Goal: Task Accomplishment & Management: Use online tool/utility

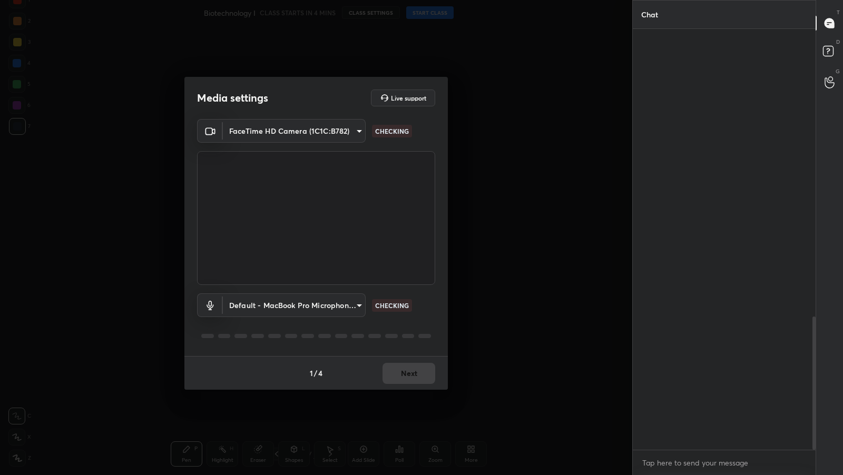
scroll to position [910, 0]
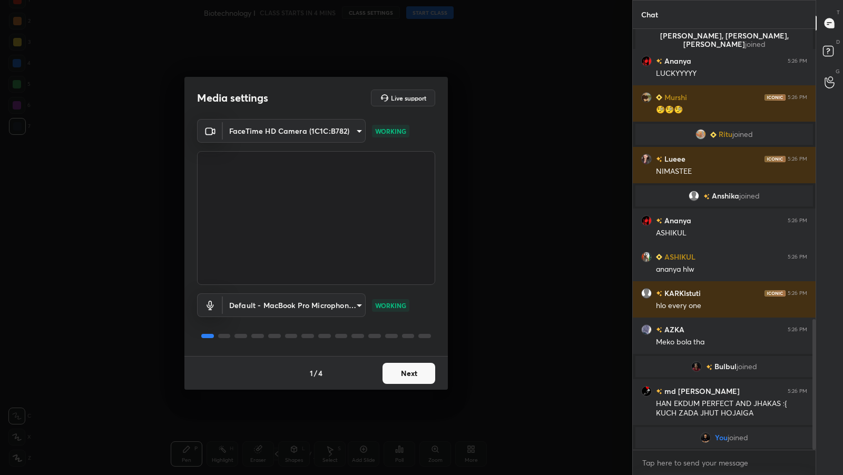
click at [405, 370] on button "Next" at bounding box center [408, 373] width 53 height 21
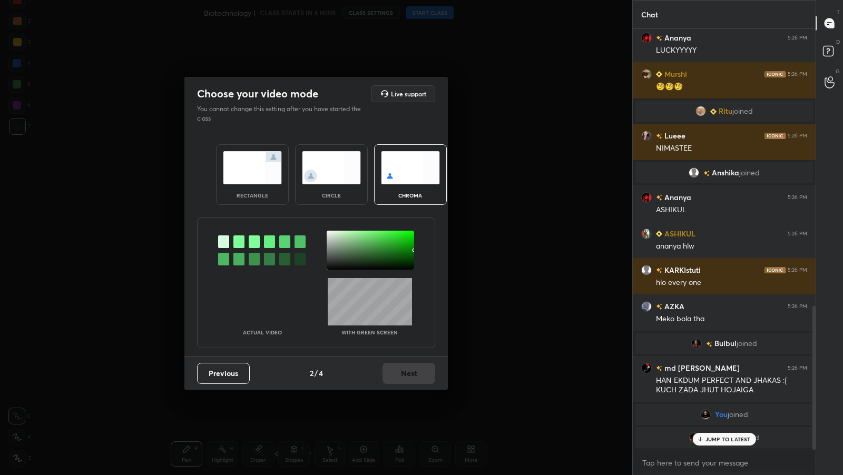
scroll to position [813, 0]
click at [271, 195] on div "rectangle" at bounding box center [252, 195] width 42 height 5
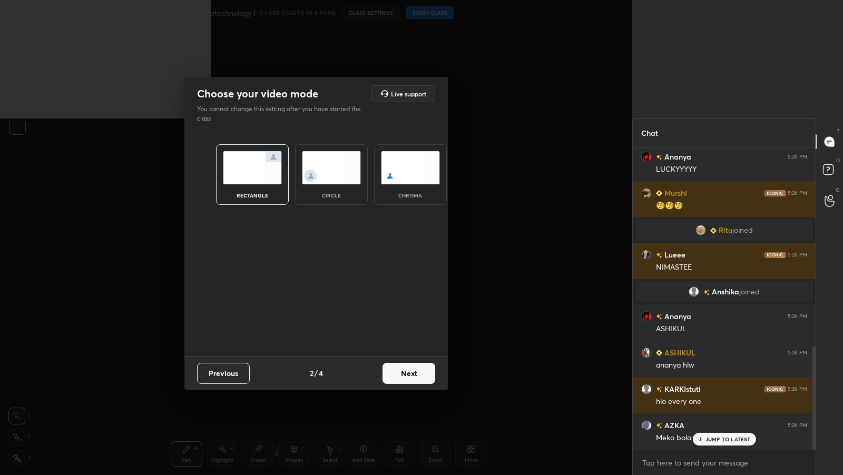
scroll to position [968, 0]
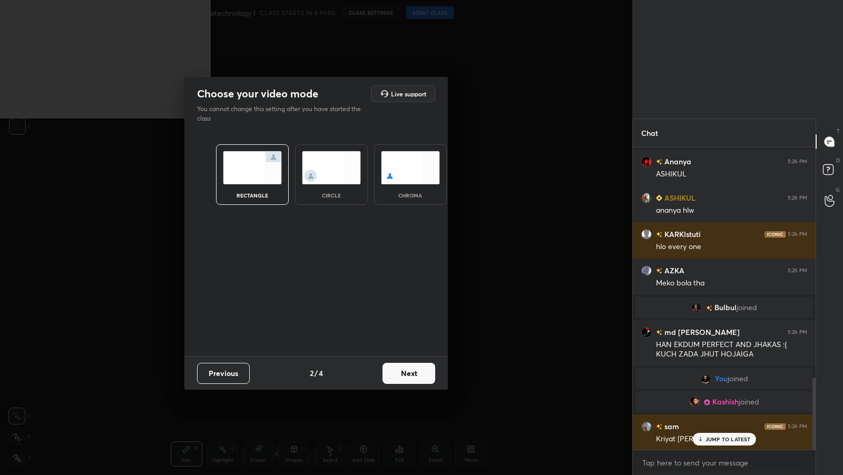
click at [409, 372] on button "Next" at bounding box center [408, 373] width 53 height 21
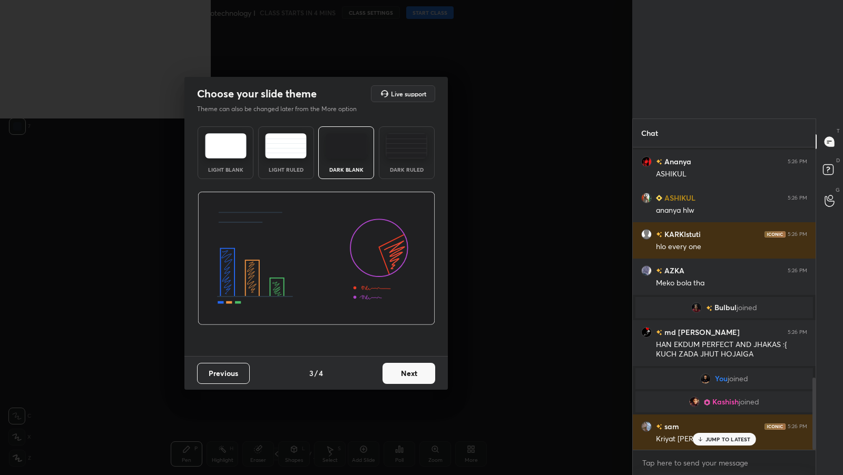
scroll to position [1005, 0]
click at [419, 376] on button "Next" at bounding box center [408, 373] width 53 height 21
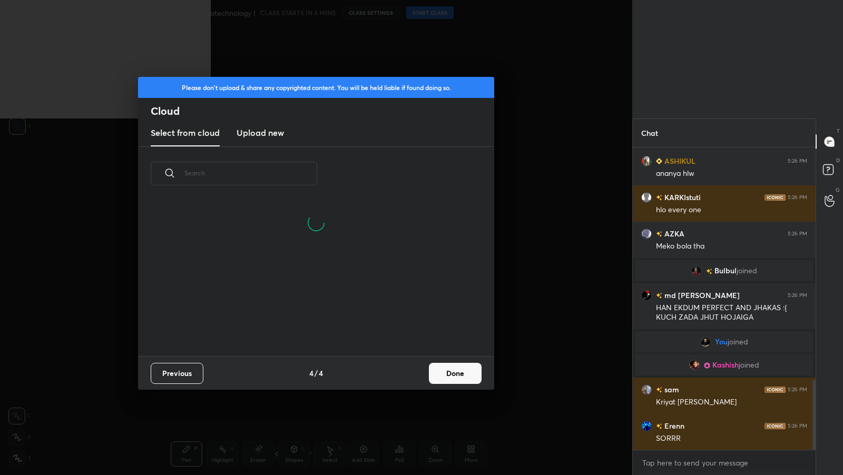
click at [460, 368] on button "Done" at bounding box center [455, 373] width 53 height 21
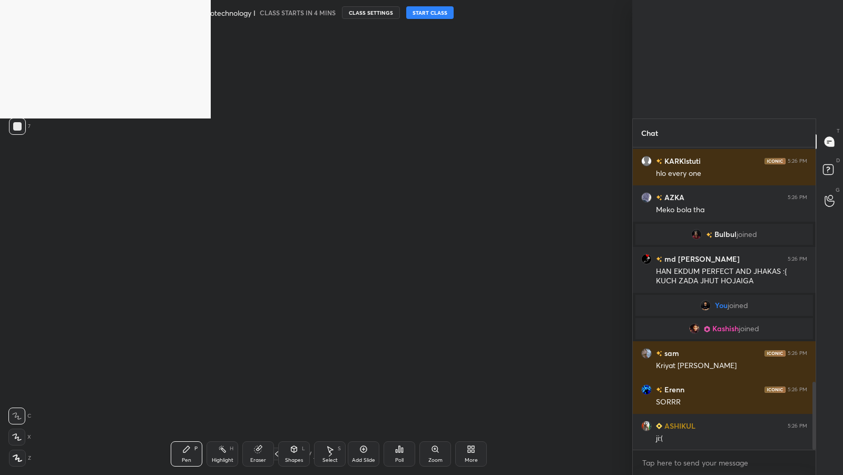
scroll to position [1066, 0]
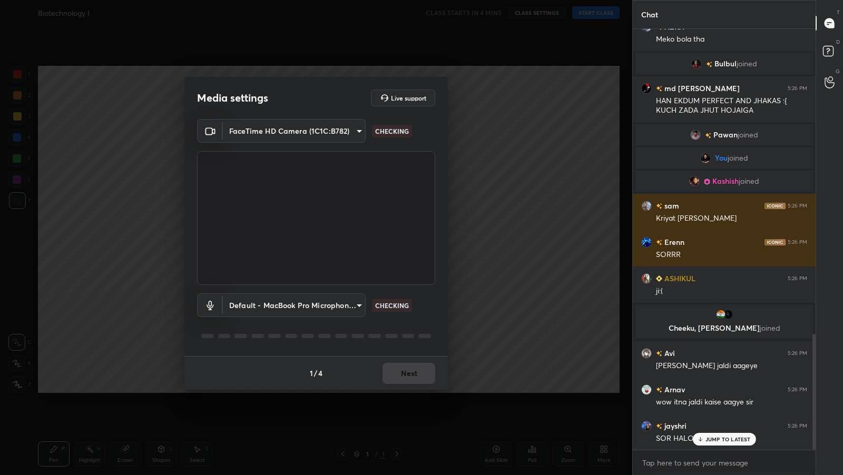
scroll to position [1107, 0]
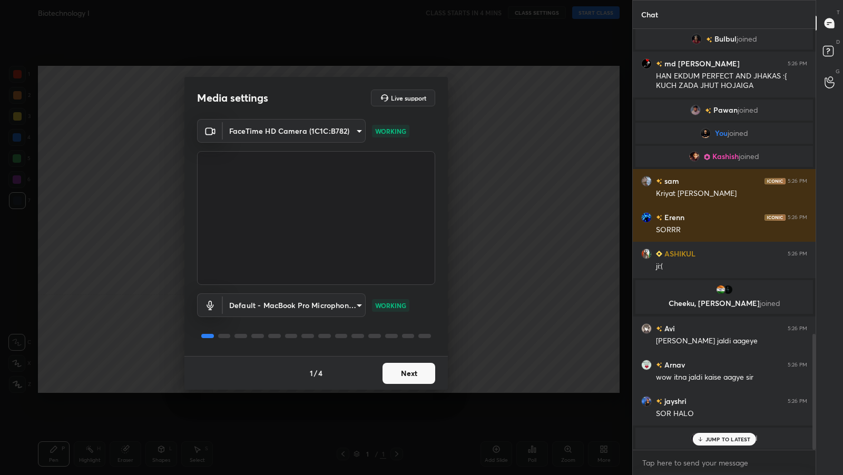
click at [397, 370] on button "Next" at bounding box center [408, 373] width 53 height 21
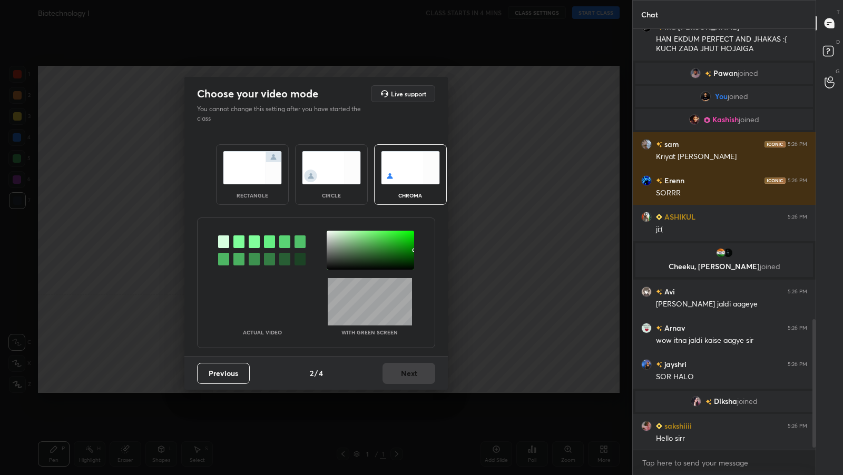
scroll to position [961, 0]
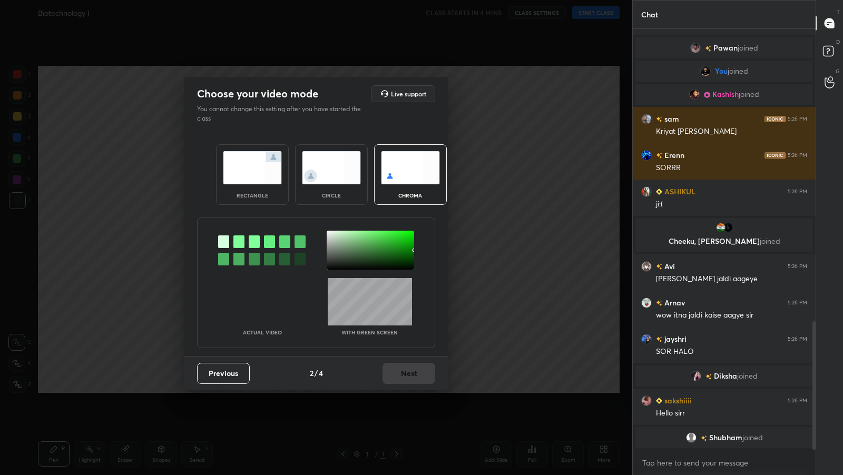
click at [260, 202] on div "rectangle" at bounding box center [252, 174] width 73 height 61
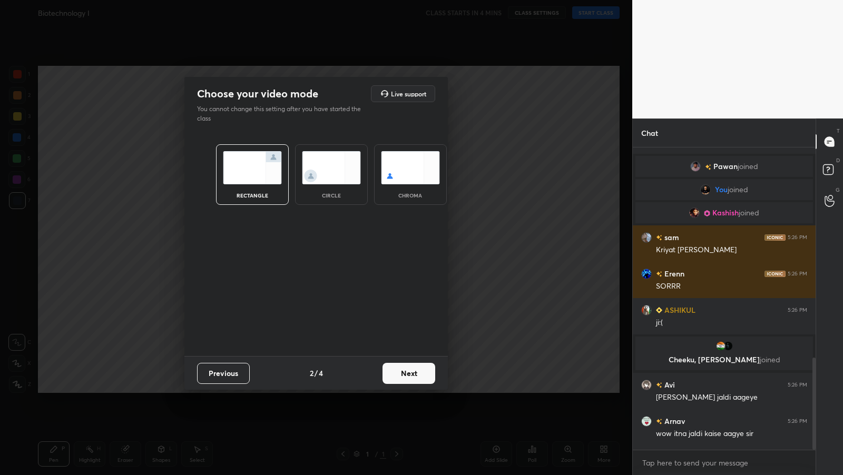
click at [414, 371] on button "Next" at bounding box center [408, 373] width 53 height 21
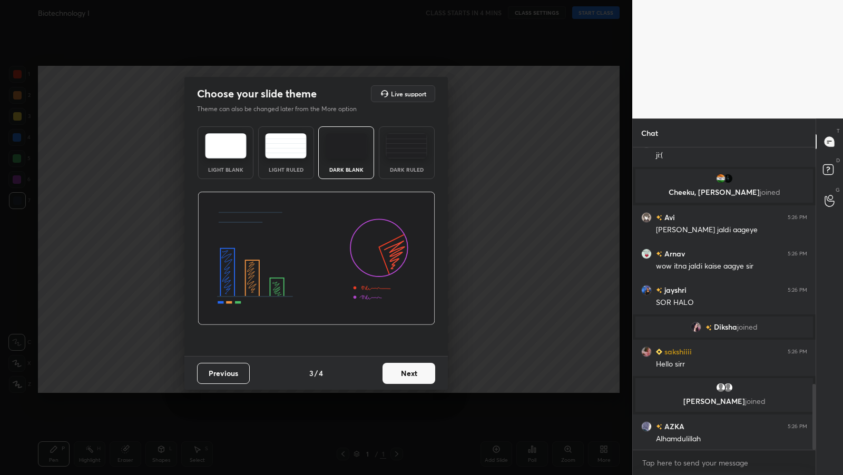
click at [425, 377] on button "Next" at bounding box center [408, 373] width 53 height 21
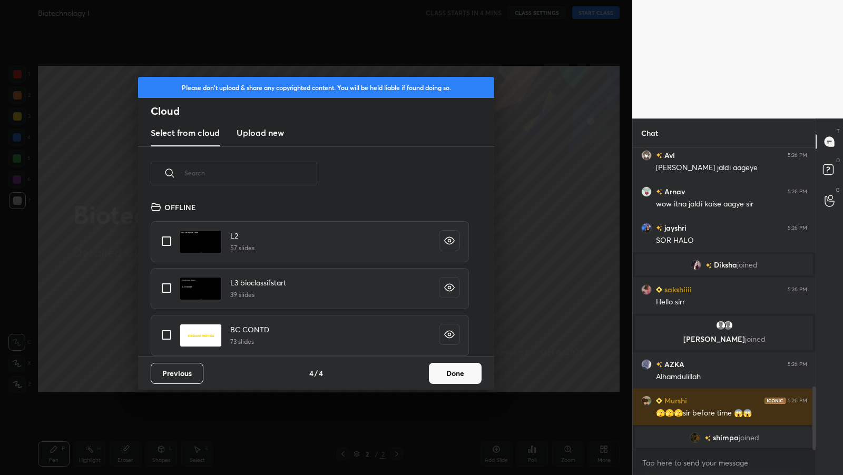
scroll to position [156, 338]
click at [288, 179] on input "text" at bounding box center [250, 173] width 133 height 45
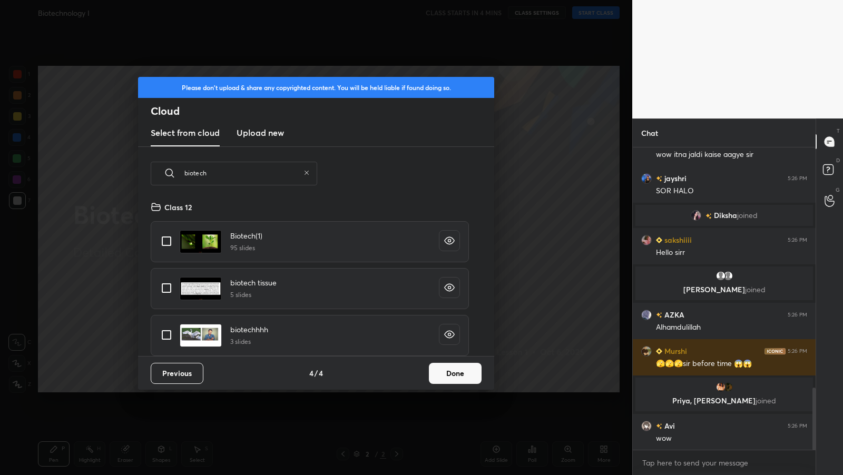
scroll to position [1207, 0]
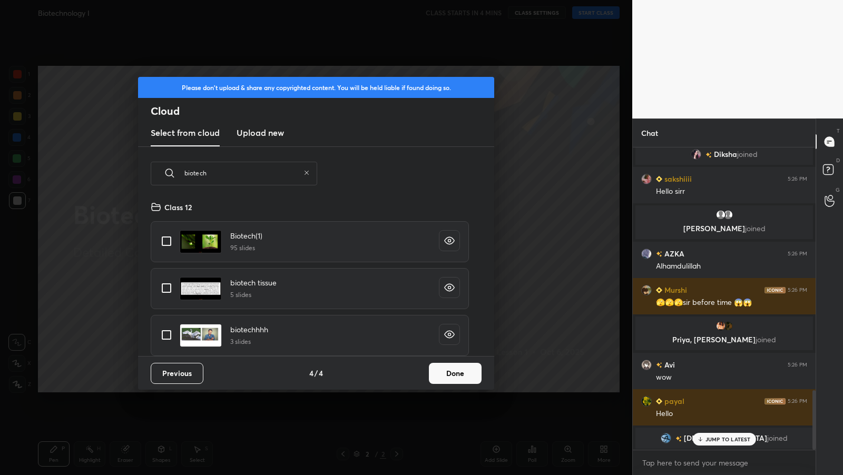
type input "biotech"
click at [173, 236] on input "grid" at bounding box center [166, 241] width 22 height 22
checkbox input "true"
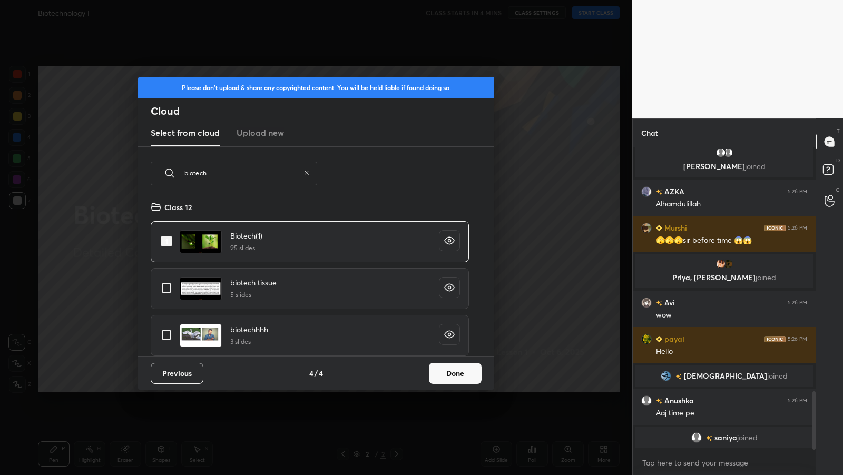
click at [155, 324] on input "grid" at bounding box center [166, 335] width 22 height 22
checkbox input "true"
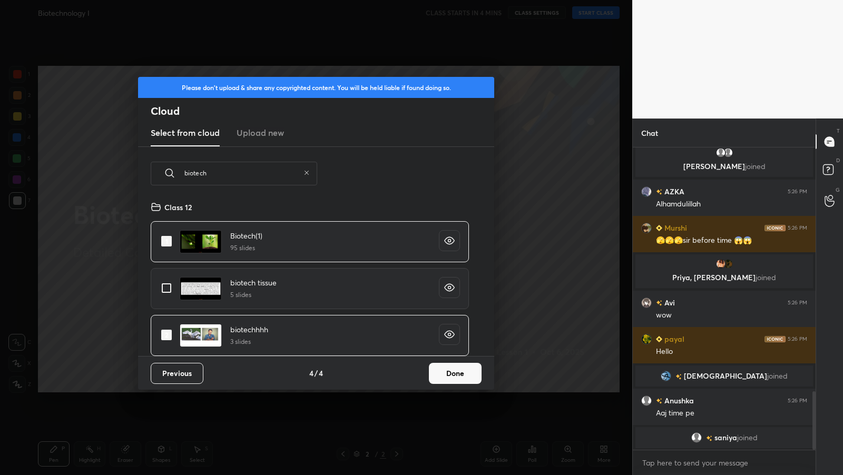
click at [454, 380] on button "Done" at bounding box center [455, 373] width 53 height 21
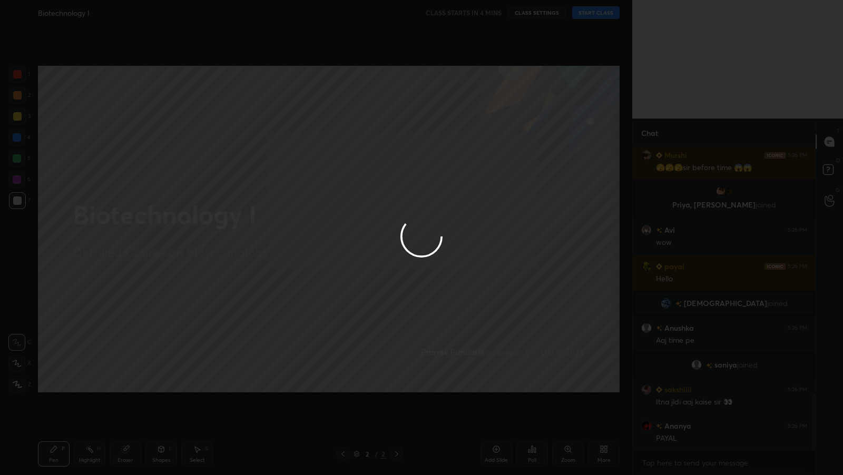
click at [343, 456] on div at bounding box center [421, 237] width 843 height 475
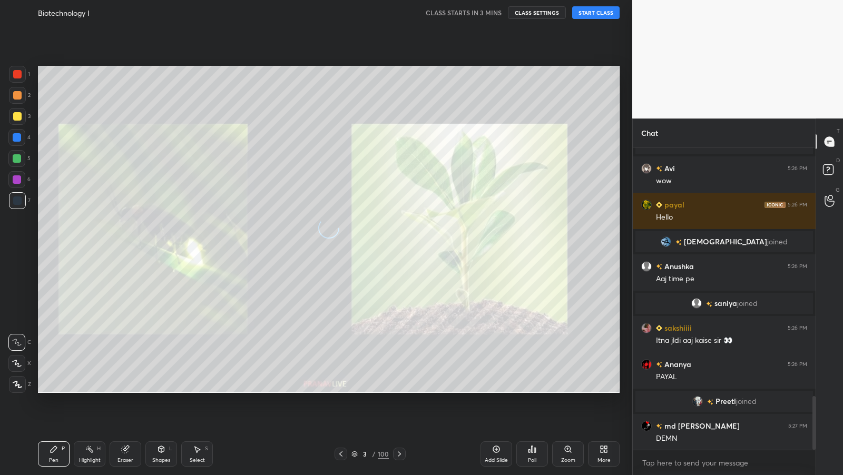
click at [343, 456] on icon at bounding box center [341, 454] width 8 height 8
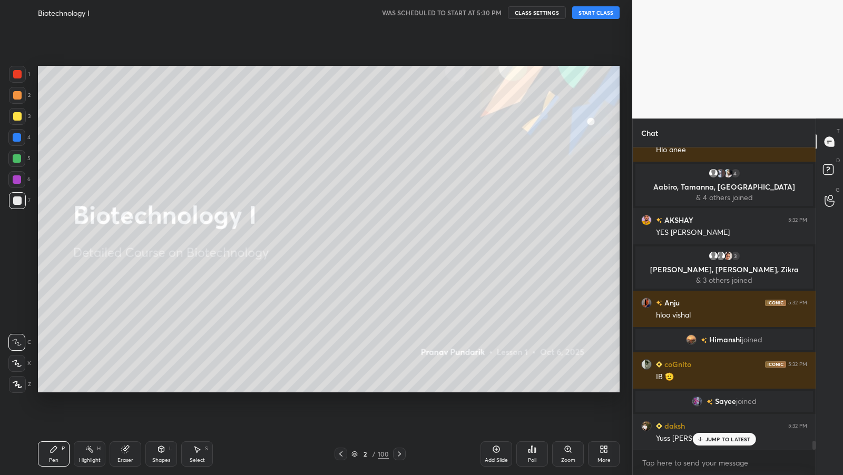
scroll to position [10099, 0]
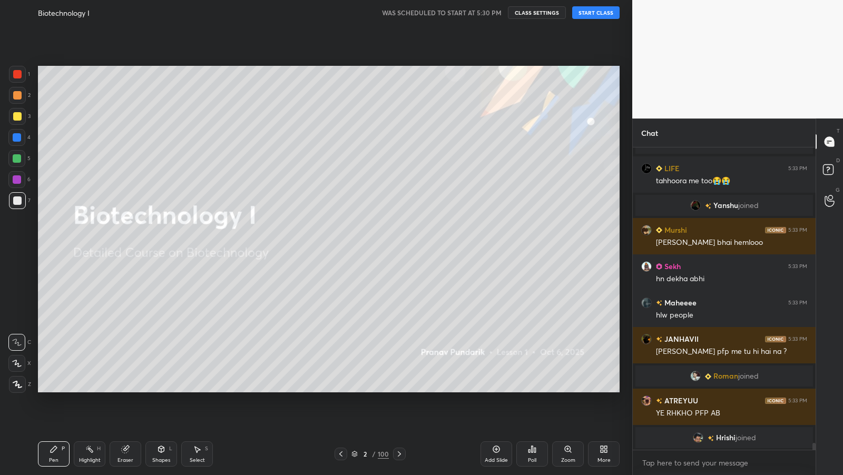
click at [18, 361] on icon at bounding box center [16, 363] width 9 height 7
click at [19, 362] on icon at bounding box center [16, 363] width 9 height 7
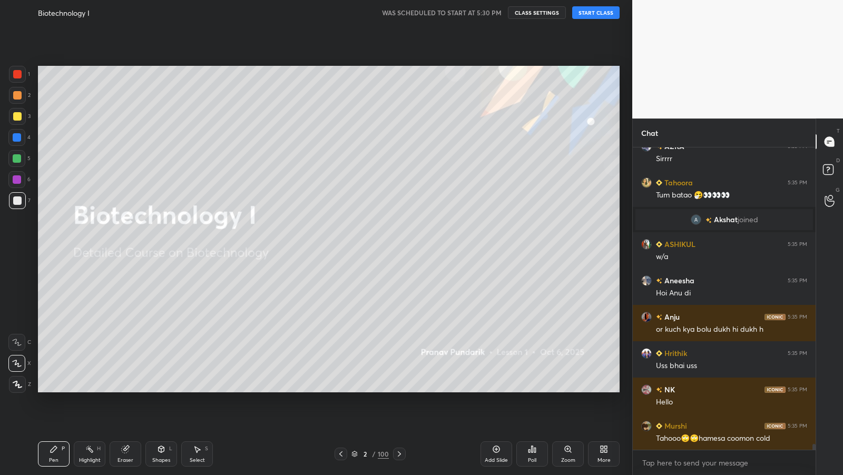
drag, startPoint x: 25, startPoint y: 128, endPoint x: 24, endPoint y: 121, distance: 6.9
click at [24, 128] on div "3" at bounding box center [20, 118] width 22 height 21
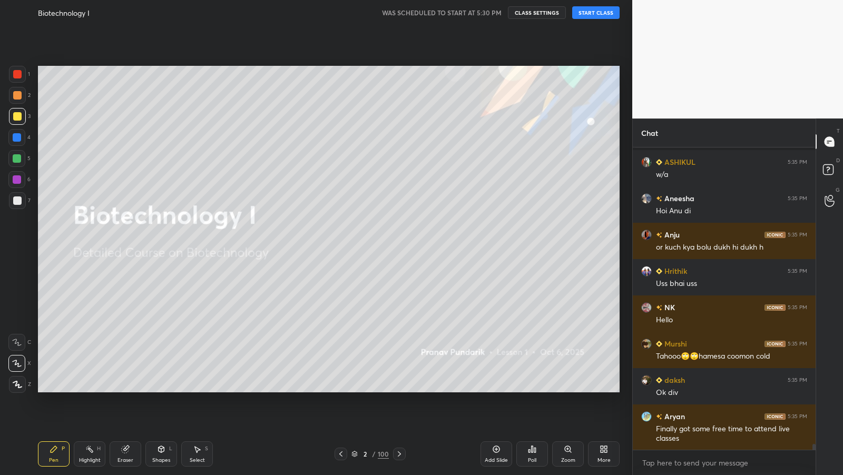
click at [24, 122] on div at bounding box center [17, 116] width 17 height 17
click at [24, 121] on div at bounding box center [17, 116] width 17 height 17
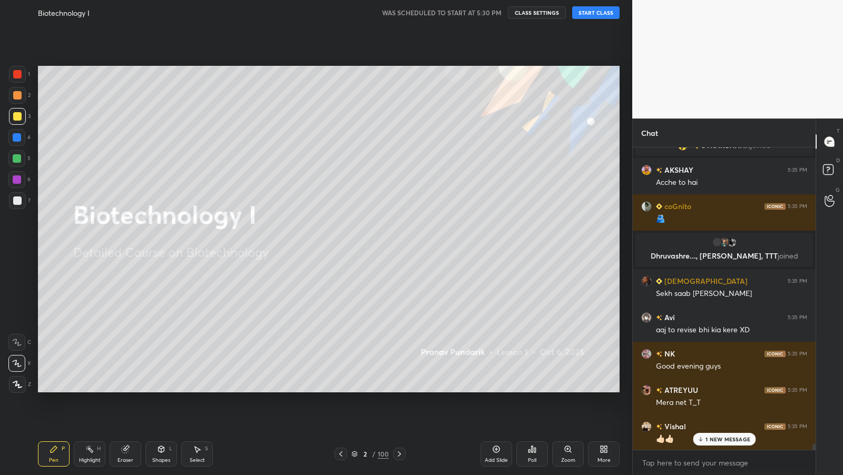
click at [494, 460] on div "Add Slide" at bounding box center [496, 460] width 23 height 5
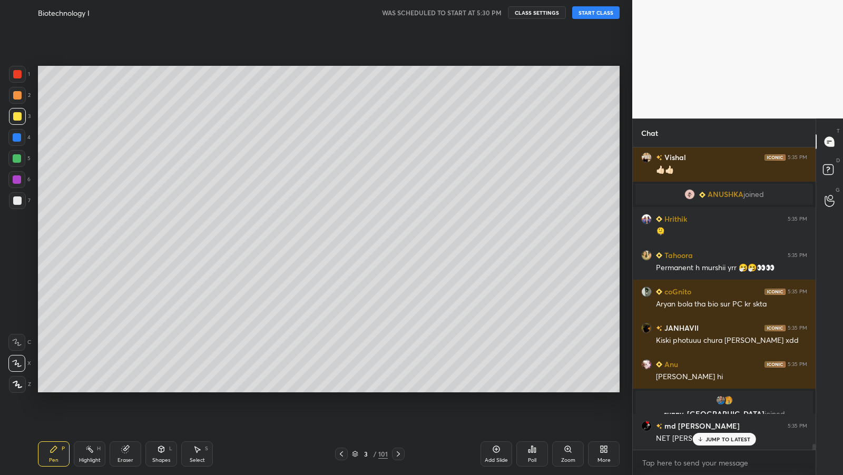
click at [609, 14] on button "START CLASS" at bounding box center [595, 12] width 47 height 13
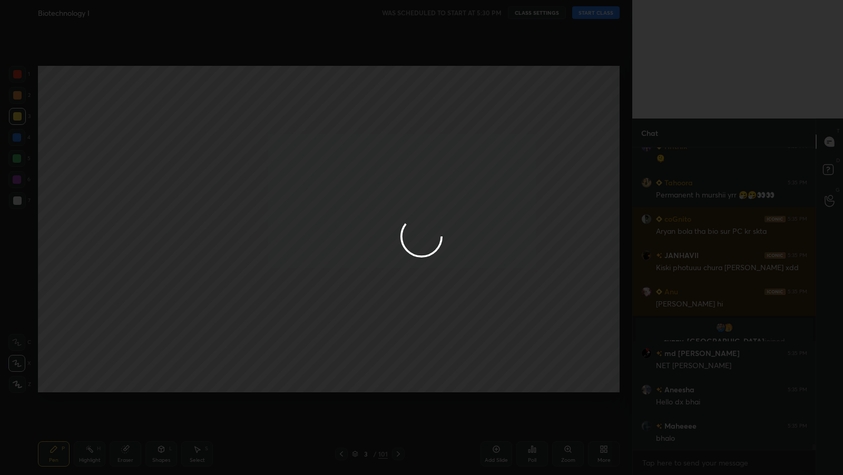
click at [515, 184] on div at bounding box center [421, 237] width 843 height 475
click at [517, 182] on div at bounding box center [421, 237] width 843 height 475
click at [516, 182] on div at bounding box center [421, 237] width 843 height 475
click at [515, 183] on div at bounding box center [421, 237] width 843 height 475
click at [517, 182] on div at bounding box center [421, 237] width 843 height 475
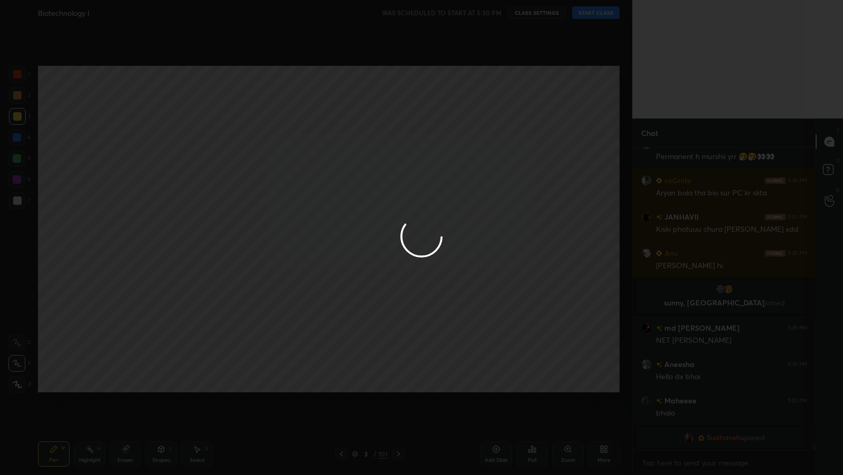
click at [535, 173] on div at bounding box center [421, 237] width 843 height 475
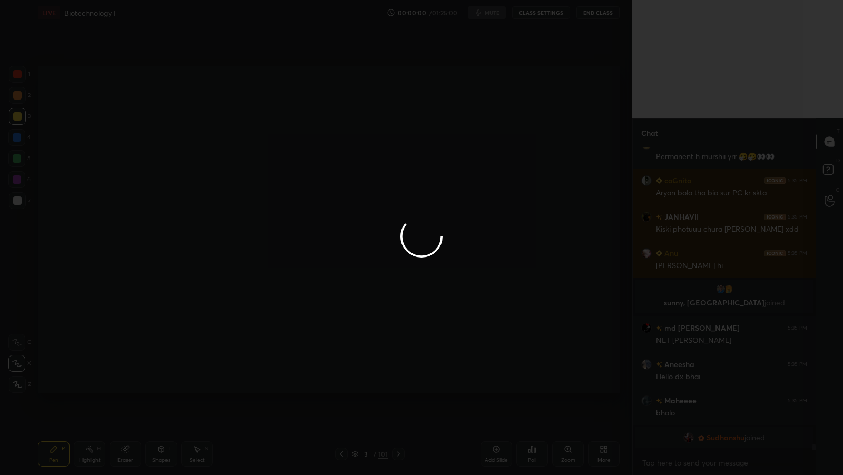
click at [532, 173] on div at bounding box center [421, 237] width 843 height 475
click at [535, 172] on div at bounding box center [421, 237] width 843 height 475
click at [49, 195] on div at bounding box center [421, 237] width 843 height 475
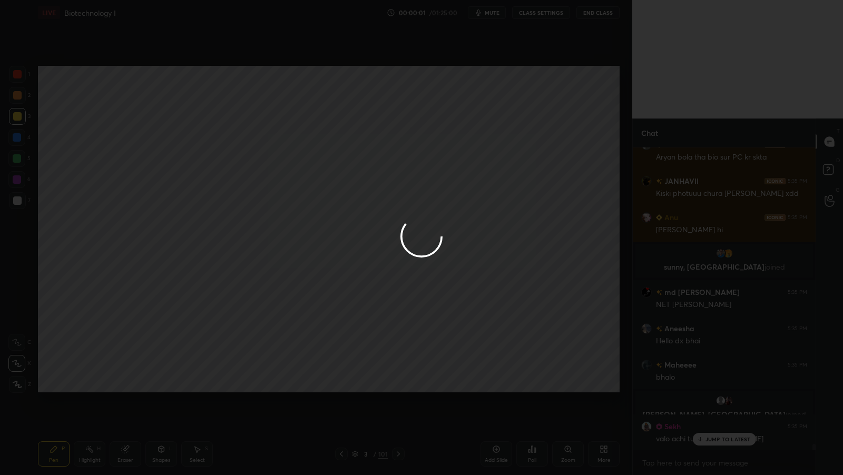
click at [26, 197] on div at bounding box center [421, 237] width 843 height 475
click at [24, 199] on div at bounding box center [421, 237] width 843 height 475
click at [22, 200] on div at bounding box center [421, 237] width 843 height 475
click at [21, 201] on div at bounding box center [421, 237] width 843 height 475
click at [20, 202] on div at bounding box center [421, 237] width 843 height 475
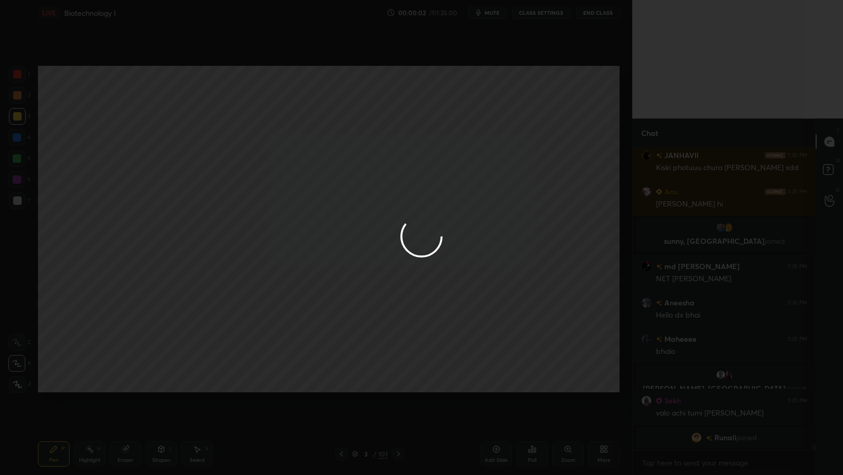
click at [19, 202] on div at bounding box center [421, 237] width 843 height 475
click at [20, 202] on div at bounding box center [421, 237] width 843 height 475
click at [20, 203] on div at bounding box center [421, 237] width 843 height 475
click at [21, 203] on div at bounding box center [421, 237] width 843 height 475
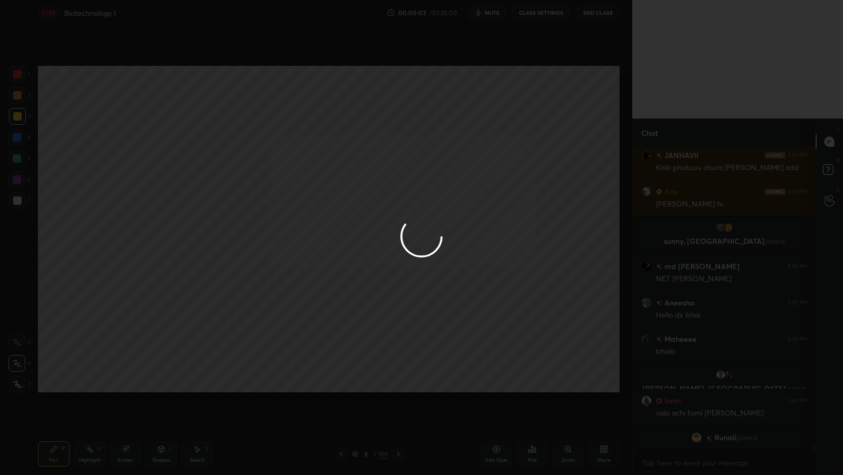
click at [21, 202] on div at bounding box center [421, 237] width 843 height 475
click at [23, 203] on div at bounding box center [421, 237] width 843 height 475
click at [22, 203] on div at bounding box center [421, 237] width 843 height 475
click at [21, 203] on div at bounding box center [421, 237] width 843 height 475
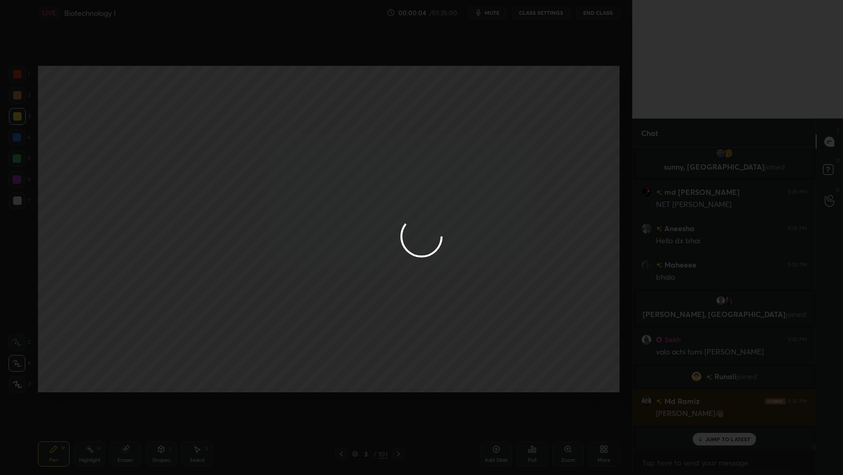
click at [21, 203] on div at bounding box center [421, 237] width 843 height 475
click at [21, 203] on div at bounding box center [17, 200] width 17 height 17
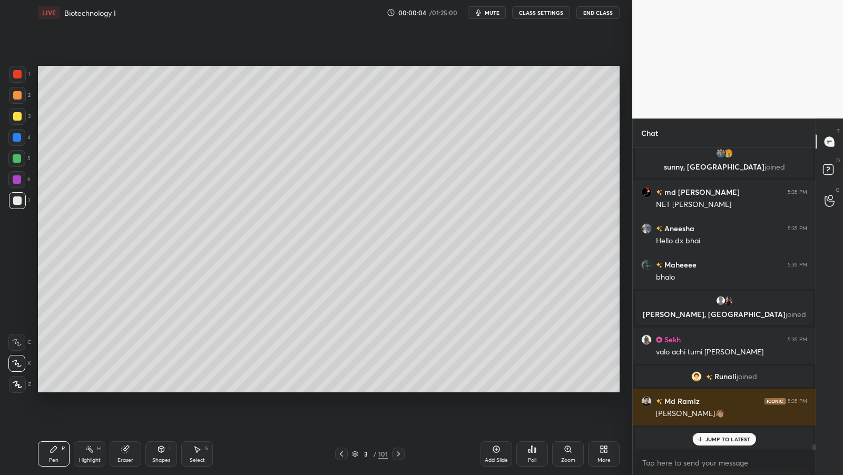
click at [21, 204] on div at bounding box center [17, 200] width 17 height 17
click at [21, 203] on div at bounding box center [17, 200] width 17 height 17
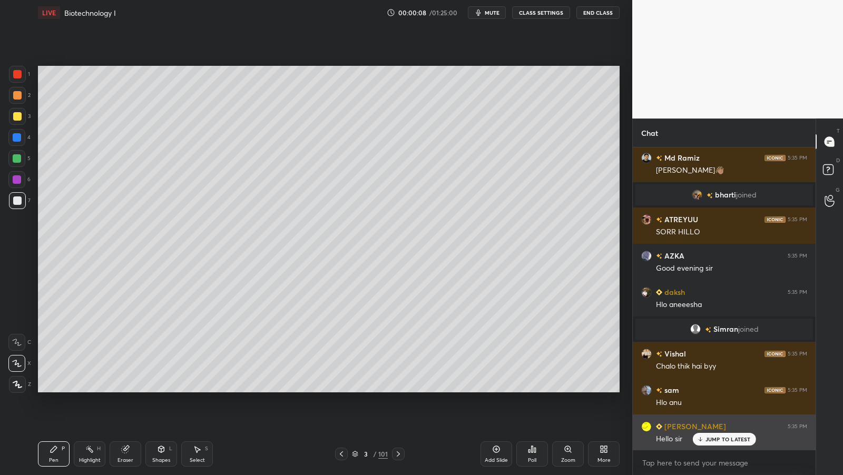
click at [725, 442] on p "JUMP TO LATEST" at bounding box center [727, 439] width 45 height 6
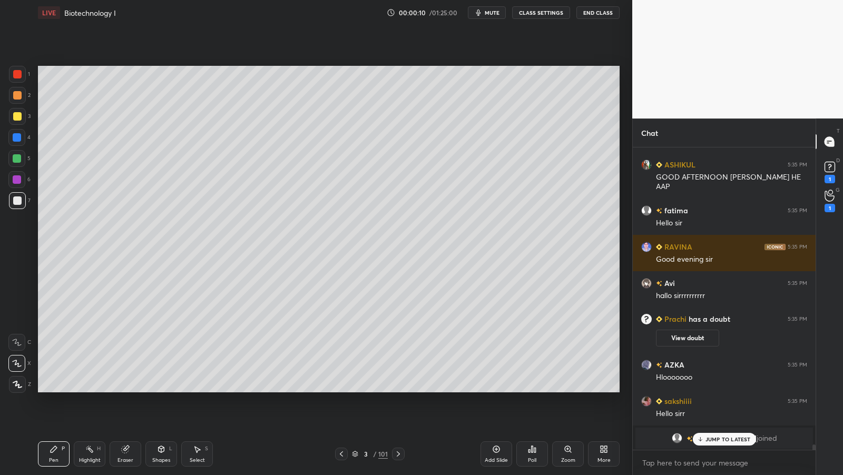
click at [723, 442] on div "JUMP TO LATEST" at bounding box center [723, 439] width 63 height 13
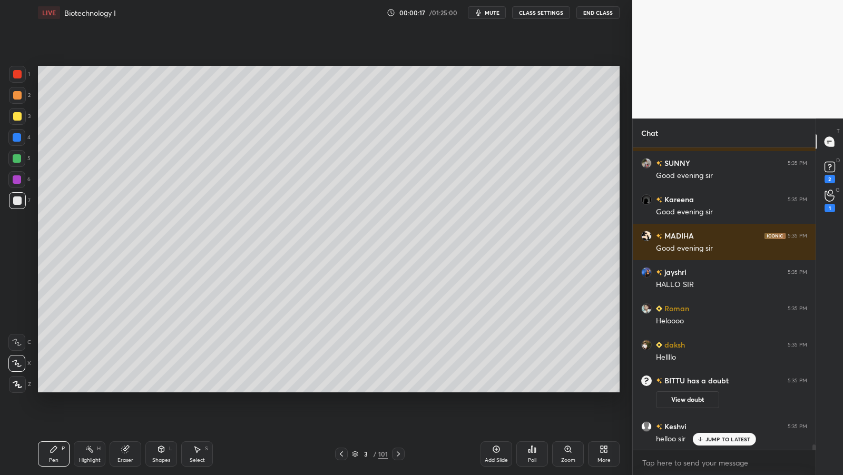
click at [724, 443] on div "JUMP TO LATEST" at bounding box center [723, 439] width 63 height 13
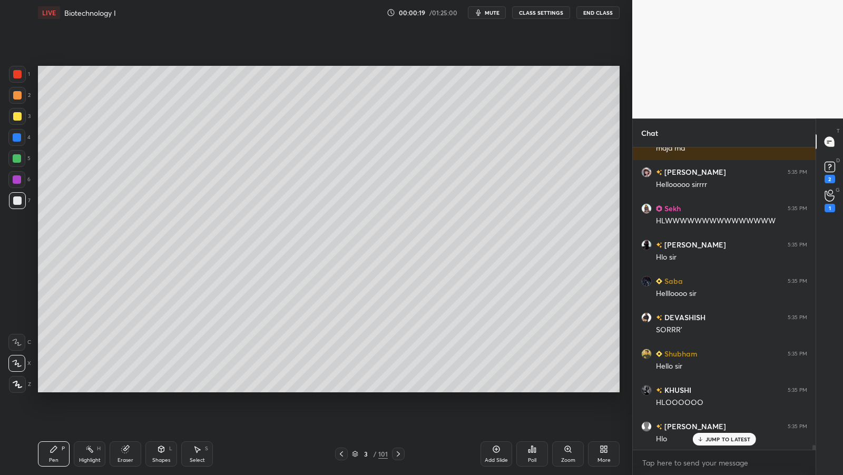
click at [727, 440] on p "JUMP TO LATEST" at bounding box center [727, 439] width 45 height 6
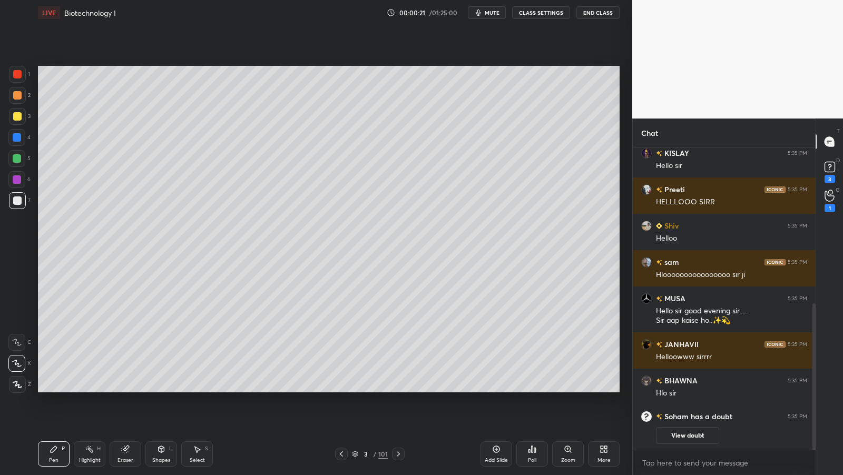
click at [493, 9] on span "mute" at bounding box center [492, 12] width 15 height 7
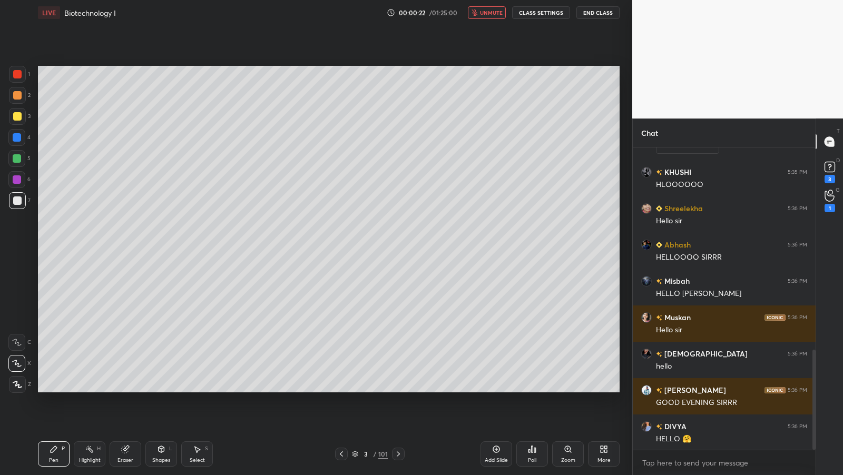
click at [494, 8] on button "unmute" at bounding box center [487, 12] width 38 height 13
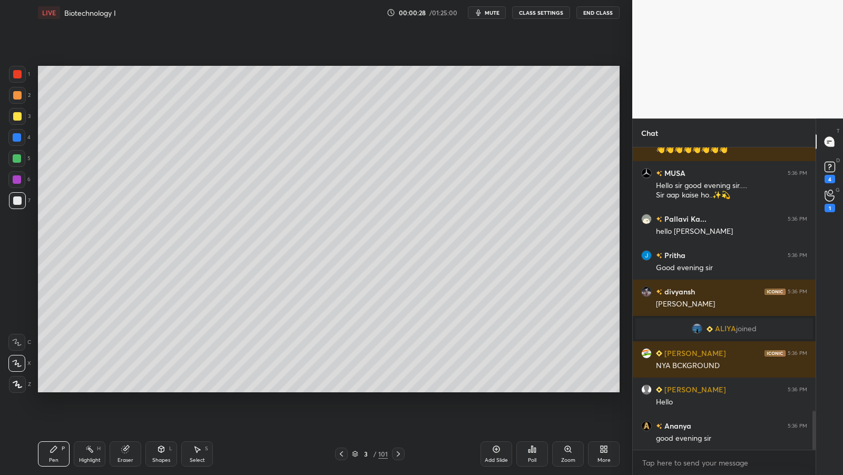
click at [494, 12] on span "mute" at bounding box center [492, 12] width 15 height 7
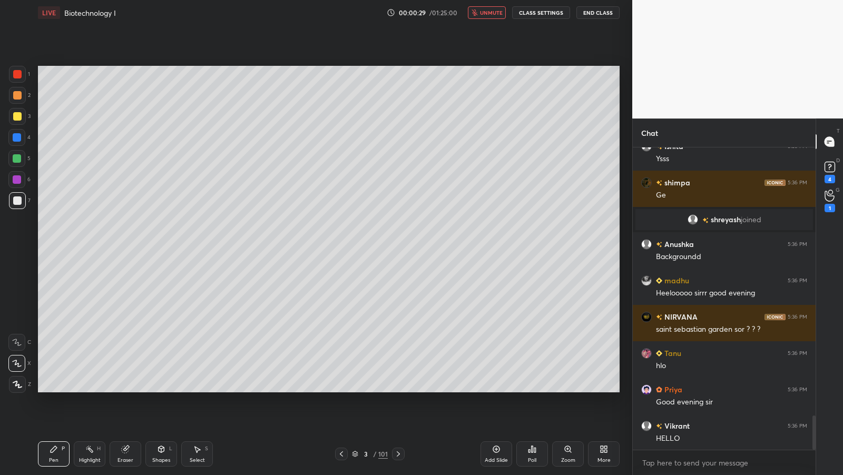
click at [491, 11] on span "unmute" at bounding box center [491, 12] width 23 height 7
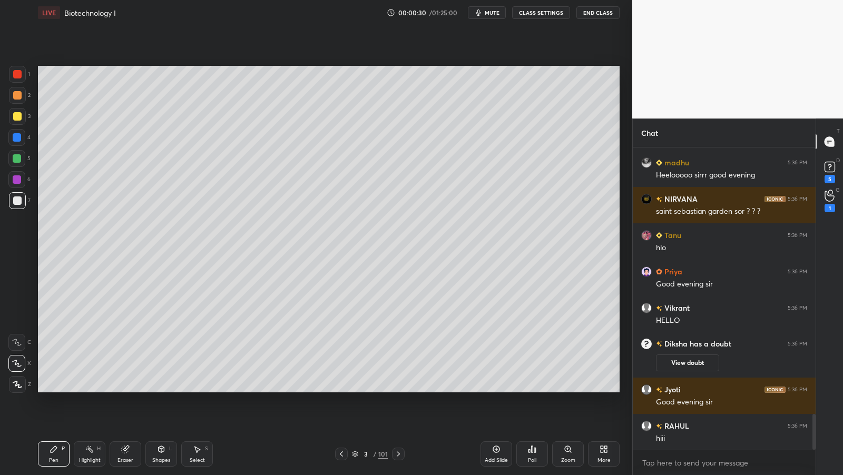
click at [489, 14] on span "mute" at bounding box center [492, 12] width 15 height 7
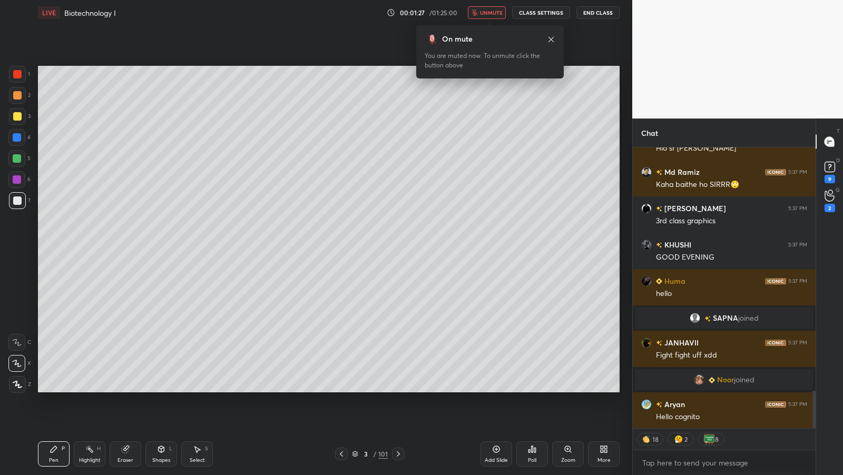
click at [495, 19] on div "On mute You are muted now. To unmute click the button above" at bounding box center [489, 49] width 147 height 60
click at [496, 15] on span "unmute" at bounding box center [491, 12] width 23 height 7
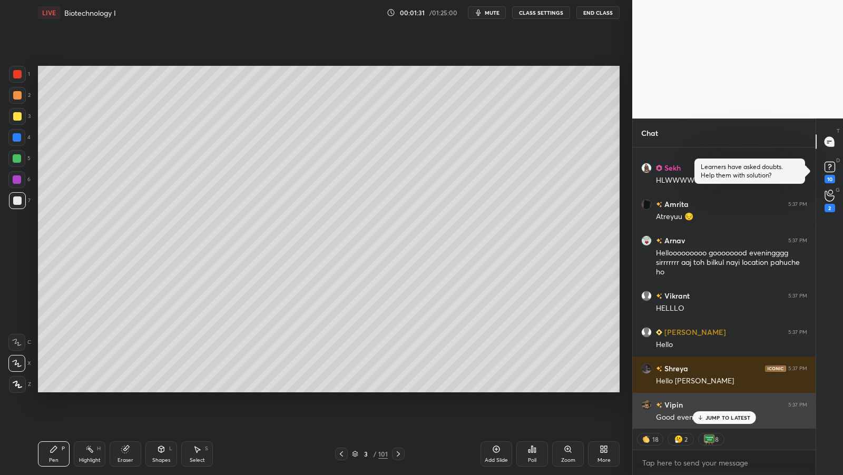
click at [731, 417] on p "JUMP TO LATEST" at bounding box center [727, 418] width 45 height 6
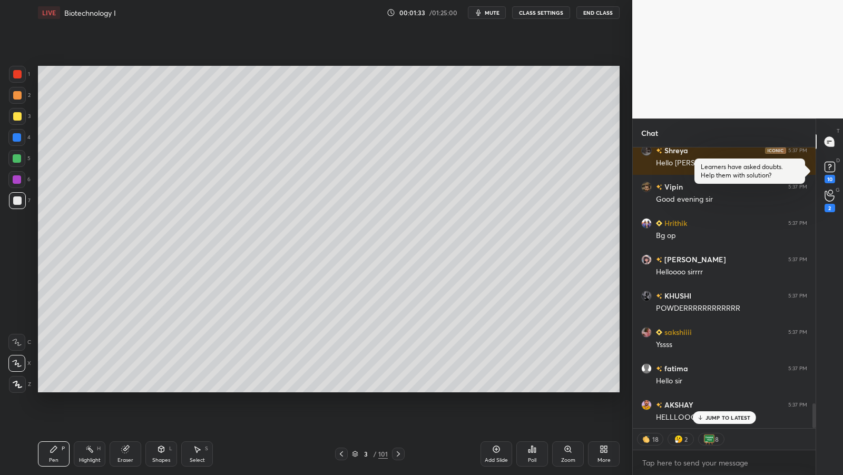
click at [565, 14] on button "CLASS SETTINGS" at bounding box center [541, 12] width 58 height 13
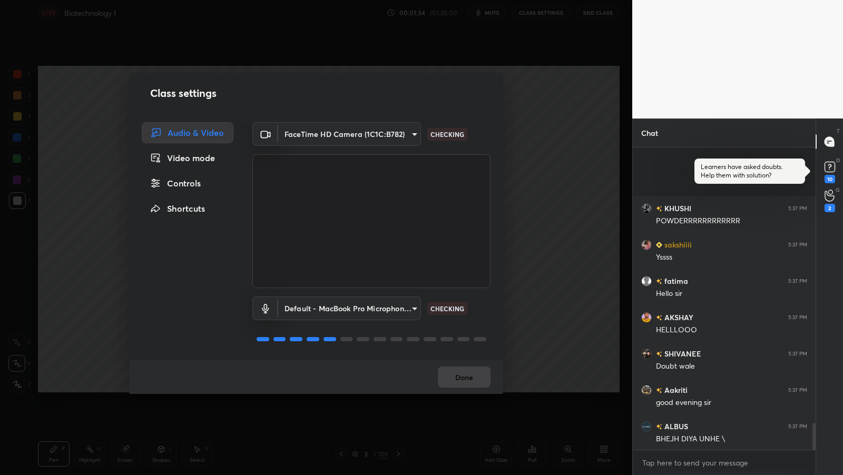
click at [225, 173] on div "Controls" at bounding box center [188, 183] width 92 height 21
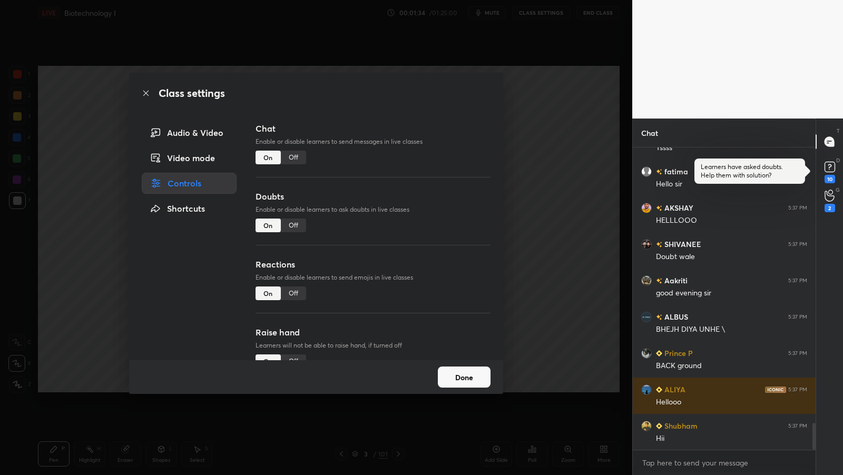
click at [299, 227] on div "Off" at bounding box center [293, 226] width 25 height 14
click at [294, 289] on div "Off" at bounding box center [293, 294] width 25 height 14
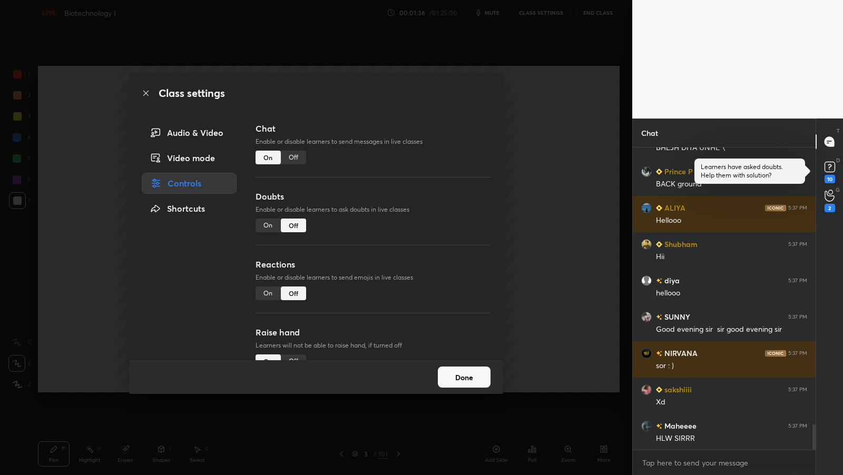
click at [463, 375] on button "Done" at bounding box center [464, 377] width 53 height 21
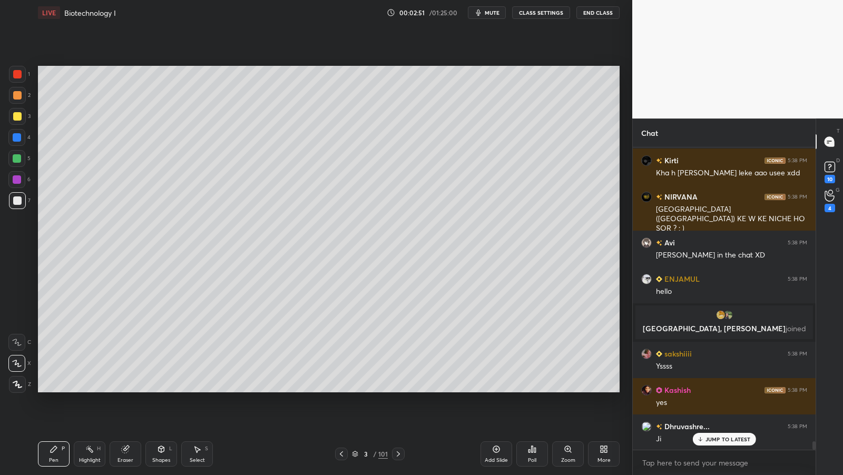
click at [599, 449] on icon at bounding box center [603, 449] width 8 height 8
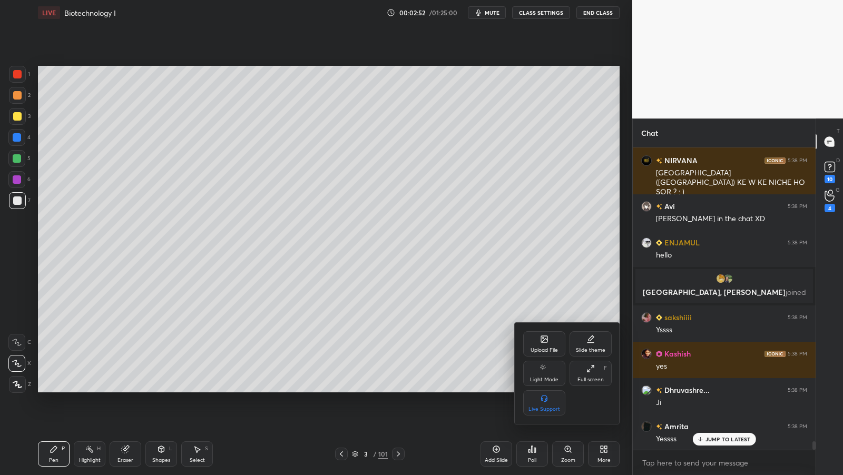
click at [590, 378] on div "Full screen" at bounding box center [590, 379] width 26 height 5
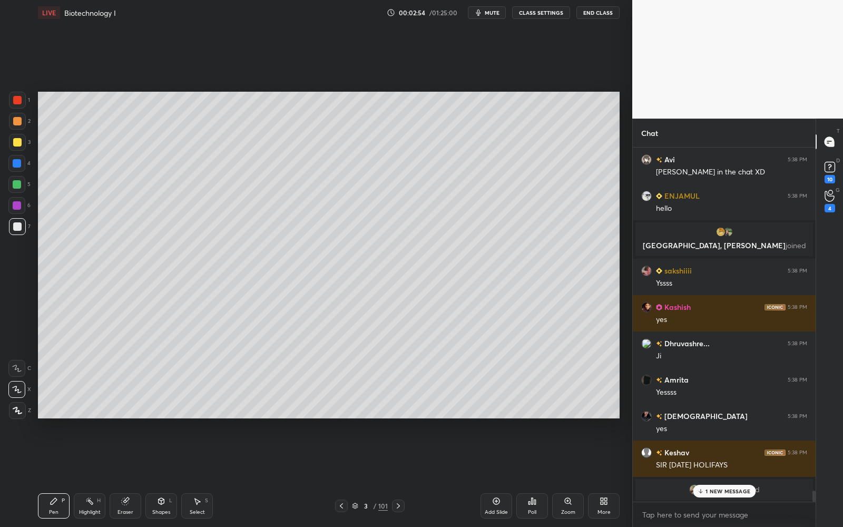
click at [23, 141] on div at bounding box center [17, 142] width 17 height 17
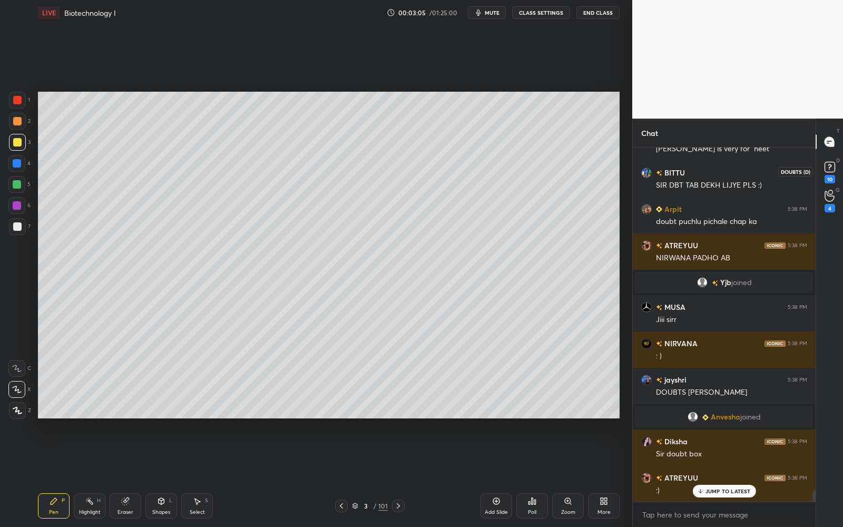
click at [830, 165] on icon at bounding box center [830, 166] width 4 height 4
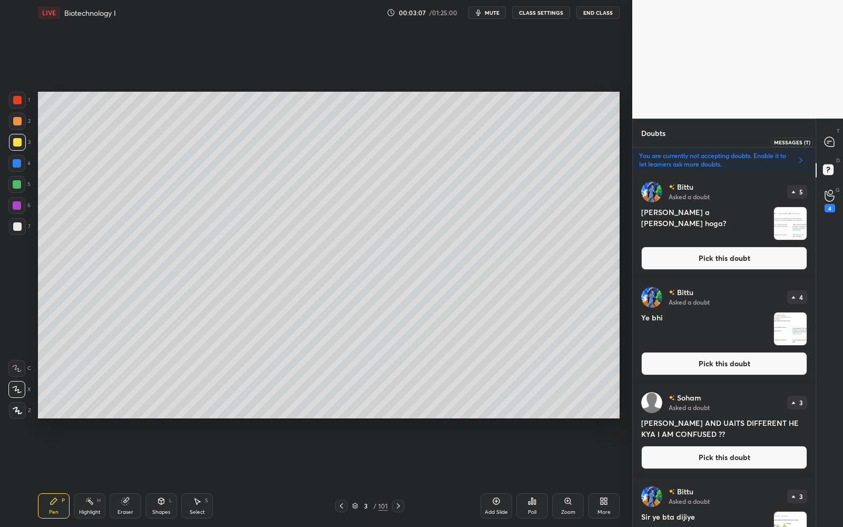
click at [829, 139] on icon at bounding box center [828, 141] width 9 height 9
type textarea "x"
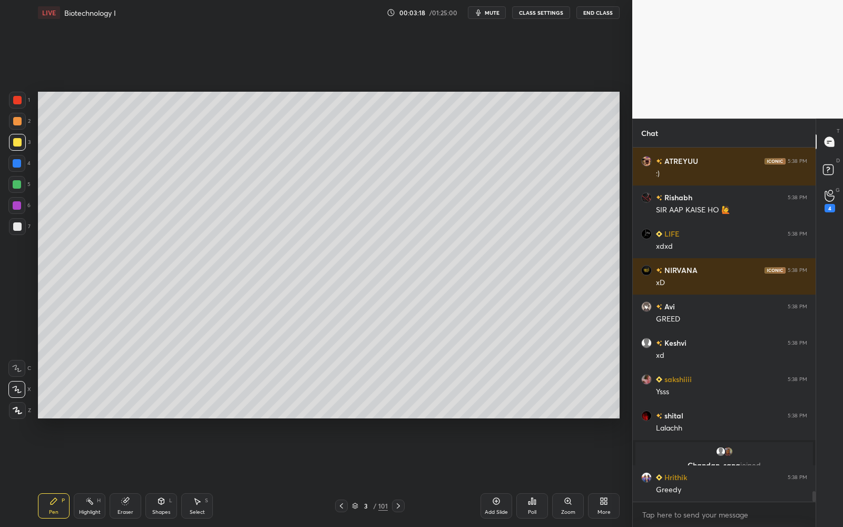
click at [354, 475] on icon at bounding box center [355, 506] width 6 height 6
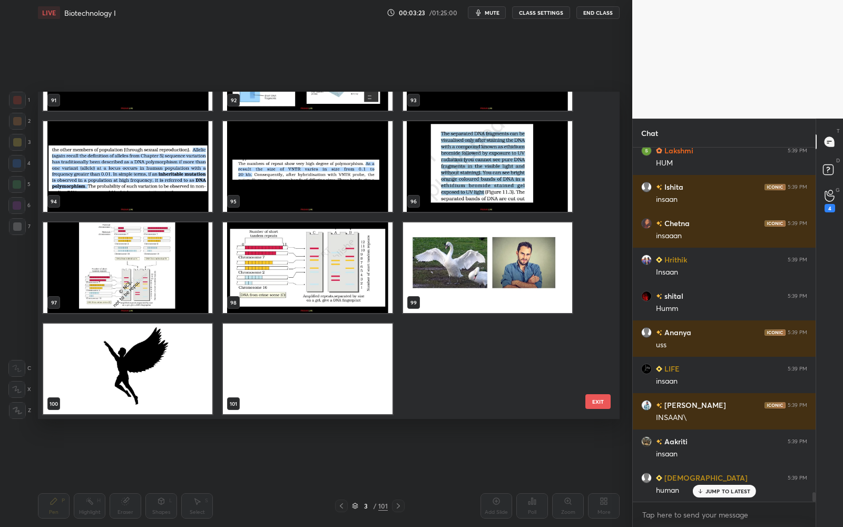
click at [481, 298] on img "grid" at bounding box center [487, 267] width 169 height 91
click at [481, 299] on img "grid" at bounding box center [487, 267] width 169 height 91
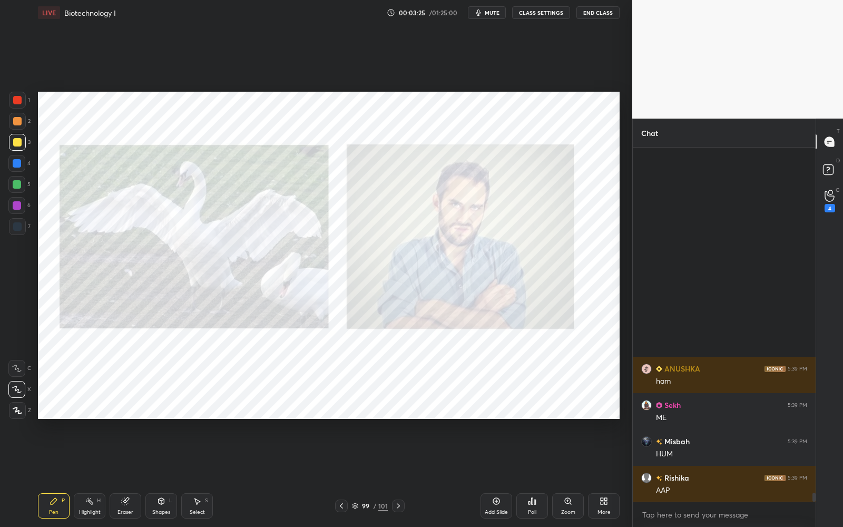
click at [19, 99] on div at bounding box center [17, 100] width 8 height 8
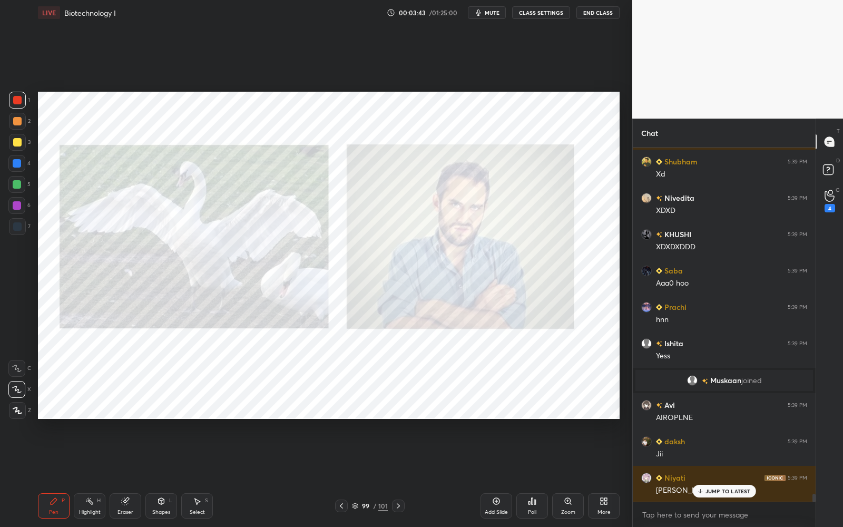
click at [399, 475] on div at bounding box center [398, 505] width 13 height 13
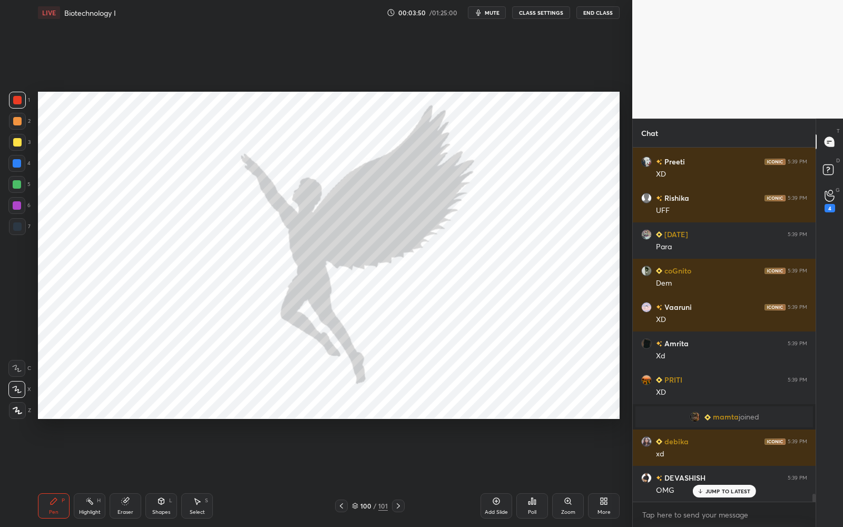
click at [337, 475] on icon at bounding box center [341, 505] width 8 height 8
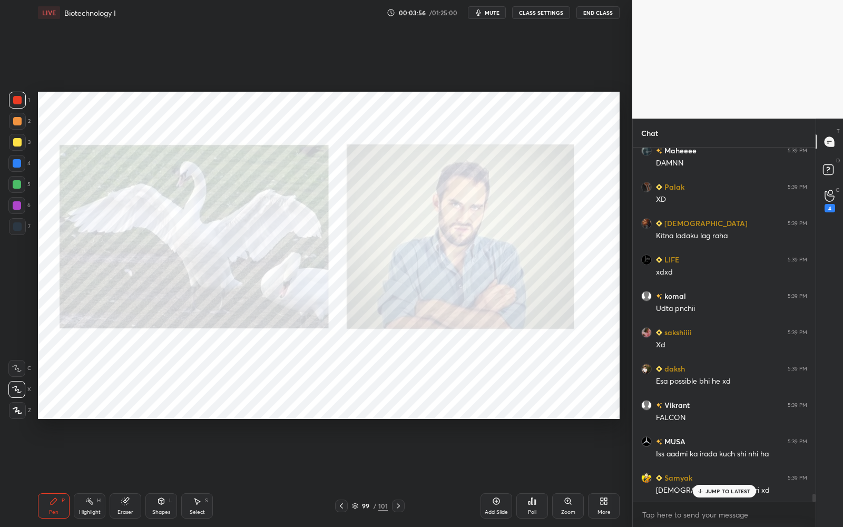
click at [399, 475] on icon at bounding box center [398, 505] width 8 height 8
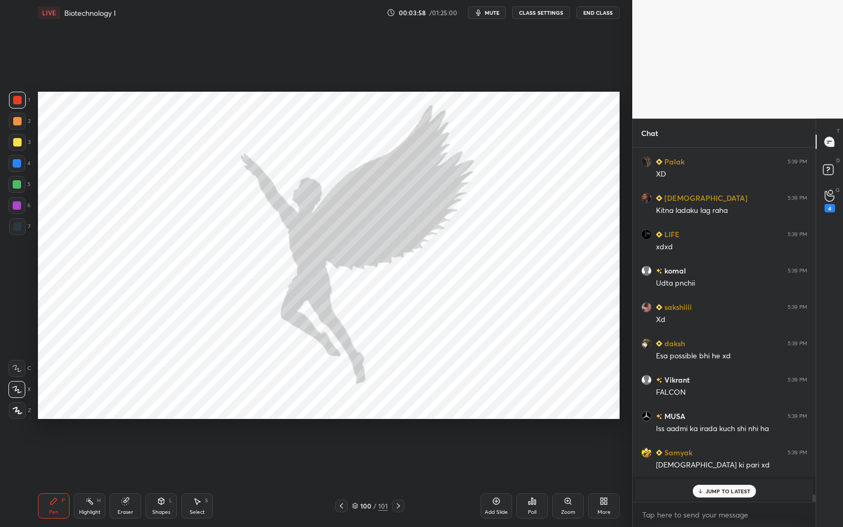
click at [368, 475] on div "100" at bounding box center [365, 506] width 11 height 6
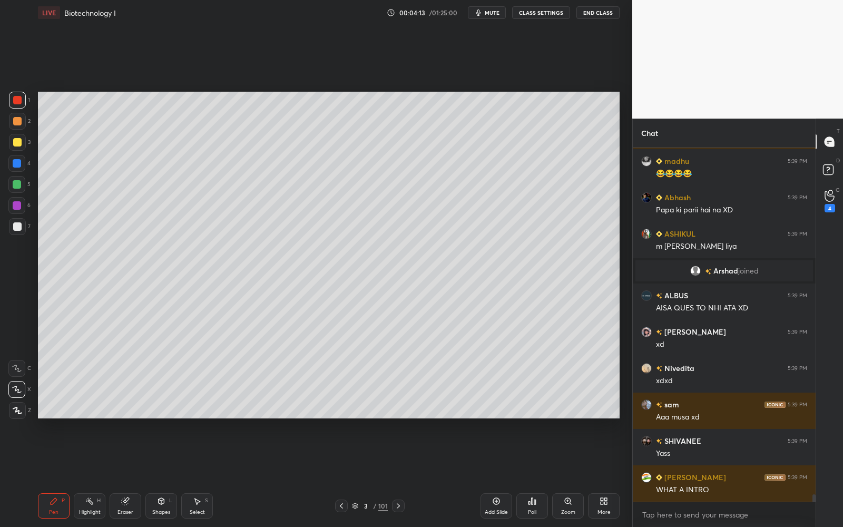
click at [400, 475] on icon at bounding box center [398, 505] width 8 height 8
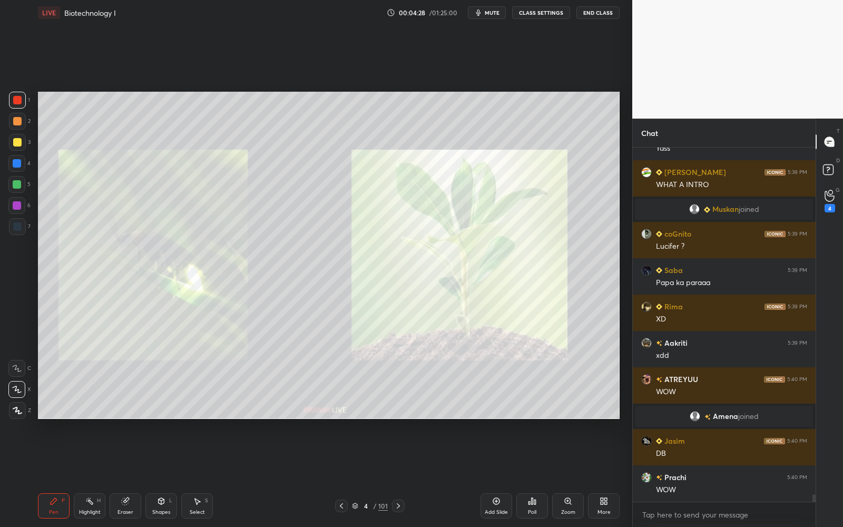
click at [398, 475] on icon at bounding box center [398, 505] width 8 height 8
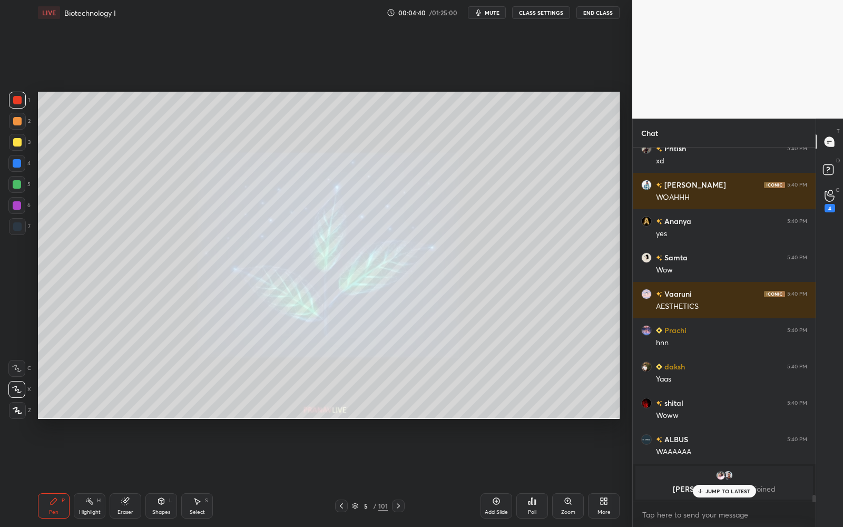
click at [341, 475] on icon at bounding box center [341, 505] width 8 height 8
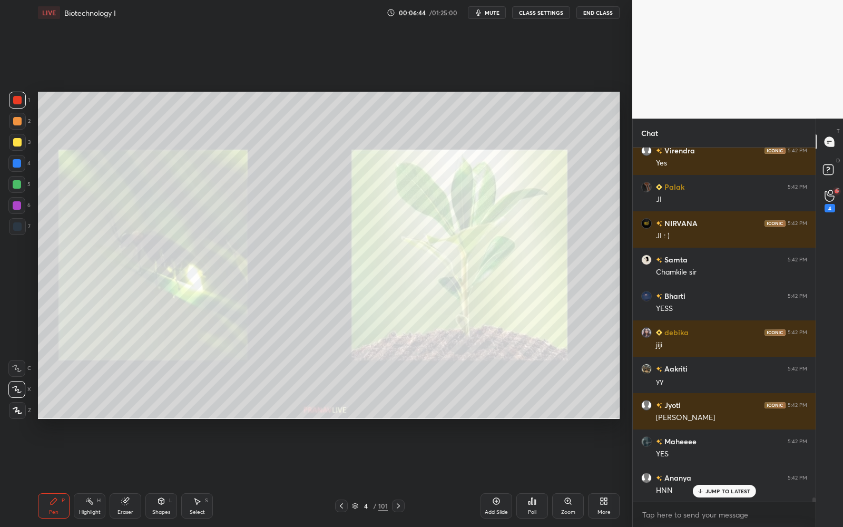
click at [506, 475] on div "Add Slide" at bounding box center [496, 511] width 23 height 5
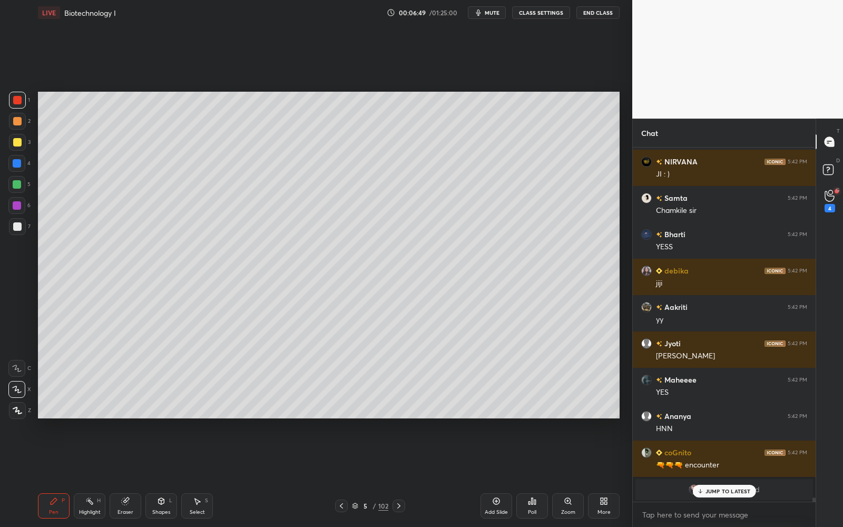
click at [18, 139] on div at bounding box center [17, 142] width 8 height 8
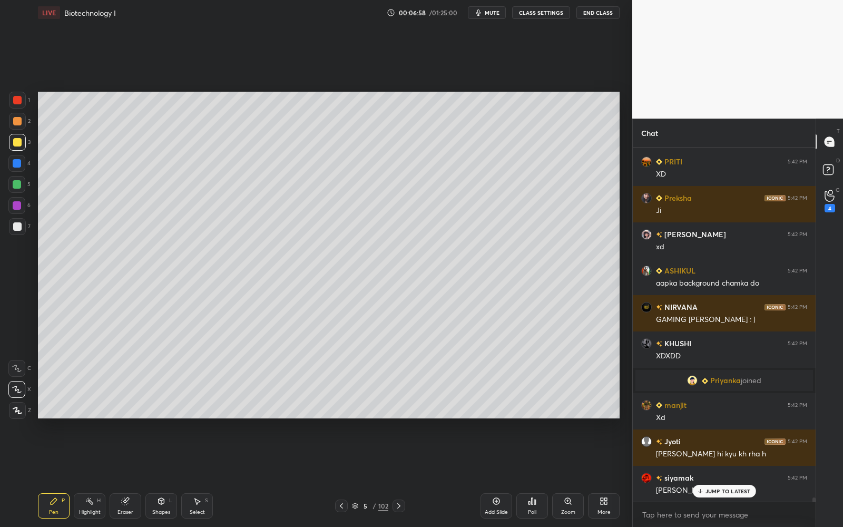
click at [343, 475] on icon at bounding box center [341, 505] width 8 height 8
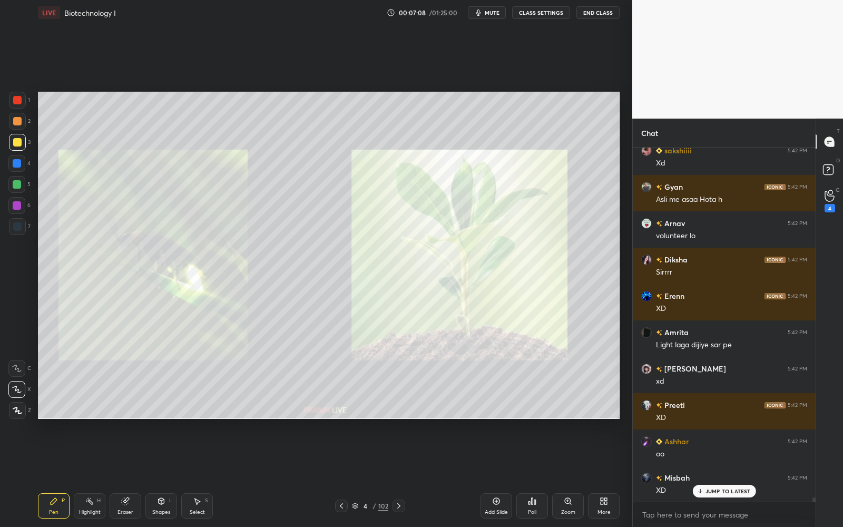
click at [404, 475] on div at bounding box center [398, 505] width 13 height 13
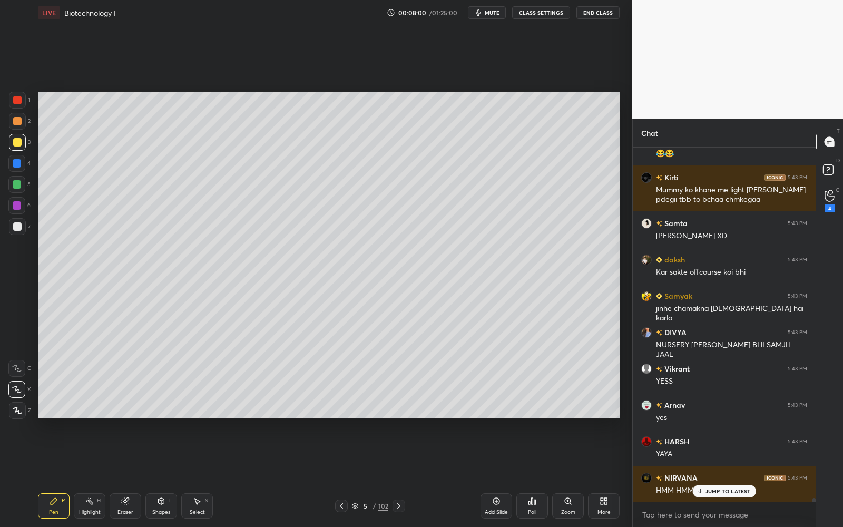
click at [17, 228] on div at bounding box center [17, 226] width 8 height 8
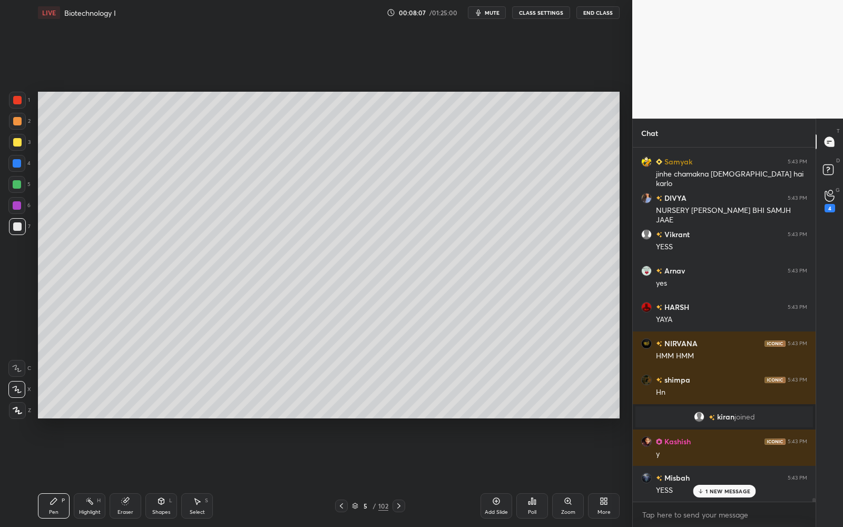
click at [15, 201] on div at bounding box center [17, 205] width 8 height 8
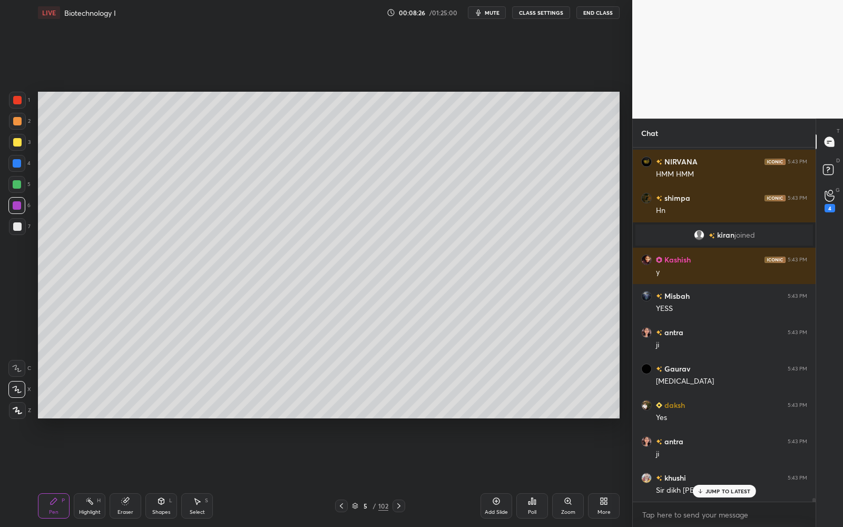
click at [20, 228] on div at bounding box center [17, 226] width 8 height 8
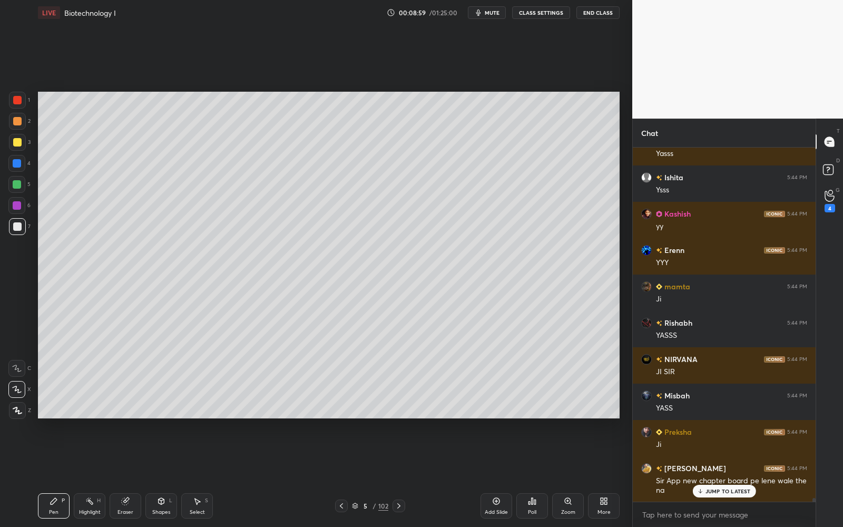
scroll to position [34662, 0]
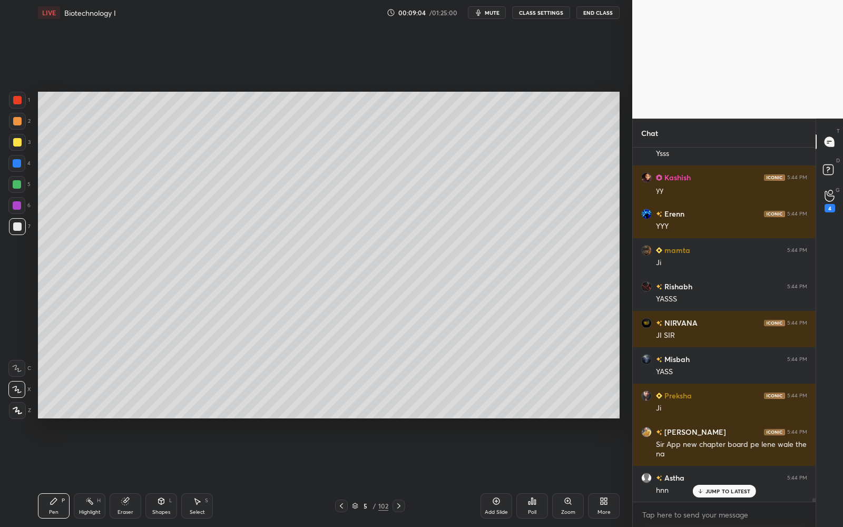
click at [14, 209] on div at bounding box center [17, 205] width 8 height 8
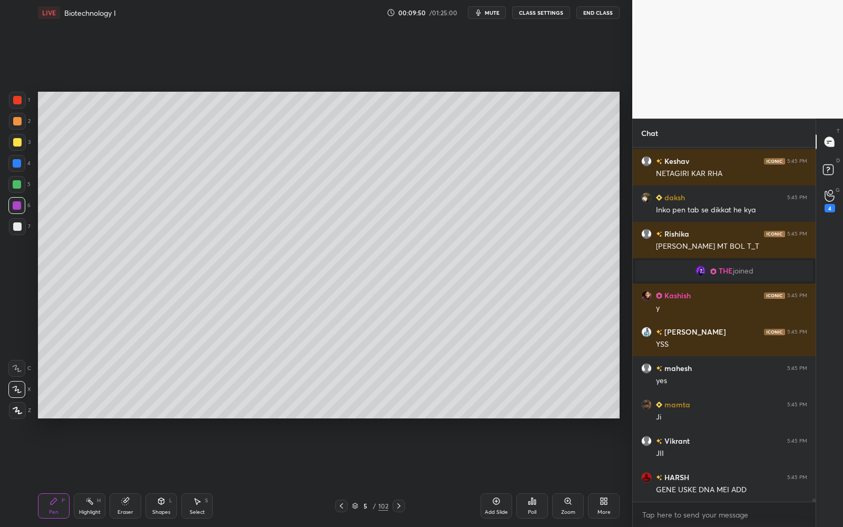
scroll to position [38300, 0]
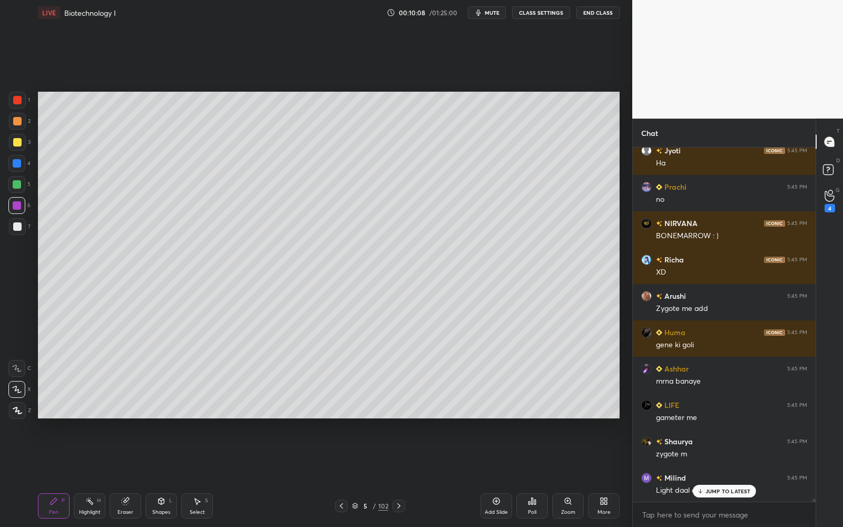
click at [15, 138] on div at bounding box center [17, 142] width 8 height 8
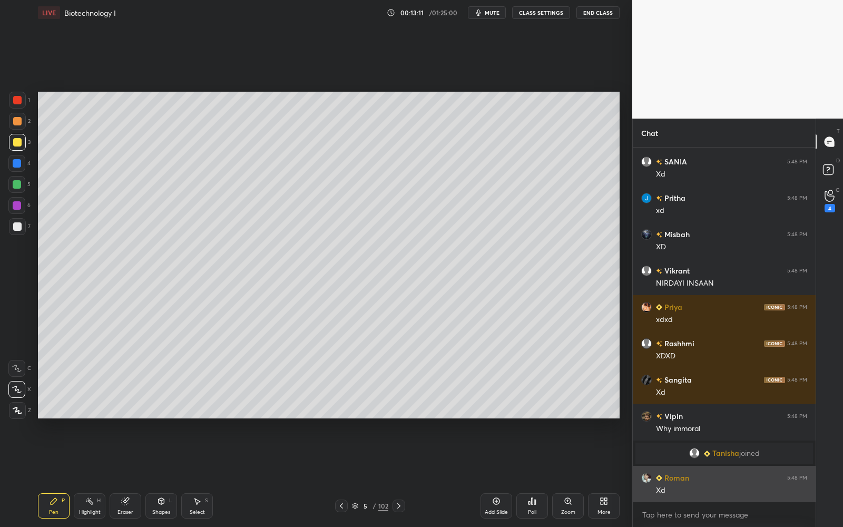
click at [715, 475] on p "JUMP TO LATEST" at bounding box center [727, 524] width 45 height 6
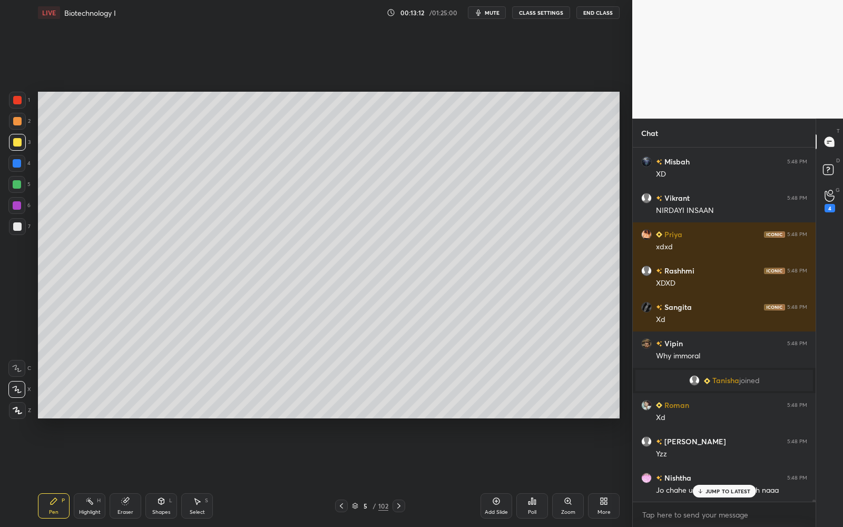
click at [504, 475] on div "Add Slide" at bounding box center [496, 505] width 32 height 25
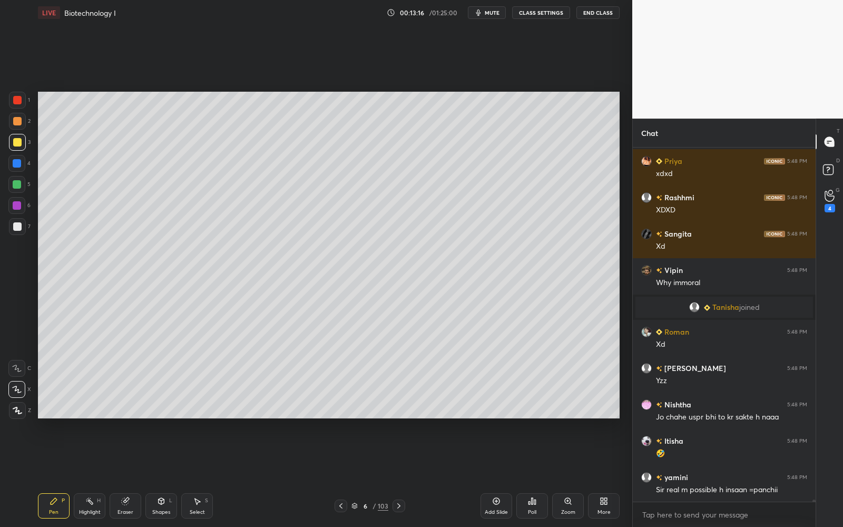
click at [341, 475] on icon at bounding box center [341, 505] width 8 height 8
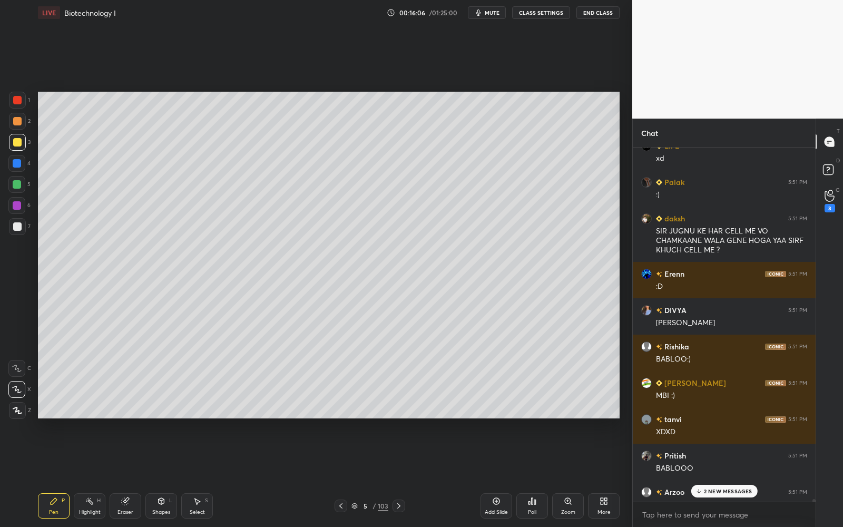
click at [732, 475] on p "2 NEW MESSAGES" at bounding box center [728, 491] width 48 height 6
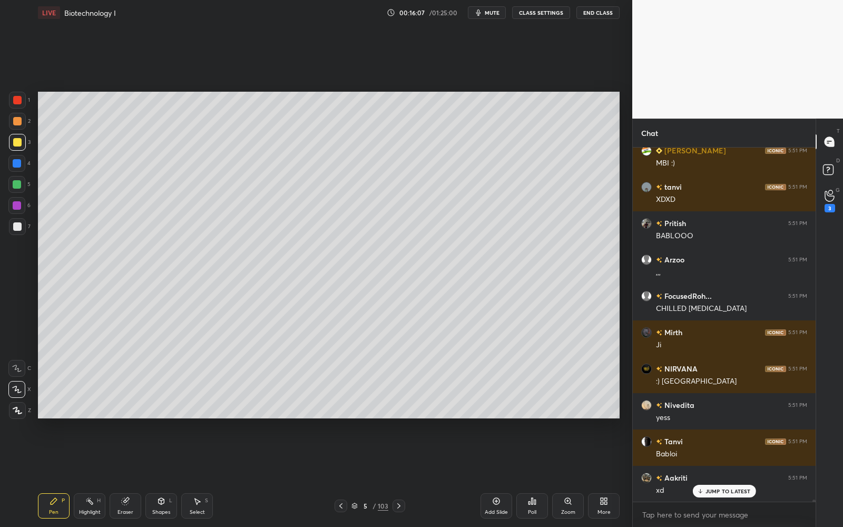
click at [489, 475] on div "Add Slide" at bounding box center [496, 505] width 32 height 25
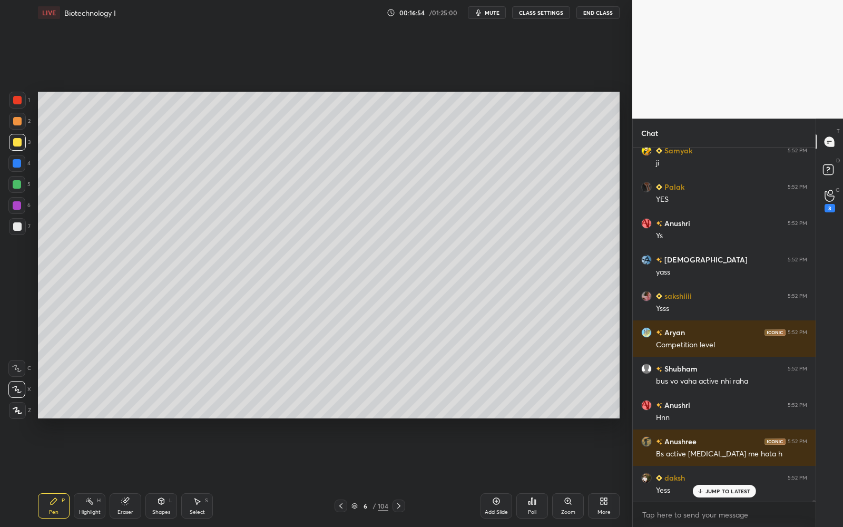
click at [17, 229] on div at bounding box center [17, 226] width 8 height 8
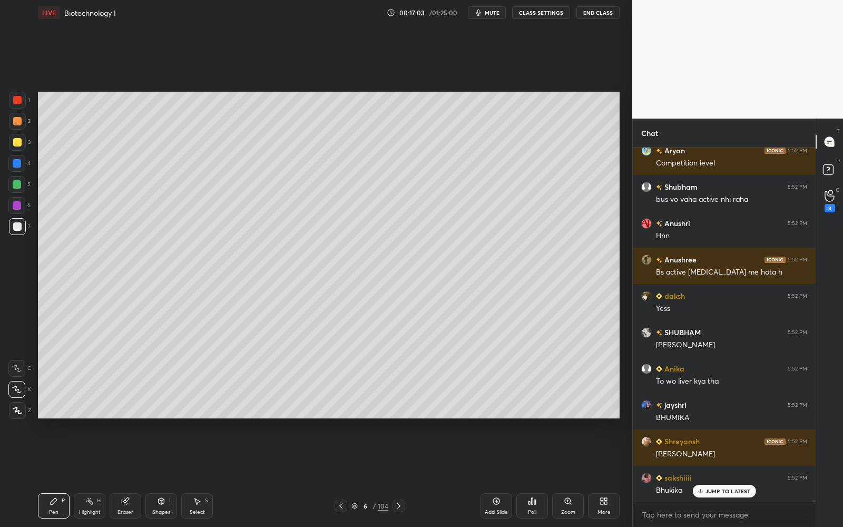
click at [168, 475] on div "Shapes" at bounding box center [161, 511] width 18 height 5
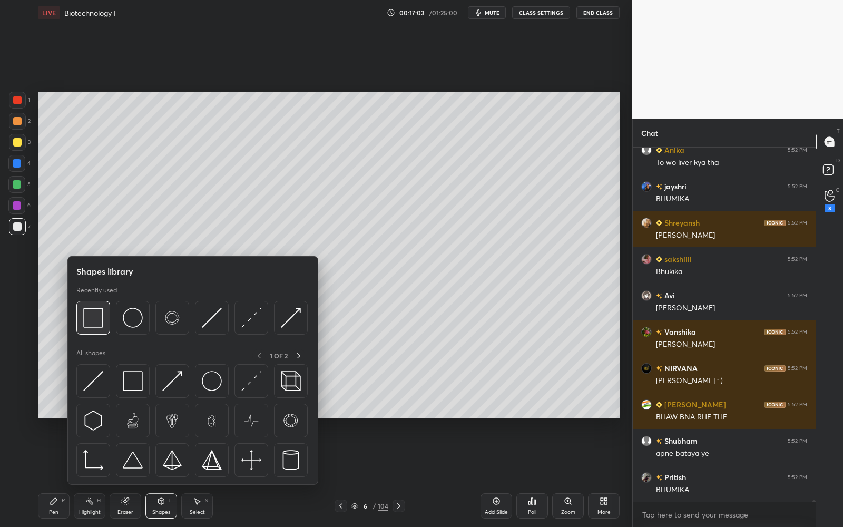
click at [91, 329] on div at bounding box center [93, 318] width 34 height 34
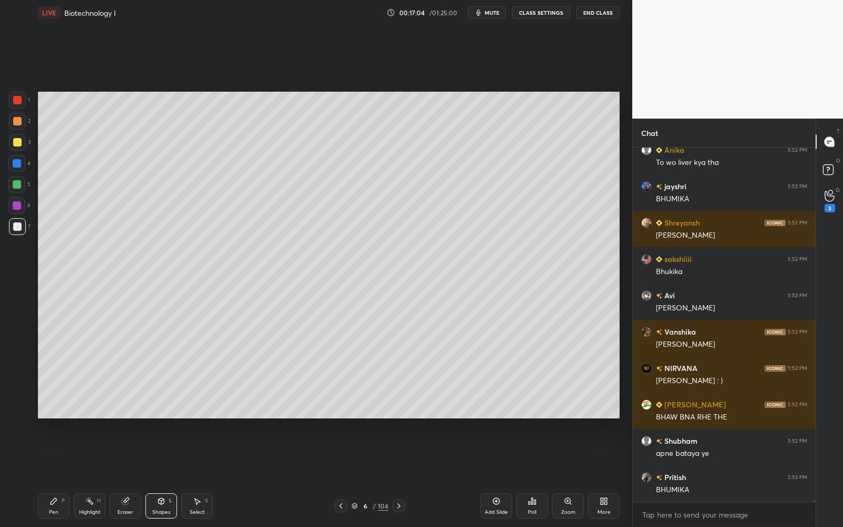
click at [21, 145] on div at bounding box center [17, 142] width 17 height 17
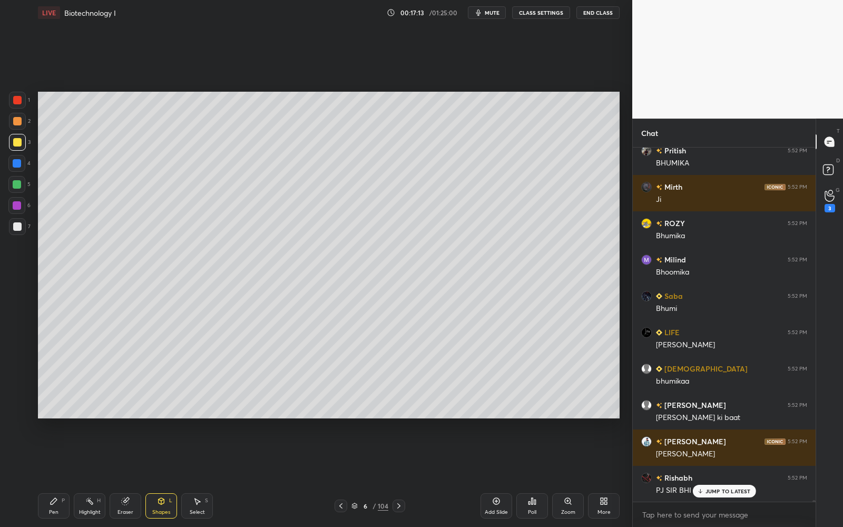
click at [60, 475] on div "Pen P" at bounding box center [54, 505] width 32 height 25
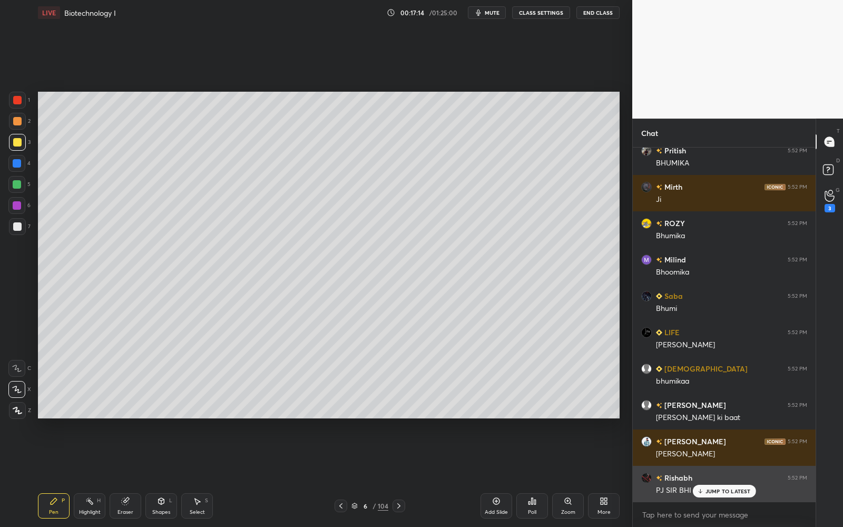
click at [712, 475] on p "JUMP TO LATEST" at bounding box center [727, 491] width 45 height 6
click at [14, 232] on div at bounding box center [17, 226] width 17 height 17
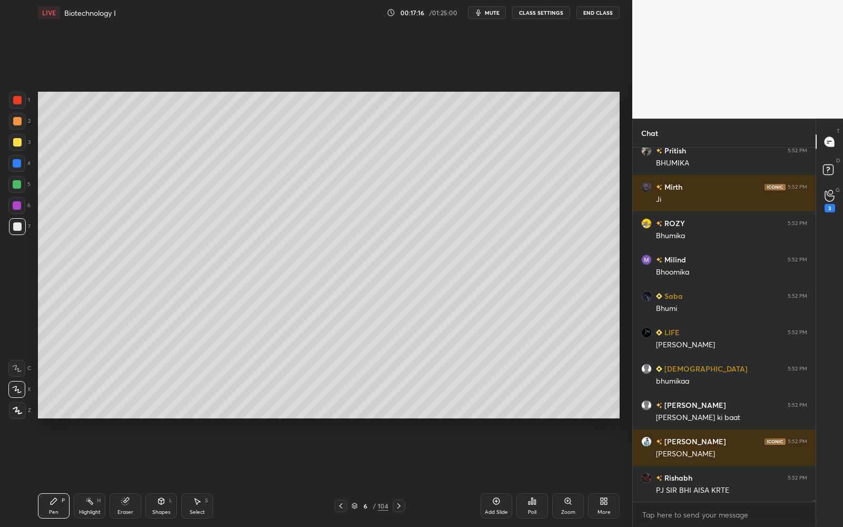
click at [15, 228] on div at bounding box center [17, 226] width 8 height 8
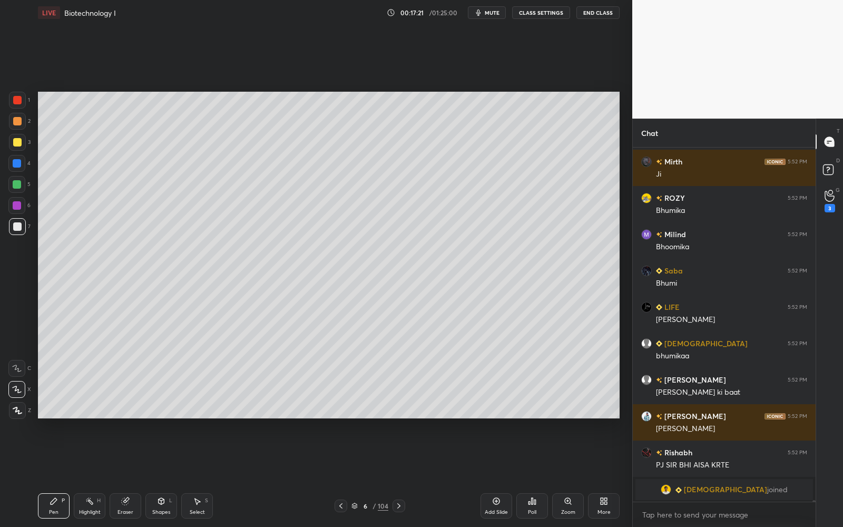
click at [24, 202] on div at bounding box center [16, 205] width 17 height 17
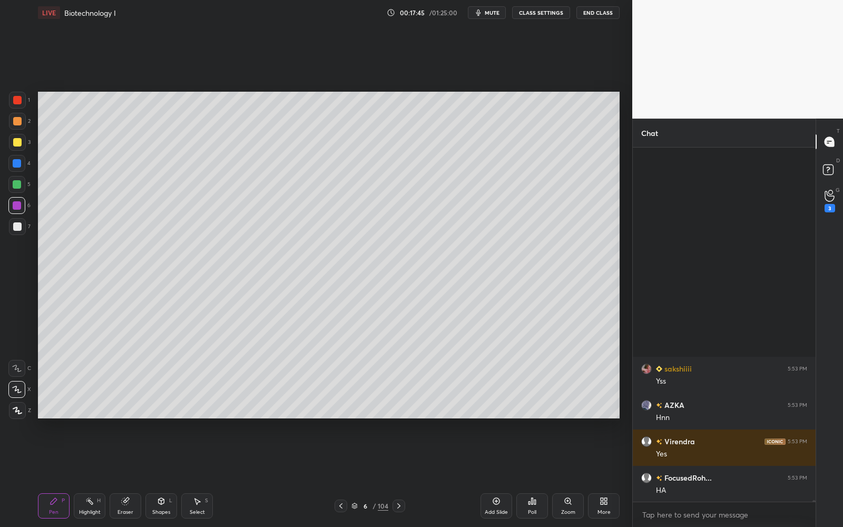
scroll to position [70414, 0]
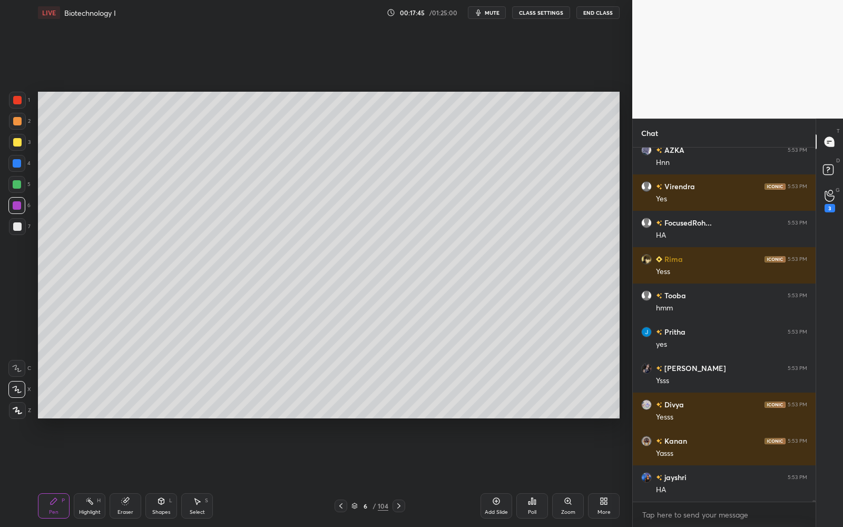
click at [16, 140] on div at bounding box center [17, 142] width 8 height 8
click at [16, 123] on div at bounding box center [17, 121] width 8 height 8
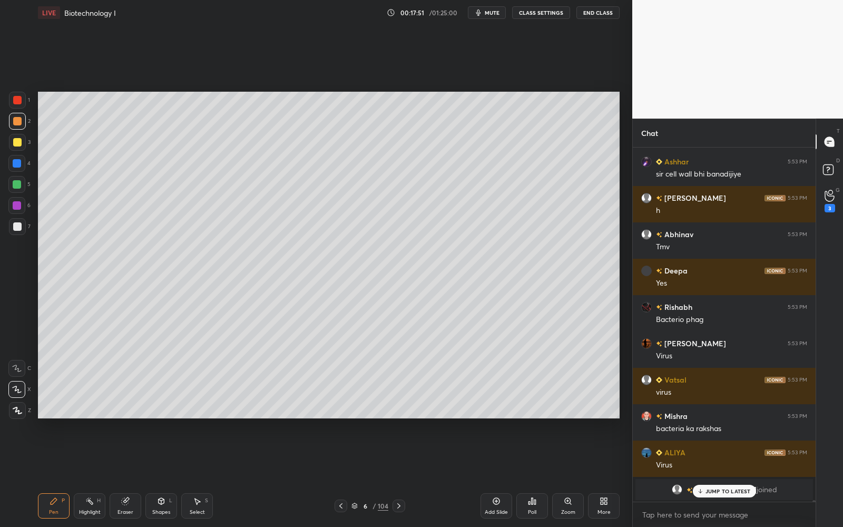
scroll to position [71420, 0]
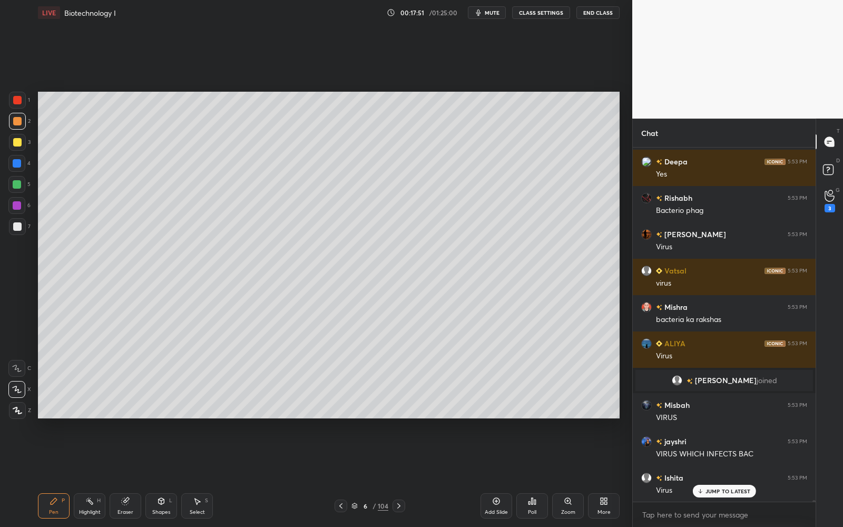
click at [16, 99] on div at bounding box center [17, 100] width 8 height 8
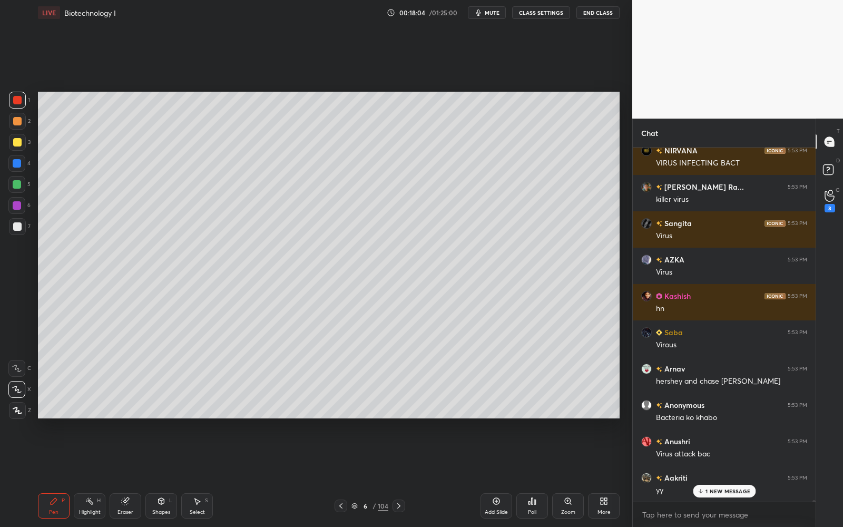
scroll to position [72319, 0]
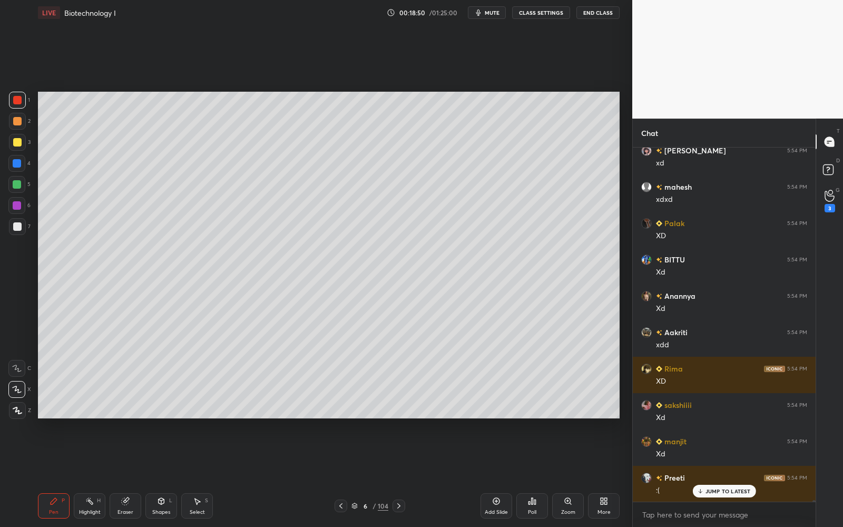
click at [23, 222] on div at bounding box center [17, 226] width 17 height 17
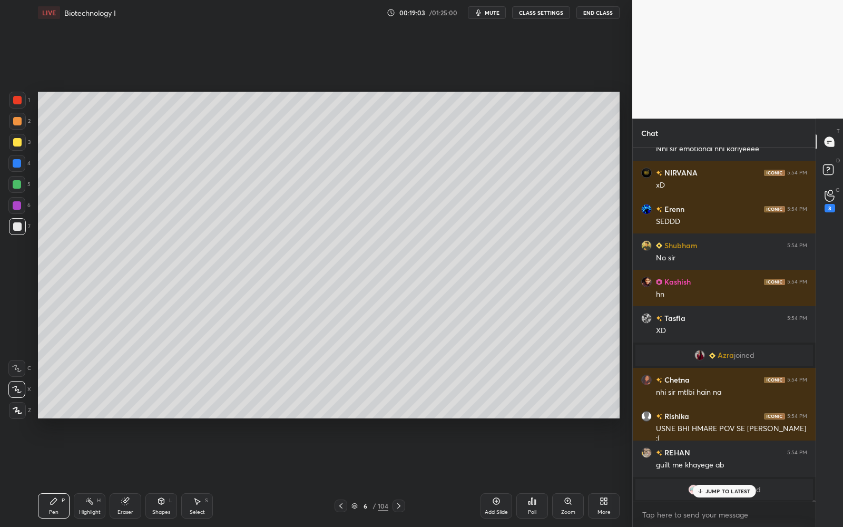
click at [23, 182] on div at bounding box center [16, 184] width 17 height 17
click at [21, 183] on div at bounding box center [16, 184] width 17 height 17
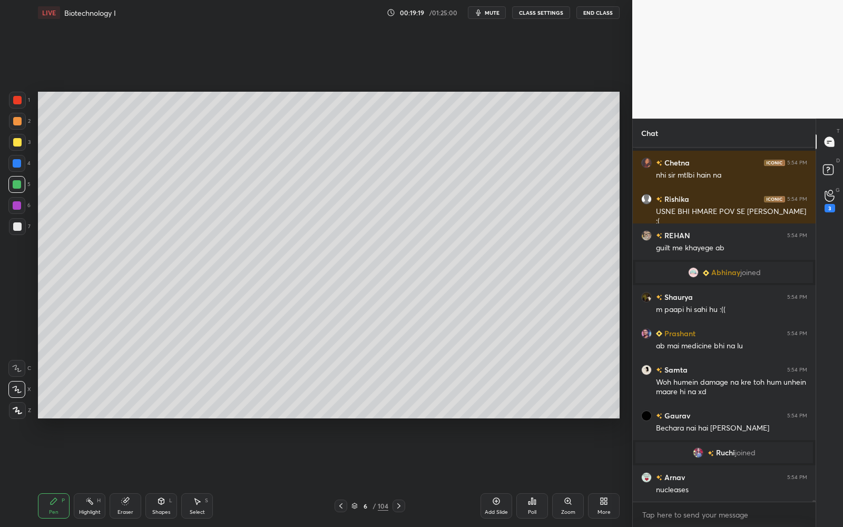
click at [135, 475] on div "Eraser" at bounding box center [126, 505] width 32 height 25
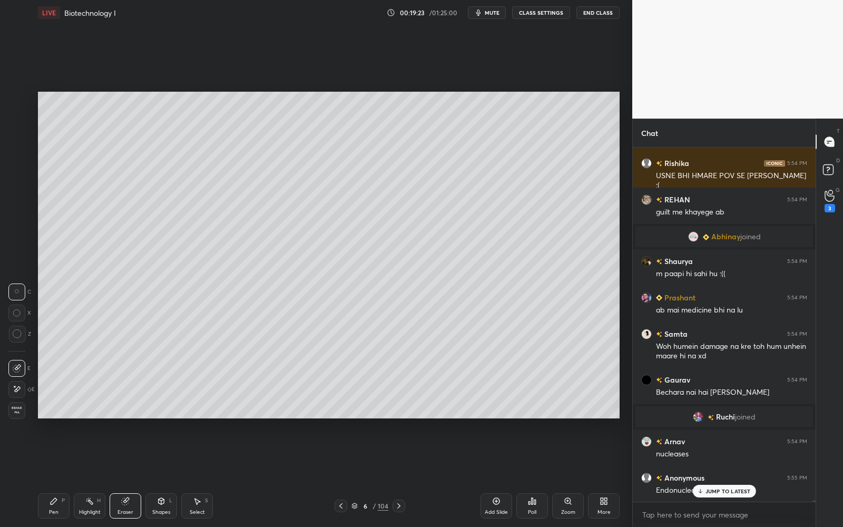
click at [62, 475] on div "Pen P" at bounding box center [54, 505] width 32 height 25
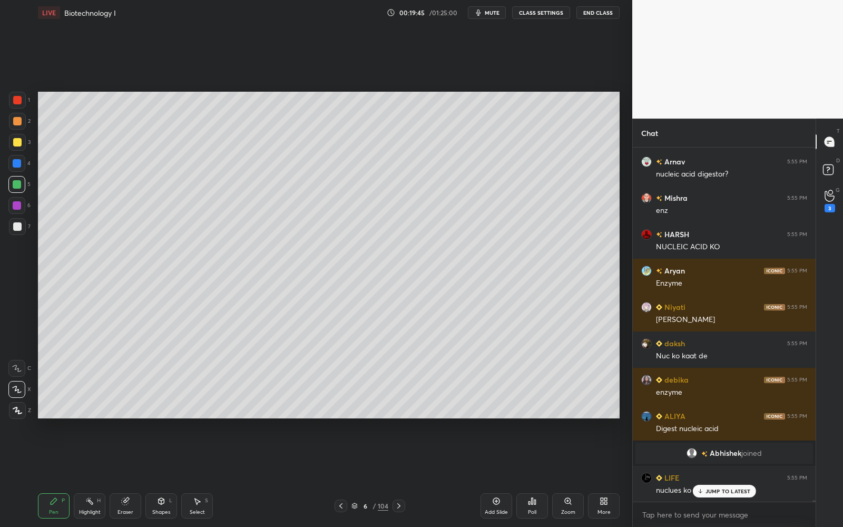
scroll to position [77795, 0]
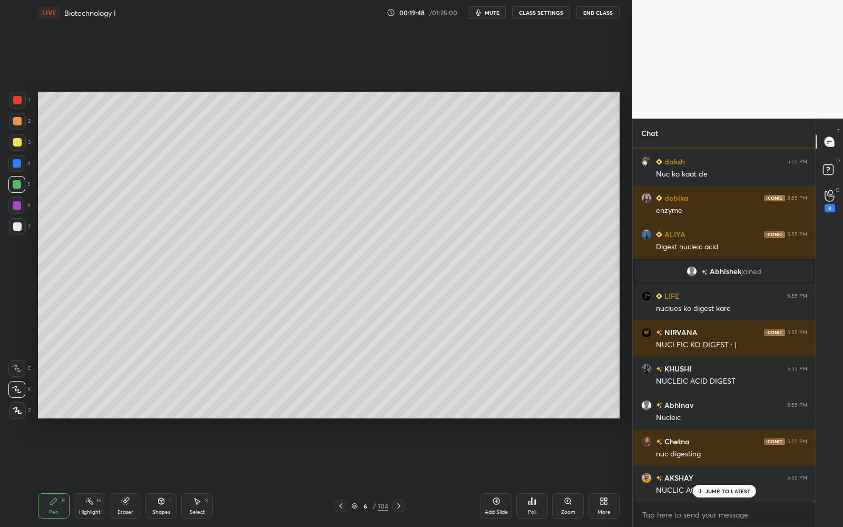
click at [24, 166] on div at bounding box center [16, 163] width 17 height 17
click at [132, 475] on div "Eraser" at bounding box center [126, 505] width 32 height 25
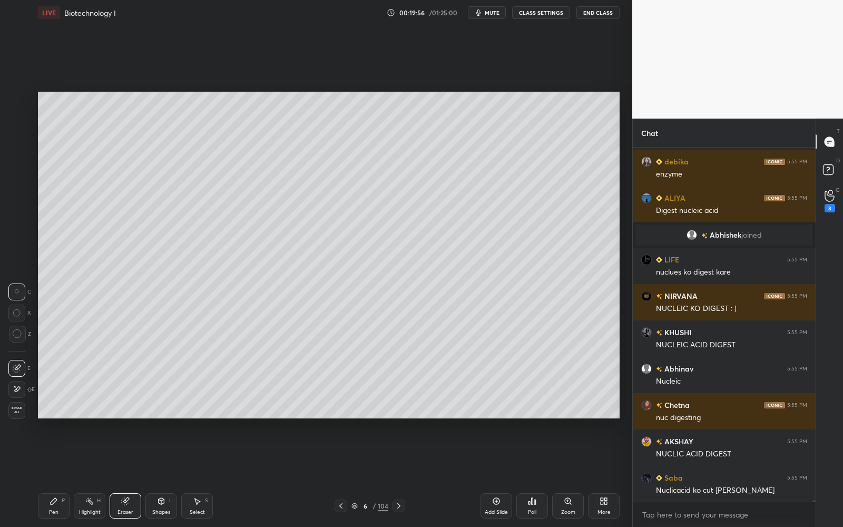
scroll to position [77868, 0]
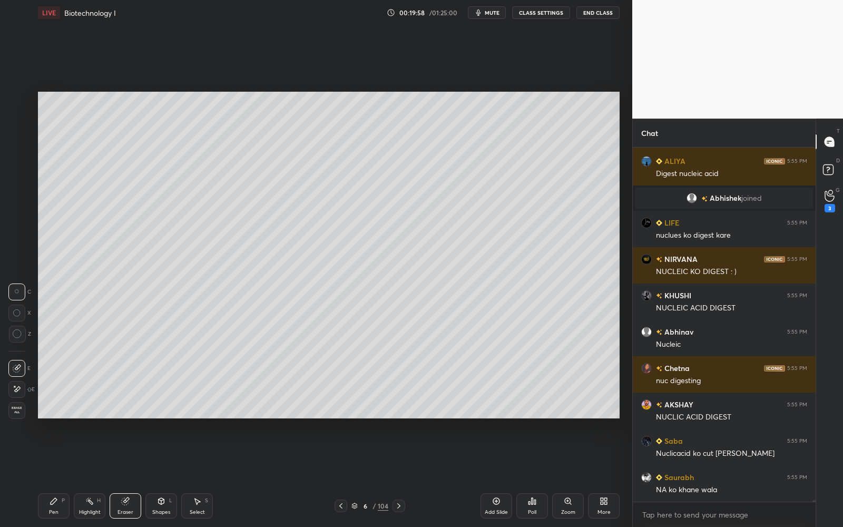
click at [19, 382] on div at bounding box center [16, 389] width 17 height 17
click at [56, 475] on icon at bounding box center [54, 501] width 8 height 8
click at [22, 105] on div at bounding box center [17, 100] width 17 height 17
click at [17, 104] on div at bounding box center [17, 100] width 17 height 17
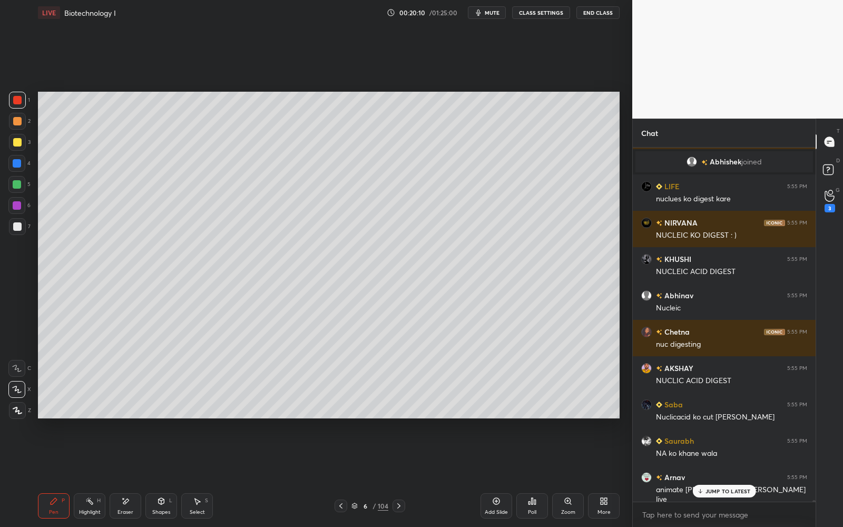
scroll to position [77588, 0]
click at [21, 223] on div at bounding box center [17, 226] width 17 height 17
click at [21, 224] on div at bounding box center [17, 226] width 17 height 17
click at [19, 182] on div at bounding box center [17, 184] width 8 height 8
click at [15, 223] on div at bounding box center [17, 226] width 8 height 8
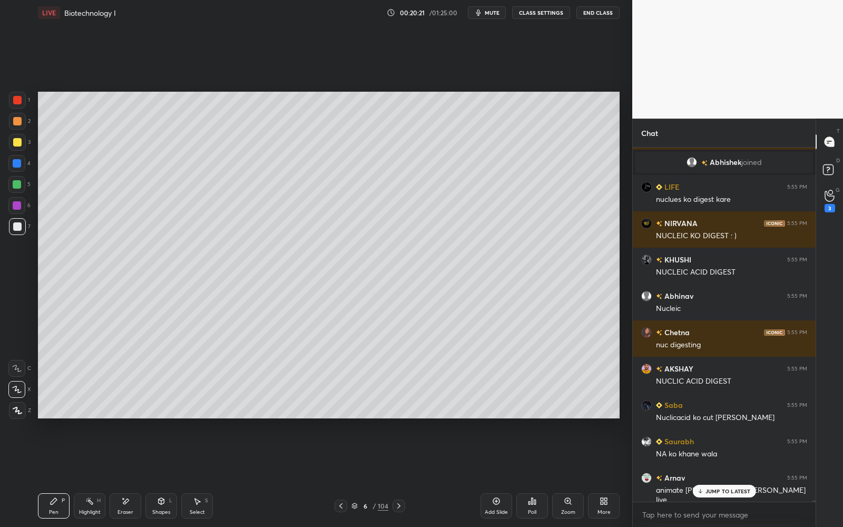
click at [713, 475] on p "JUMP TO LATEST" at bounding box center [727, 491] width 45 height 6
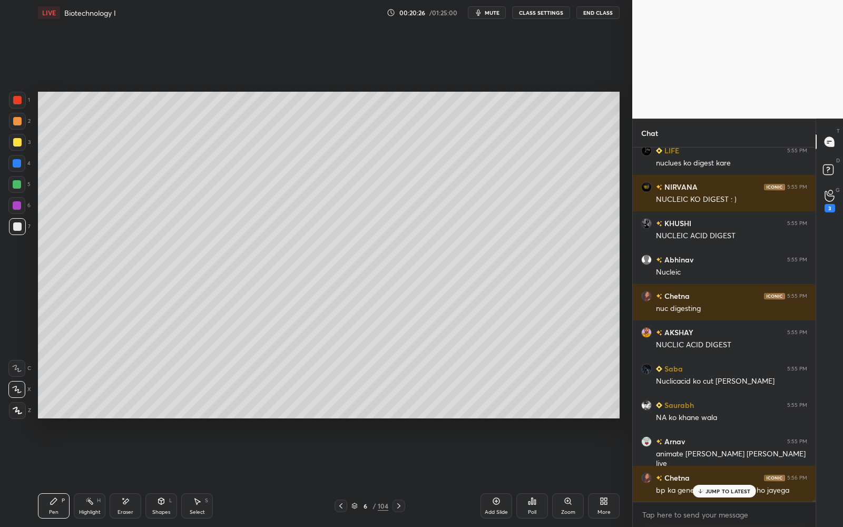
drag, startPoint x: 16, startPoint y: 234, endPoint x: 9, endPoint y: 230, distance: 8.0
click at [16, 234] on div "7" at bounding box center [20, 228] width 22 height 21
click at [733, 475] on p "JUMP TO LATEST" at bounding box center [727, 491] width 45 height 6
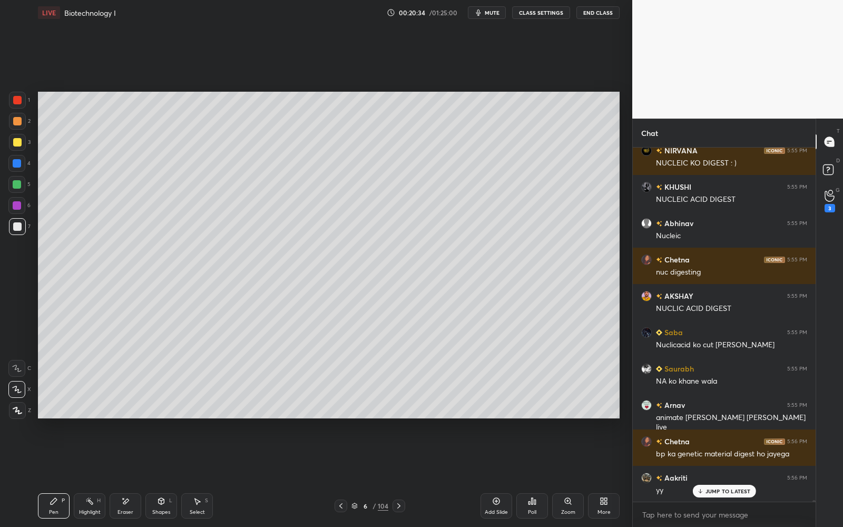
scroll to position [77697, 0]
click at [735, 475] on div "JUMP TO LATEST" at bounding box center [723, 491] width 63 height 13
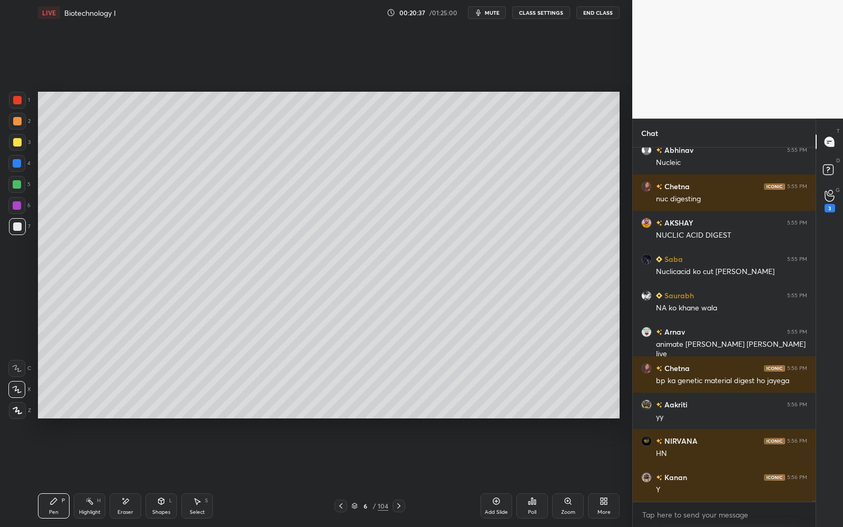
scroll to position [77770, 0]
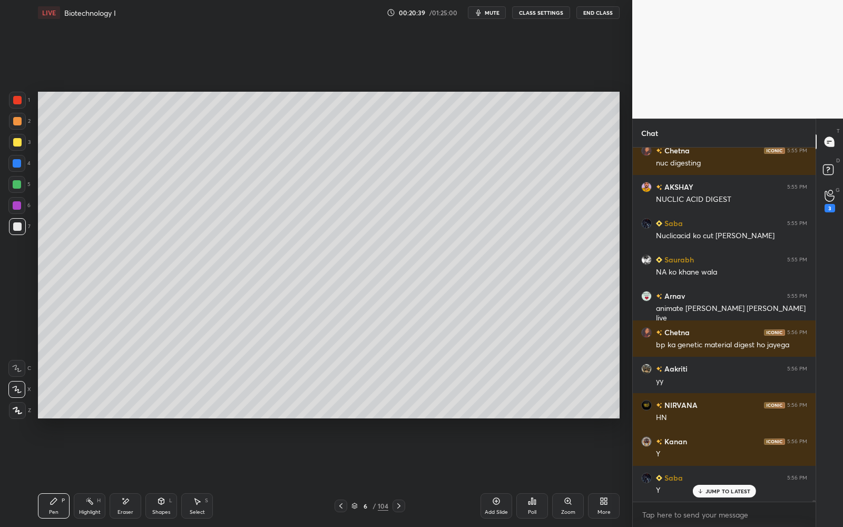
click at [127, 475] on div "Eraser" at bounding box center [126, 505] width 32 height 25
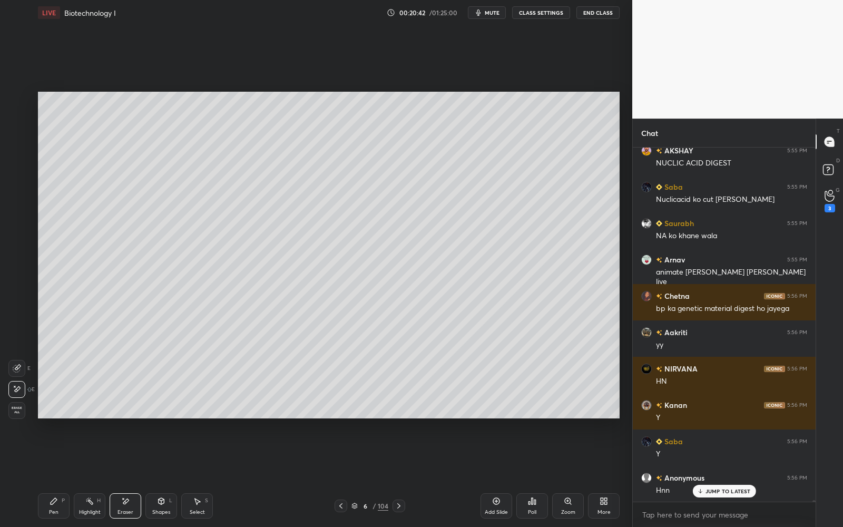
click at [48, 475] on div "Pen P" at bounding box center [54, 505] width 32 height 25
click at [18, 207] on div at bounding box center [17, 205] width 8 height 8
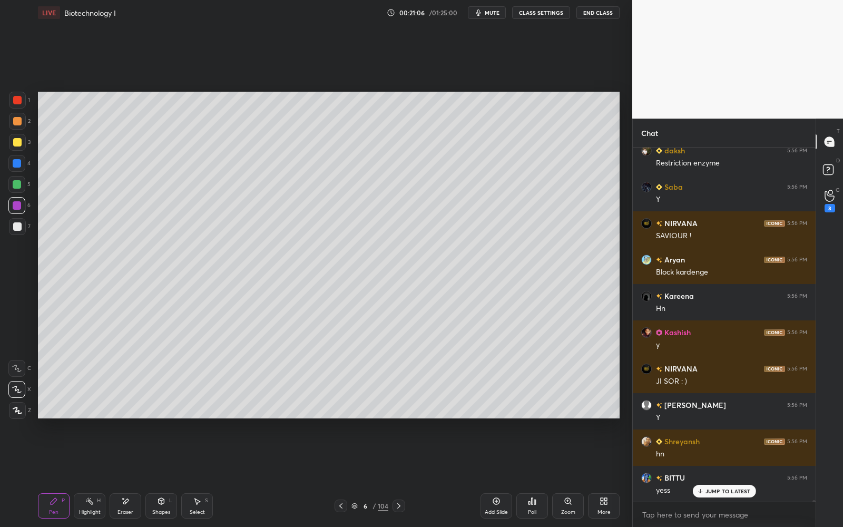
scroll to position [78424, 0]
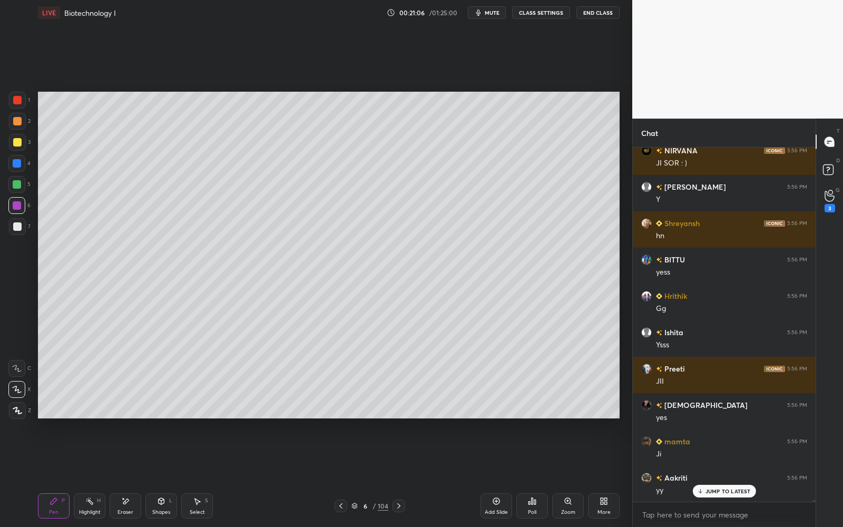
click at [20, 224] on div at bounding box center [17, 226] width 8 height 8
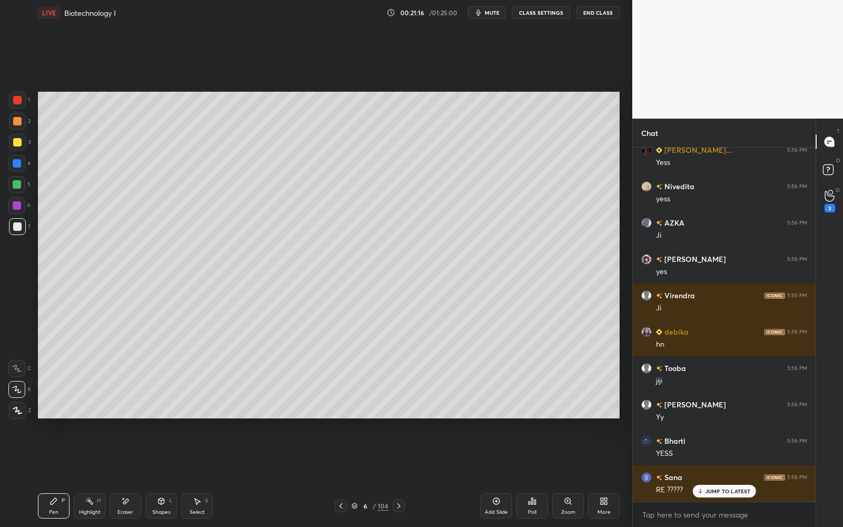
scroll to position [78860, 0]
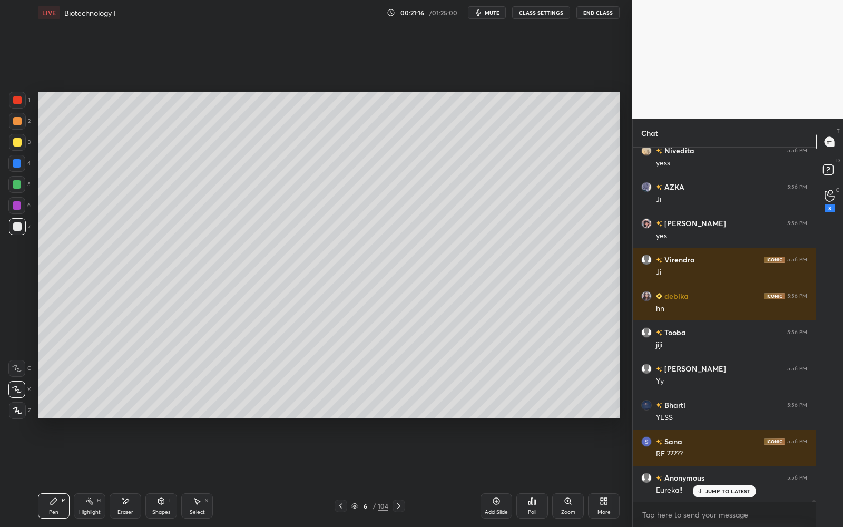
click at [115, 475] on div "Eraser" at bounding box center [126, 505] width 32 height 25
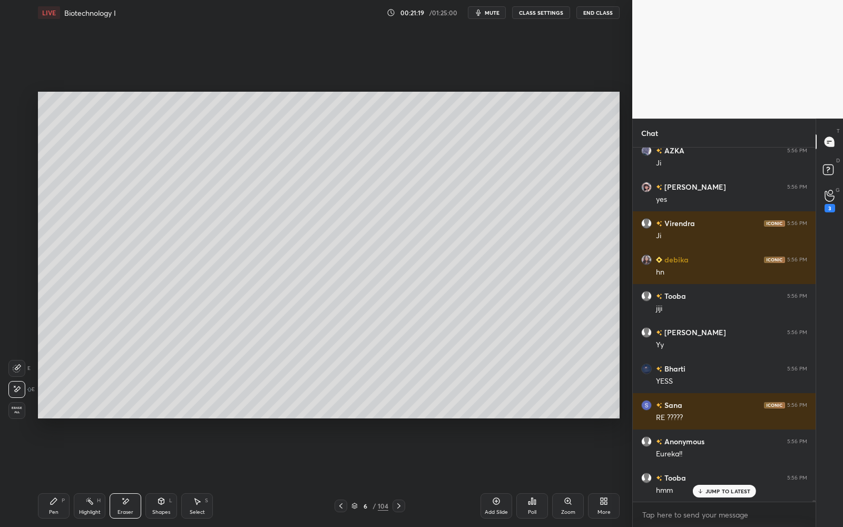
click at [64, 475] on div "Pen P" at bounding box center [54, 505] width 32 height 25
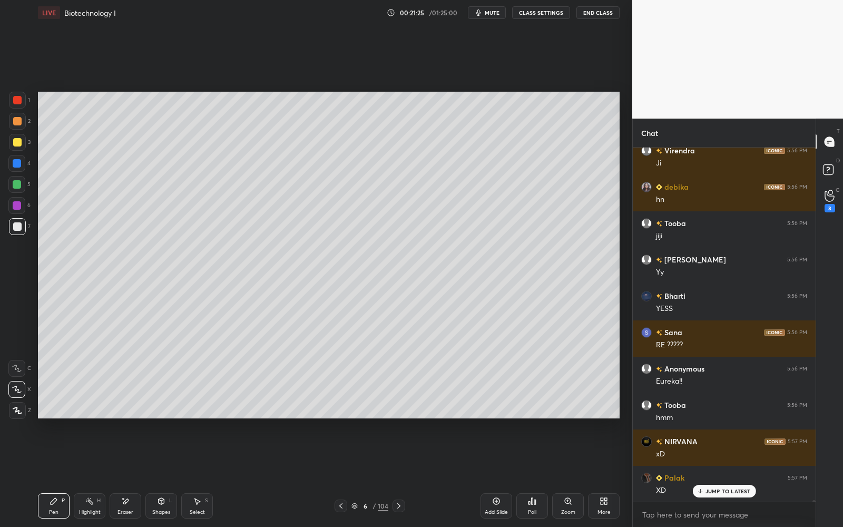
scroll to position [79042, 0]
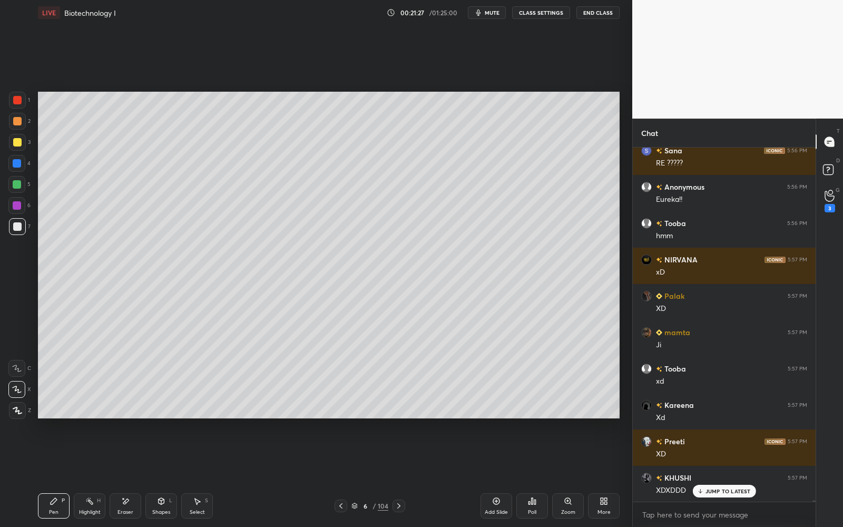
click at [17, 97] on div at bounding box center [17, 100] width 8 height 8
click at [16, 103] on div at bounding box center [17, 100] width 8 height 8
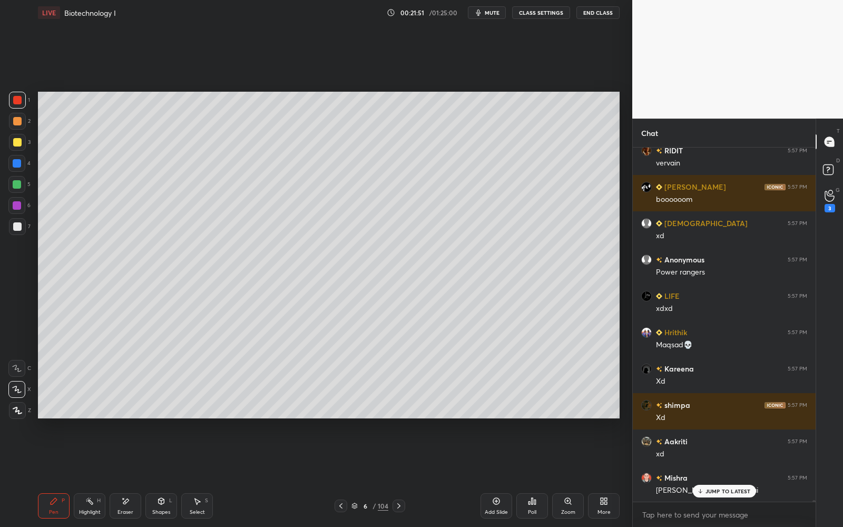
scroll to position [80049, 0]
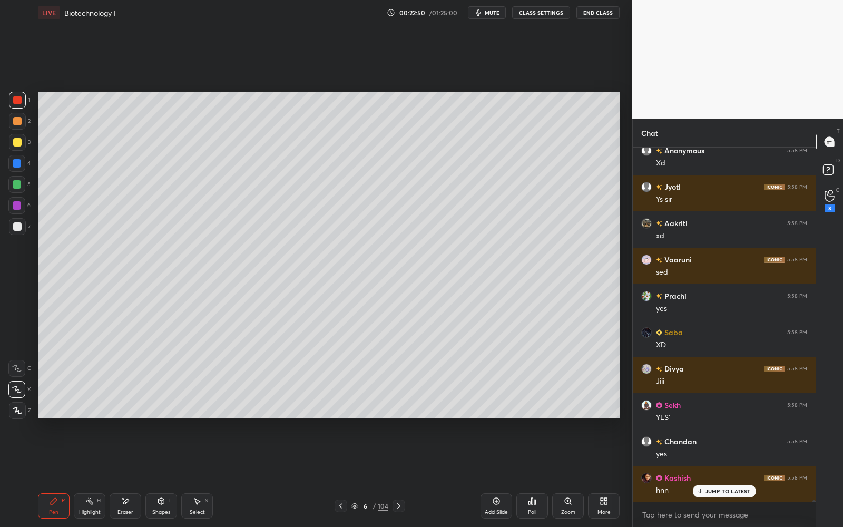
click at [19, 147] on div at bounding box center [17, 142] width 17 height 17
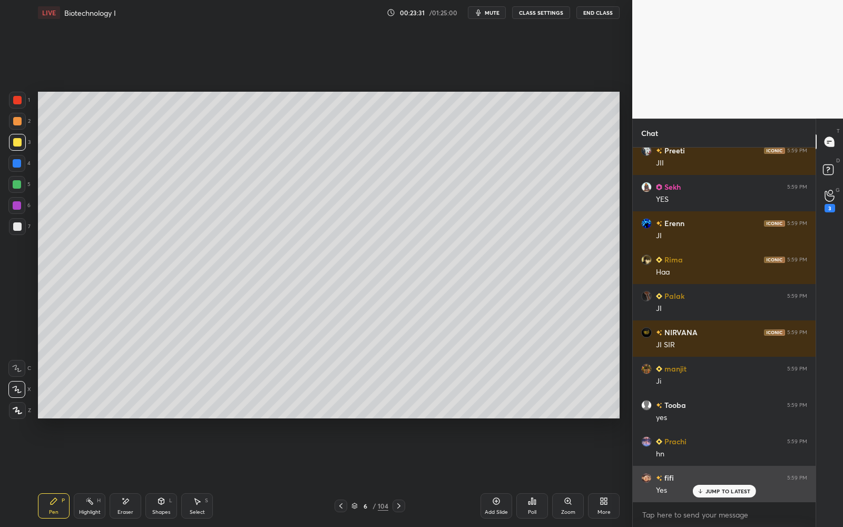
click at [723, 475] on p "JUMP TO LATEST" at bounding box center [727, 491] width 45 height 6
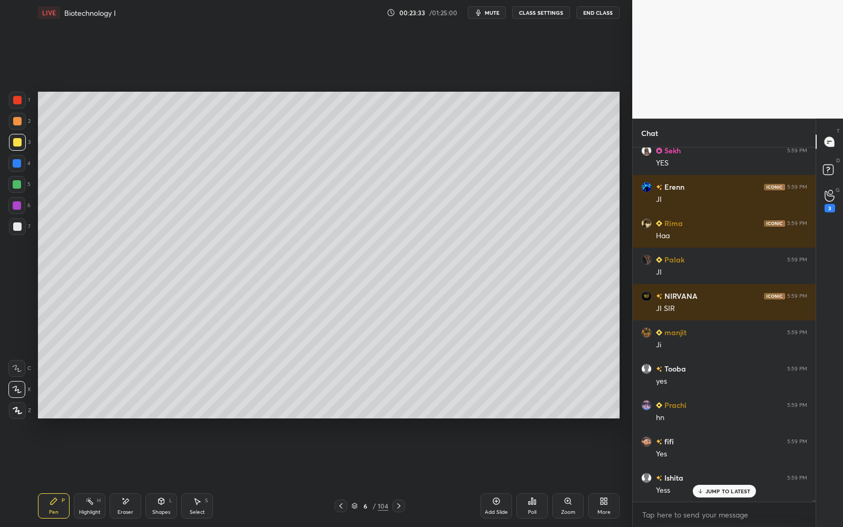
click at [722, 475] on p "JUMP TO LATEST" at bounding box center [727, 491] width 45 height 6
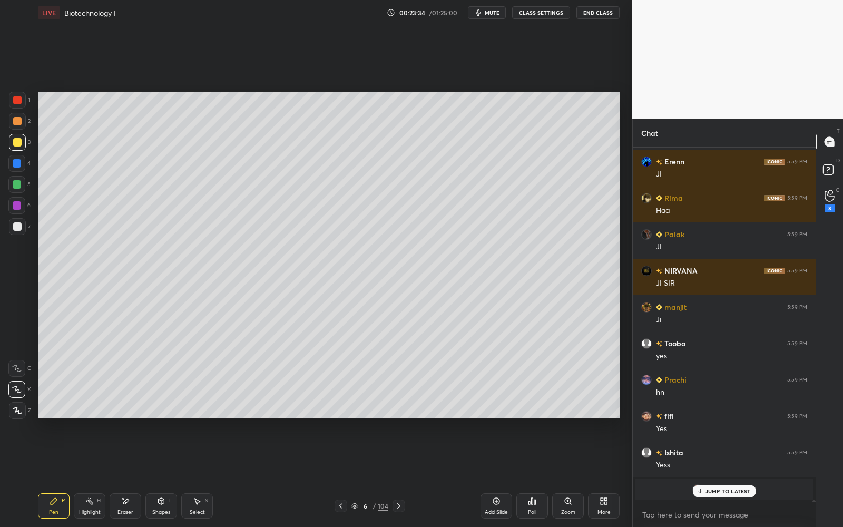
click at [722, 475] on p "JUMP TO LATEST" at bounding box center [727, 491] width 45 height 6
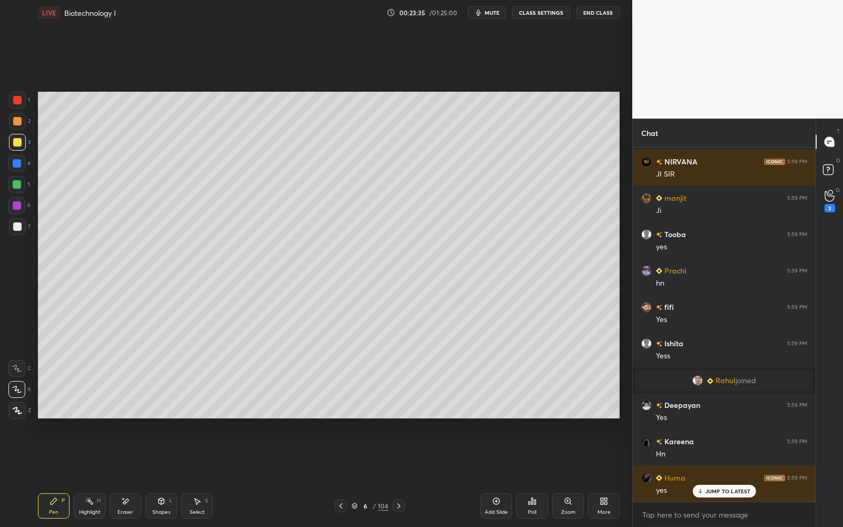
click at [722, 475] on p "JUMP TO LATEST" at bounding box center [727, 491] width 45 height 6
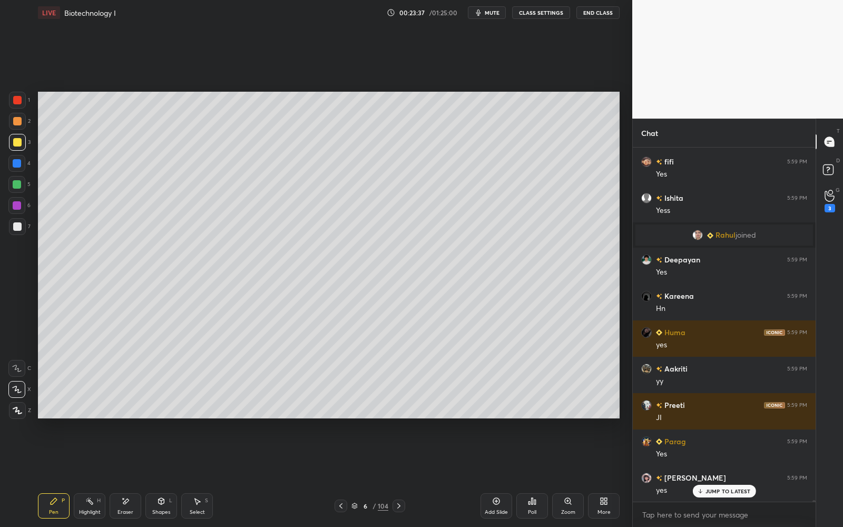
click at [723, 475] on p "JUMP TO LATEST" at bounding box center [727, 491] width 45 height 6
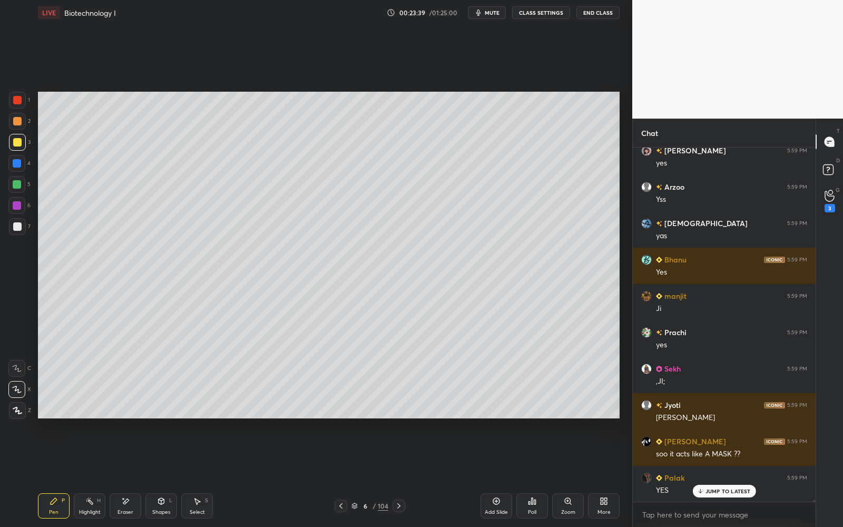
click at [723, 475] on p "JUMP TO LATEST" at bounding box center [727, 491] width 45 height 6
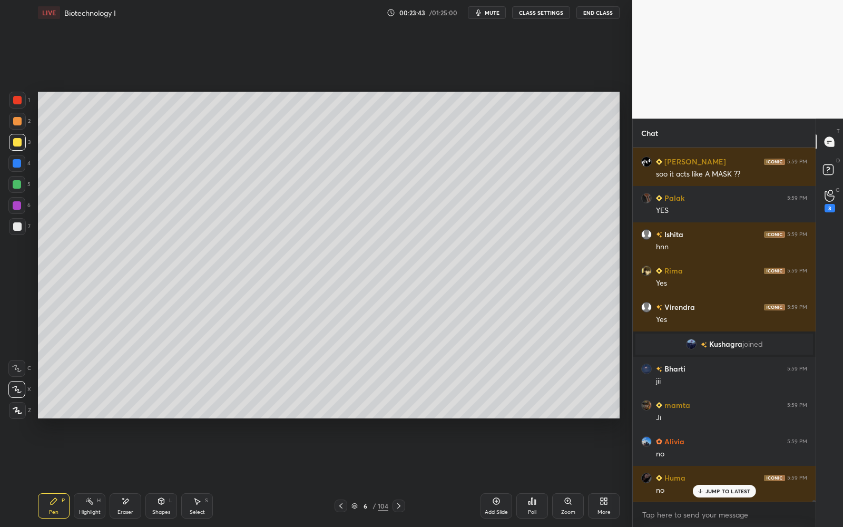
click at [723, 475] on p "JUMP TO LATEST" at bounding box center [727, 491] width 45 height 6
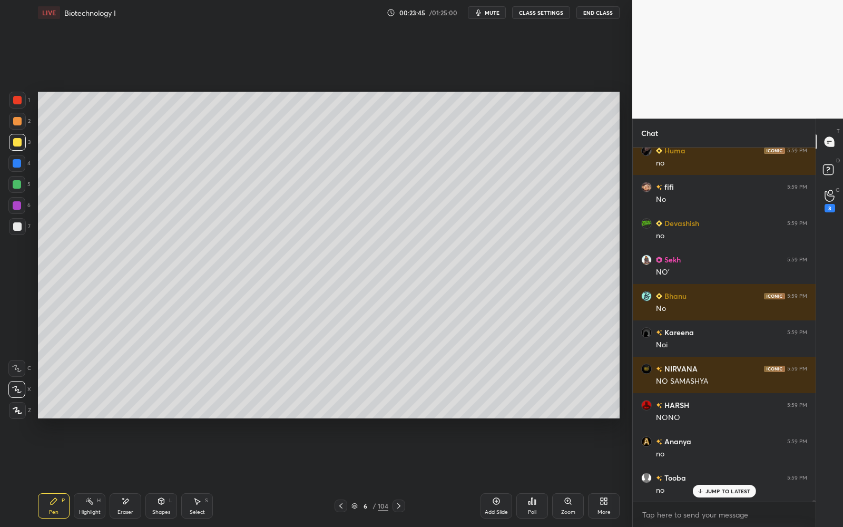
click at [723, 475] on p "JUMP TO LATEST" at bounding box center [727, 491] width 45 height 6
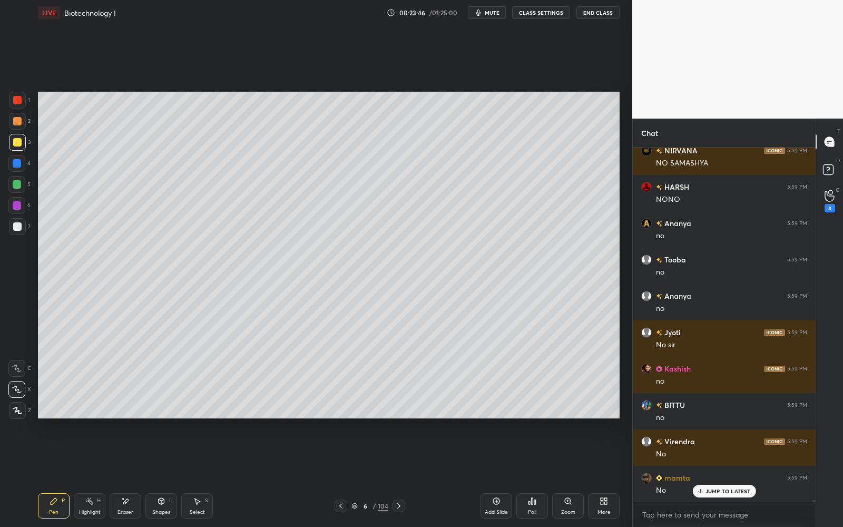
click at [723, 475] on p "JUMP TO LATEST" at bounding box center [727, 491] width 45 height 6
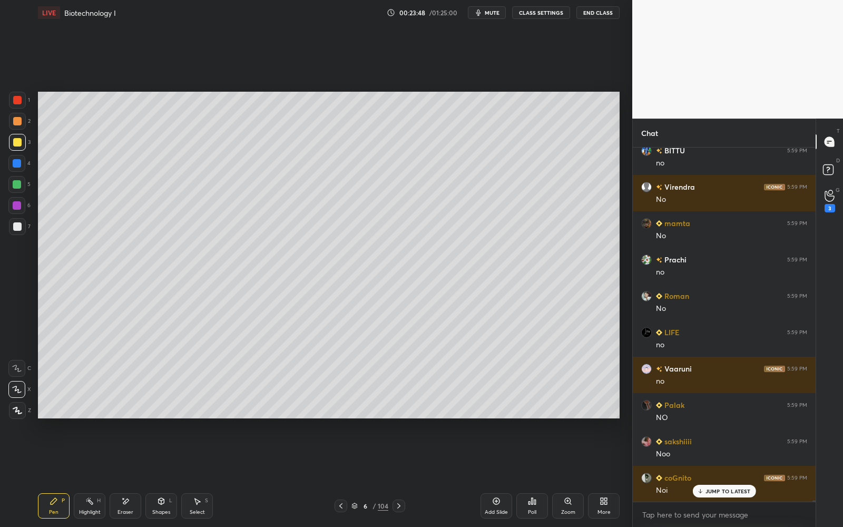
click at [21, 220] on div at bounding box center [17, 226] width 17 height 17
click at [21, 209] on div at bounding box center [16, 205] width 17 height 17
click at [18, 184] on div at bounding box center [17, 184] width 8 height 8
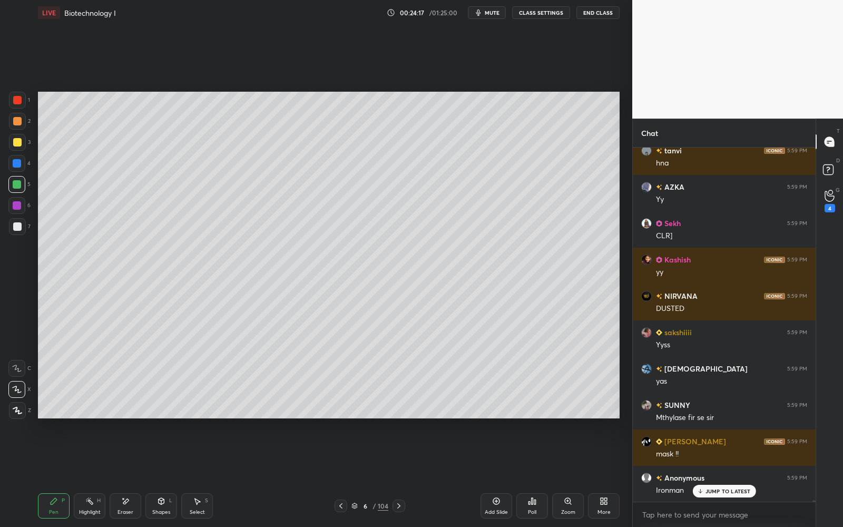
click at [355, 475] on icon at bounding box center [354, 506] width 6 height 6
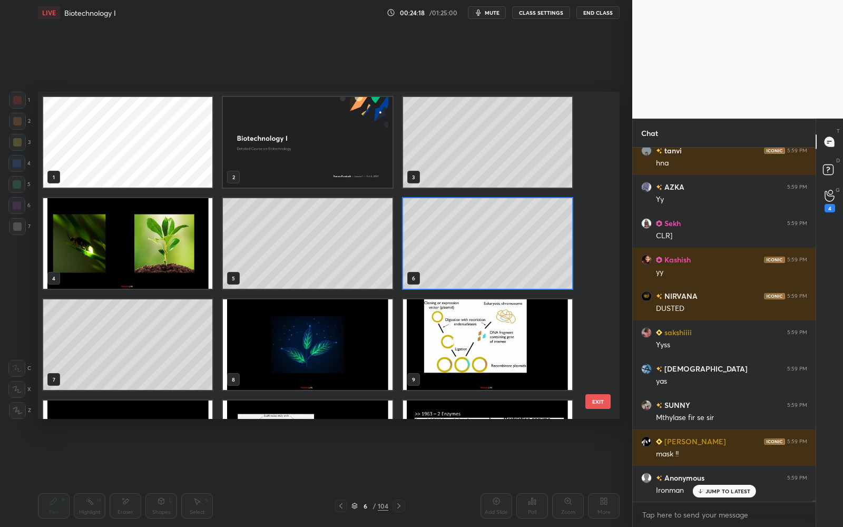
scroll to position [3, 6]
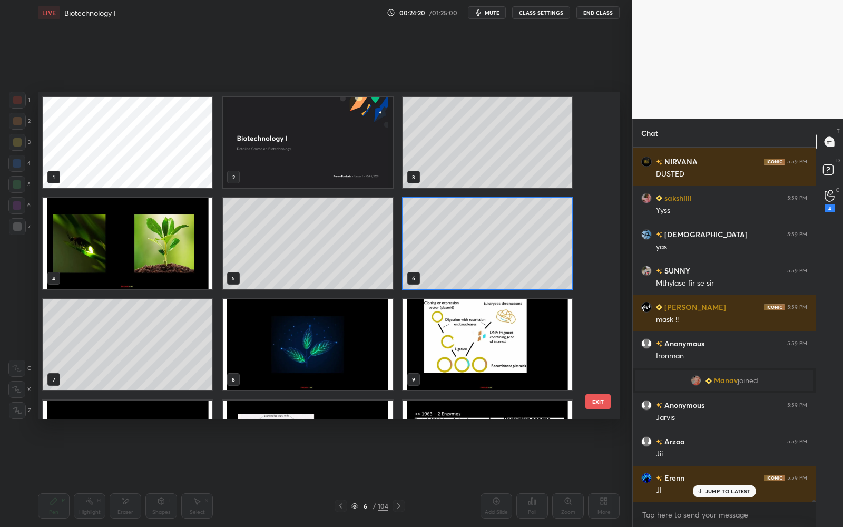
click at [601, 114] on div "1 2 3 4 5 6 7 8 9 10 11 12 13 14 15 EXIT" at bounding box center [329, 255] width 582 height 327
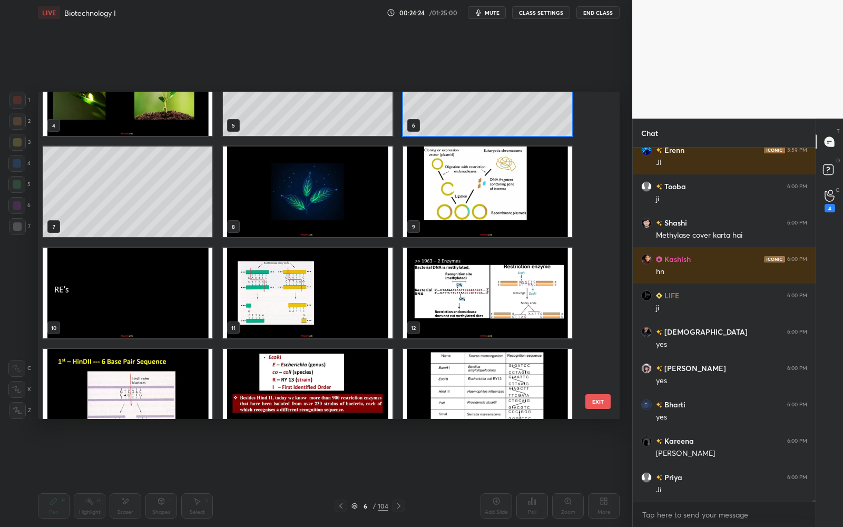
click at [490, 289] on img "grid" at bounding box center [487, 293] width 169 height 91
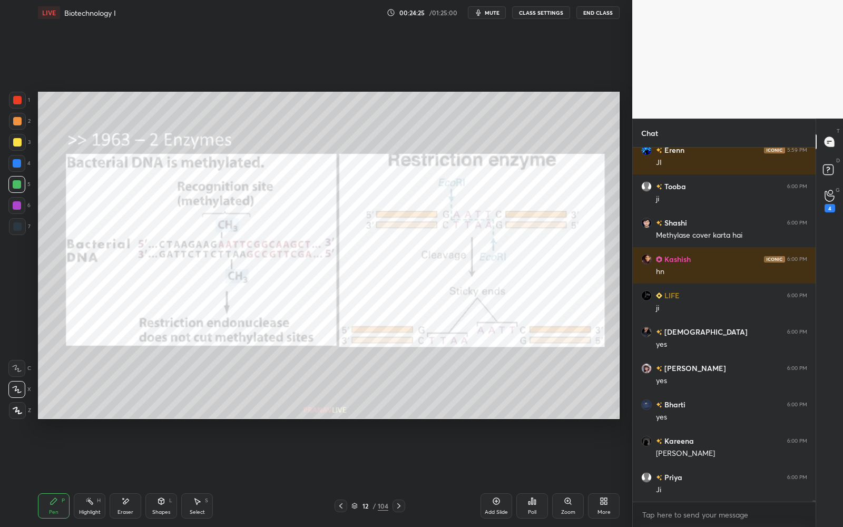
click at [490, 288] on img "grid" at bounding box center [487, 293] width 169 height 91
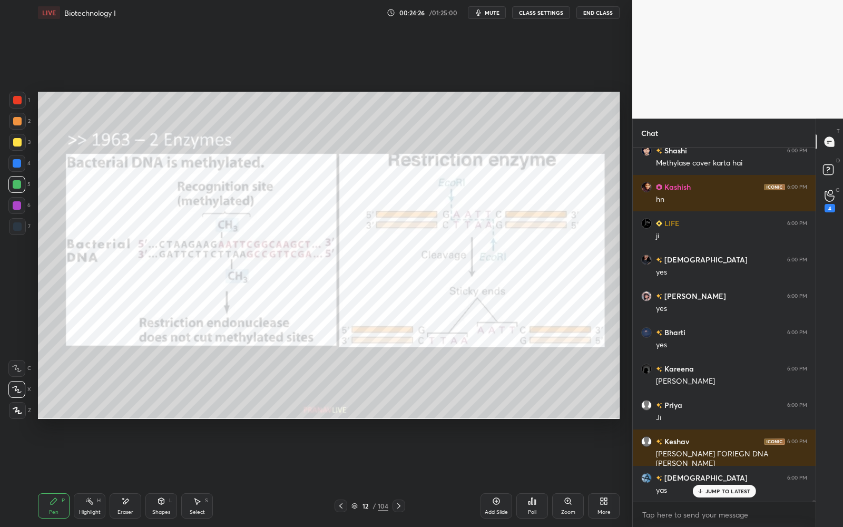
click at [19, 94] on div at bounding box center [17, 100] width 17 height 17
click at [19, 93] on div at bounding box center [17, 100] width 17 height 17
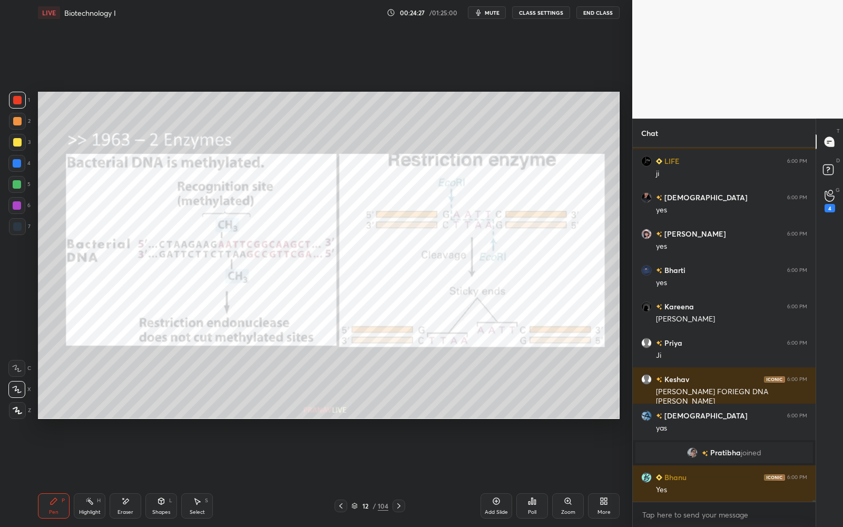
click at [18, 97] on div at bounding box center [17, 100] width 8 height 8
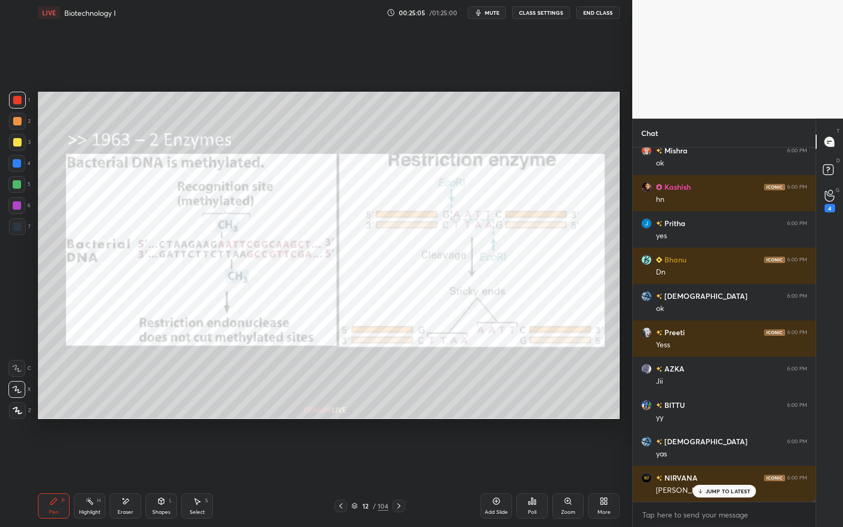
scroll to position [88806, 0]
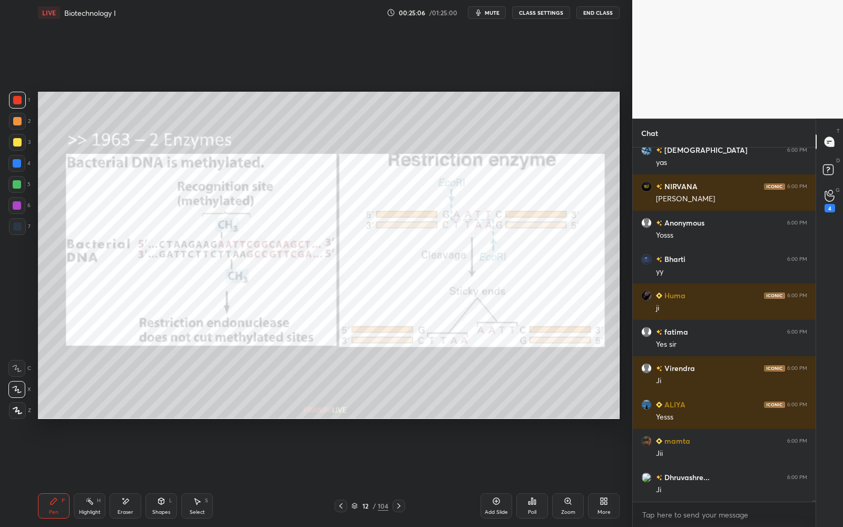
click at [25, 180] on div "5" at bounding box center [19, 184] width 22 height 17
click at [23, 182] on div at bounding box center [16, 184] width 17 height 17
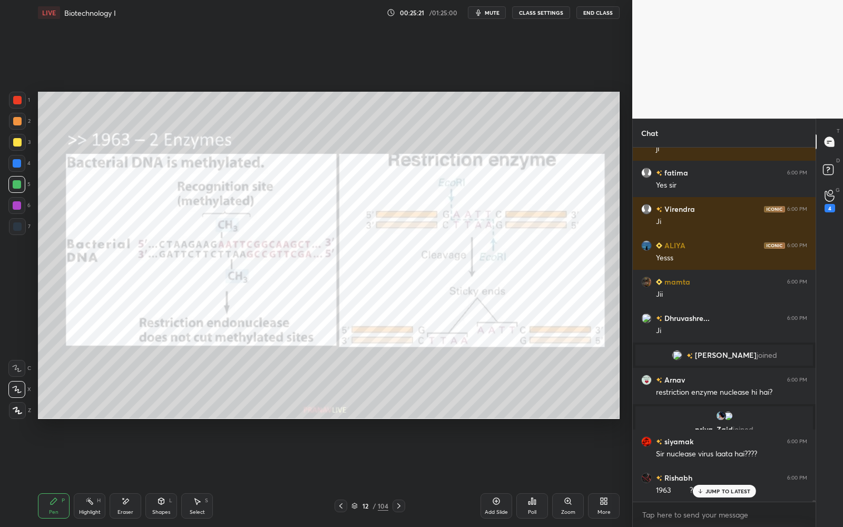
scroll to position [88675, 0]
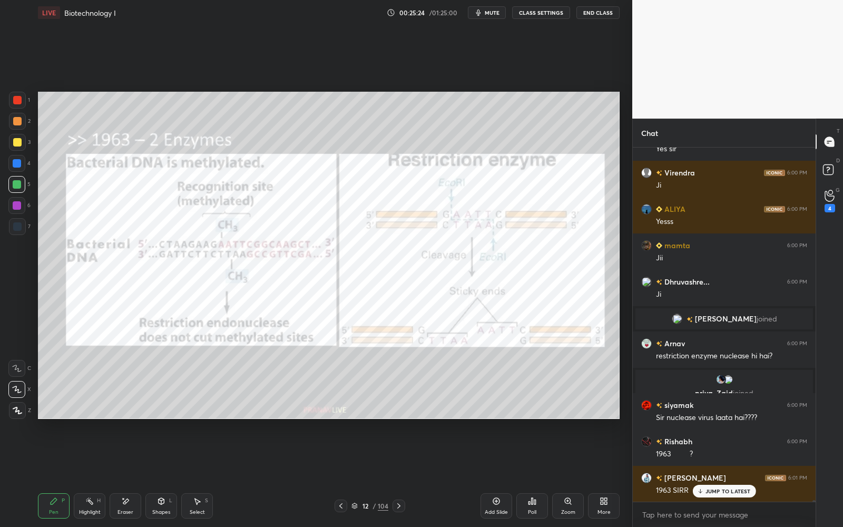
click at [363, 475] on div "12" at bounding box center [365, 506] width 11 height 6
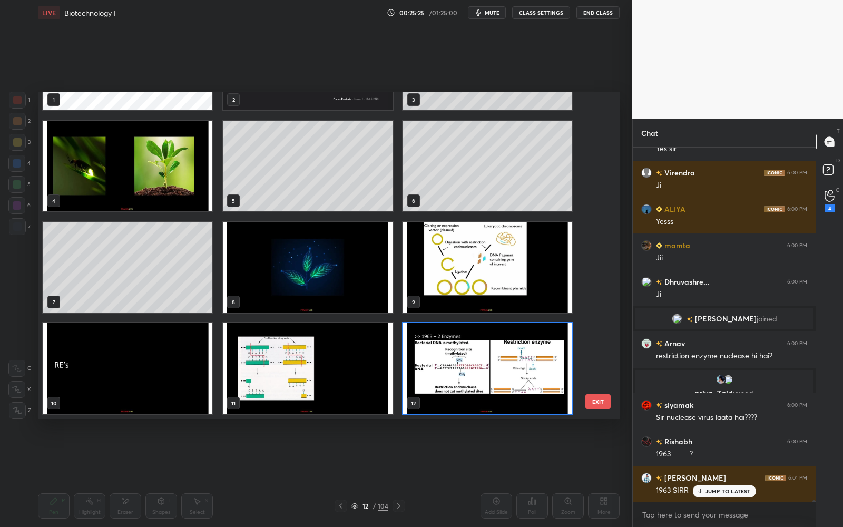
scroll to position [88701, 0]
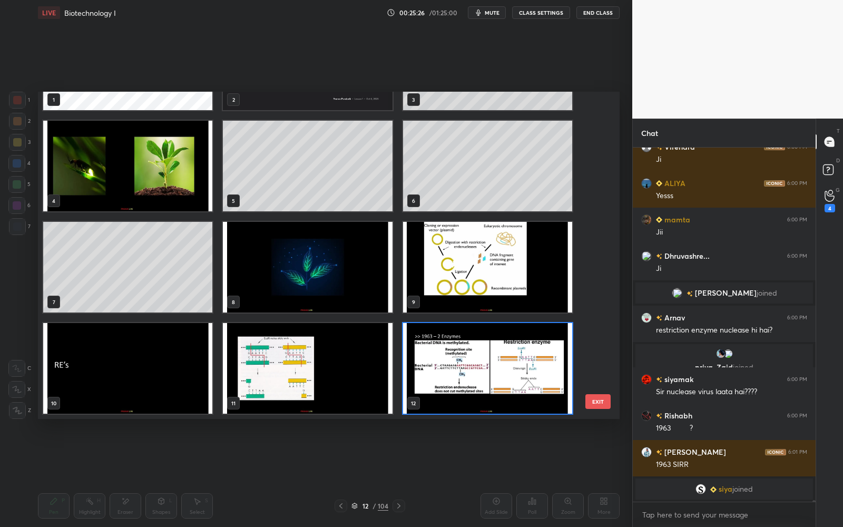
click at [425, 390] on img "grid" at bounding box center [487, 368] width 169 height 91
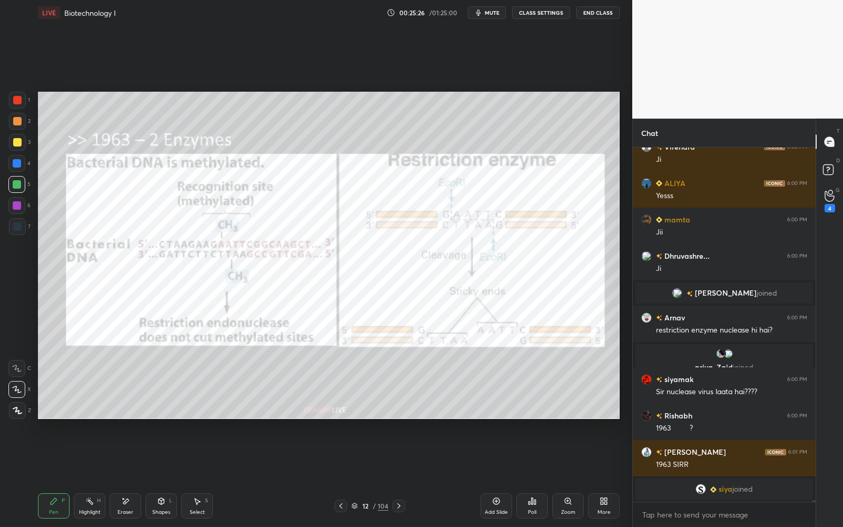
click at [425, 389] on img "grid" at bounding box center [487, 368] width 169 height 91
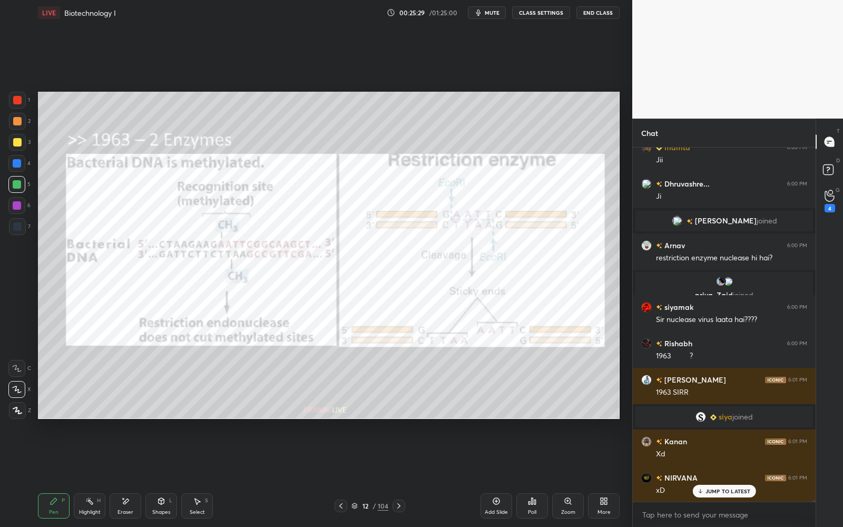
scroll to position [88846, 0]
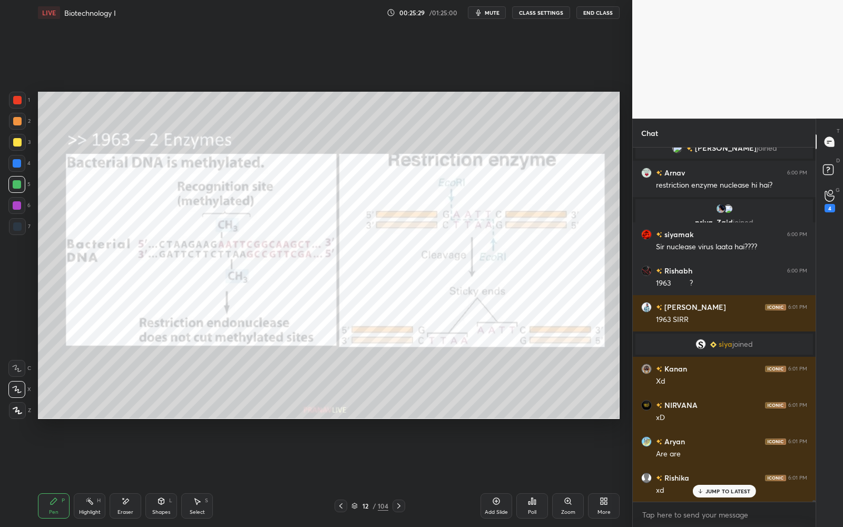
click at [355, 475] on div "12 / 104" at bounding box center [369, 505] width 71 height 13
click at [355, 475] on icon at bounding box center [354, 504] width 5 height 3
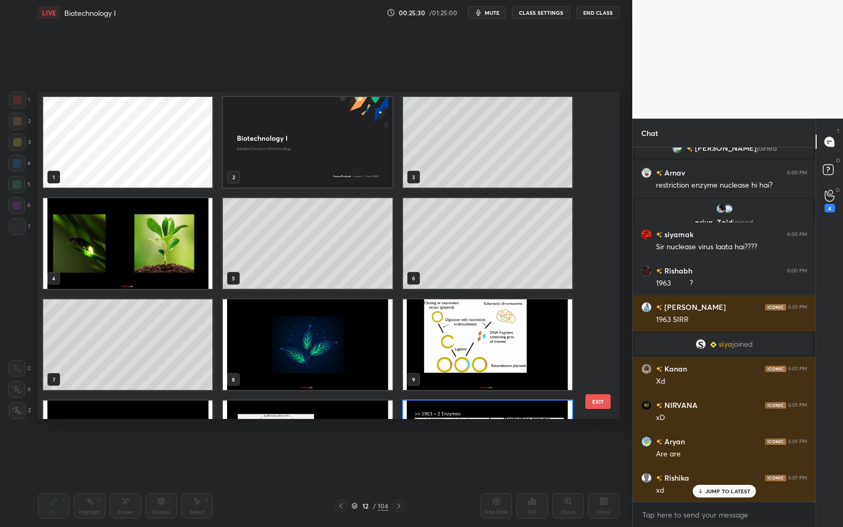
scroll to position [324, 576]
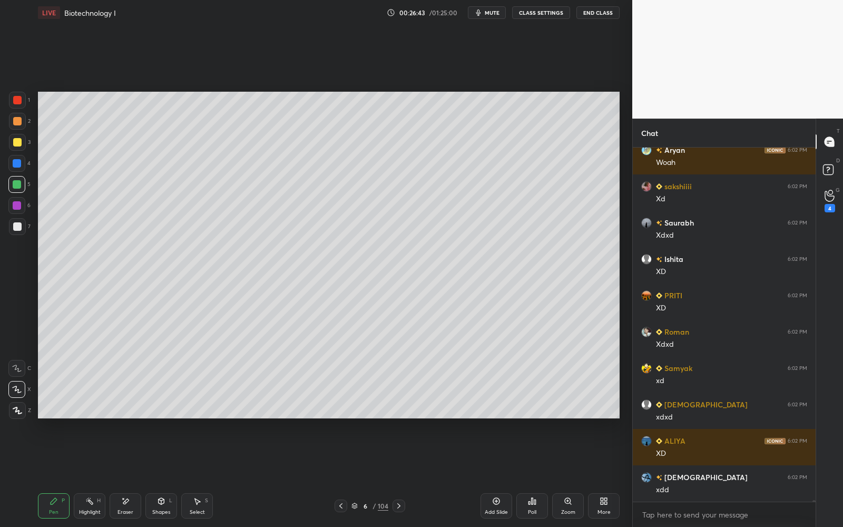
click at [123, 475] on div "Eraser" at bounding box center [126, 505] width 32 height 25
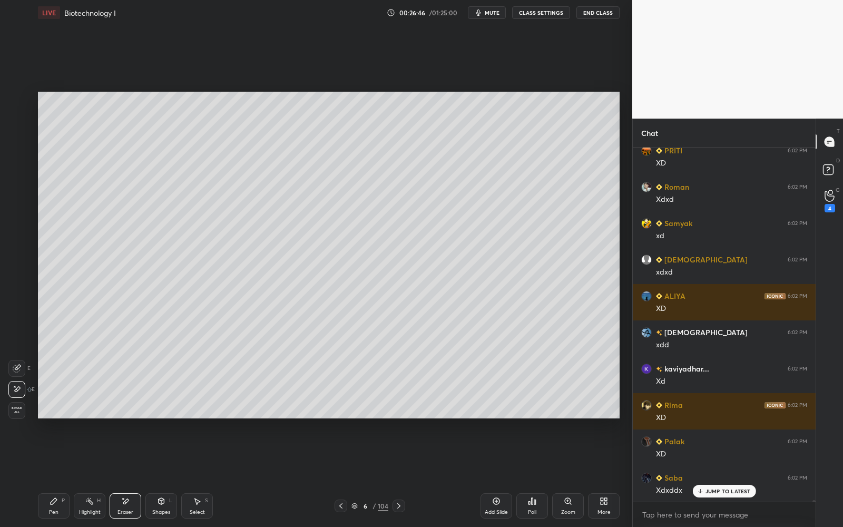
click at [58, 475] on div "Pen P" at bounding box center [54, 505] width 32 height 25
click at [61, 475] on div "Pen P" at bounding box center [54, 505] width 32 height 25
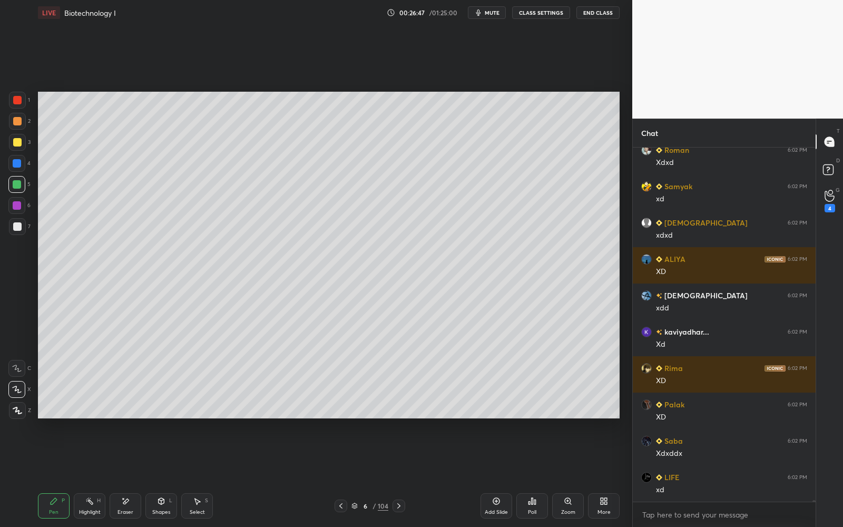
click at [396, 475] on icon at bounding box center [399, 505] width 8 height 8
click at [397, 475] on icon at bounding box center [399, 505] width 8 height 8
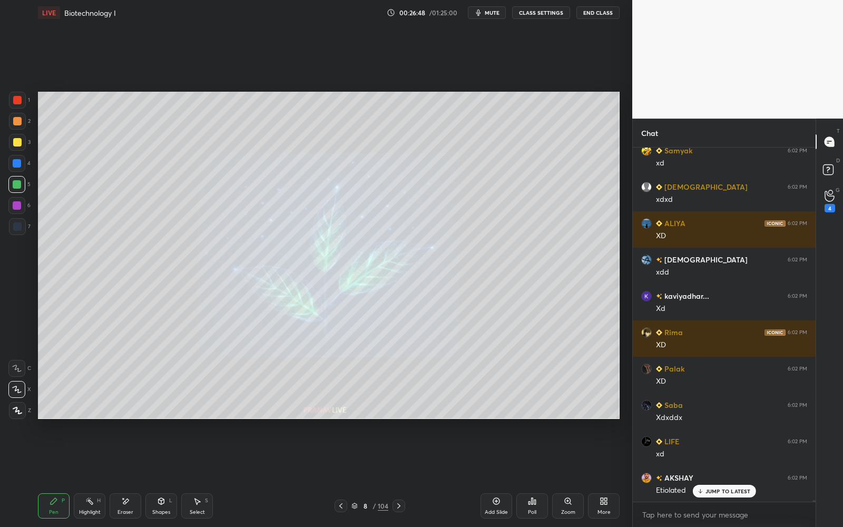
click at [397, 475] on icon at bounding box center [399, 505] width 8 height 8
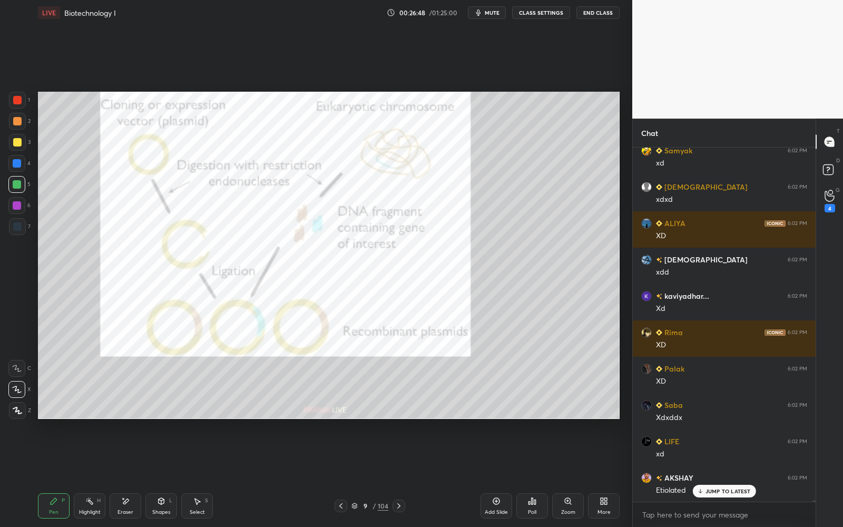
click at [397, 475] on div at bounding box center [398, 505] width 13 height 13
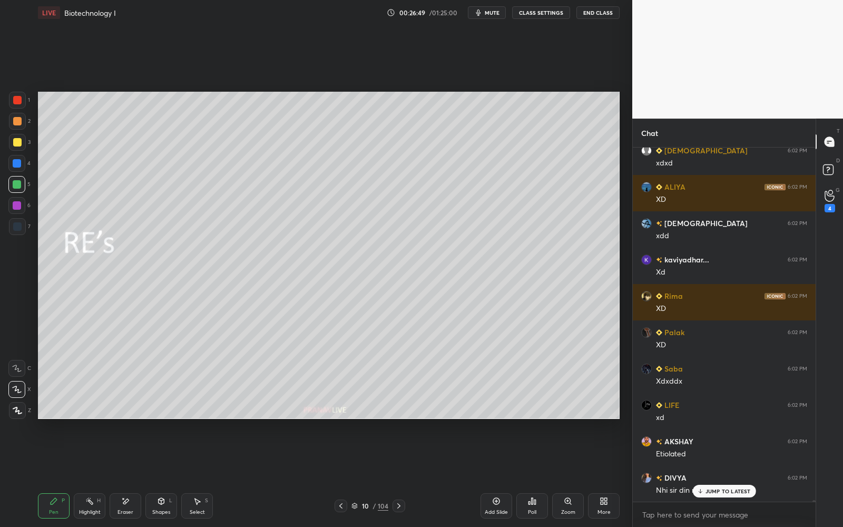
click at [397, 475] on icon at bounding box center [399, 505] width 8 height 8
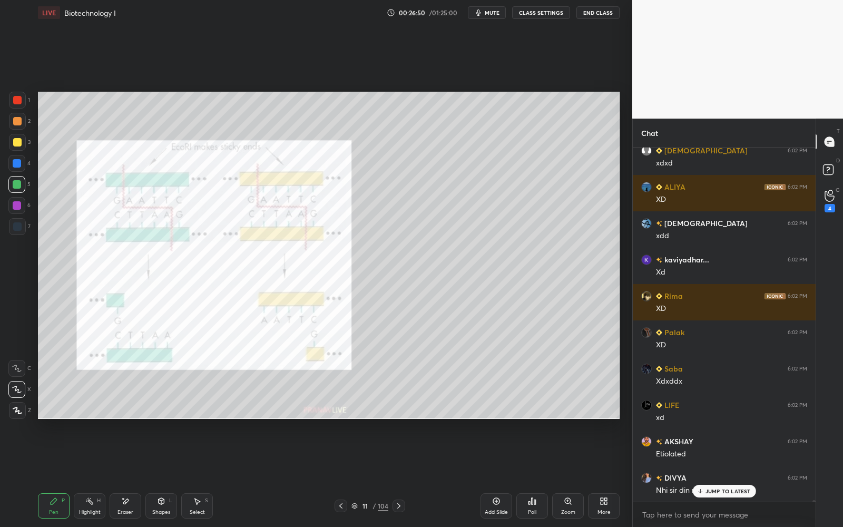
click at [495, 475] on div "Add Slide" at bounding box center [496, 505] width 32 height 25
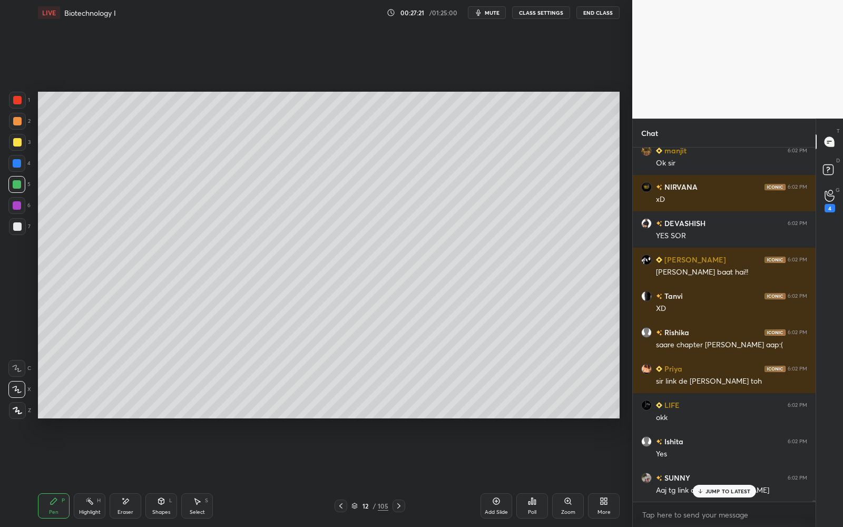
click at [22, 142] on div at bounding box center [17, 142] width 17 height 17
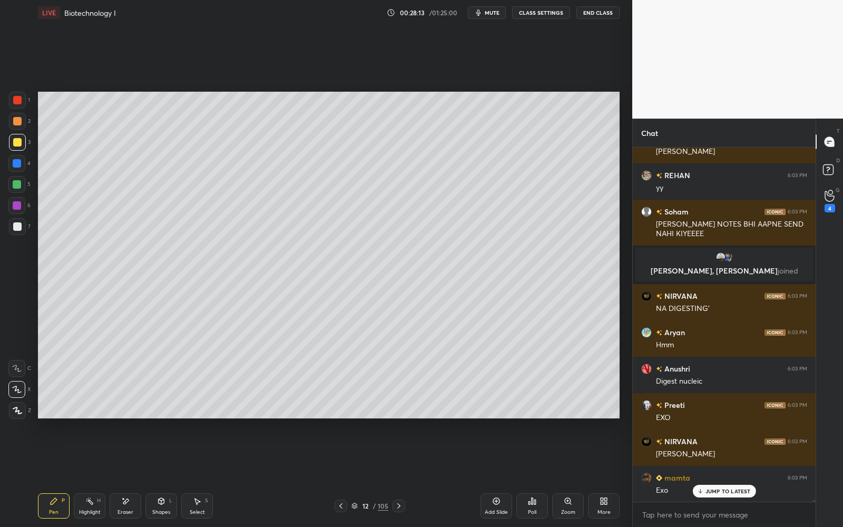
scroll to position [94006, 0]
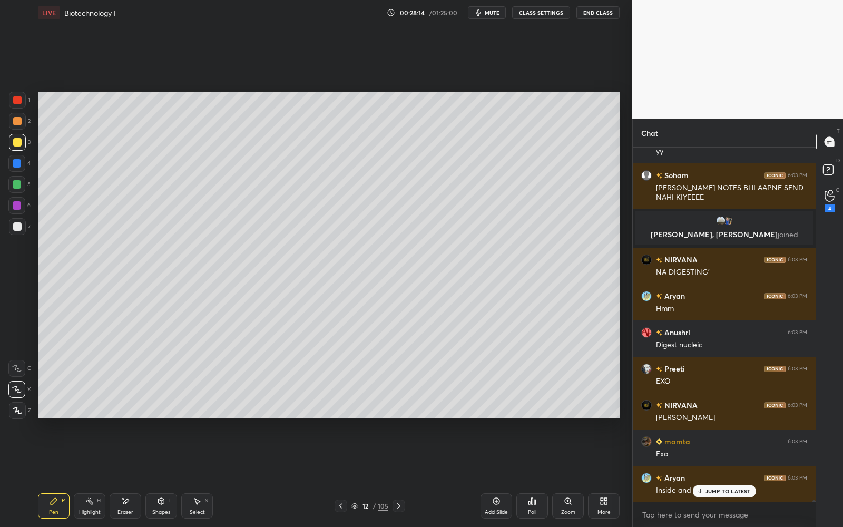
click at [12, 228] on div at bounding box center [17, 226] width 17 height 17
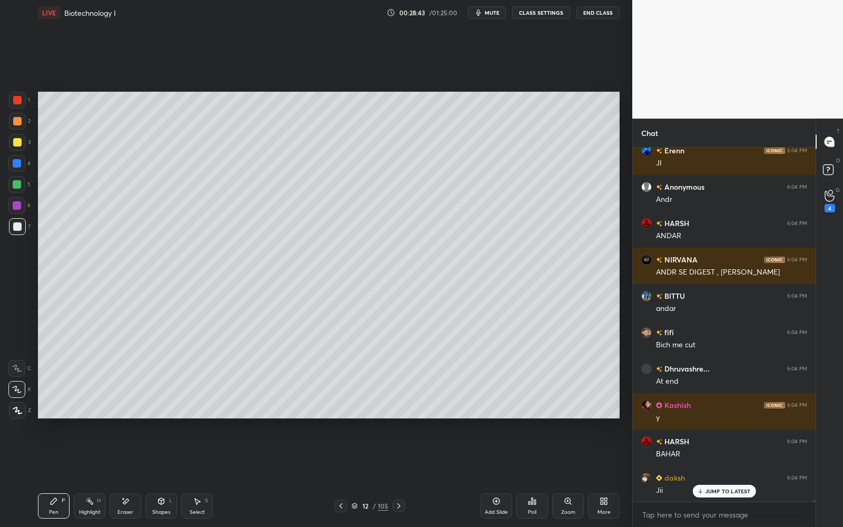
scroll to position [94514, 0]
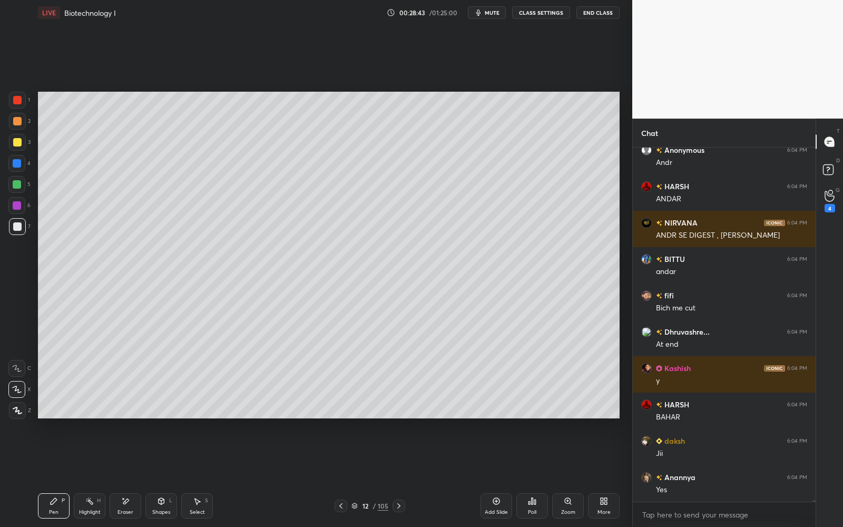
click at [23, 123] on div at bounding box center [17, 121] width 17 height 17
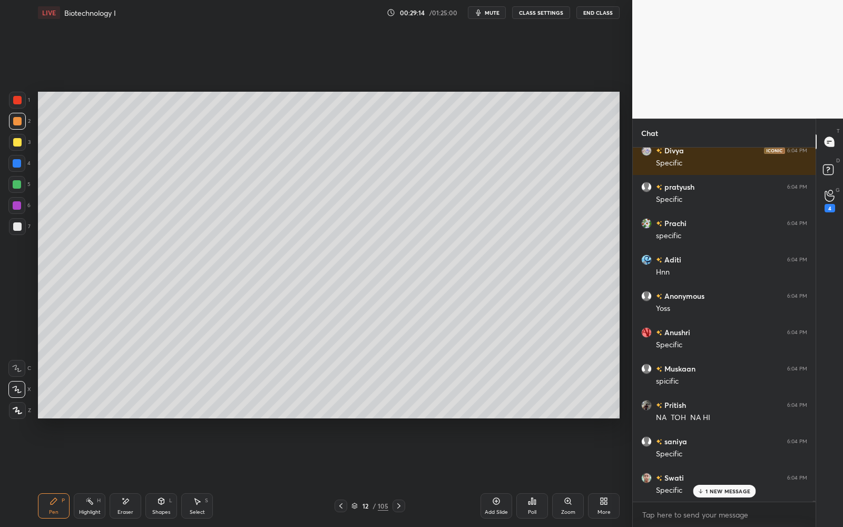
scroll to position [97519, 0]
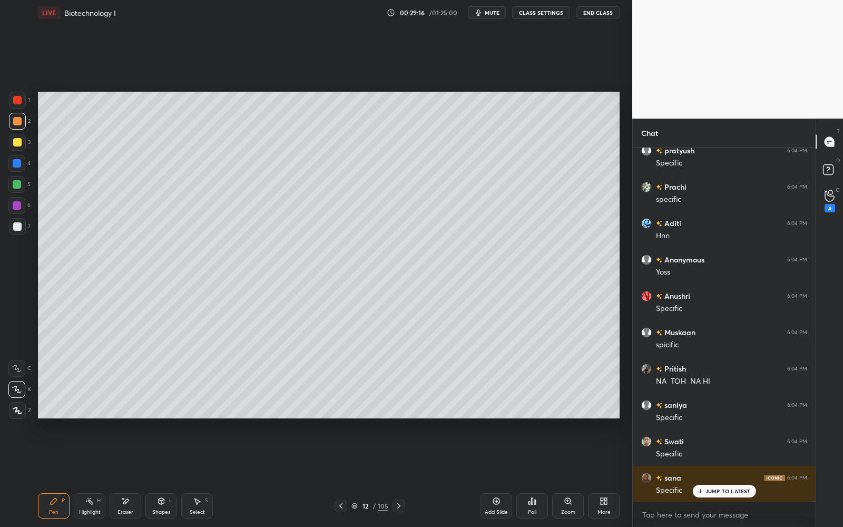
click at [17, 100] on div at bounding box center [17, 100] width 8 height 8
click at [16, 100] on div at bounding box center [17, 100] width 8 height 8
click at [504, 475] on div "Add Slide" at bounding box center [496, 505] width 32 height 25
click at [24, 140] on div at bounding box center [17, 142] width 17 height 17
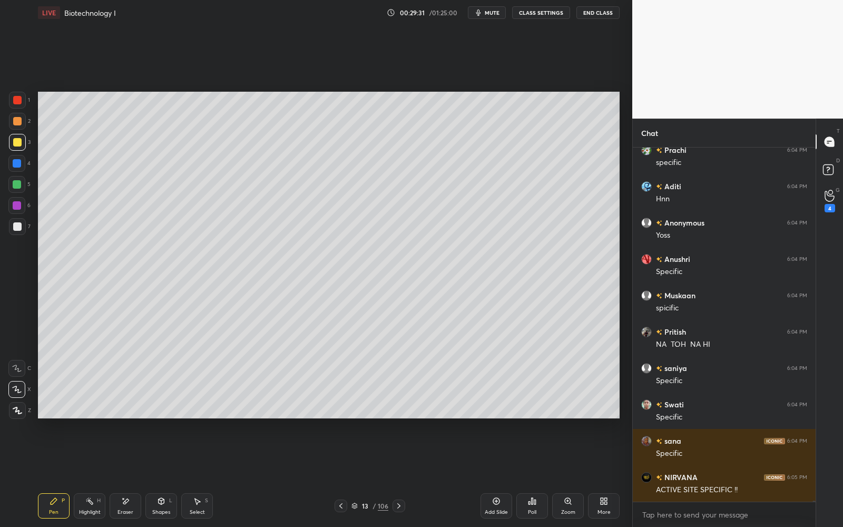
scroll to position [97580, 0]
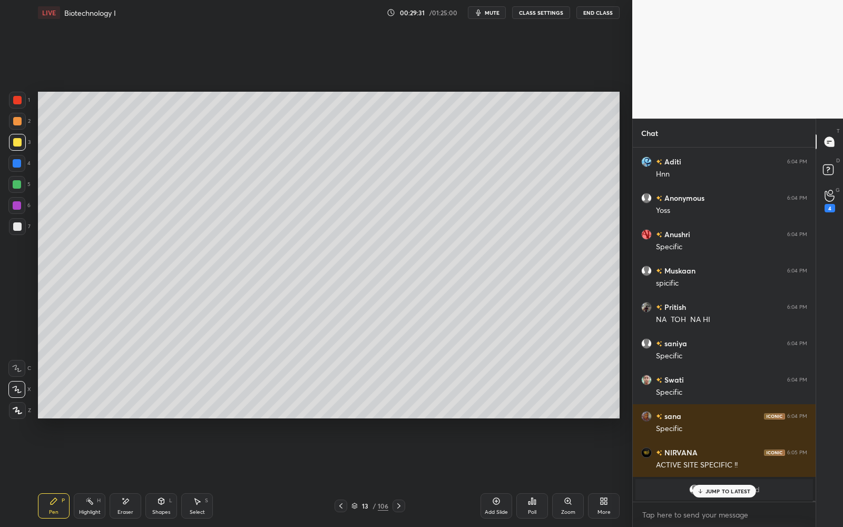
click at [17, 232] on div at bounding box center [17, 226] width 17 height 17
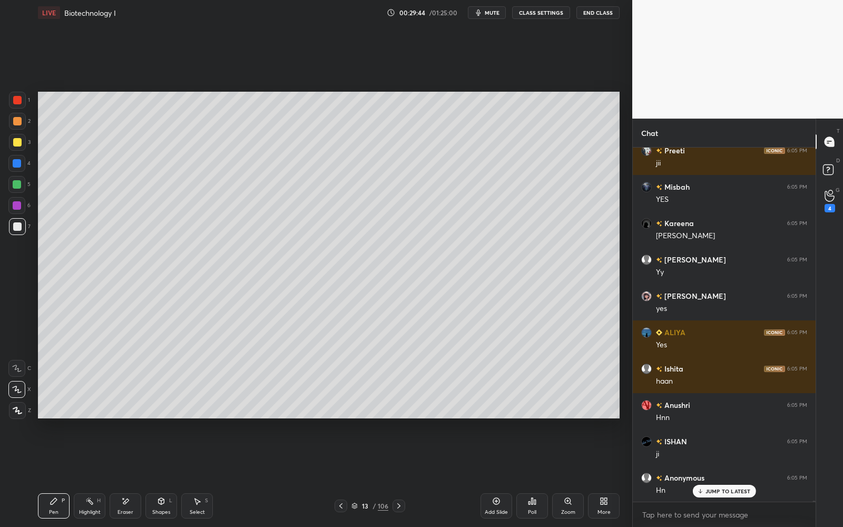
scroll to position [97428, 0]
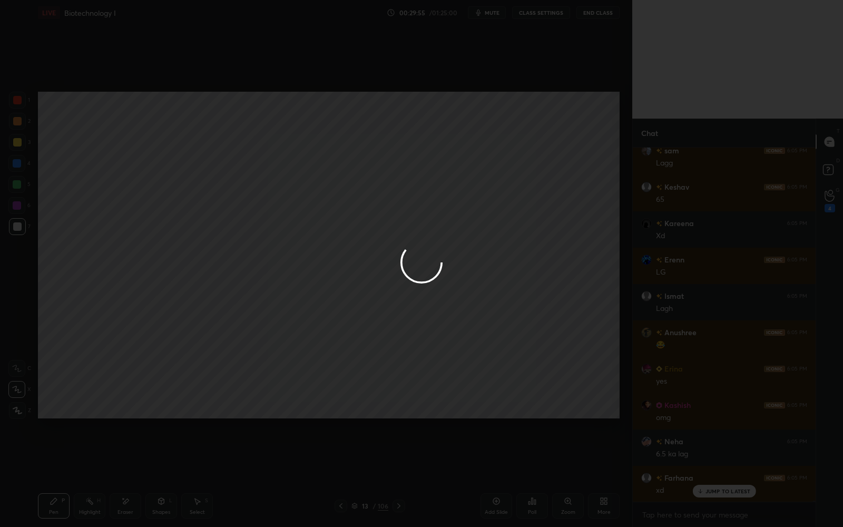
click at [739, 475] on div at bounding box center [421, 263] width 843 height 527
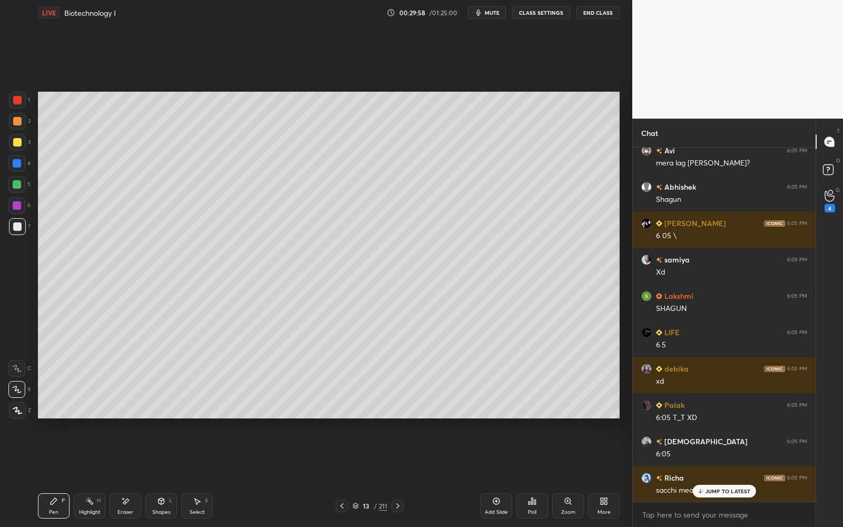
click at [737, 475] on p "JUMP TO LATEST" at bounding box center [727, 491] width 45 height 6
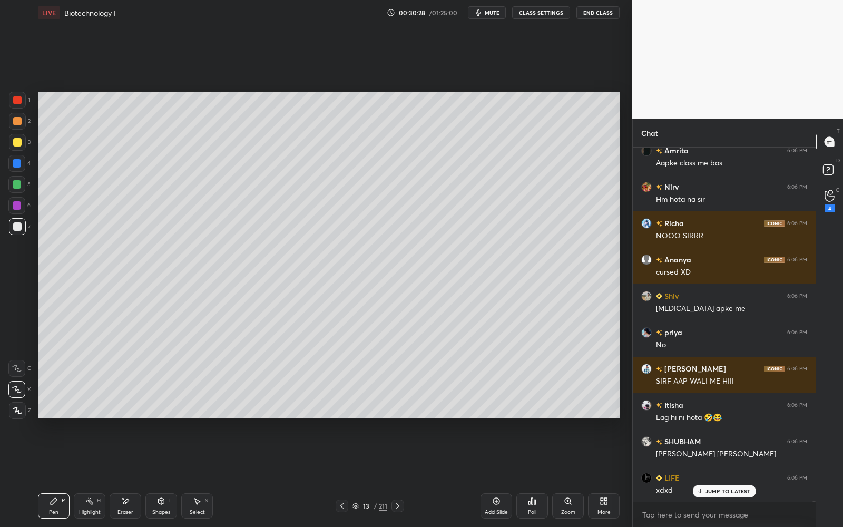
click at [16, 144] on div at bounding box center [17, 142] width 8 height 8
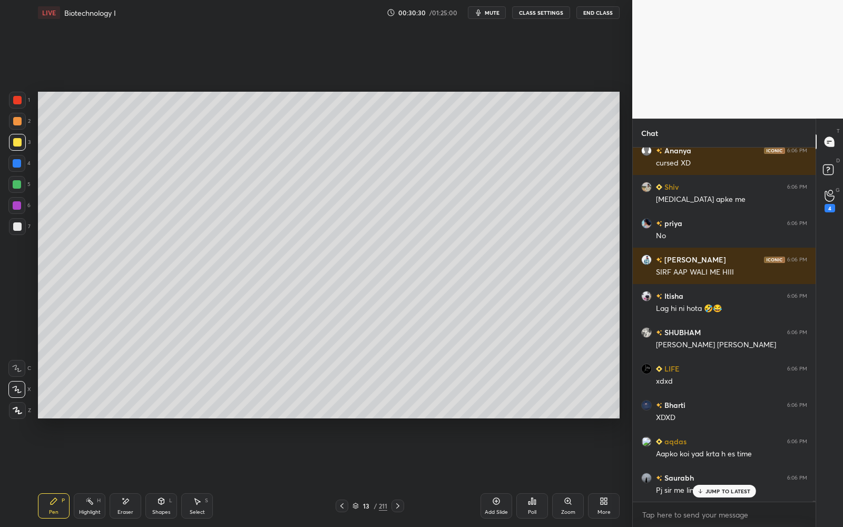
click at [16, 119] on div at bounding box center [17, 121] width 8 height 8
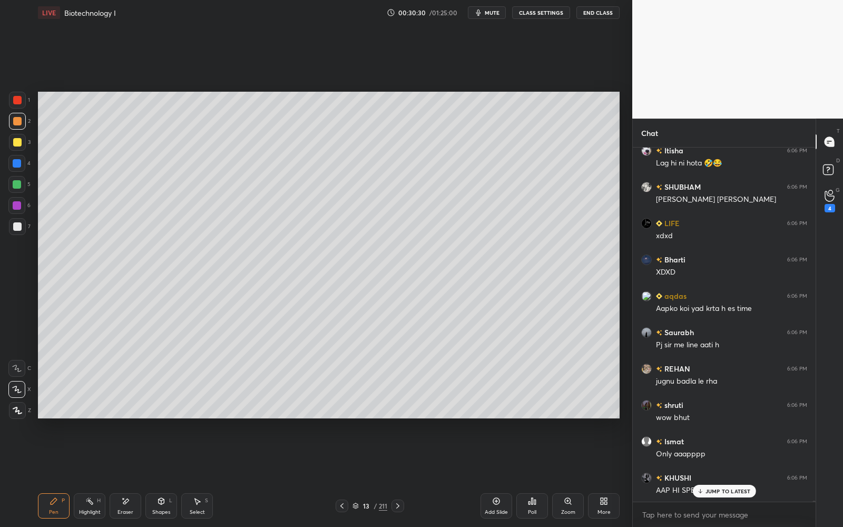
click at [16, 102] on div at bounding box center [17, 100] width 8 height 8
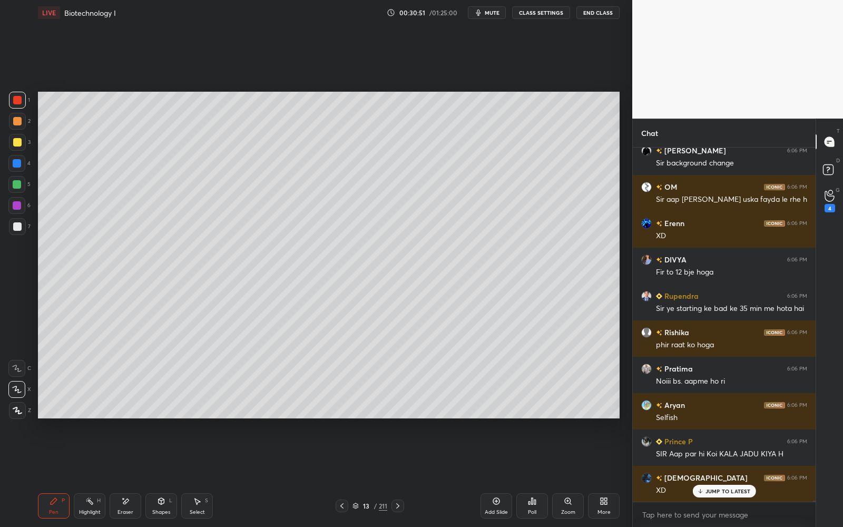
click at [13, 222] on div at bounding box center [17, 226] width 17 height 17
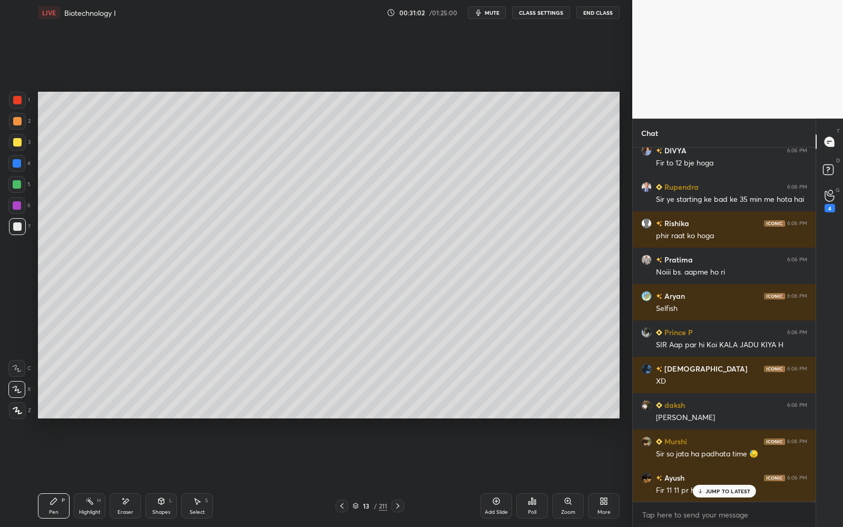
click at [18, 104] on div at bounding box center [17, 100] width 17 height 17
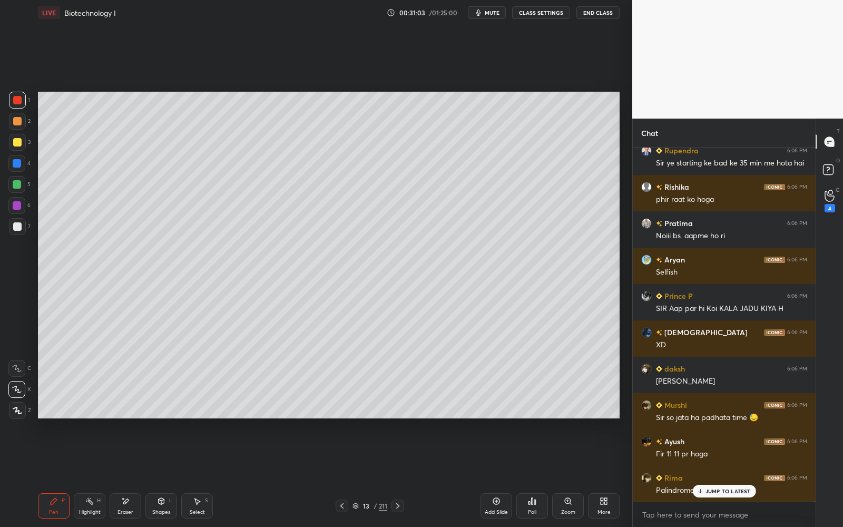
click at [19, 103] on div at bounding box center [17, 100] width 8 height 8
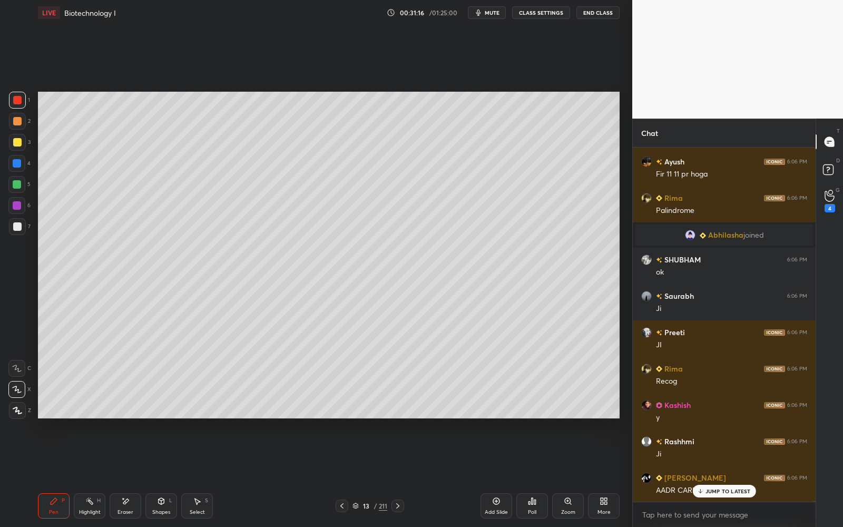
click at [20, 226] on div at bounding box center [17, 226] width 8 height 8
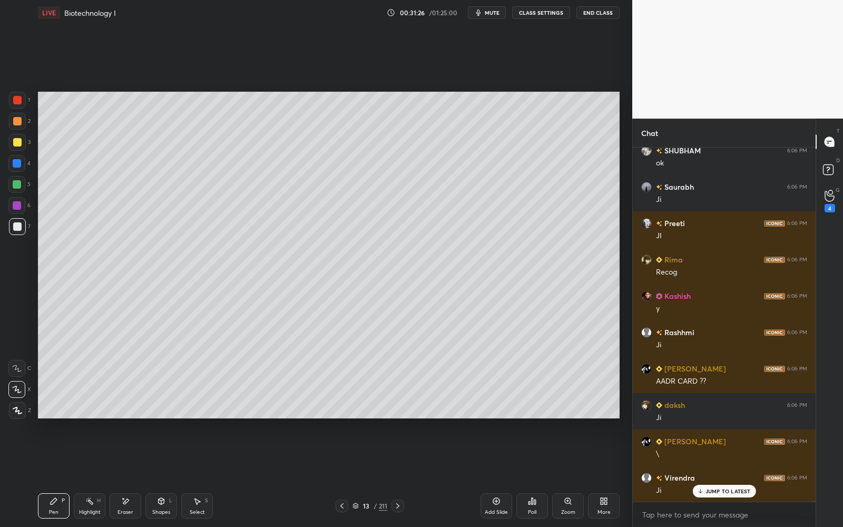
click at [22, 129] on div "2" at bounding box center [20, 121] width 22 height 17
click at [22, 127] on div at bounding box center [17, 121] width 17 height 17
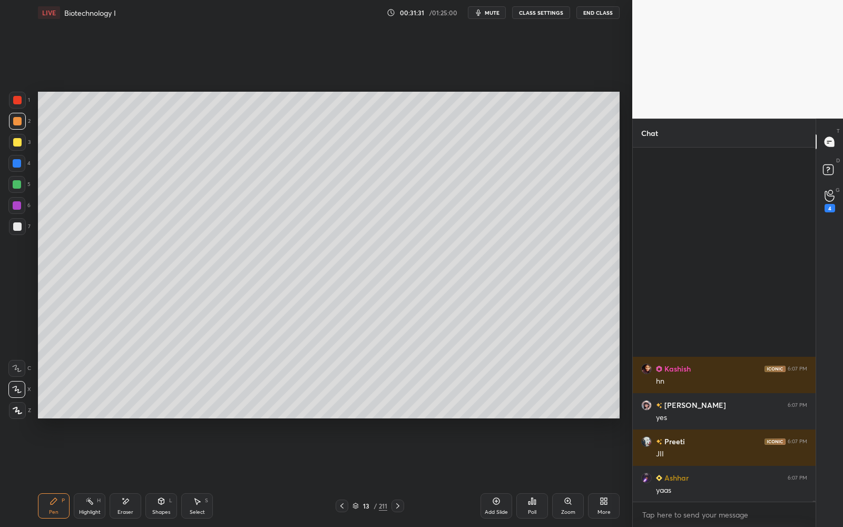
scroll to position [109373, 0]
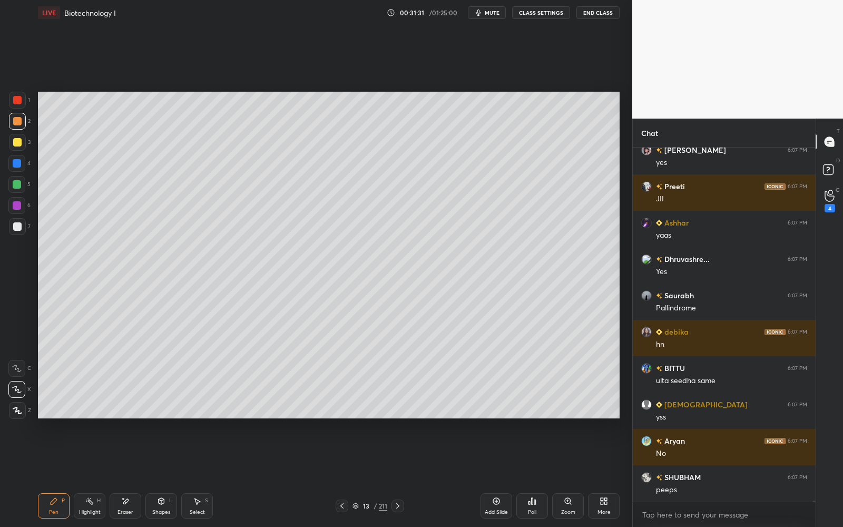
click at [22, 222] on div at bounding box center [17, 226] width 17 height 17
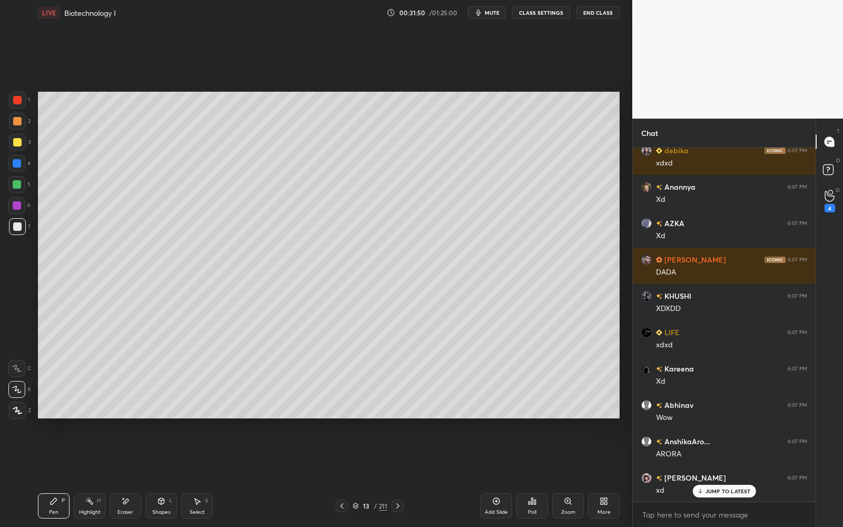
scroll to position [112279, 0]
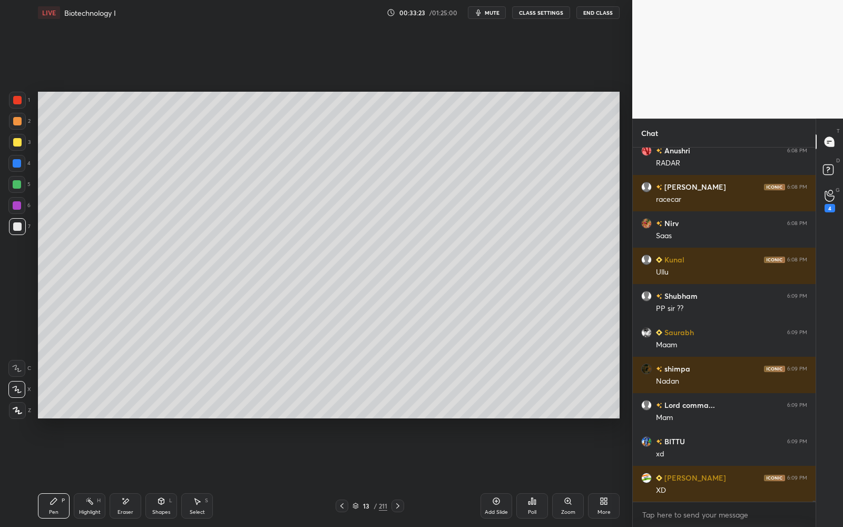
click at [15, 101] on div at bounding box center [17, 100] width 8 height 8
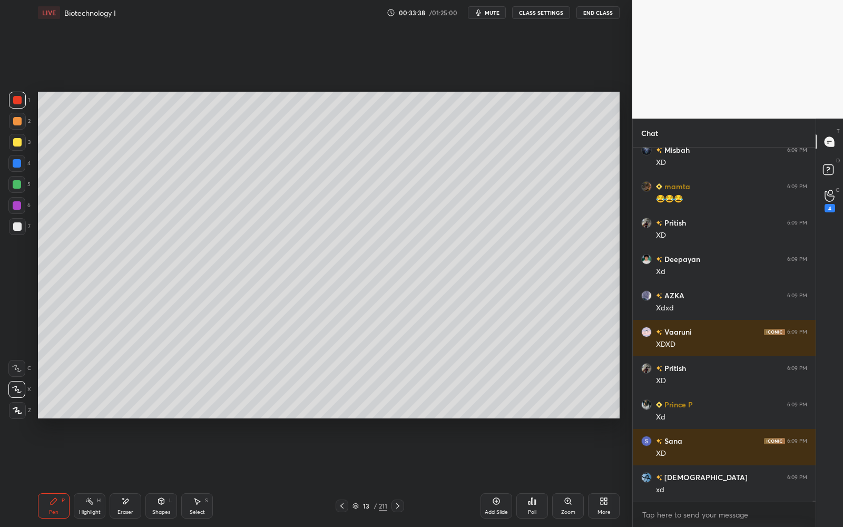
click at [17, 224] on div at bounding box center [17, 226] width 8 height 8
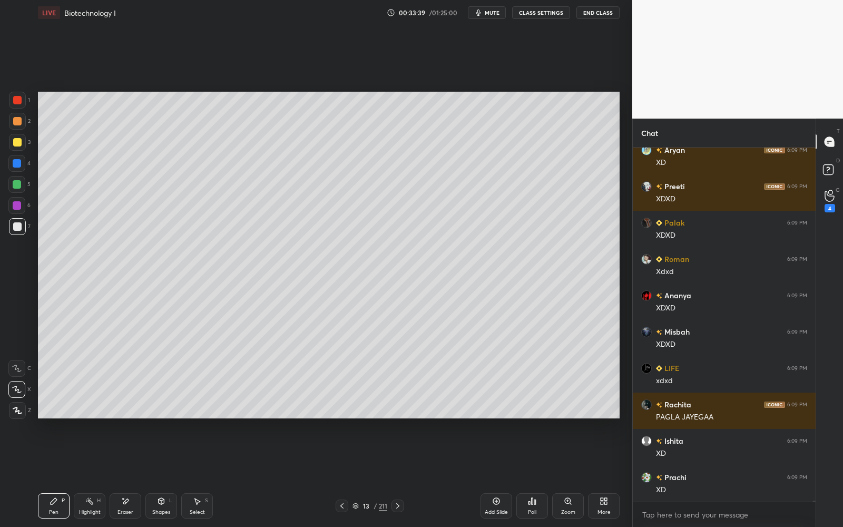
click at [18, 225] on div at bounding box center [17, 226] width 8 height 8
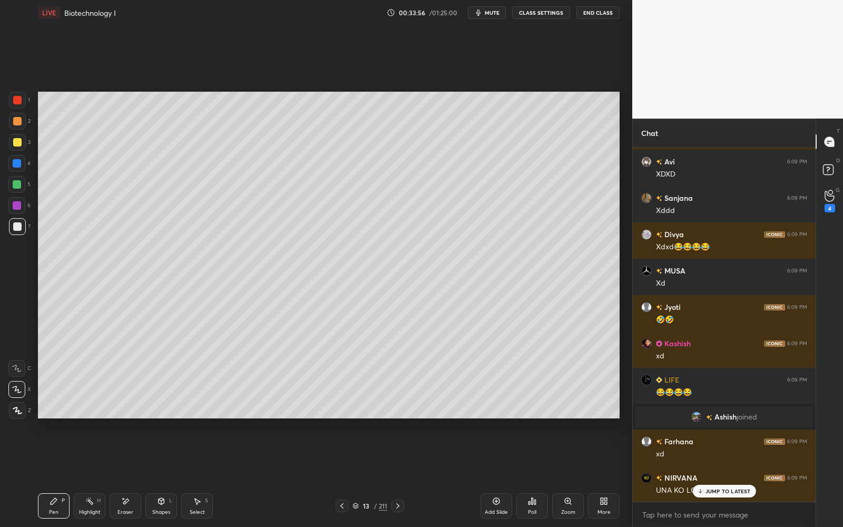
click at [22, 184] on div at bounding box center [16, 184] width 17 height 17
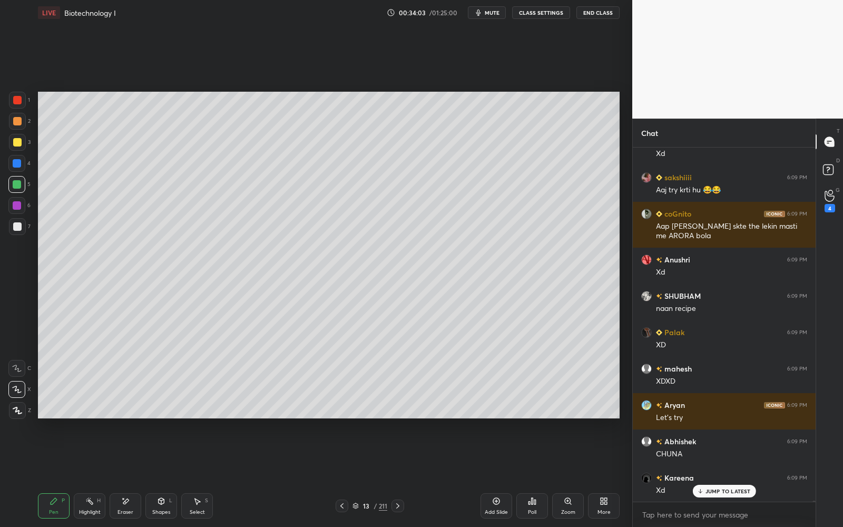
click at [497, 475] on icon at bounding box center [496, 501] width 8 height 8
click at [21, 145] on div at bounding box center [17, 142] width 17 height 17
click at [20, 145] on div at bounding box center [17, 142] width 17 height 17
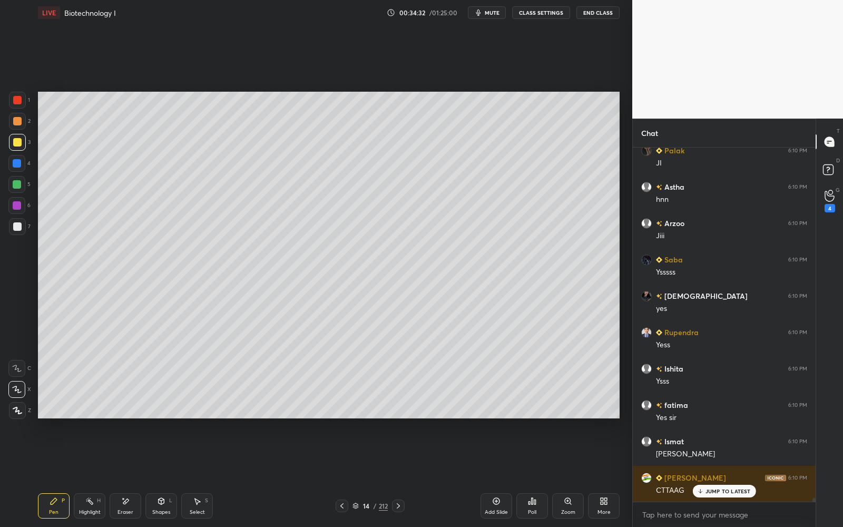
click at [13, 99] on div at bounding box center [17, 100] width 8 height 8
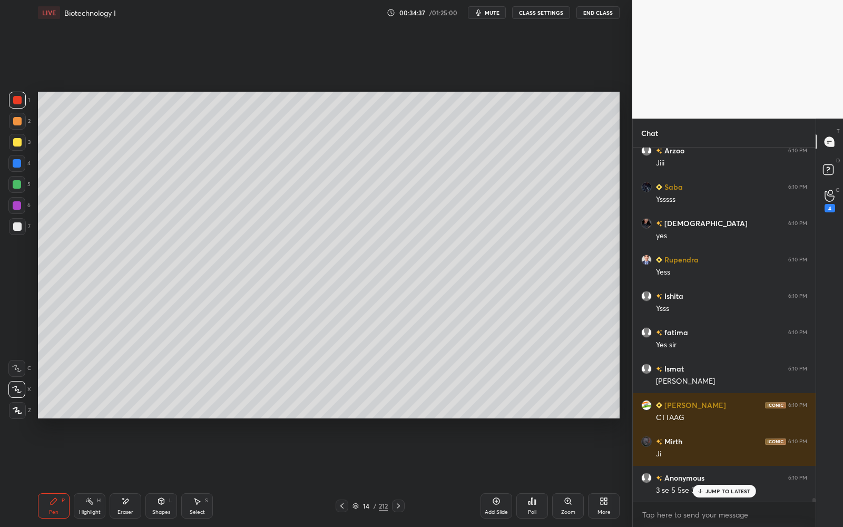
click at [356, 475] on div "14 / 212" at bounding box center [369, 505] width 35 height 9
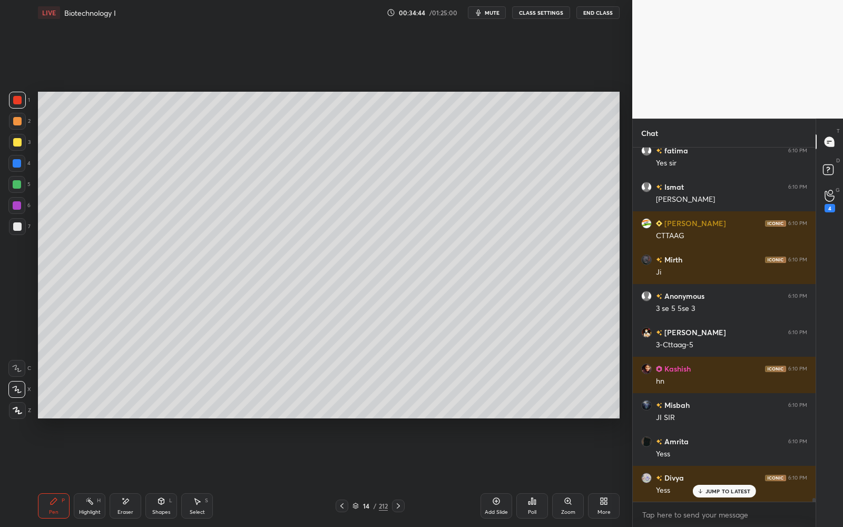
drag, startPoint x: 4, startPoint y: 229, endPoint x: 9, endPoint y: 226, distance: 6.1
click at [6, 229] on div "1 2 3 4 5 6 7 C X Z E E Erase all H H" at bounding box center [17, 255] width 34 height 327
click at [9, 226] on div at bounding box center [17, 226] width 17 height 17
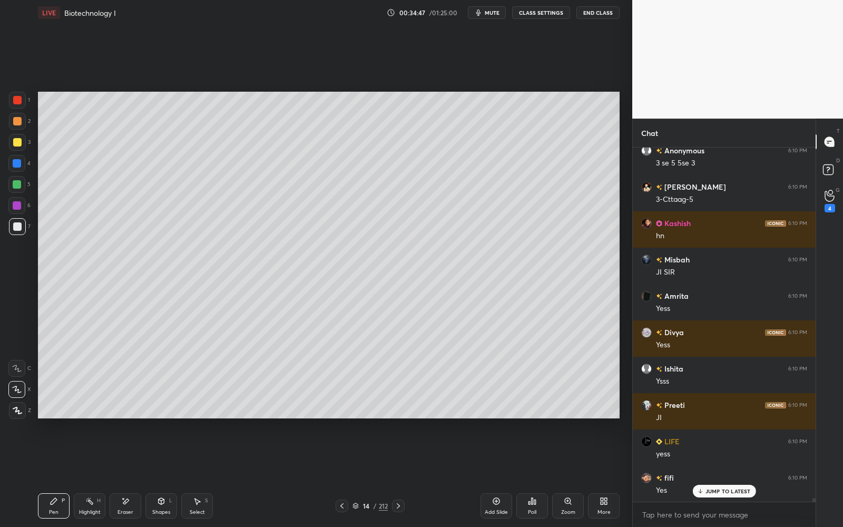
click at [366, 475] on div "14 / 212" at bounding box center [370, 505] width 69 height 13
click at [367, 475] on div "14" at bounding box center [366, 506] width 11 height 6
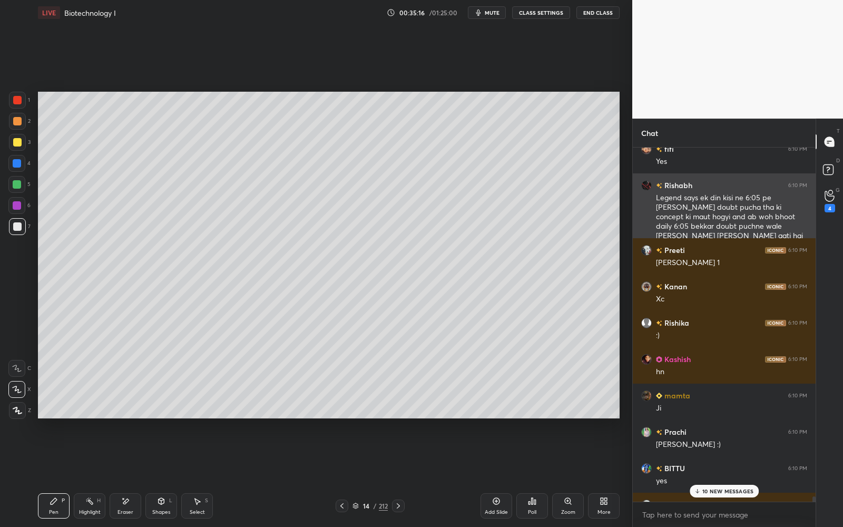
click at [753, 219] on div "Legend says ek din kisi ne 6:05 pe [PERSON_NAME] doubt pucha tha ki concept ki …" at bounding box center [731, 217] width 151 height 48
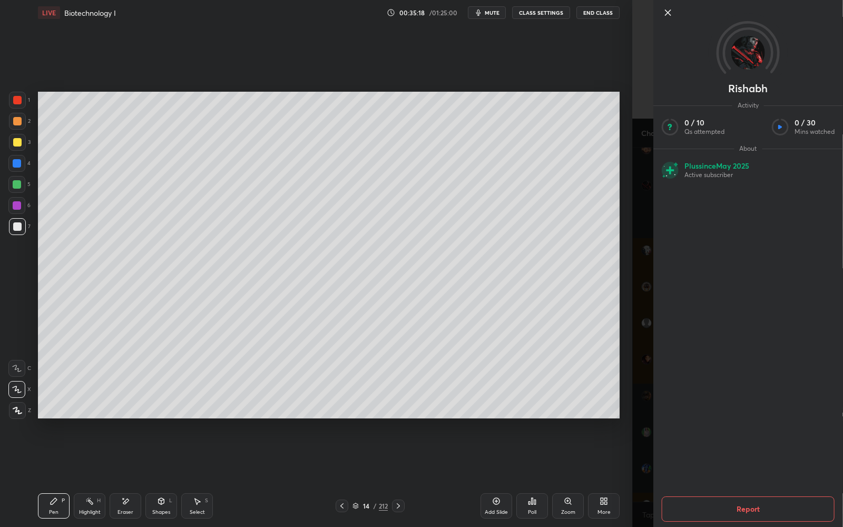
click at [721, 475] on button "Report" at bounding box center [748, 508] width 173 height 25
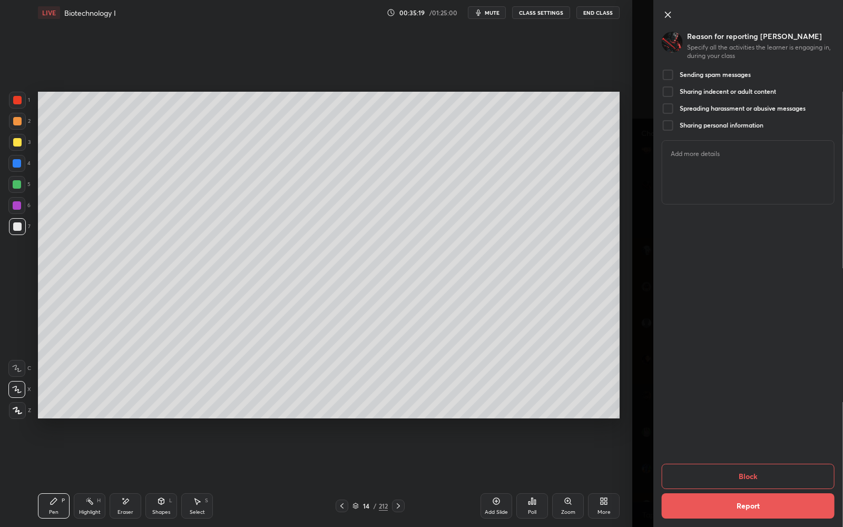
click at [720, 80] on div "Sending spam messages" at bounding box center [706, 74] width 89 height 13
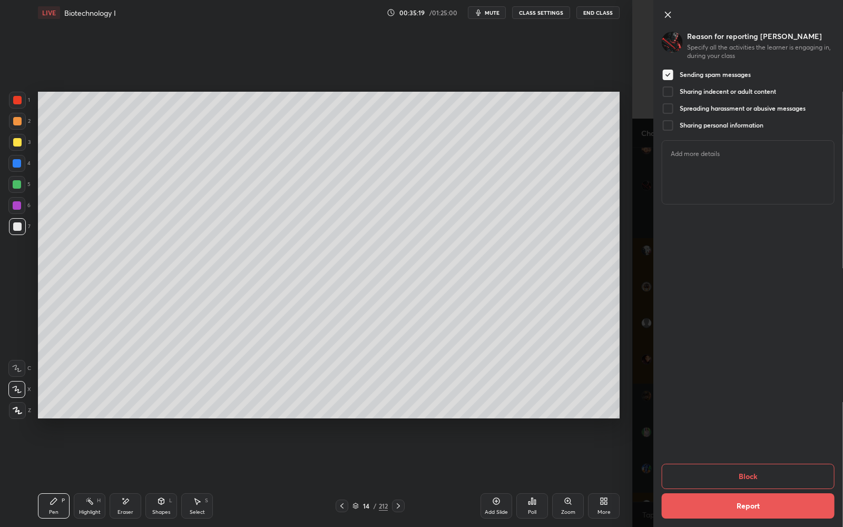
click at [722, 76] on h5 "Sending spam messages" at bounding box center [715, 75] width 71 height 8
click at [722, 73] on h5 "Sending spam messages" at bounding box center [715, 75] width 71 height 8
click at [738, 466] on button "Block" at bounding box center [748, 476] width 173 height 25
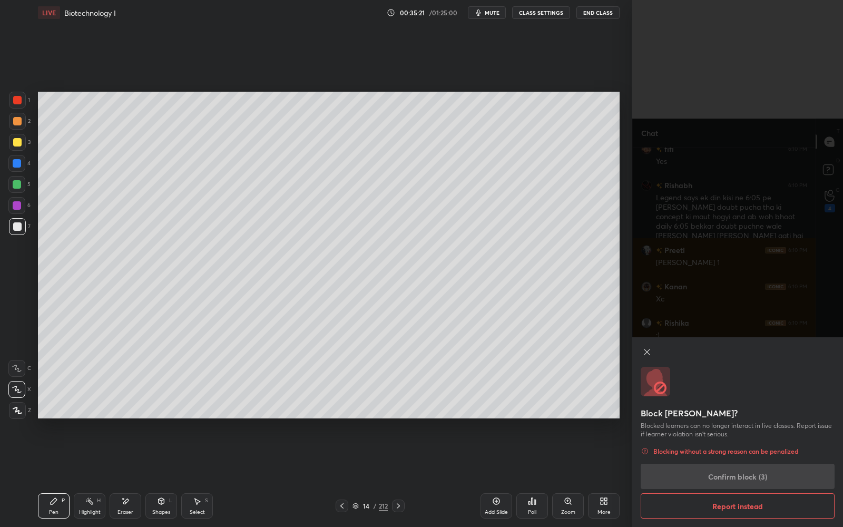
click at [738, 475] on div "Block [PERSON_NAME]? Blocked learners can no longer interact in live classes. R…" at bounding box center [737, 432] width 211 height 190
click at [739, 475] on div "Block [PERSON_NAME]? Blocked learners can no longer interact in live classes. R…" at bounding box center [737, 432] width 211 height 190
click at [740, 474] on div "Block [PERSON_NAME]? Blocked learners can no longer interact in live classes. R…" at bounding box center [737, 432] width 211 height 190
click at [742, 474] on div "Block [PERSON_NAME]? Blocked learners can no longer interact in live classes. R…" at bounding box center [737, 432] width 211 height 190
click at [743, 474] on div "Block [PERSON_NAME]? Blocked learners can no longer interact in live classes. R…" at bounding box center [737, 432] width 211 height 190
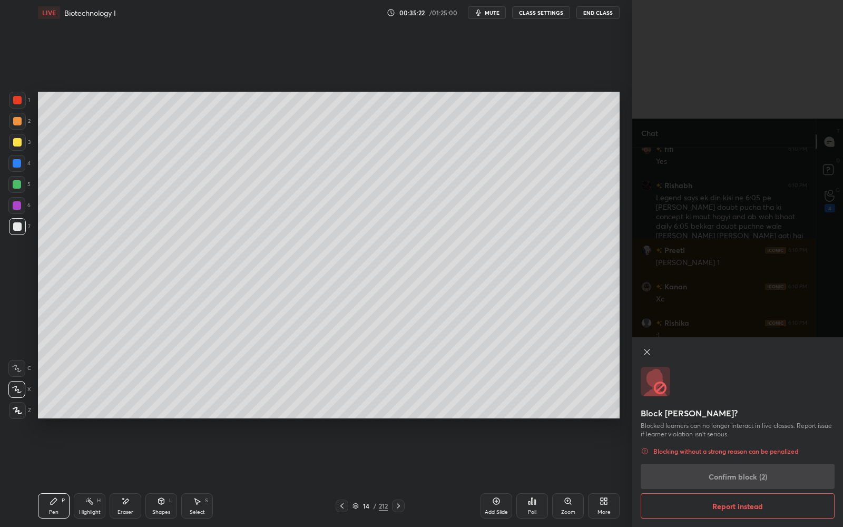
click at [743, 474] on div "Block [PERSON_NAME]? Blocked learners can no longer interact in live classes. R…" at bounding box center [737, 432] width 211 height 190
click at [744, 474] on div "Block [PERSON_NAME]? Blocked learners can no longer interact in live classes. R…" at bounding box center [737, 432] width 211 height 190
click at [745, 474] on div "Block [PERSON_NAME]? Blocked learners can no longer interact in live classes. R…" at bounding box center [737, 432] width 211 height 190
click at [746, 474] on div "Block [PERSON_NAME]? Blocked learners can no longer interact in live classes. R…" at bounding box center [737, 432] width 211 height 190
click at [747, 475] on div "Block [PERSON_NAME]? Blocked learners can no longer interact in live classes. R…" at bounding box center [737, 432] width 211 height 190
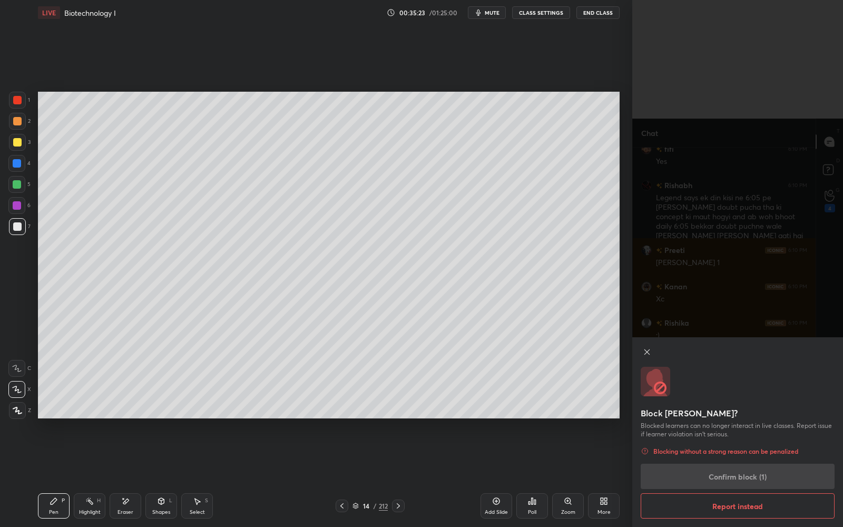
click at [748, 475] on div "Block [PERSON_NAME]? Blocked learners can no longer interact in live classes. R…" at bounding box center [737, 432] width 211 height 190
click at [749, 475] on div "Block [PERSON_NAME]? Blocked learners can no longer interact in live classes. R…" at bounding box center [737, 432] width 211 height 190
click at [750, 475] on button "Confirm block (1)" at bounding box center [738, 476] width 194 height 25
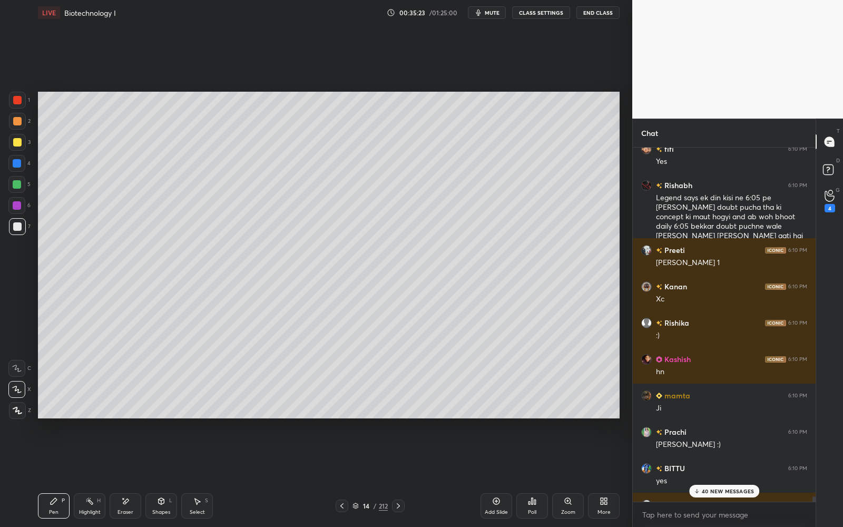
click at [751, 475] on div "Block [PERSON_NAME]? Blocked learners can no longer interact in live classes. R…" at bounding box center [737, 263] width 211 height 527
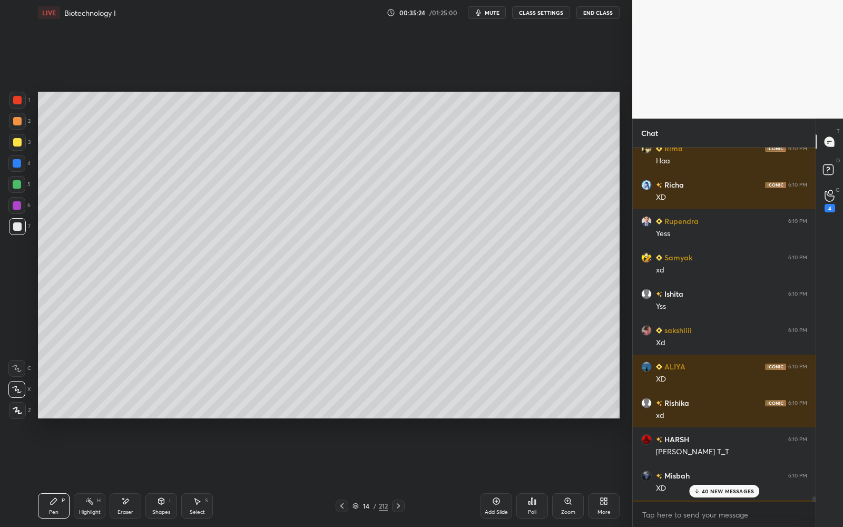
click at [733, 475] on p "40 NEW MESSAGES" at bounding box center [728, 491] width 52 height 6
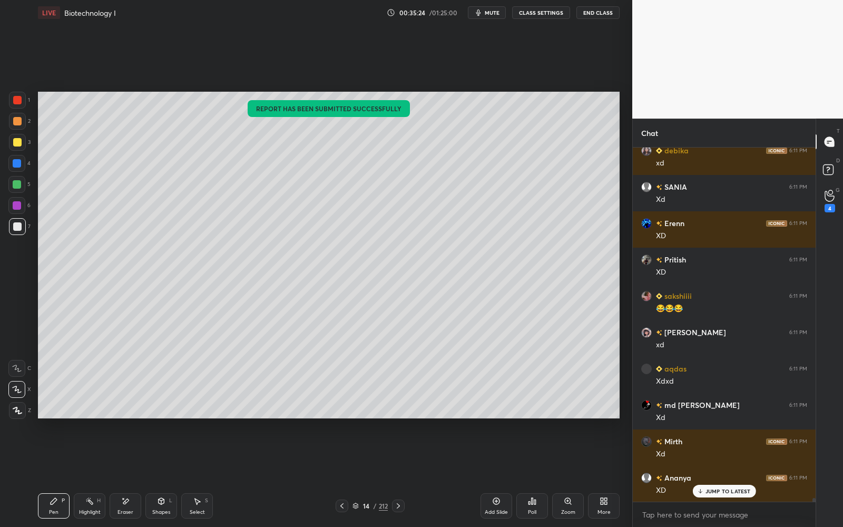
scroll to position [34843, 0]
click at [732, 475] on p "JUMP TO LATEST" at bounding box center [727, 491] width 45 height 6
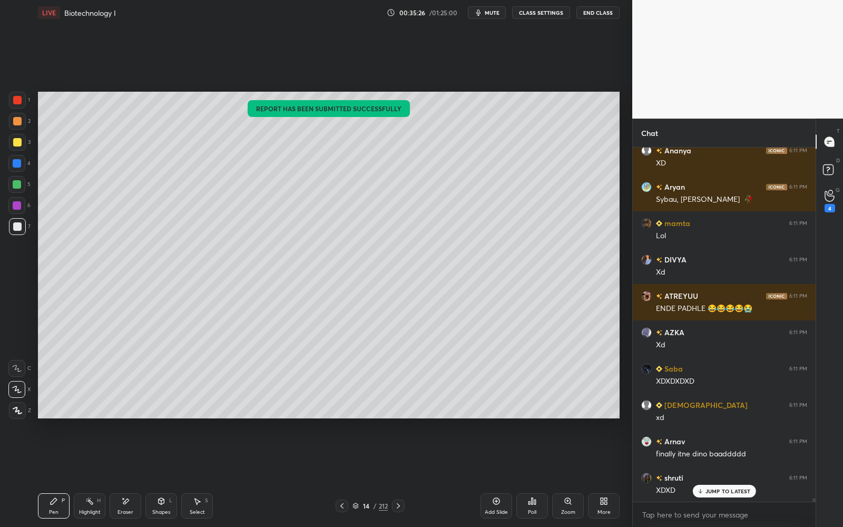
scroll to position [35025, 0]
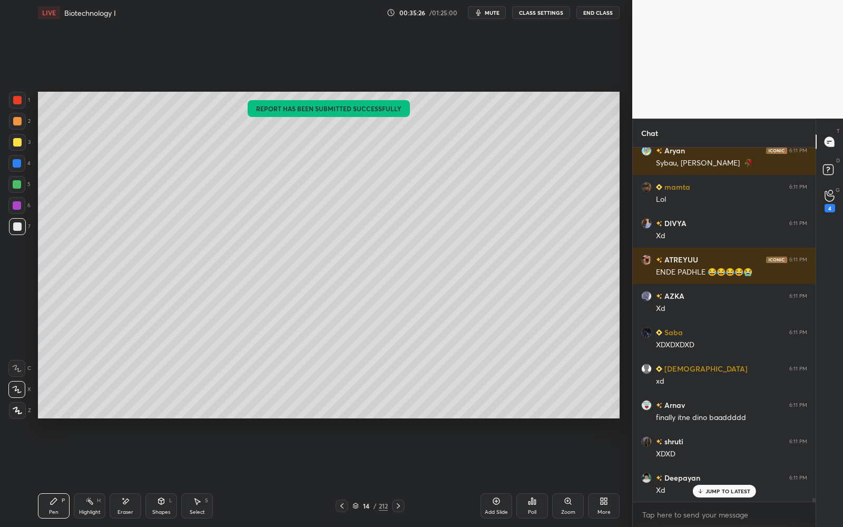
click at [17, 97] on div at bounding box center [17, 100] width 8 height 8
click at [19, 99] on div at bounding box center [17, 100] width 8 height 8
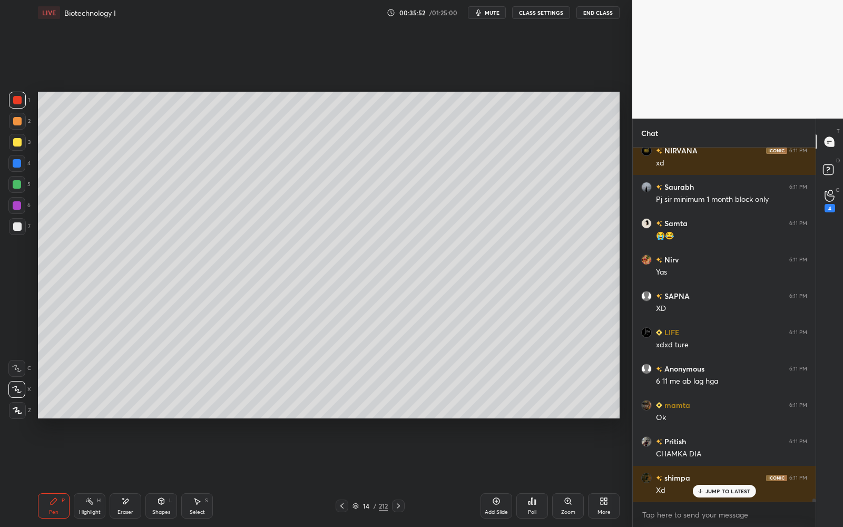
scroll to position [38259, 0]
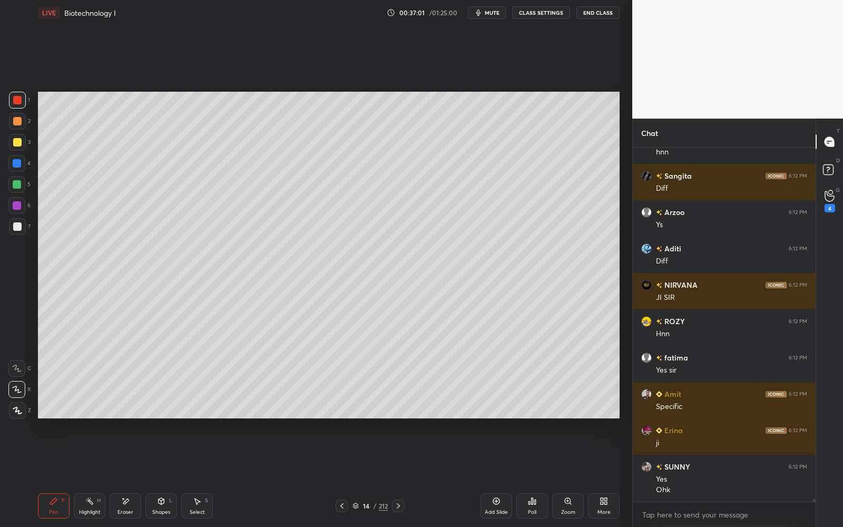
click at [13, 226] on div at bounding box center [17, 226] width 8 height 8
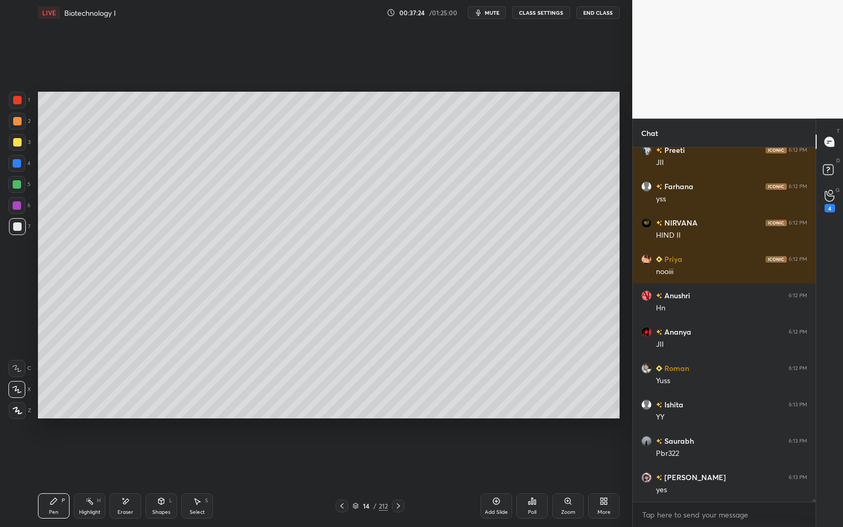
click at [21, 87] on div "1 2 3 4 5 6 7 C X Z E E Erase all H H LIVE Biotechnology I 00:37:24 / 01:25:00 …" at bounding box center [312, 263] width 624 height 527
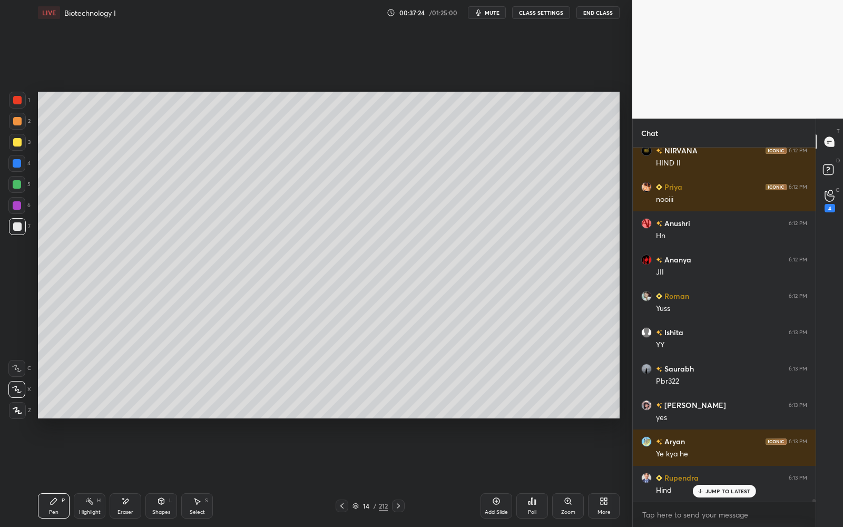
click at [19, 88] on div "1 2 3 4 5 6 7 C X Z E E Erase all H H LIVE Biotechnology I 00:37:24 / 01:25:00 …" at bounding box center [312, 263] width 624 height 527
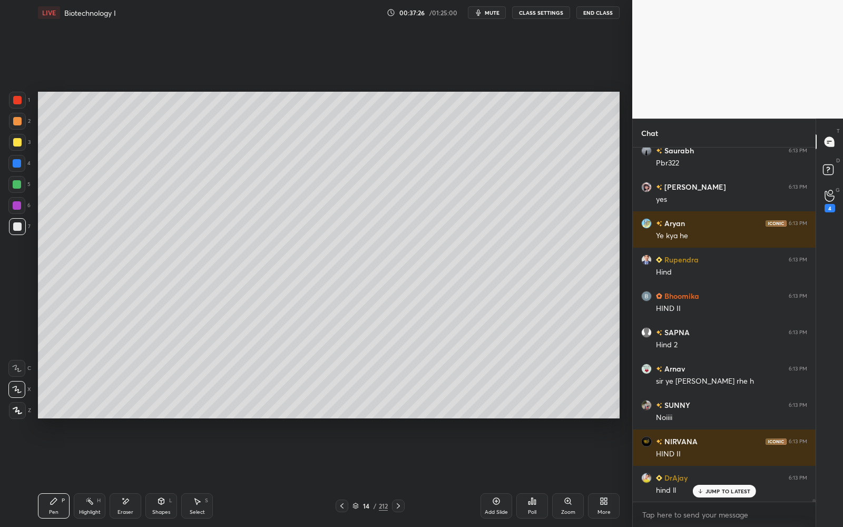
drag, startPoint x: 15, startPoint y: 81, endPoint x: 17, endPoint y: 96, distance: 15.5
click at [15, 82] on div "1 2 3 4 5 6 7 C X Z E E Erase all H H LIVE Biotechnology I 00:37:26 / 01:25:00 …" at bounding box center [312, 263] width 624 height 527
click at [17, 98] on div at bounding box center [17, 100] width 8 height 8
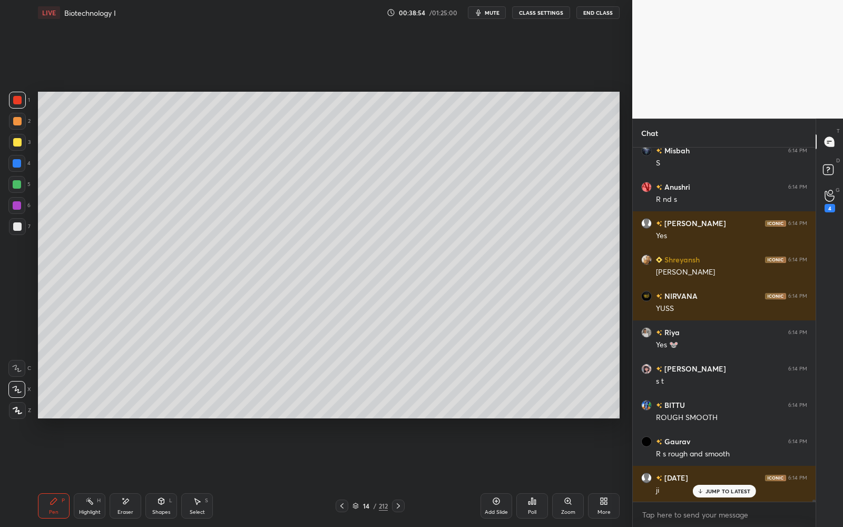
click at [18, 227] on div at bounding box center [17, 226] width 8 height 8
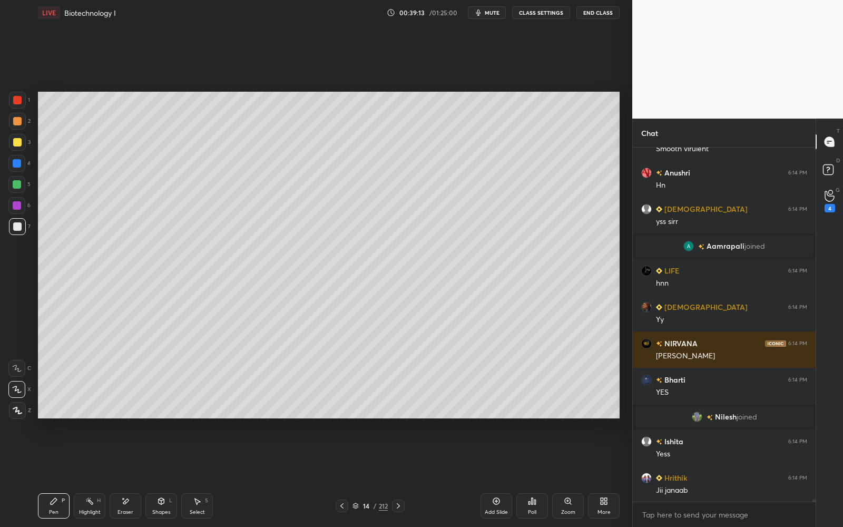
click at [360, 475] on div "14 / 212" at bounding box center [369, 505] width 35 height 9
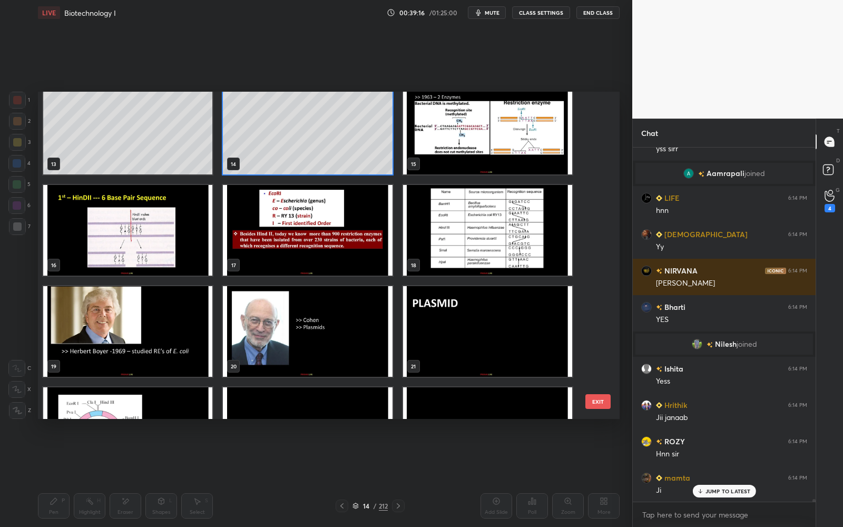
click at [361, 233] on img "grid" at bounding box center [307, 230] width 169 height 91
click at [362, 233] on img "grid" at bounding box center [307, 230] width 169 height 91
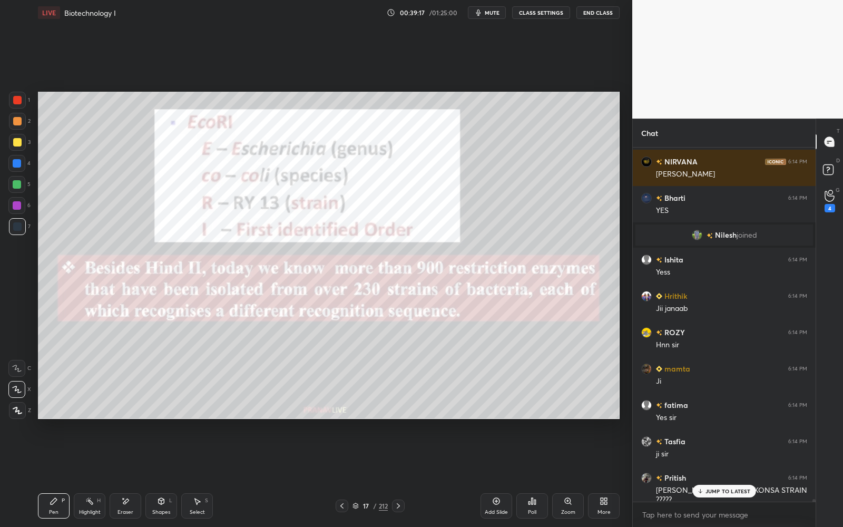
click at [29, 105] on div "1" at bounding box center [19, 100] width 21 height 17
click at [25, 103] on div "1" at bounding box center [19, 100] width 21 height 17
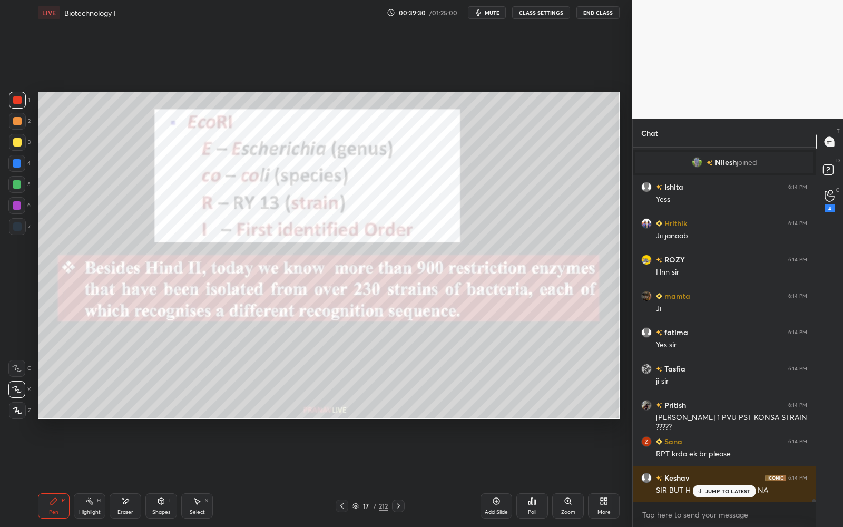
click at [721, 475] on p "JUMP TO LATEST" at bounding box center [727, 491] width 45 height 6
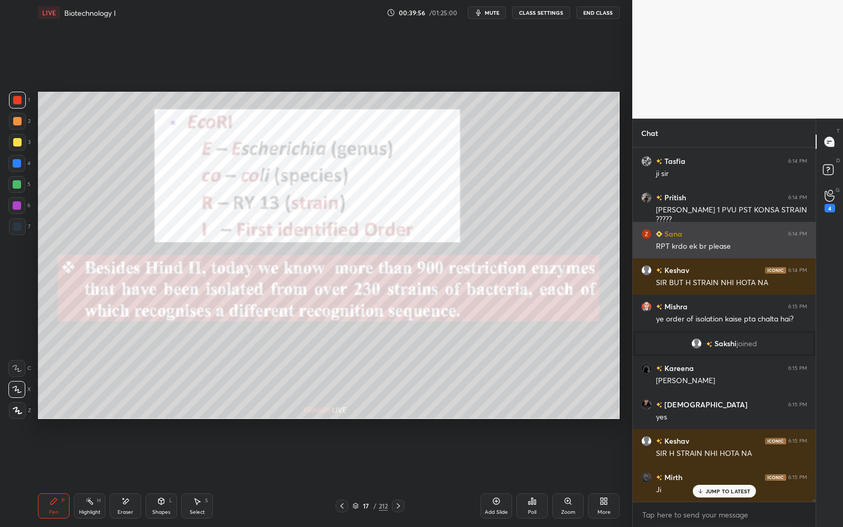
scroll to position [51732, 0]
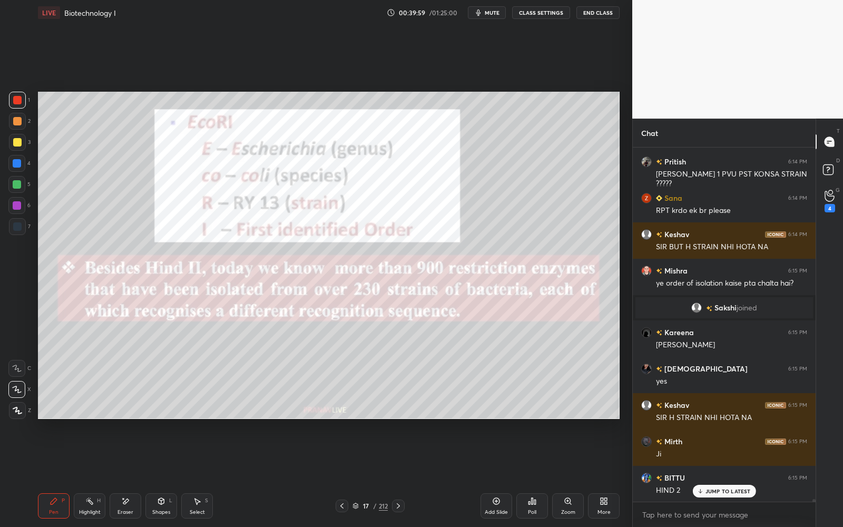
click at [19, 136] on div at bounding box center [17, 142] width 17 height 17
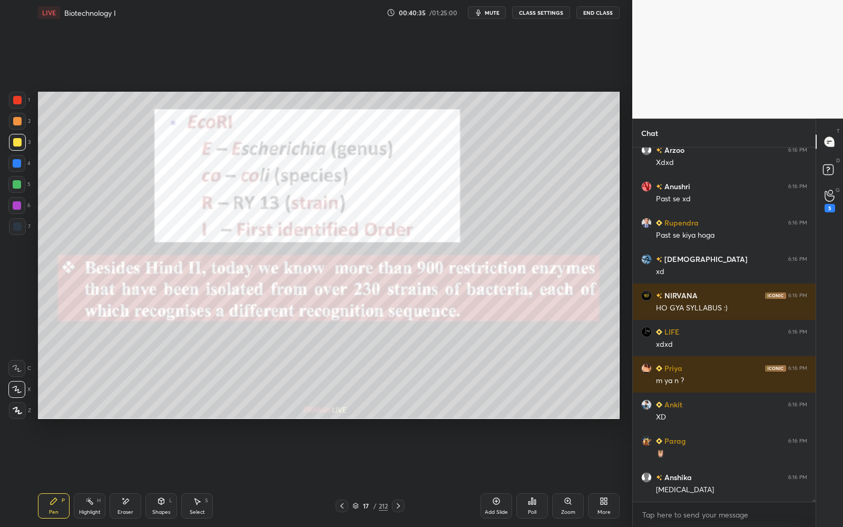
scroll to position [54458, 0]
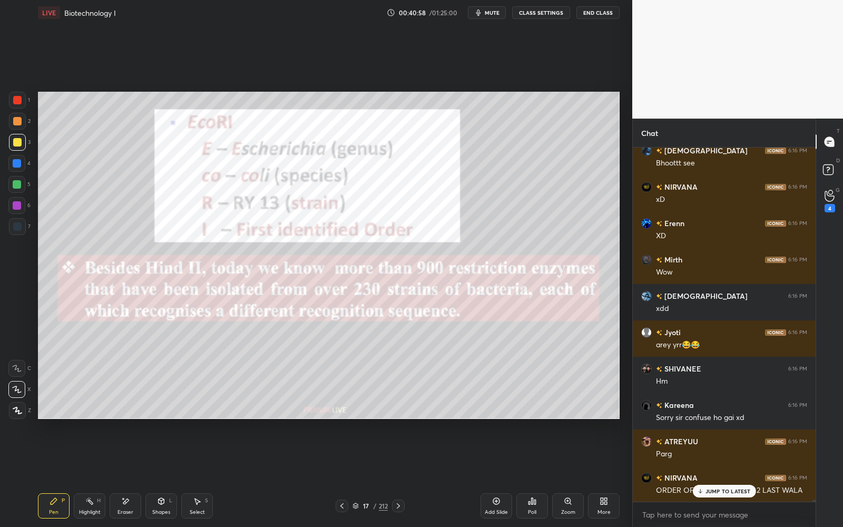
click at [724, 475] on p "JUMP TO LATEST" at bounding box center [727, 491] width 45 height 6
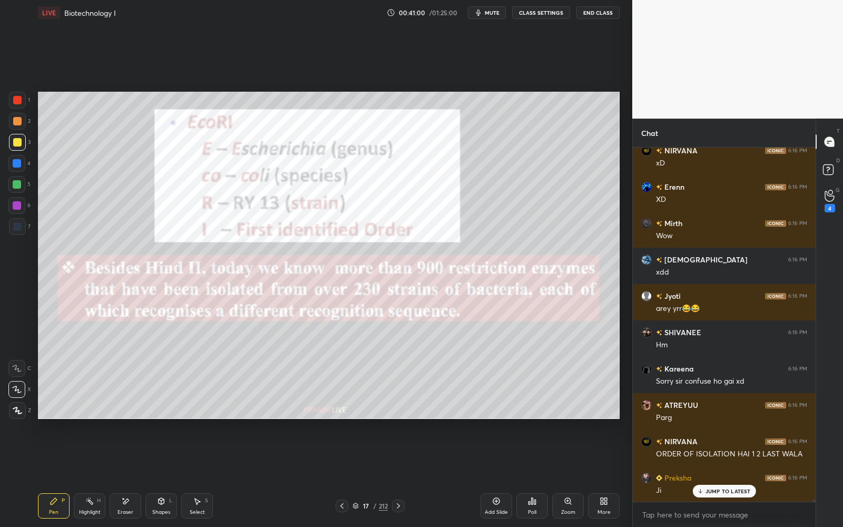
click at [726, 475] on p "JUMP TO LATEST" at bounding box center [727, 491] width 45 height 6
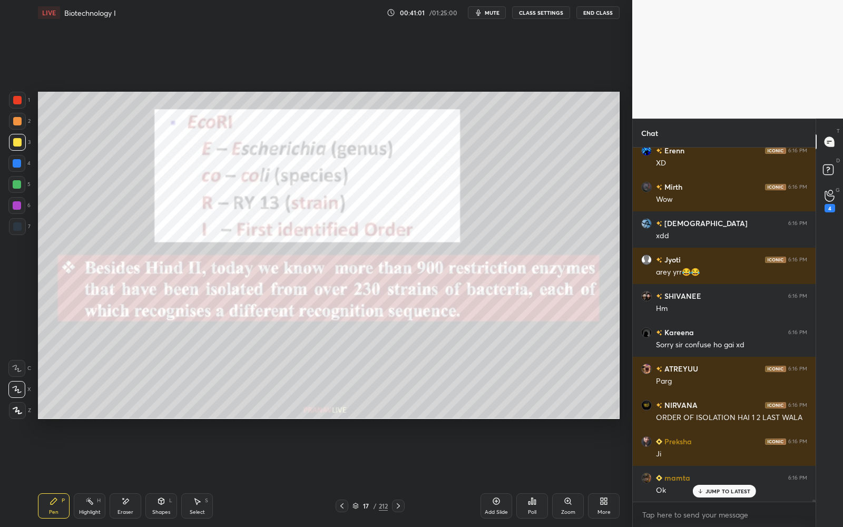
click at [726, 475] on p "JUMP TO LATEST" at bounding box center [727, 491] width 45 height 6
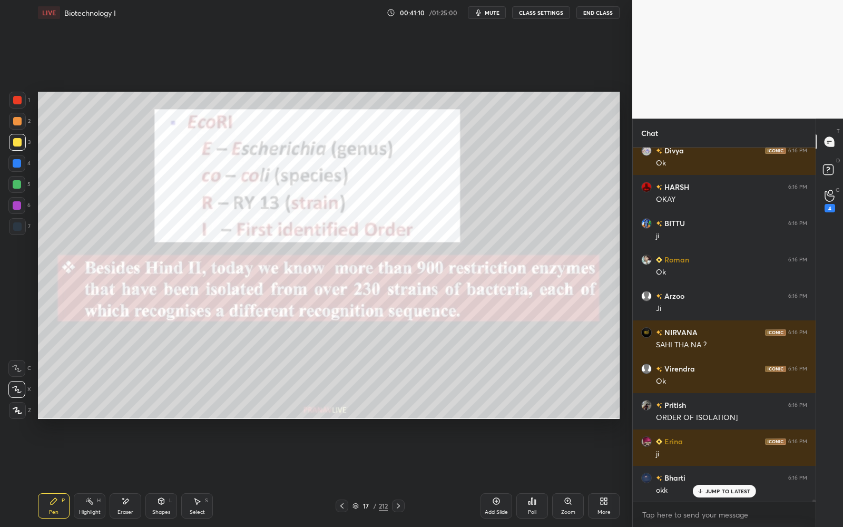
click at [17, 142] on div at bounding box center [17, 142] width 8 height 8
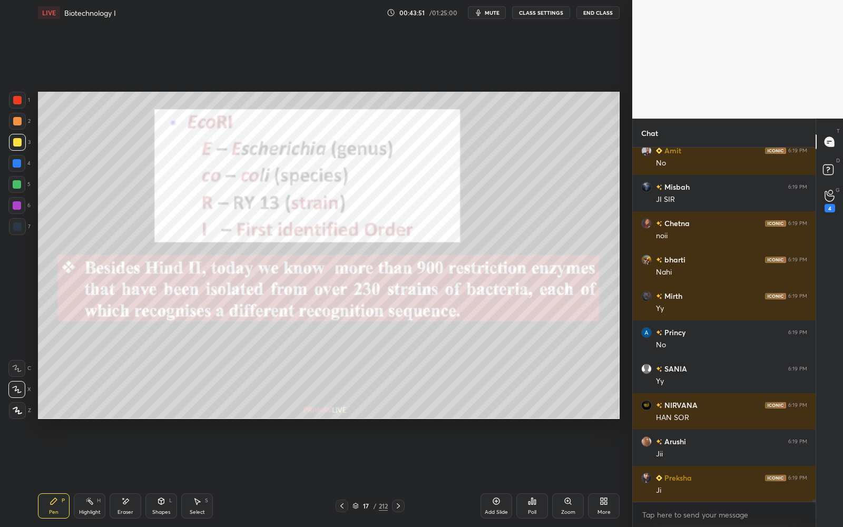
scroll to position [67429, 0]
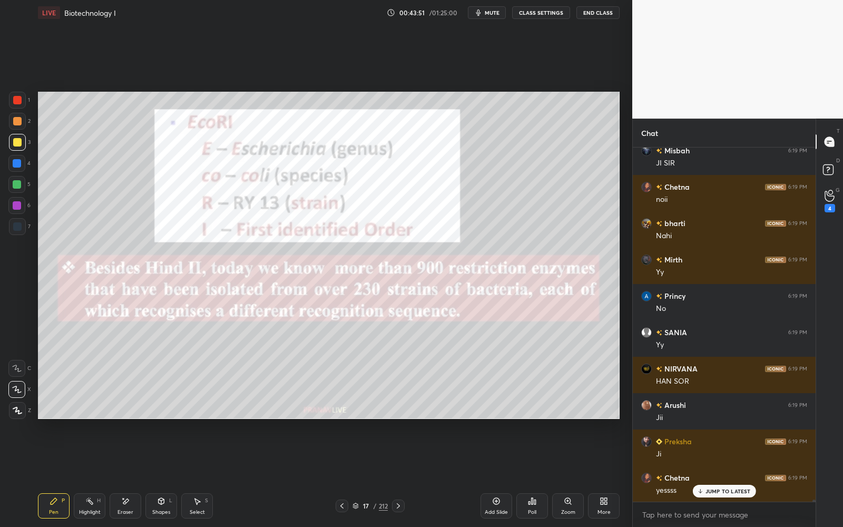
click at [357, 475] on icon at bounding box center [355, 507] width 5 height 2
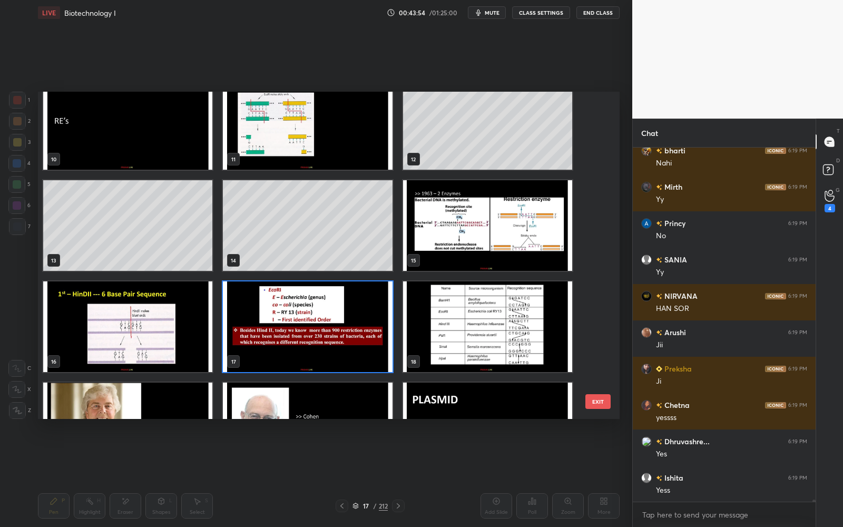
click at [363, 345] on img "grid" at bounding box center [307, 326] width 169 height 91
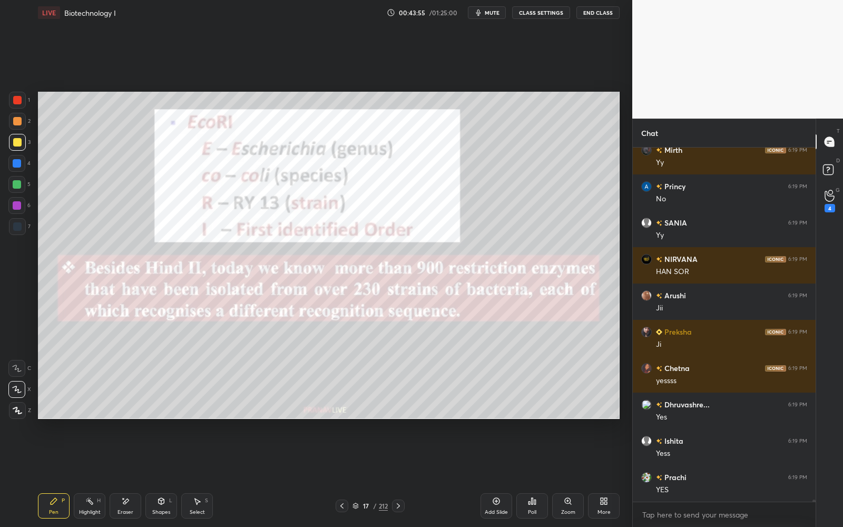
click at [401, 475] on icon at bounding box center [398, 505] width 8 height 8
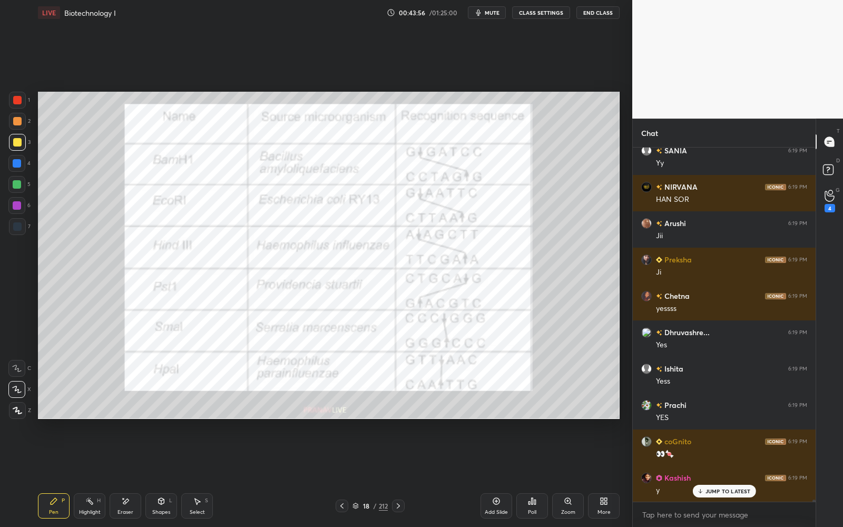
click at [22, 100] on div at bounding box center [17, 100] width 17 height 17
click at [21, 101] on div at bounding box center [17, 100] width 8 height 8
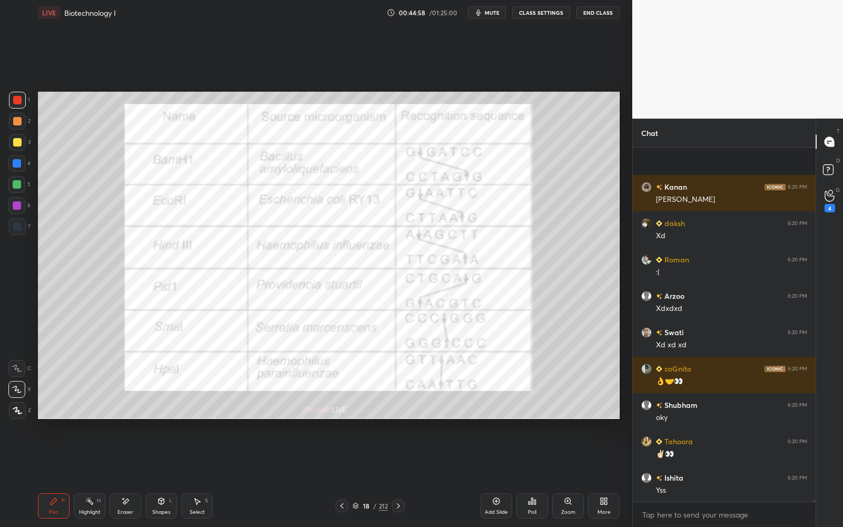
scroll to position [68897, 0]
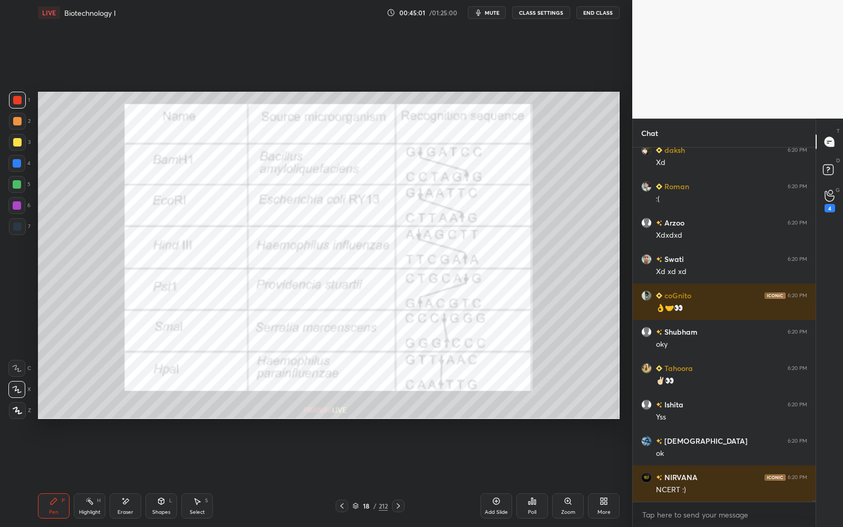
click at [355, 475] on icon at bounding box center [355, 506] width 6 height 6
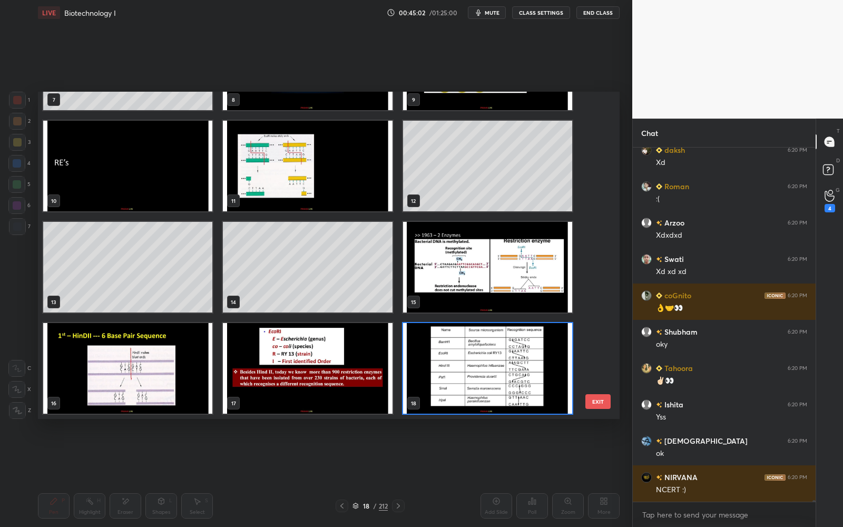
scroll to position [68933, 0]
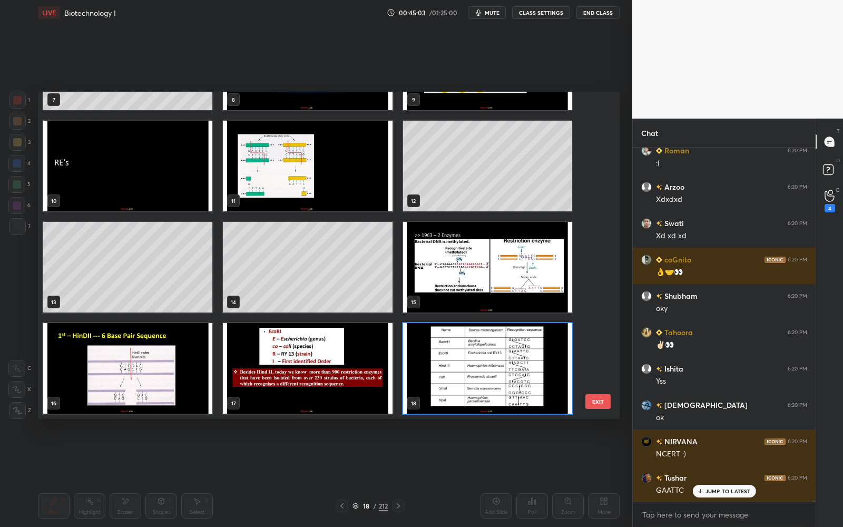
click at [172, 352] on img "grid" at bounding box center [127, 368] width 169 height 91
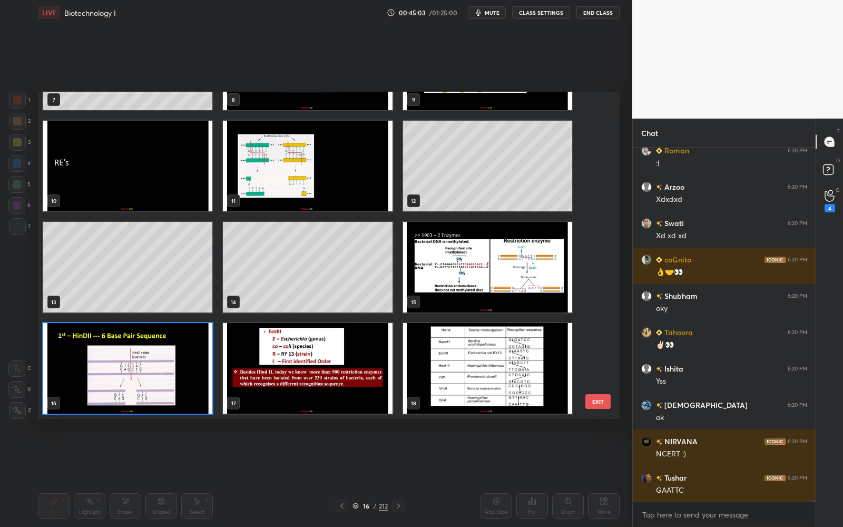
click at [172, 352] on img "grid" at bounding box center [127, 368] width 169 height 91
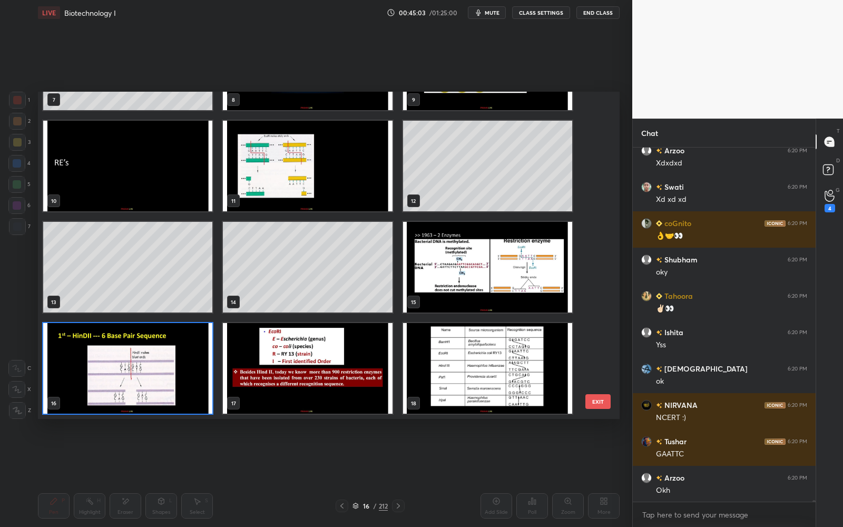
click at [172, 352] on img "grid" at bounding box center [127, 368] width 169 height 91
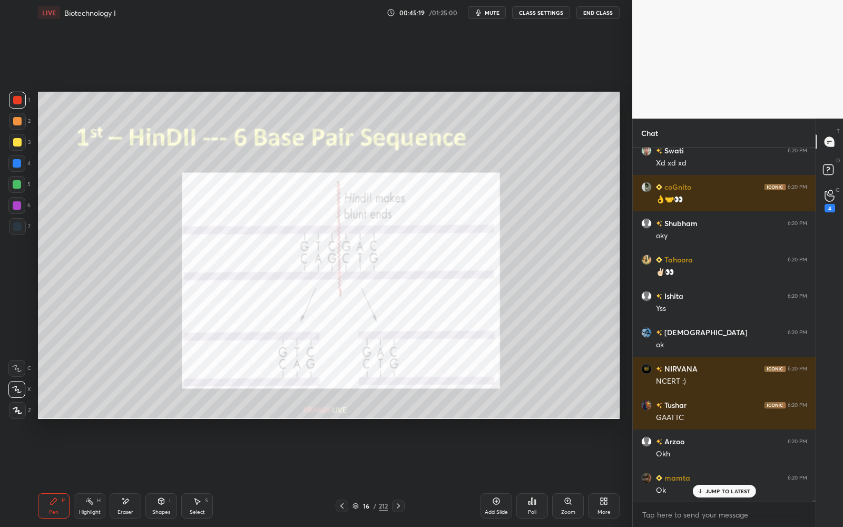
scroll to position [69042, 0]
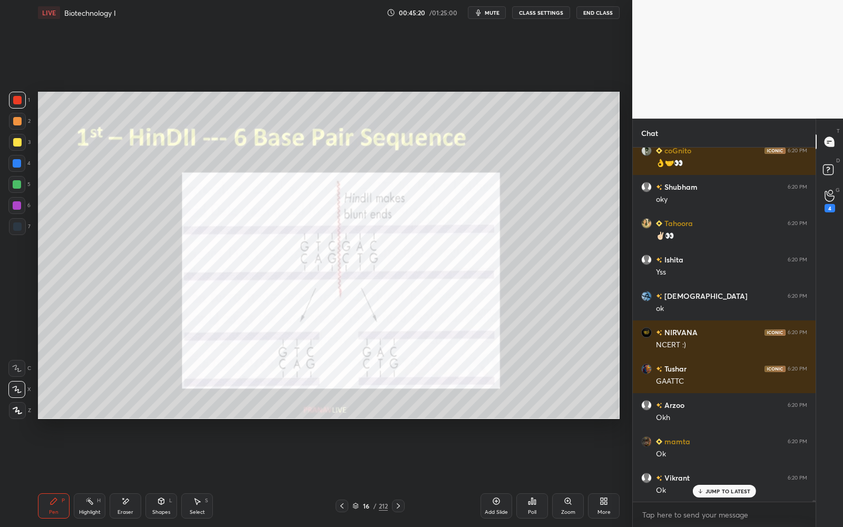
click at [406, 475] on div "16 / 212" at bounding box center [369, 505] width 221 height 13
click at [400, 475] on icon at bounding box center [398, 505] width 8 height 8
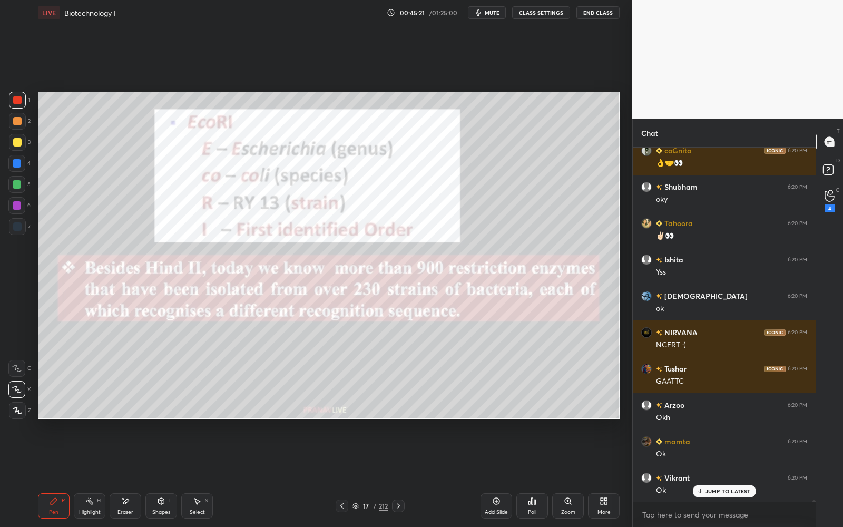
click at [400, 475] on icon at bounding box center [398, 505] width 8 height 8
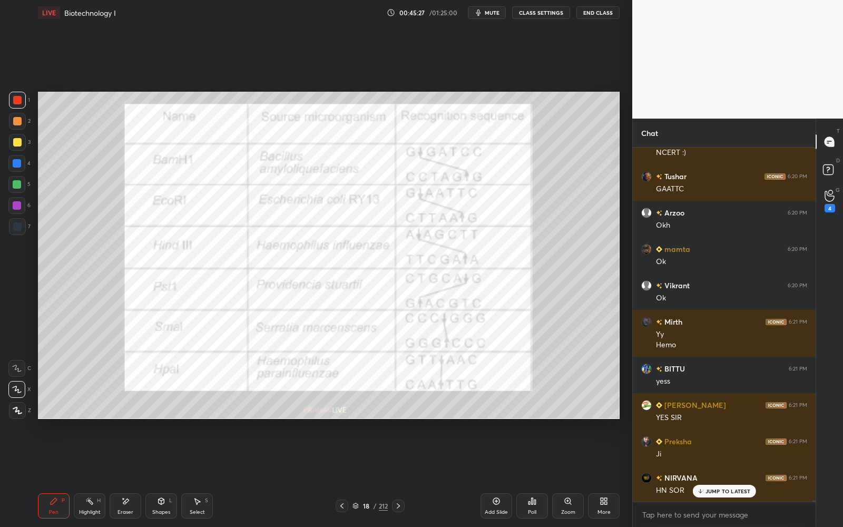
scroll to position [69343, 0]
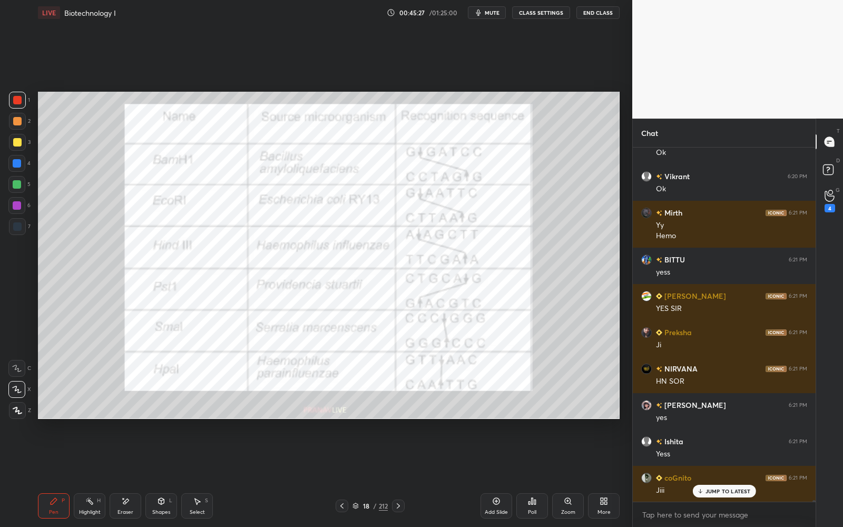
click at [342, 475] on div at bounding box center [342, 505] width 13 height 13
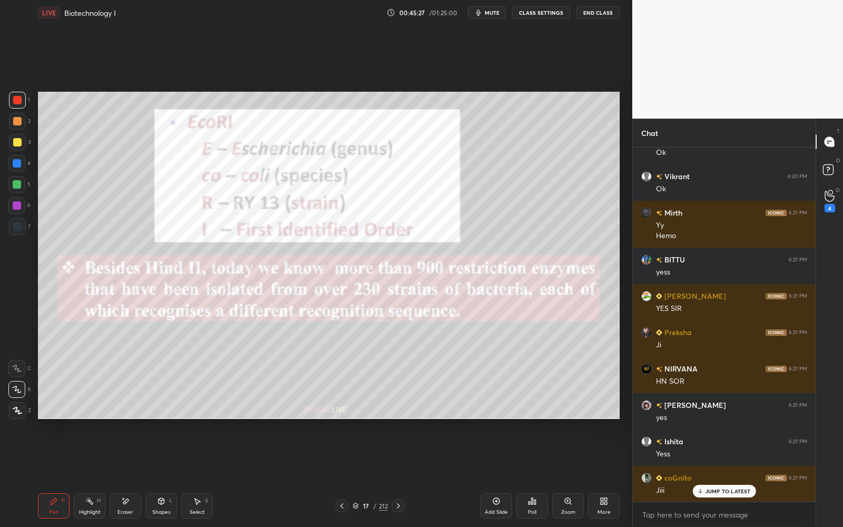
click at [341, 475] on icon at bounding box center [342, 505] width 8 height 8
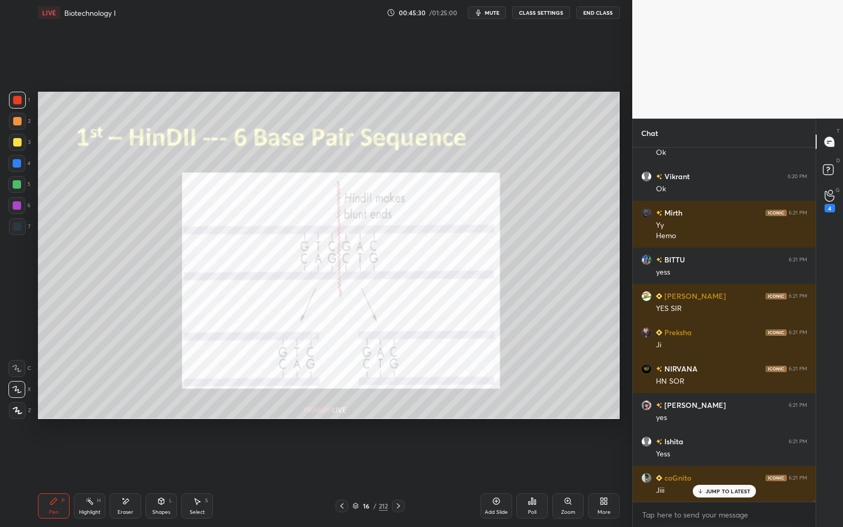
scroll to position [69380, 0]
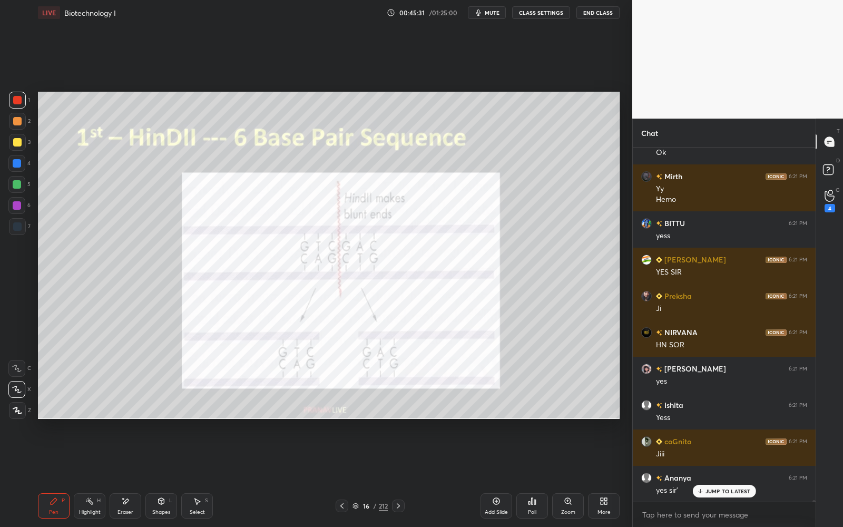
click at [396, 475] on div at bounding box center [398, 505] width 13 height 13
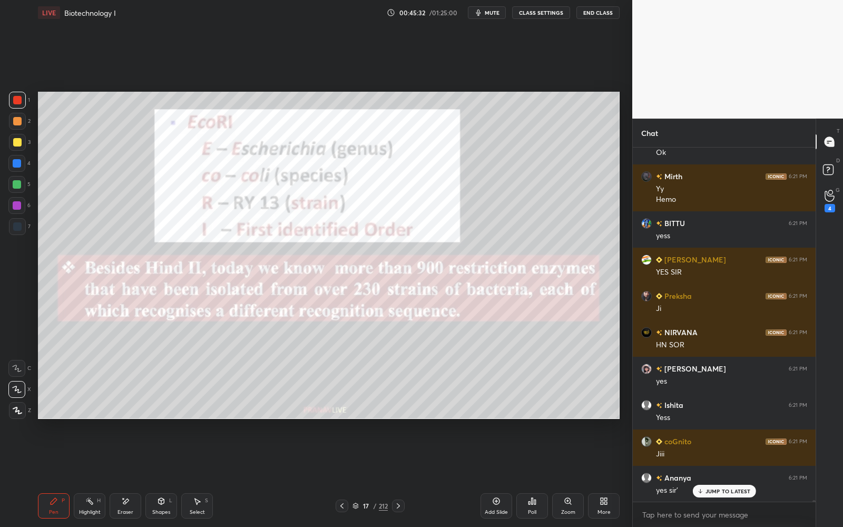
click at [397, 475] on div at bounding box center [398, 505] width 13 height 13
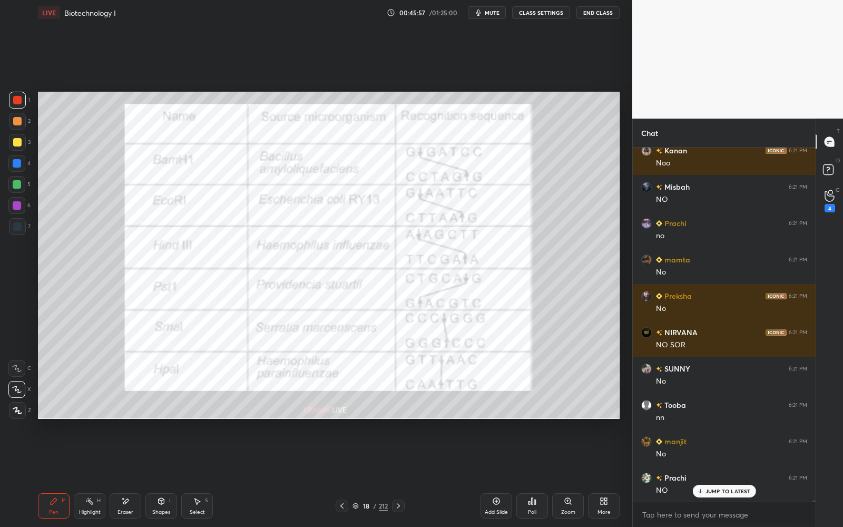
scroll to position [70398, 0]
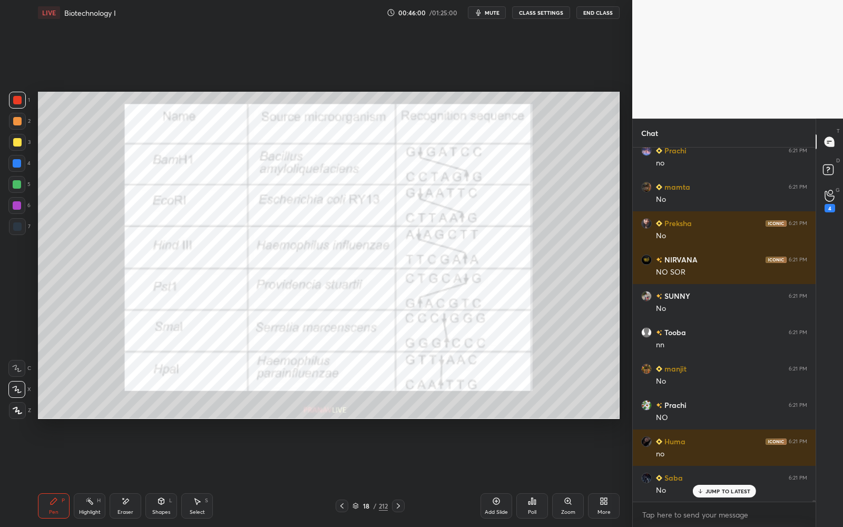
click at [491, 475] on div "Add Slide" at bounding box center [496, 505] width 32 height 25
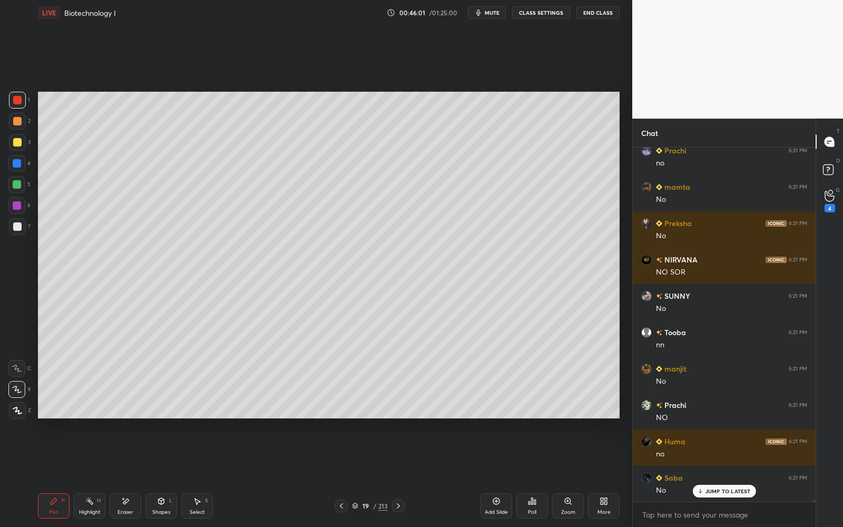
scroll to position [70434, 0]
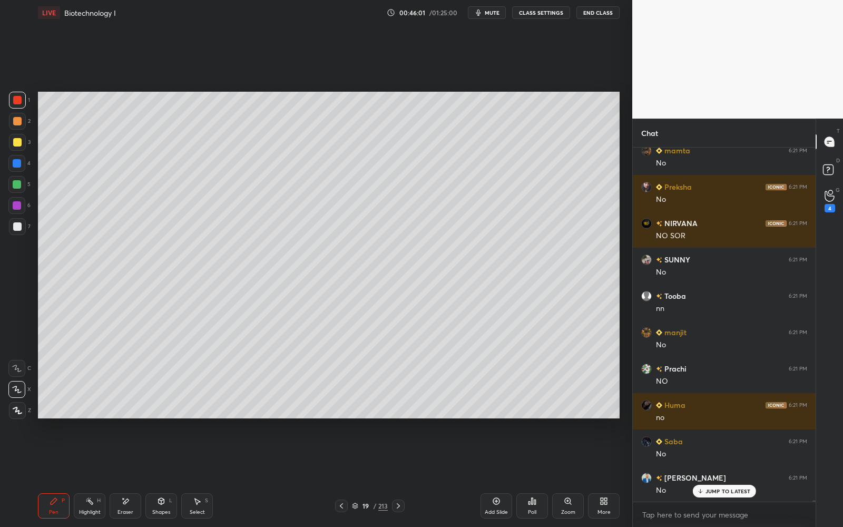
click at [20, 145] on div at bounding box center [17, 142] width 8 height 8
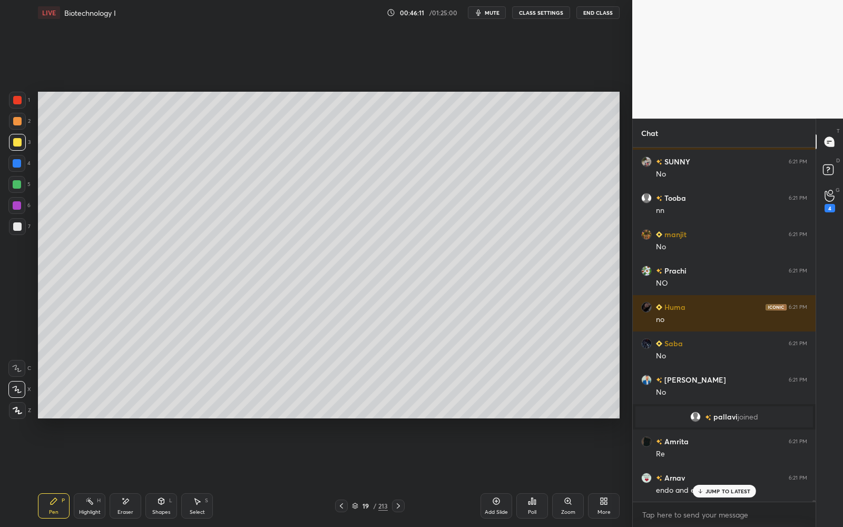
scroll to position [70568, 0]
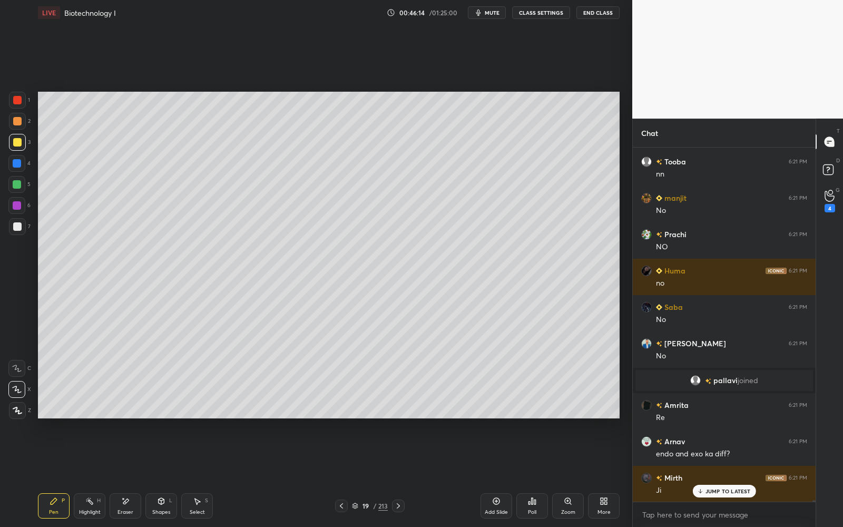
click at [200, 475] on icon at bounding box center [197, 501] width 8 height 8
drag, startPoint x: 162, startPoint y: 213, endPoint x: 178, endPoint y: 299, distance: 87.8
click at [178, 299] on div "0 ° Undo Copy Duplicate Duplicate to new slide Delete" at bounding box center [329, 255] width 582 height 327
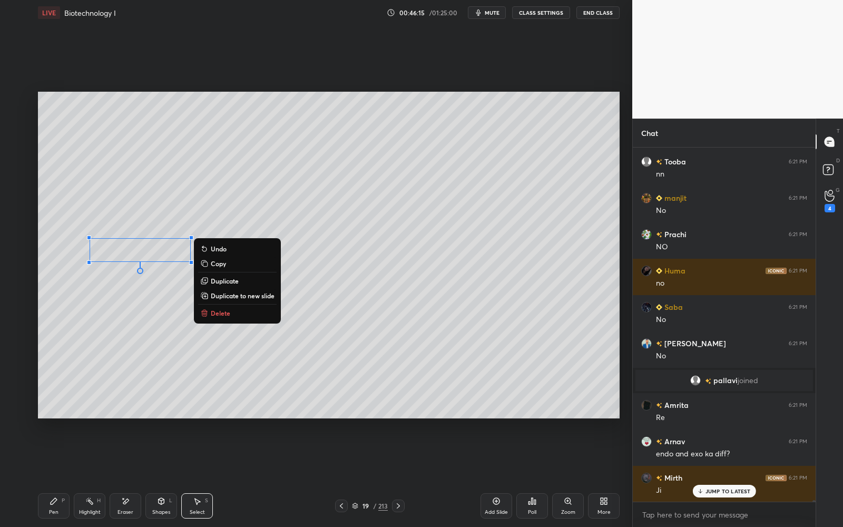
click at [210, 283] on button "Duplicate" at bounding box center [237, 280] width 78 height 13
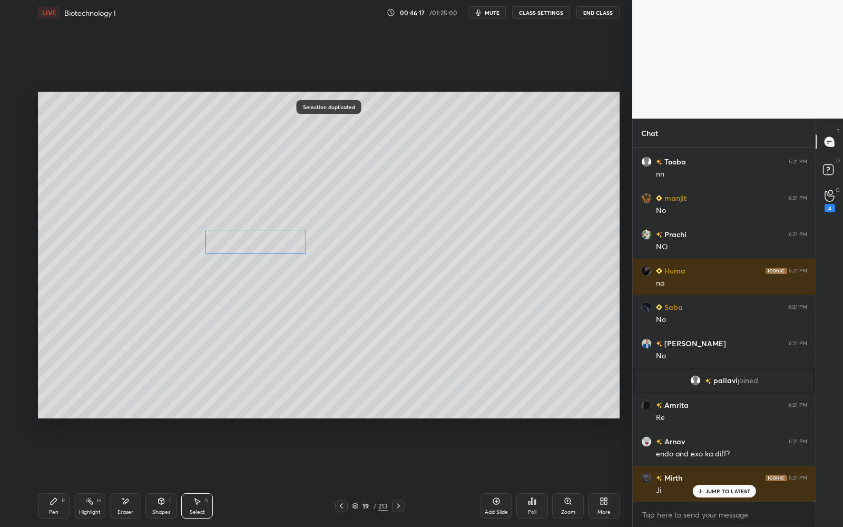
drag, startPoint x: 154, startPoint y: 253, endPoint x: 255, endPoint y: 232, distance: 103.9
click at [256, 232] on div "0 ° Undo Copy Duplicate Duplicate to new slide Delete" at bounding box center [329, 255] width 582 height 327
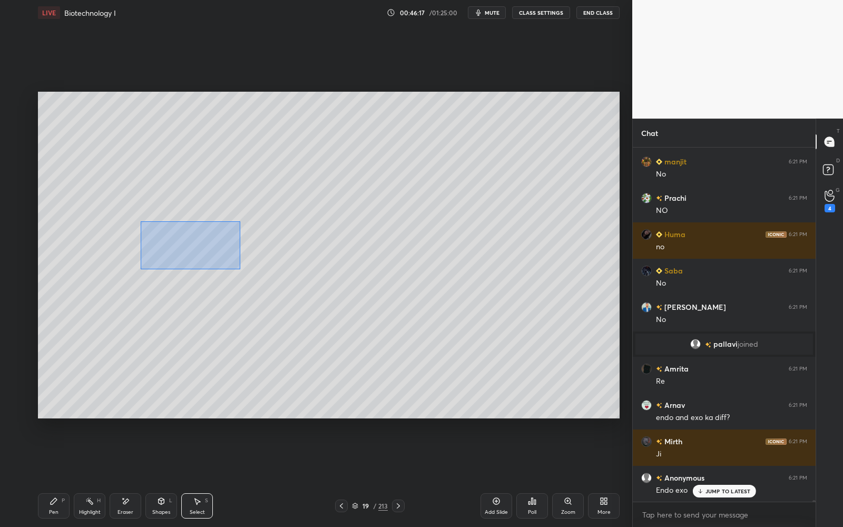
drag, startPoint x: 141, startPoint y: 220, endPoint x: 219, endPoint y: 247, distance: 81.8
click at [245, 271] on div "0 ° Undo Copy Duplicate Duplicate to new slide Delete" at bounding box center [329, 255] width 582 height 327
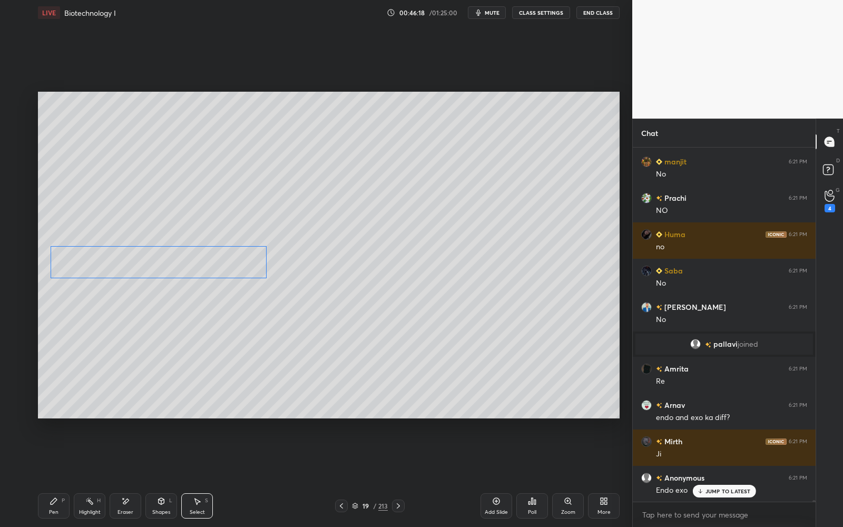
drag, startPoint x: 210, startPoint y: 240, endPoint x: 172, endPoint y: 257, distance: 41.0
click at [172, 257] on div "0 ° Undo Copy Duplicate Duplicate to new slide Delete" at bounding box center [329, 255] width 582 height 327
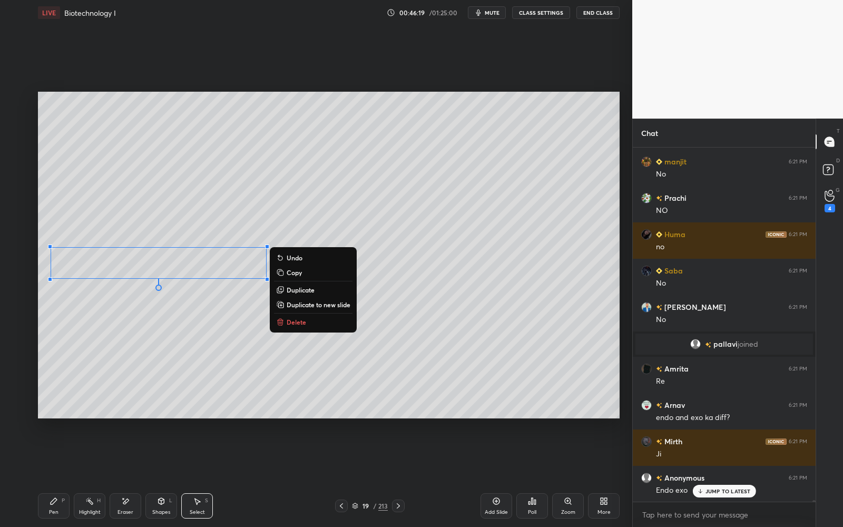
click at [158, 334] on div "0 ° Undo Copy Duplicate Duplicate to new slide Delete" at bounding box center [329, 255] width 582 height 327
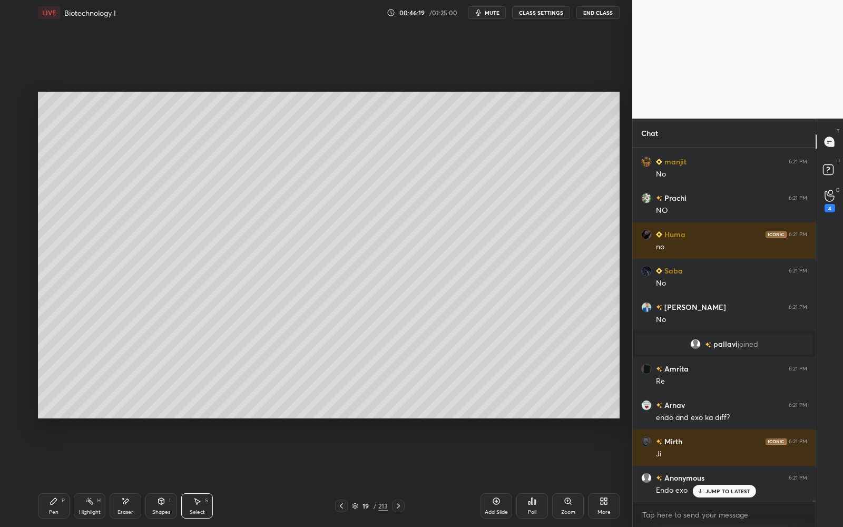
click at [56, 475] on icon at bounding box center [54, 501] width 8 height 8
click at [20, 233] on div at bounding box center [17, 226] width 17 height 17
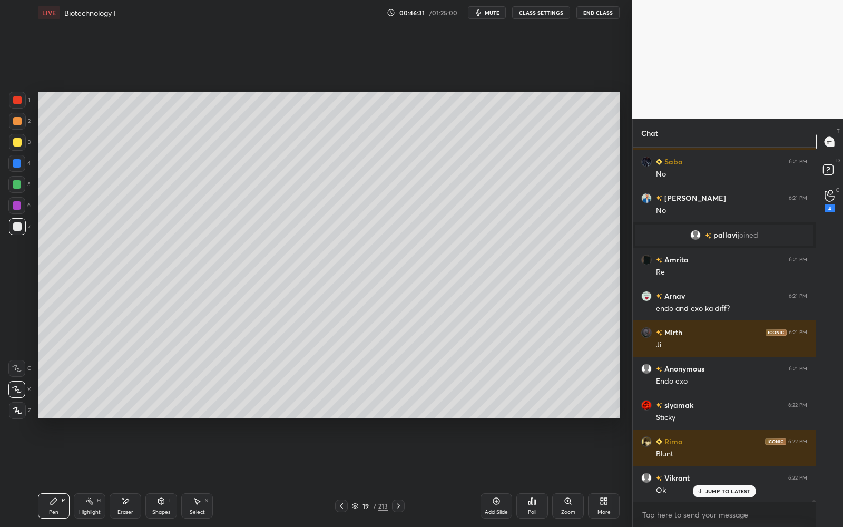
scroll to position [70750, 0]
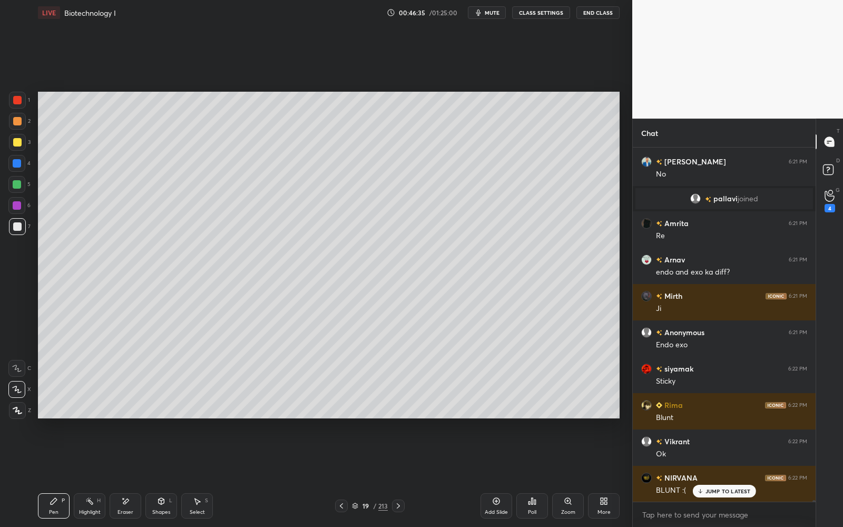
click at [17, 123] on div at bounding box center [17, 121] width 8 height 8
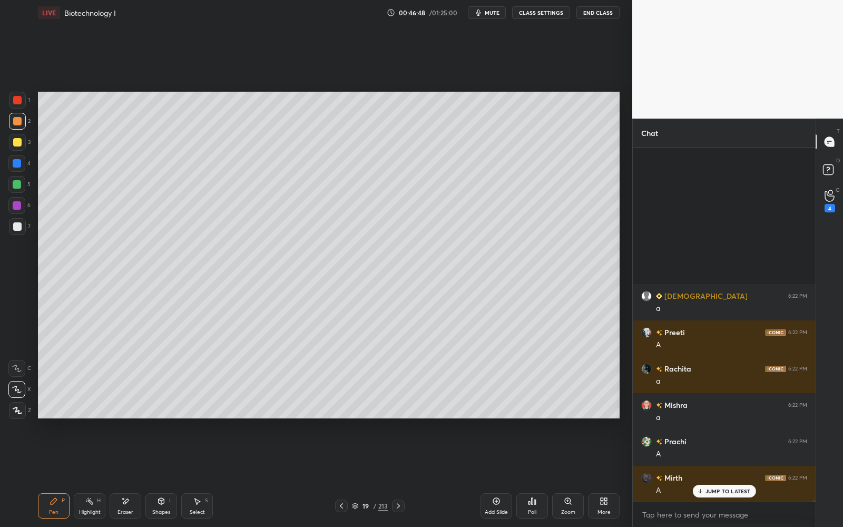
scroll to position [73286, 0]
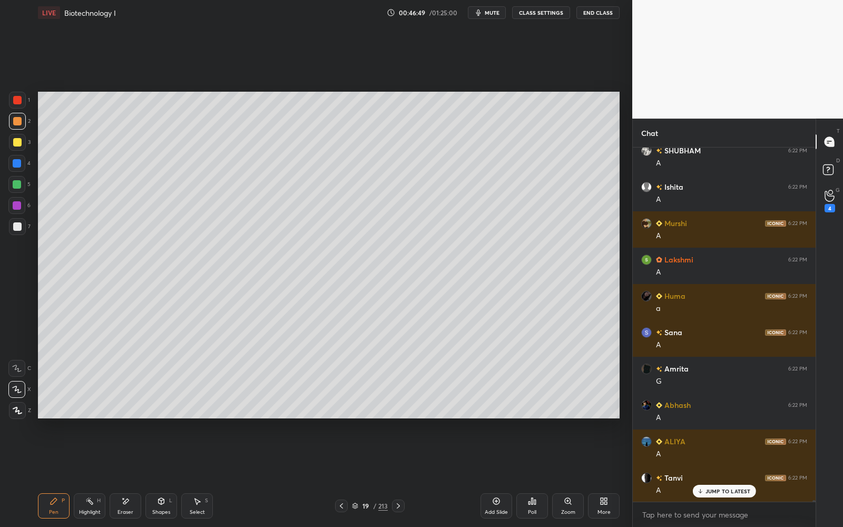
click at [17, 102] on div at bounding box center [17, 100] width 8 height 8
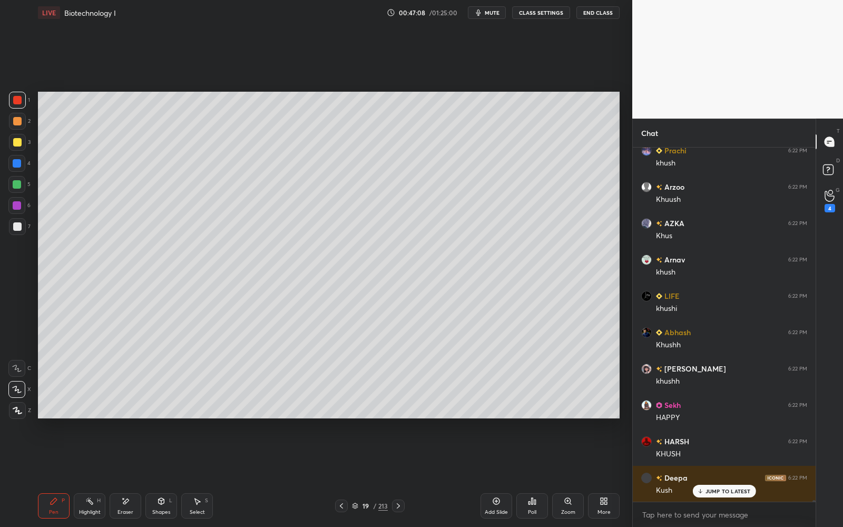
scroll to position [76230, 0]
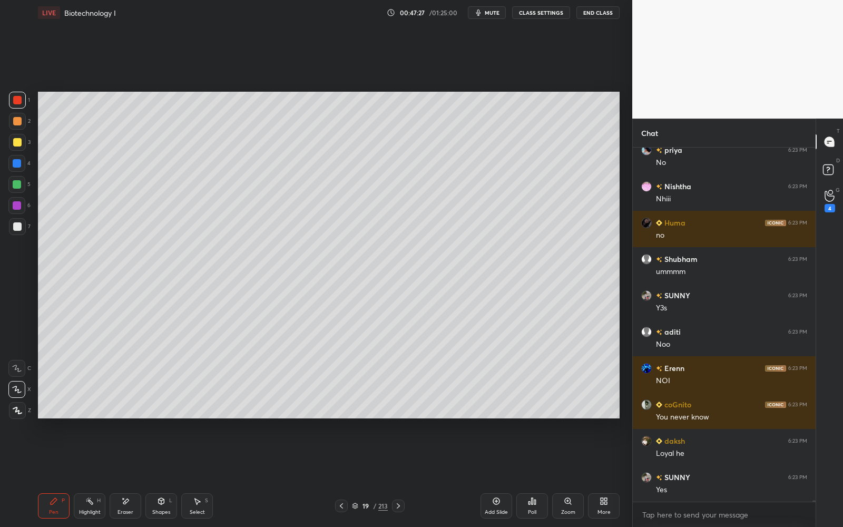
scroll to position [79527, 0]
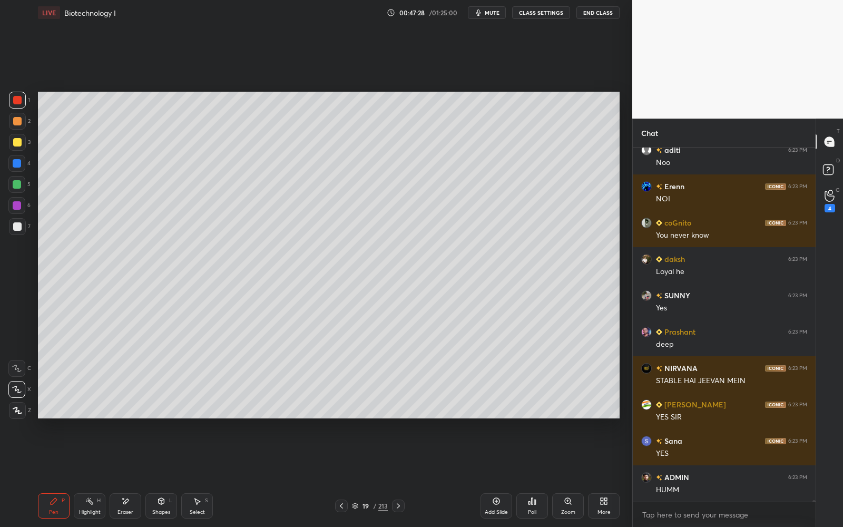
click at [23, 232] on div at bounding box center [17, 226] width 17 height 17
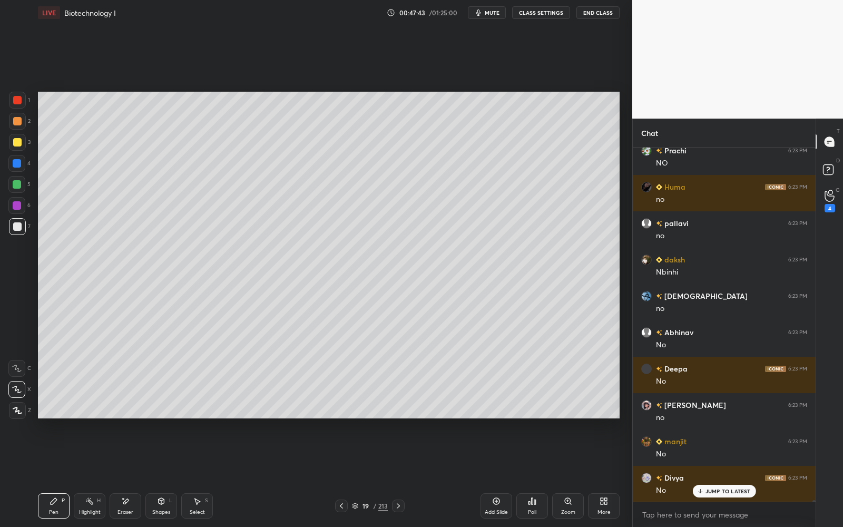
scroll to position [0, 0]
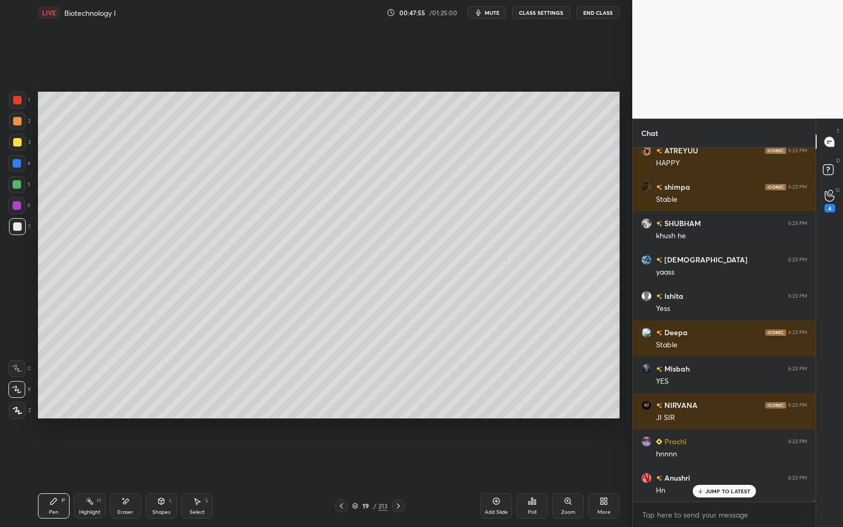
click at [18, 142] on div at bounding box center [17, 142] width 8 height 8
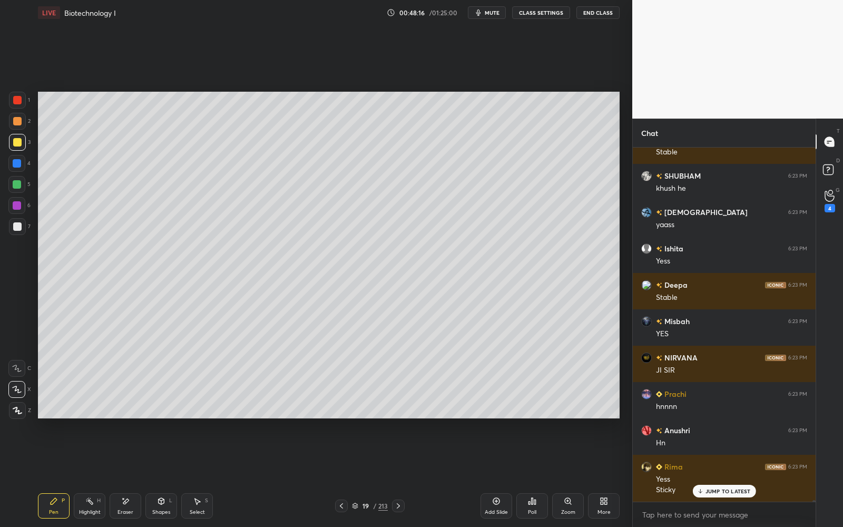
scroll to position [82118, 0]
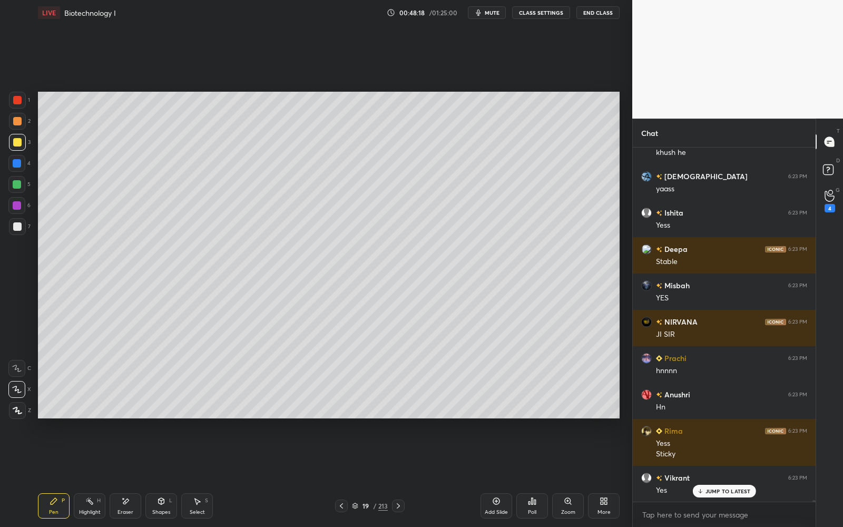
click at [17, 103] on div at bounding box center [17, 100] width 8 height 8
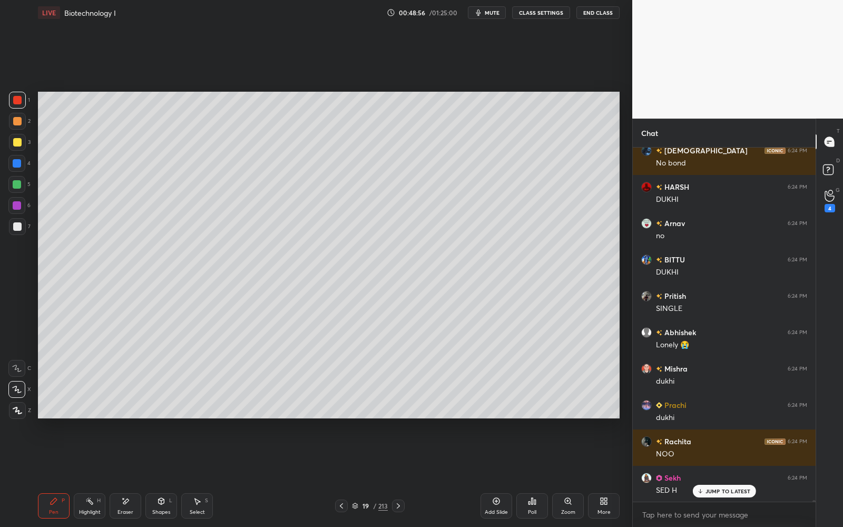
scroll to position [78133, 0]
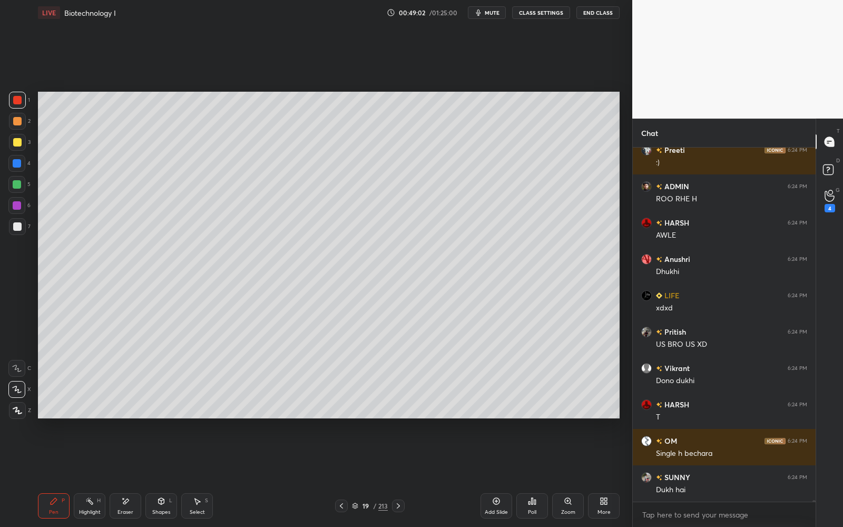
click at [124, 497] on icon at bounding box center [125, 501] width 8 height 9
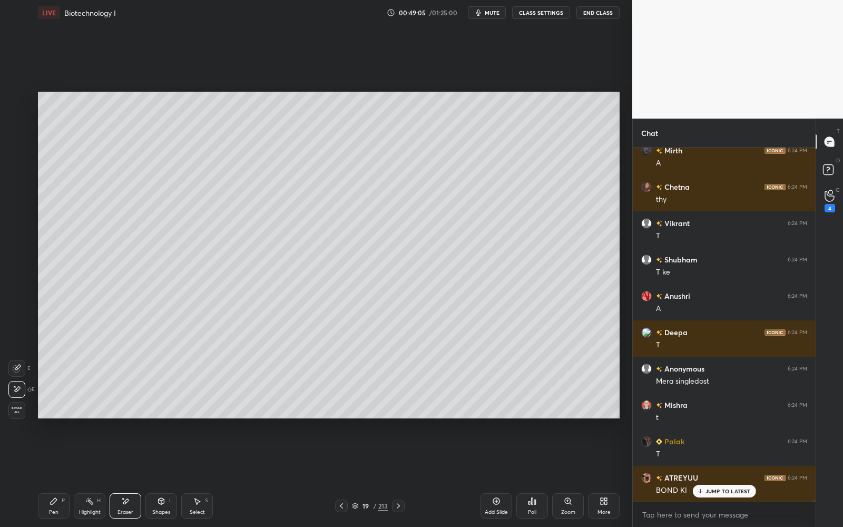
click at [50, 504] on icon at bounding box center [54, 501] width 8 height 8
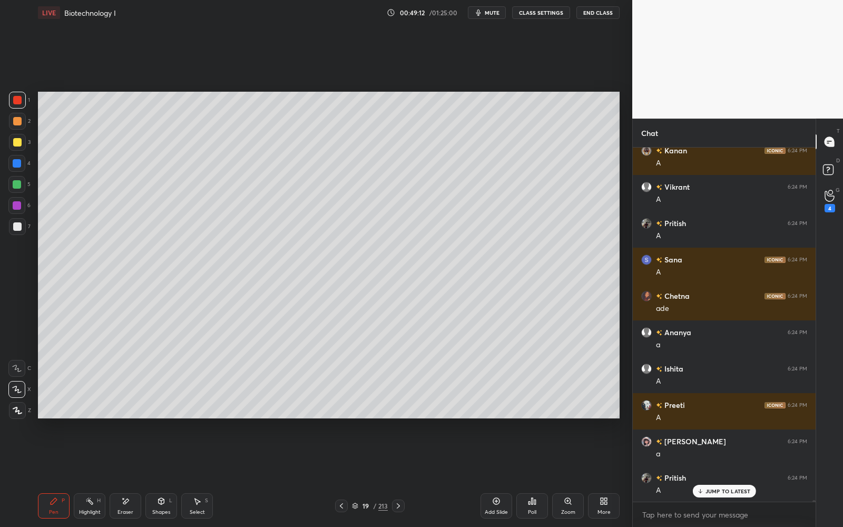
click at [22, 222] on div at bounding box center [17, 226] width 17 height 17
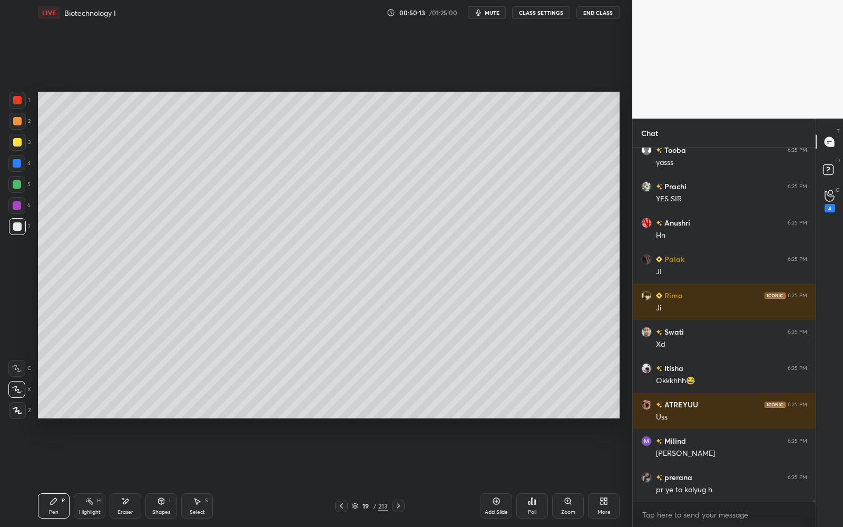
click at [22, 121] on div at bounding box center [17, 121] width 17 height 17
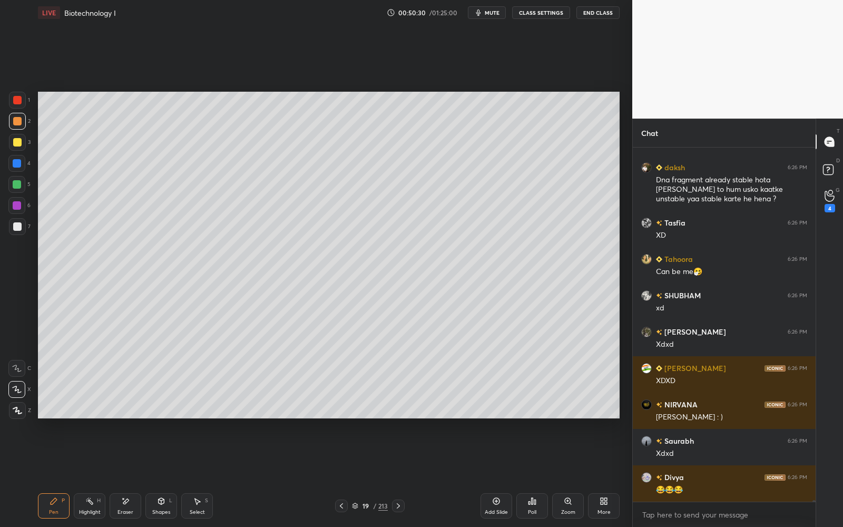
drag, startPoint x: 9, startPoint y: 178, endPoint x: 14, endPoint y: 164, distance: 15.0
click at [13, 174] on div "1 2 3 4 5 6 7" at bounding box center [19, 165] width 22 height 147
drag, startPoint x: 14, startPoint y: 160, endPoint x: 18, endPoint y: 153, distance: 8.0
click at [15, 159] on div at bounding box center [17, 163] width 8 height 8
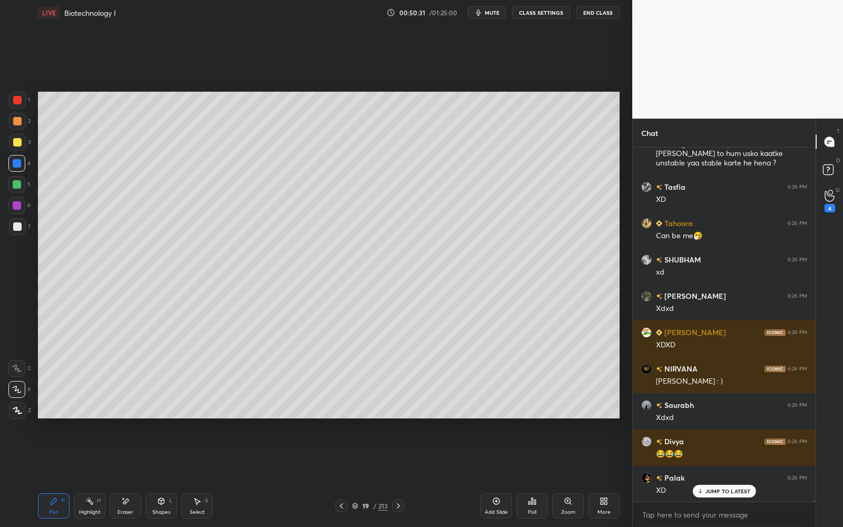
click at [17, 139] on div at bounding box center [17, 142] width 8 height 8
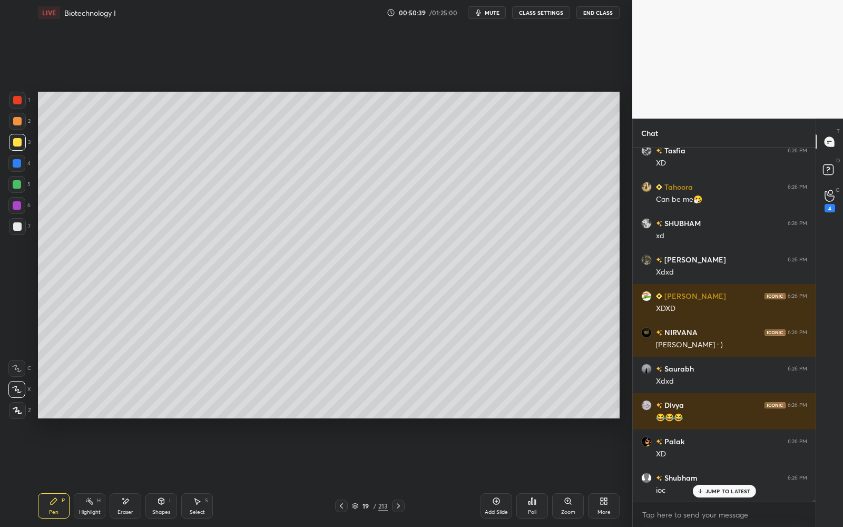
click at [18, 225] on div at bounding box center [17, 226] width 8 height 8
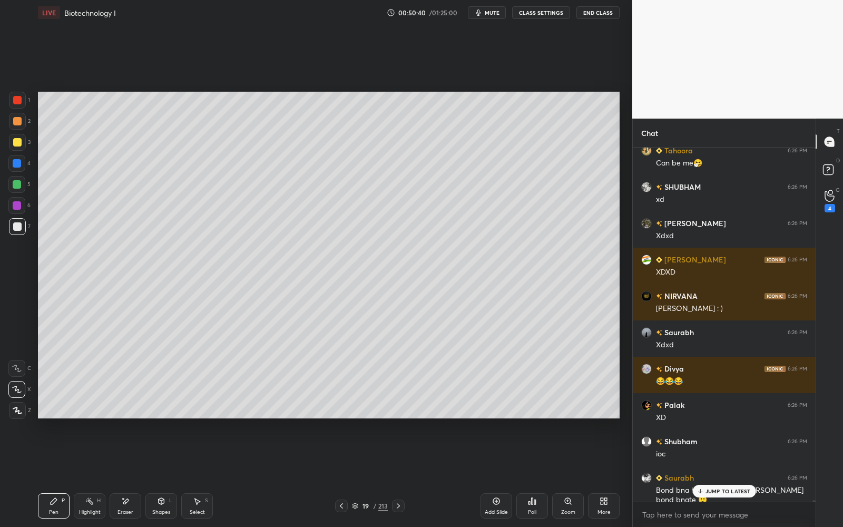
click at [565, 499] on icon at bounding box center [568, 501] width 6 height 6
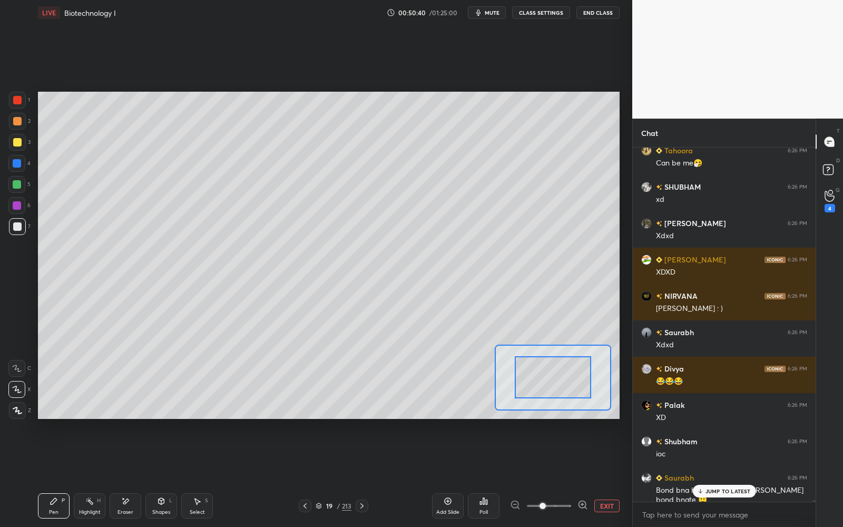
drag, startPoint x: 566, startPoint y: 501, endPoint x: 561, endPoint y: 466, distance: 35.7
click at [567, 501] on span at bounding box center [549, 506] width 44 height 16
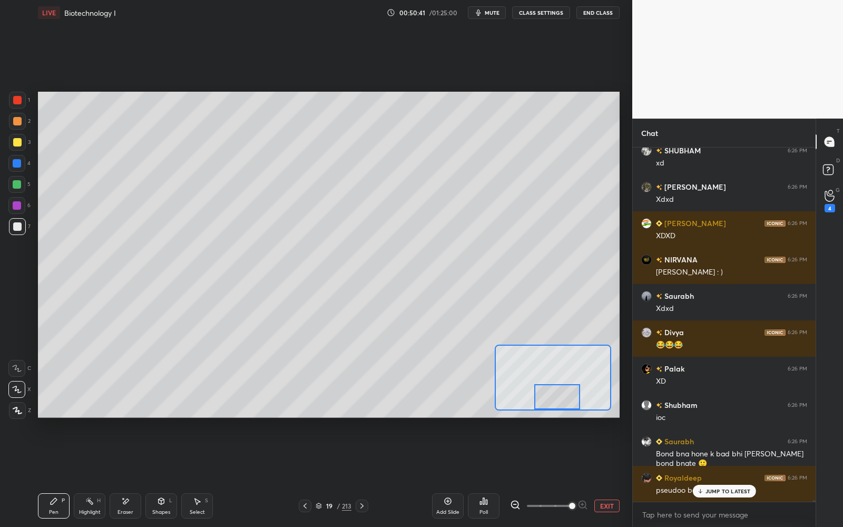
drag, startPoint x: 555, startPoint y: 378, endPoint x: 560, endPoint y: 401, distance: 23.7
click at [560, 403] on div at bounding box center [557, 396] width 46 height 25
click at [559, 394] on div at bounding box center [561, 397] width 46 height 25
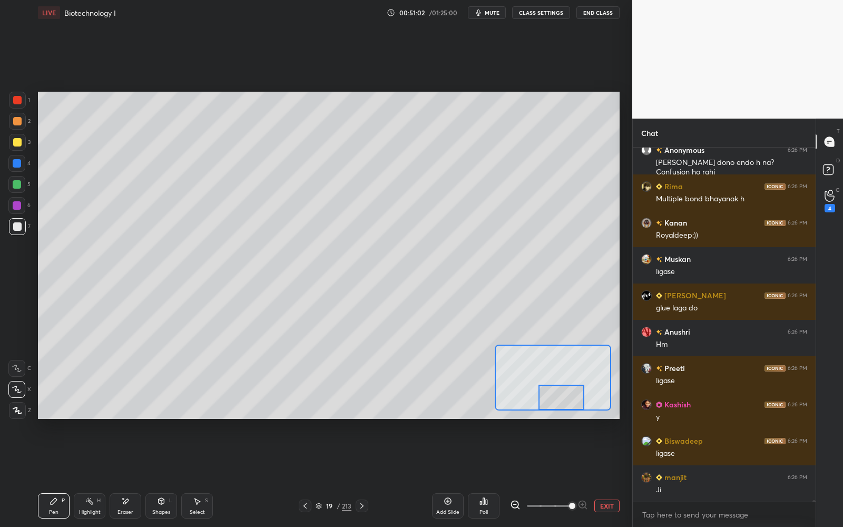
click at [15, 155] on div at bounding box center [16, 163] width 17 height 17
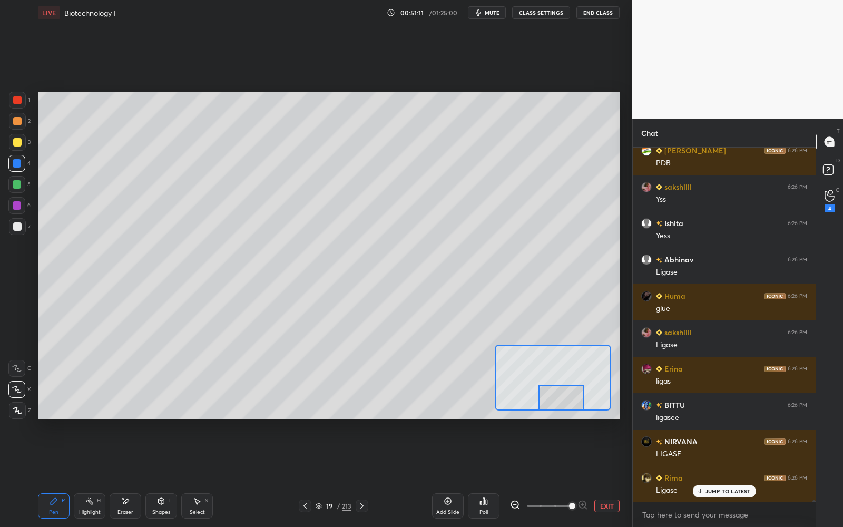
click at [615, 502] on button "EXIT" at bounding box center [606, 505] width 25 height 13
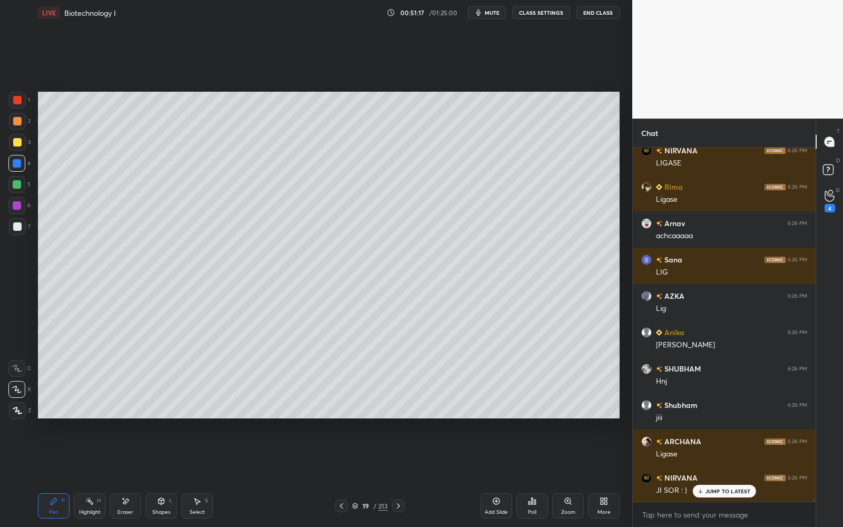
scroll to position [90047, 0]
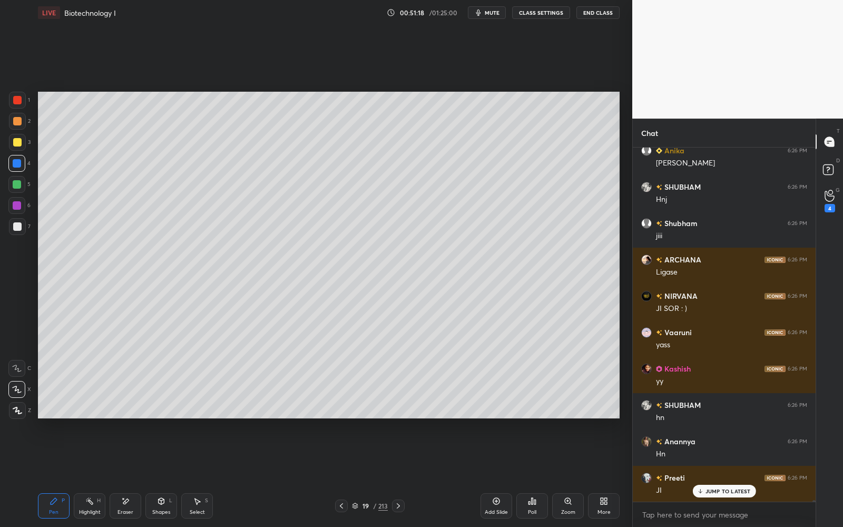
drag, startPoint x: 118, startPoint y: 505, endPoint x: 112, endPoint y: 505, distance: 5.8
click at [118, 505] on div "Eraser" at bounding box center [126, 505] width 32 height 25
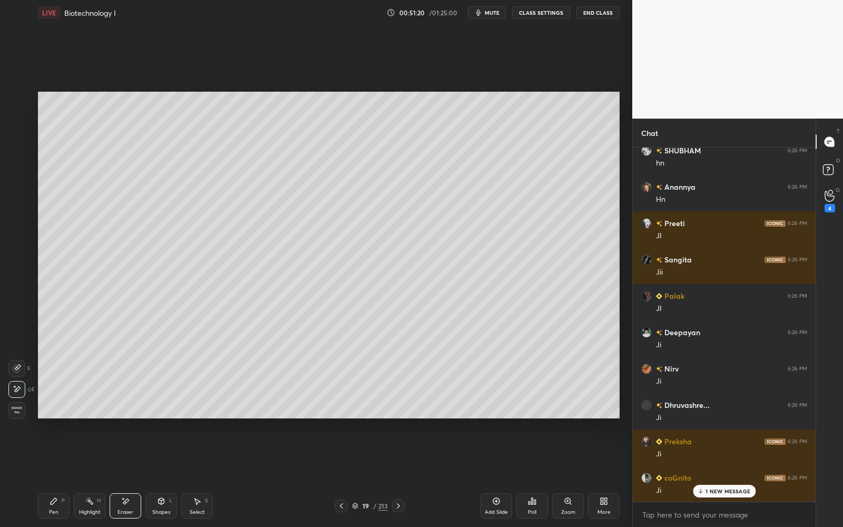
scroll to position [90337, 0]
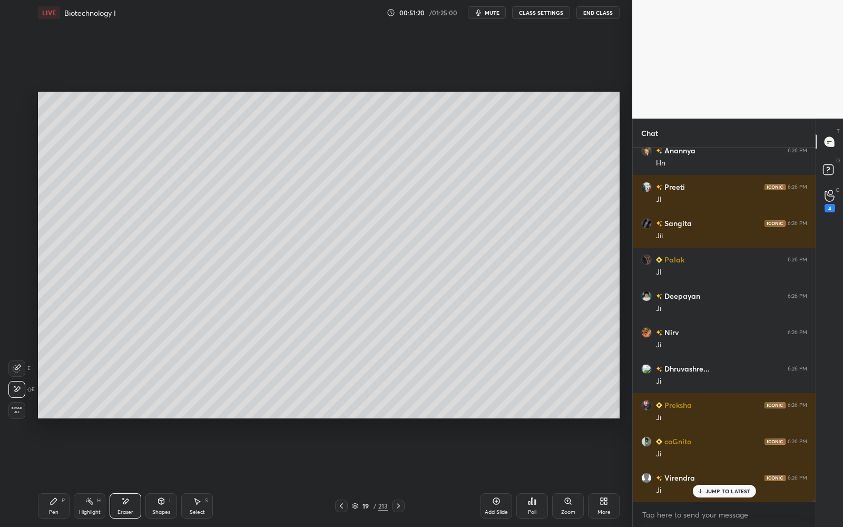
click at [48, 510] on div "Pen P" at bounding box center [54, 505] width 32 height 25
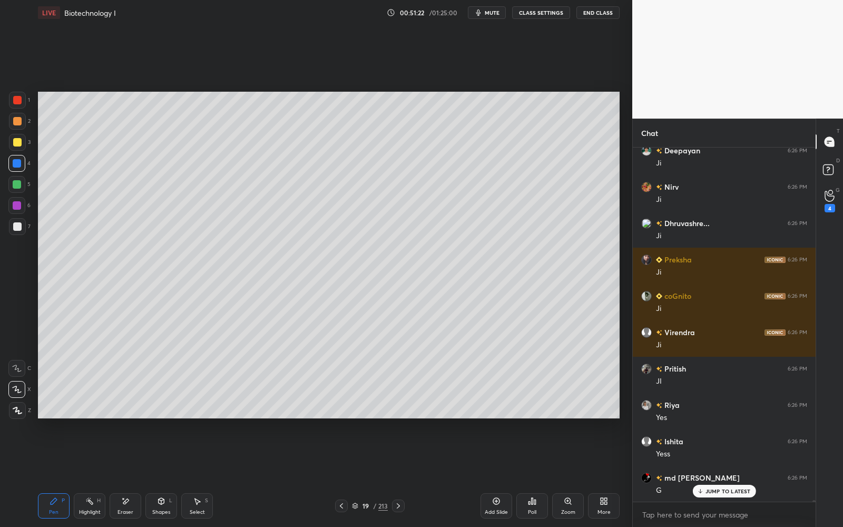
click at [732, 490] on p "JUMP TO LATEST" at bounding box center [727, 491] width 45 height 6
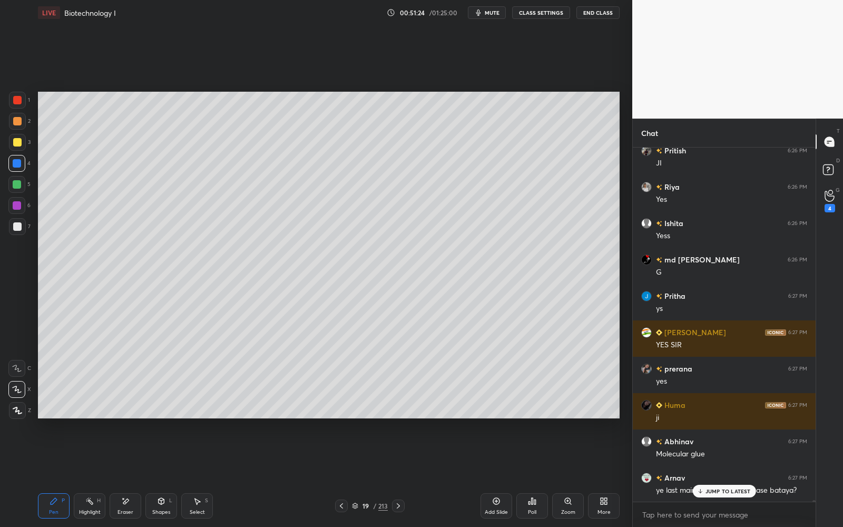
scroll to position [90737, 0]
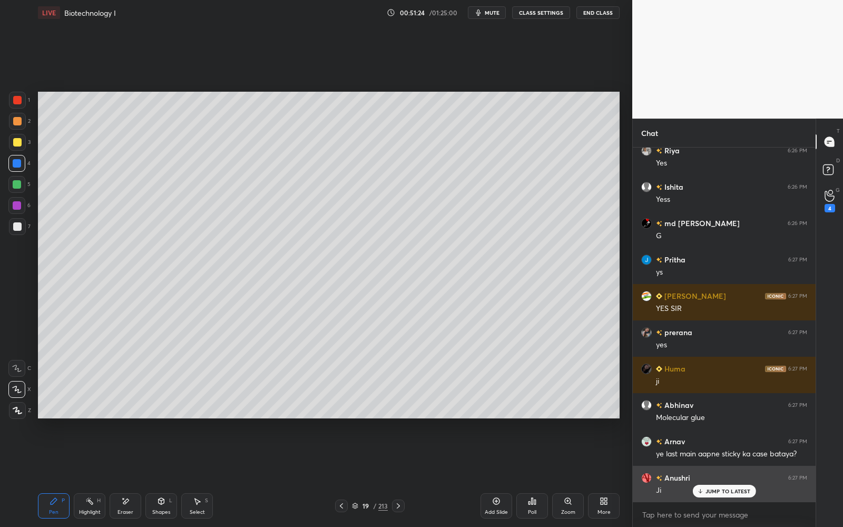
click at [735, 490] on p "JUMP TO LATEST" at bounding box center [727, 491] width 45 height 6
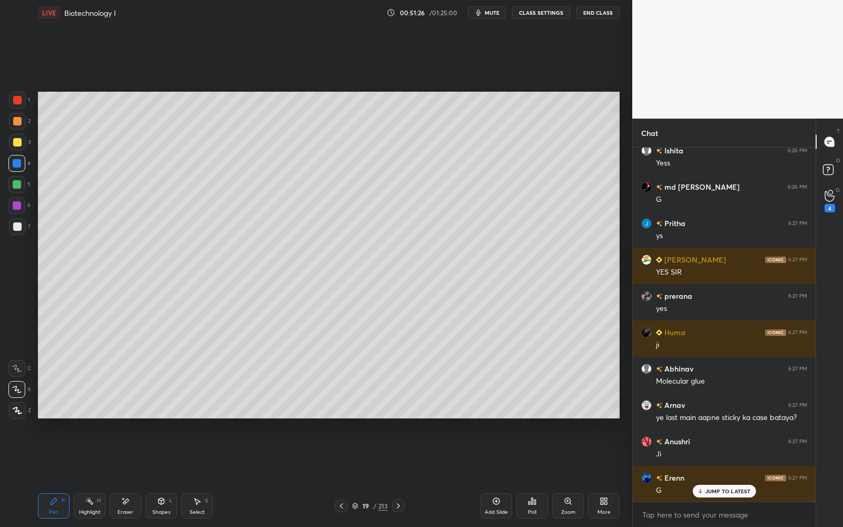
click at [735, 490] on p "JUMP TO LATEST" at bounding box center [727, 491] width 45 height 6
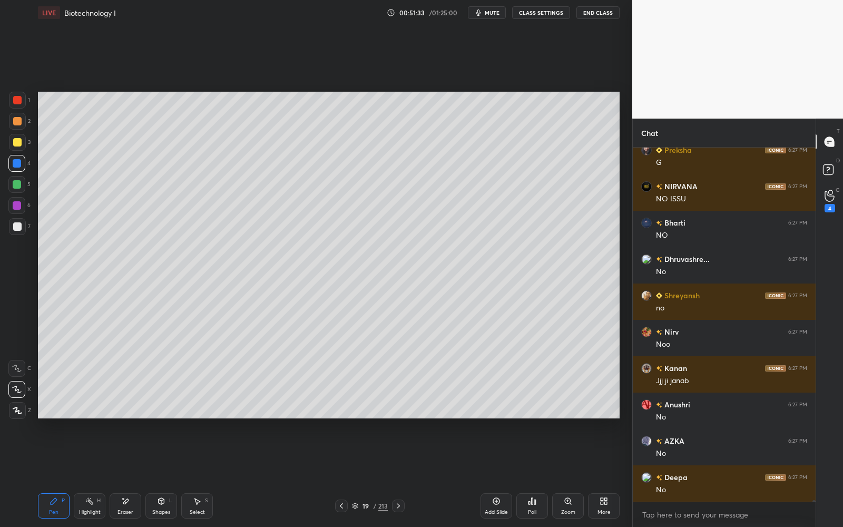
click at [560, 506] on div "Zoom" at bounding box center [568, 505] width 32 height 25
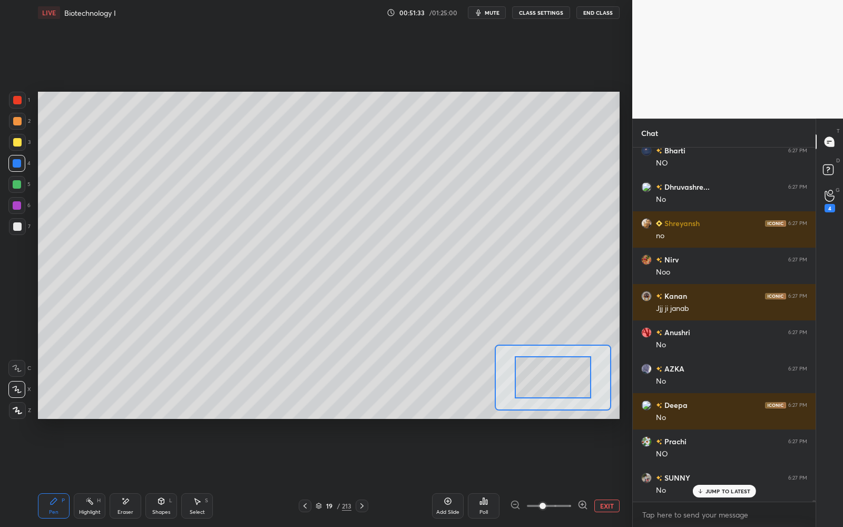
drag, startPoint x: 566, startPoint y: 504, endPoint x: 586, endPoint y: 480, distance: 30.6
click at [589, 498] on div "Add Slide Poll EXIT" at bounding box center [526, 505] width 188 height 59
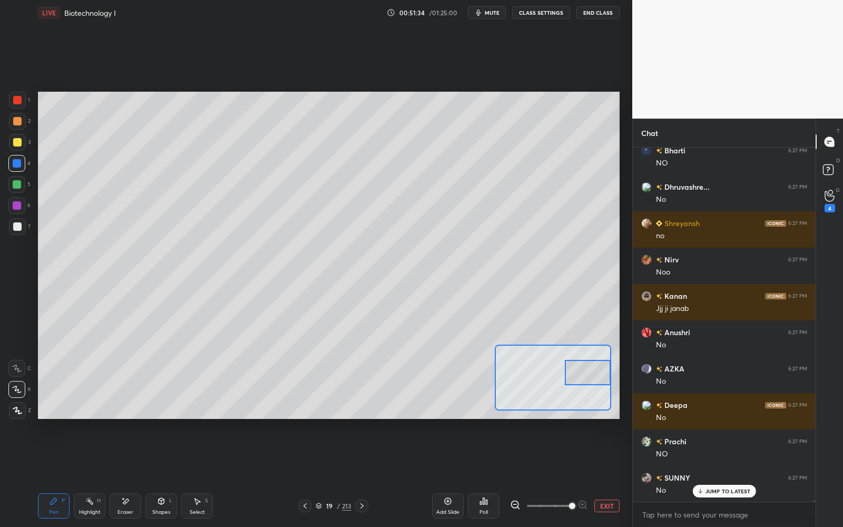
drag, startPoint x: 559, startPoint y: 375, endPoint x: 597, endPoint y: 370, distance: 38.7
click at [597, 370] on div at bounding box center [588, 372] width 46 height 25
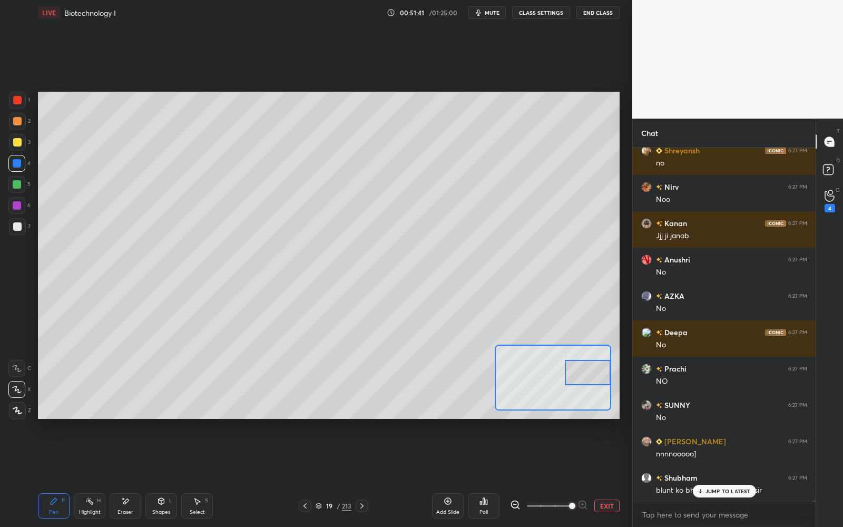
click at [196, 511] on div "Select" at bounding box center [197, 511] width 15 height 5
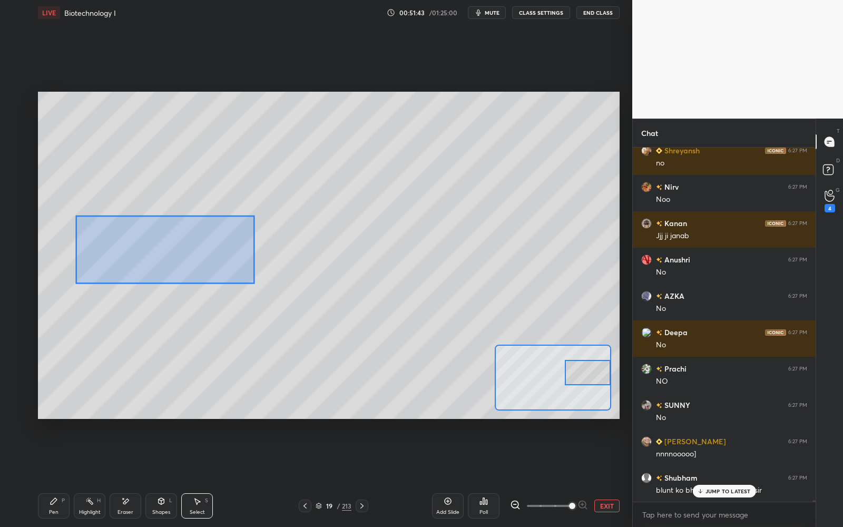
drag, startPoint x: 175, startPoint y: 245, endPoint x: 257, endPoint y: 293, distance: 94.4
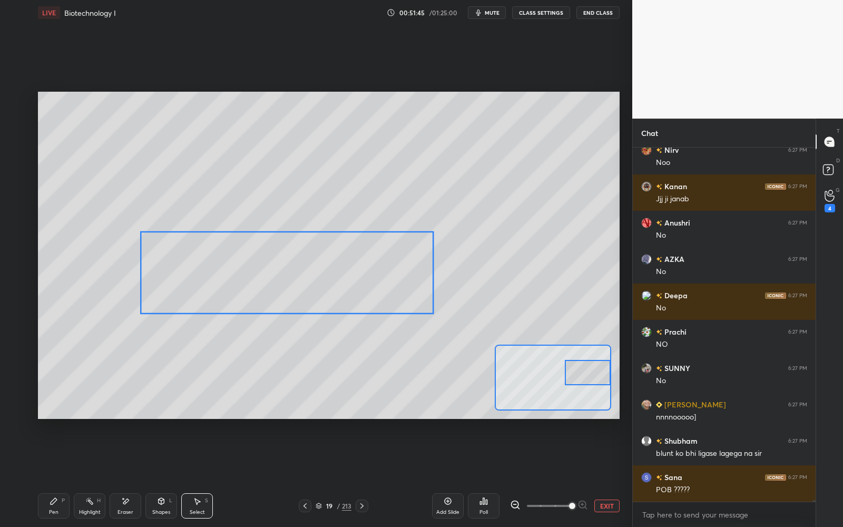
drag, startPoint x: 213, startPoint y: 248, endPoint x: 352, endPoint y: 270, distance: 140.2
click at [54, 503] on icon at bounding box center [54, 501] width 8 height 8
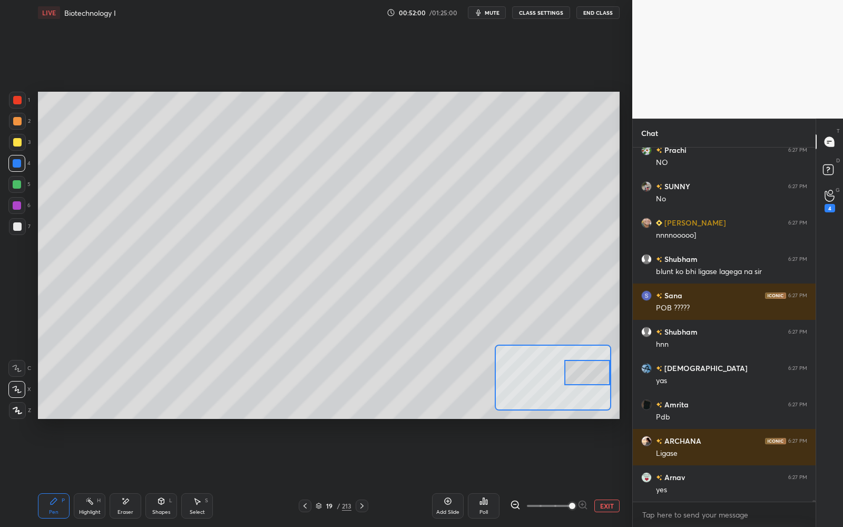
click at [603, 501] on button "EXIT" at bounding box center [606, 505] width 25 height 13
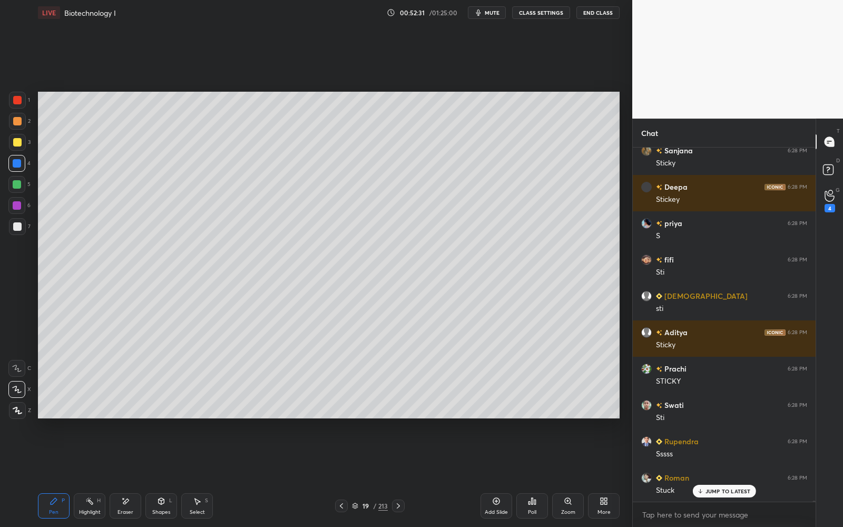
scroll to position [96771, 0]
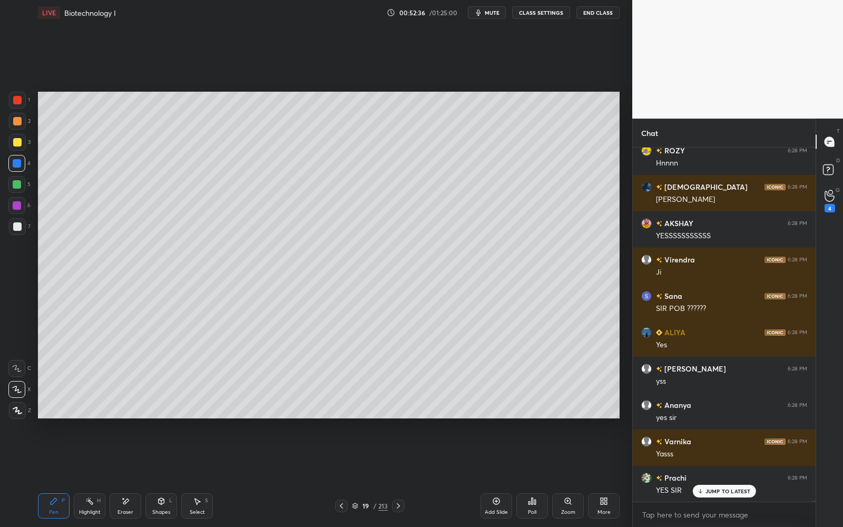
click at [357, 505] on icon at bounding box center [355, 506] width 6 height 6
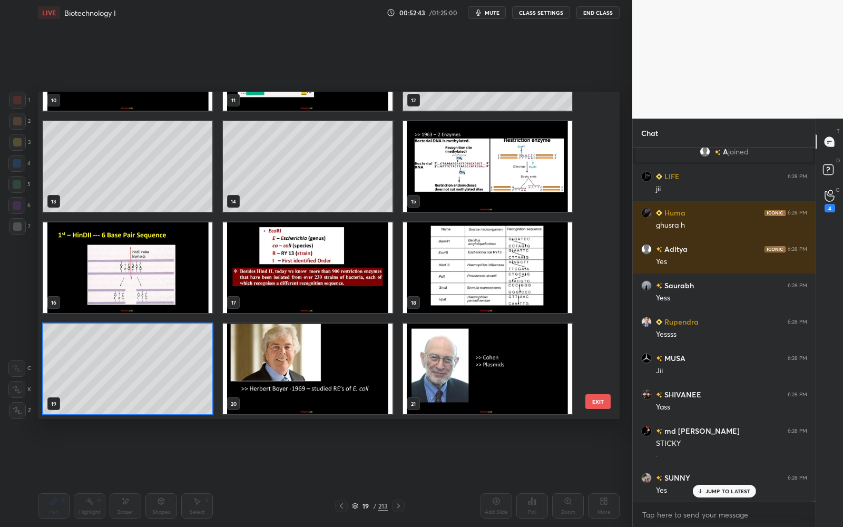
click at [187, 283] on img "grid" at bounding box center [127, 267] width 169 height 91
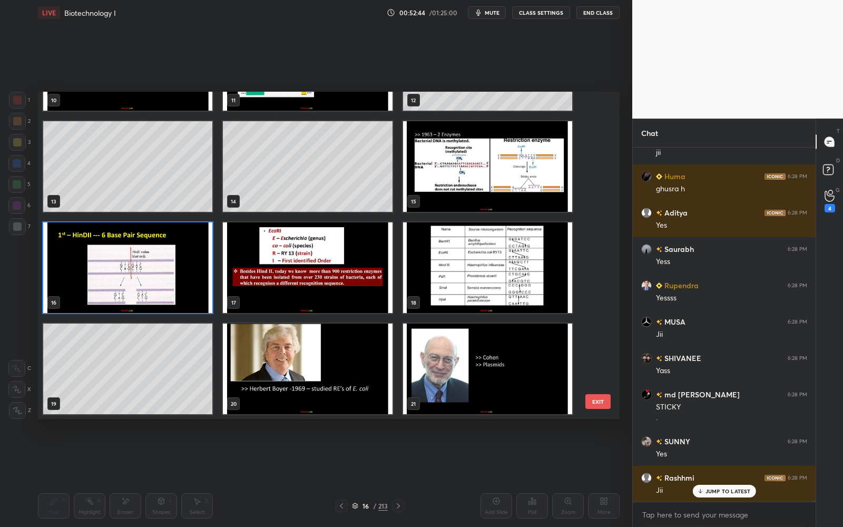
click at [188, 283] on img "grid" at bounding box center [127, 267] width 169 height 91
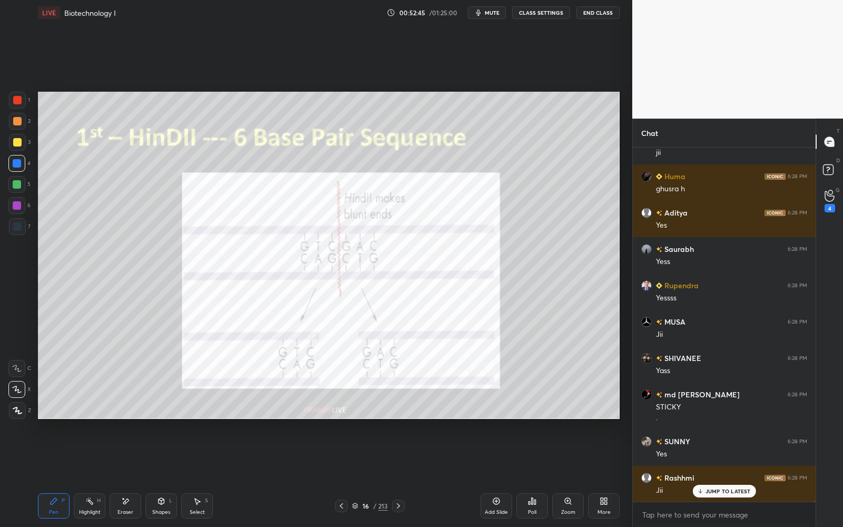
click at [14, 97] on div at bounding box center [17, 100] width 8 height 8
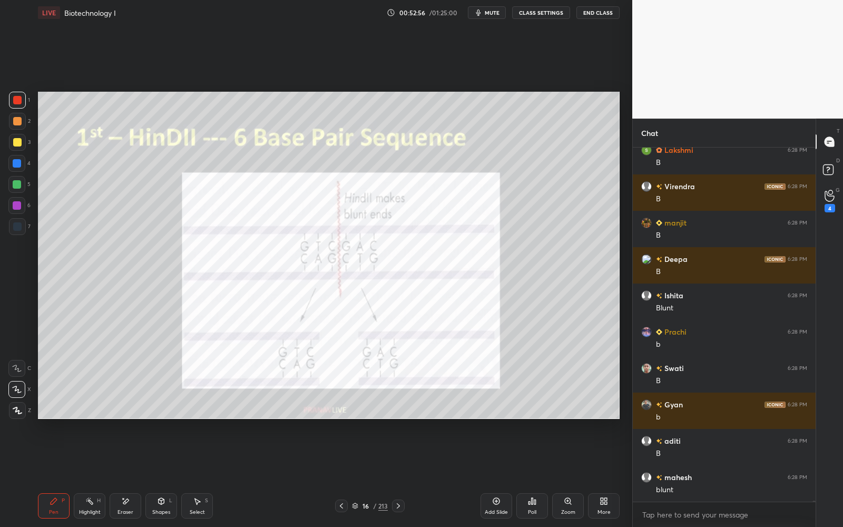
click at [399, 510] on div at bounding box center [398, 505] width 13 height 13
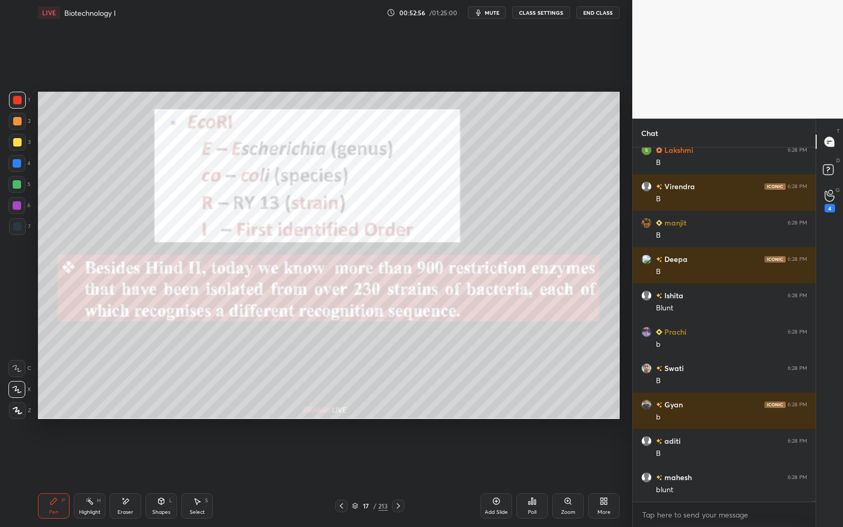
click at [400, 509] on icon at bounding box center [398, 505] width 8 height 8
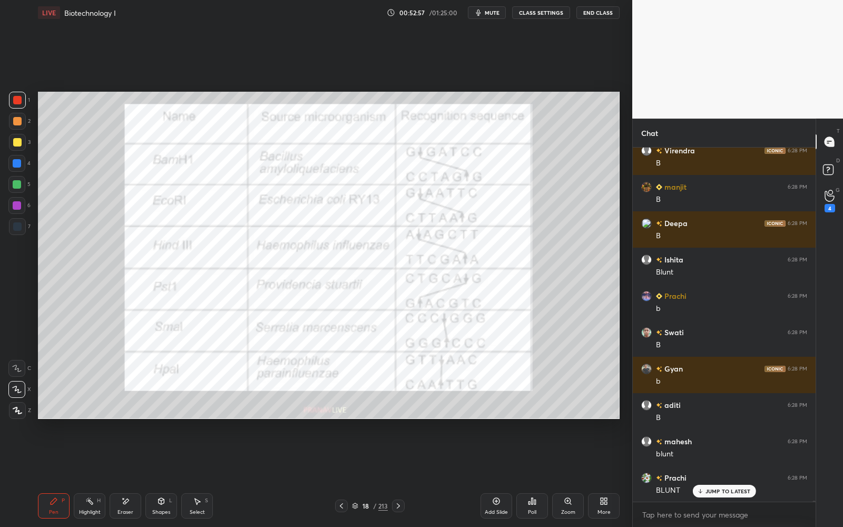
click at [569, 509] on div "Zoom" at bounding box center [568, 511] width 14 height 5
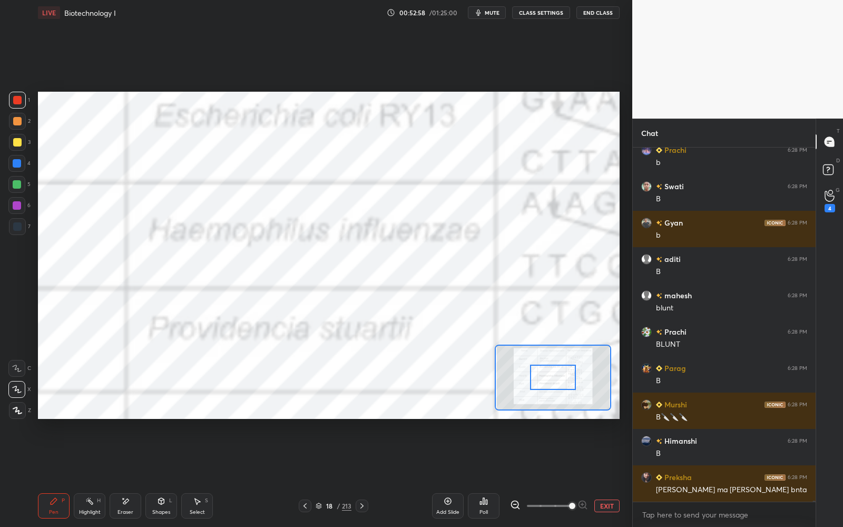
click at [571, 506] on span at bounding box center [549, 506] width 44 height 16
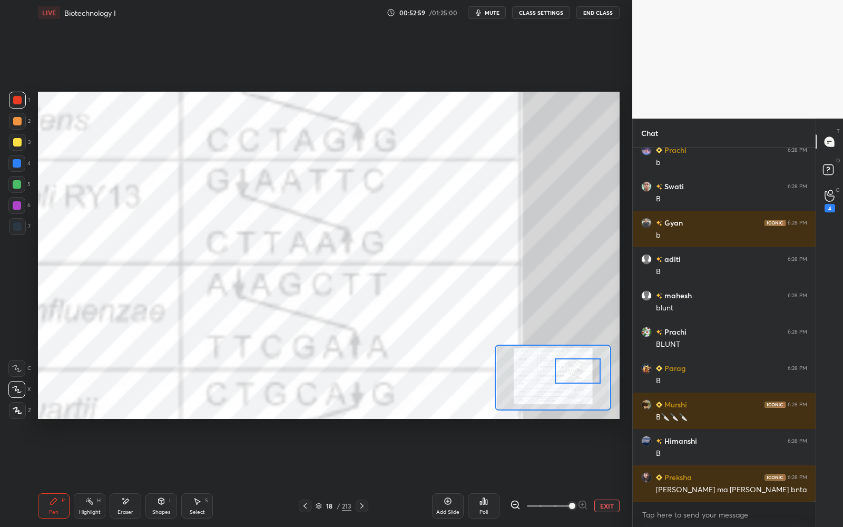
drag, startPoint x: 548, startPoint y: 378, endPoint x: 569, endPoint y: 371, distance: 22.2
click at [570, 371] on div at bounding box center [578, 370] width 46 height 25
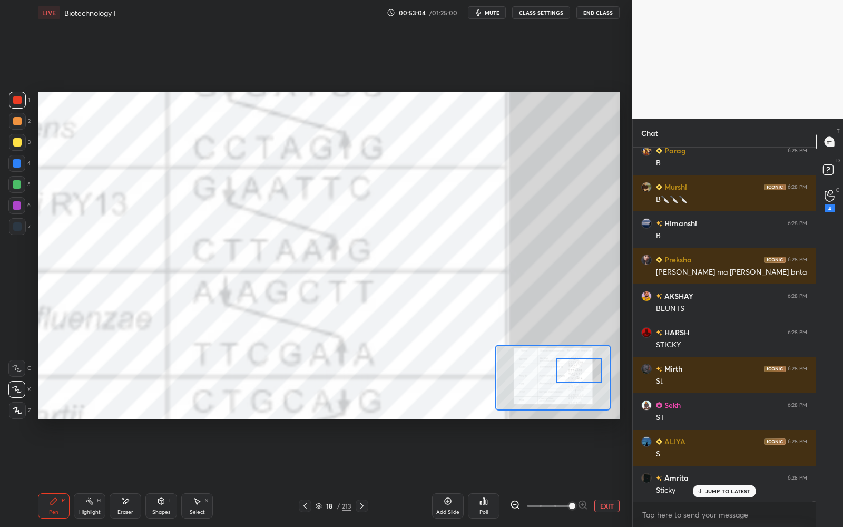
click at [601, 506] on button "EXIT" at bounding box center [606, 505] width 25 height 13
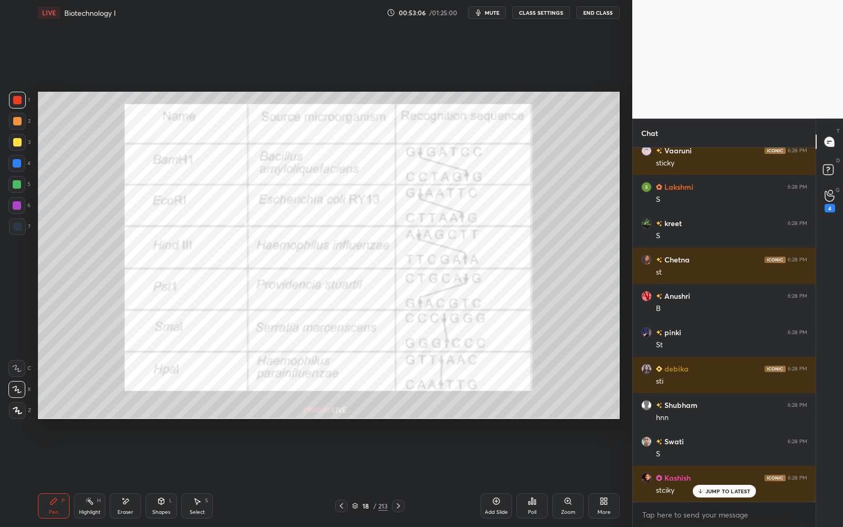
click at [341, 506] on icon at bounding box center [341, 505] width 8 height 8
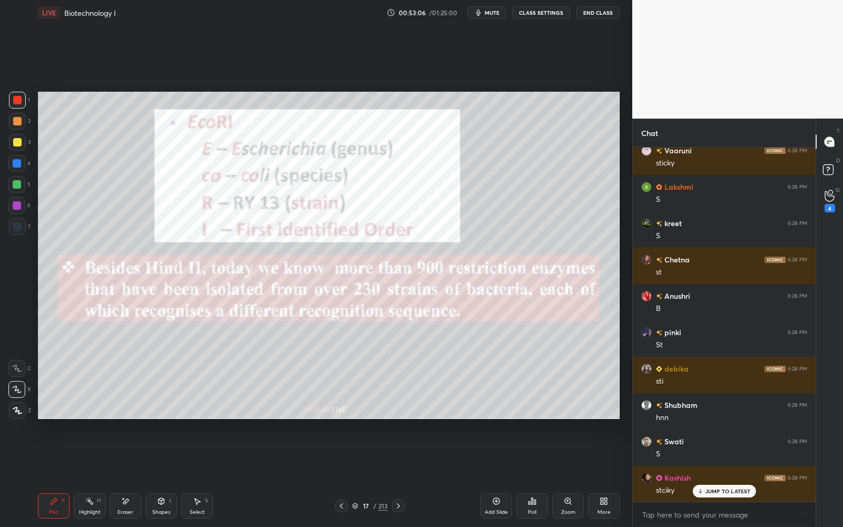
click at [343, 507] on icon at bounding box center [341, 505] width 8 height 8
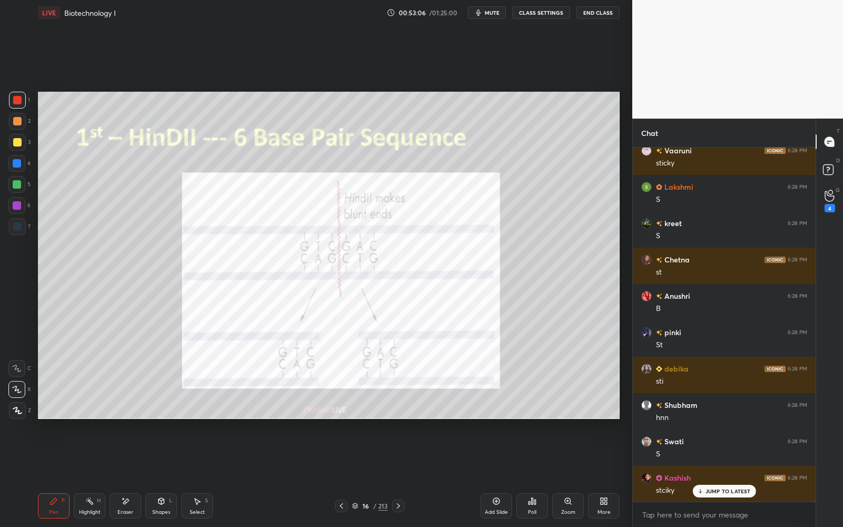
click at [344, 507] on icon at bounding box center [341, 505] width 8 height 8
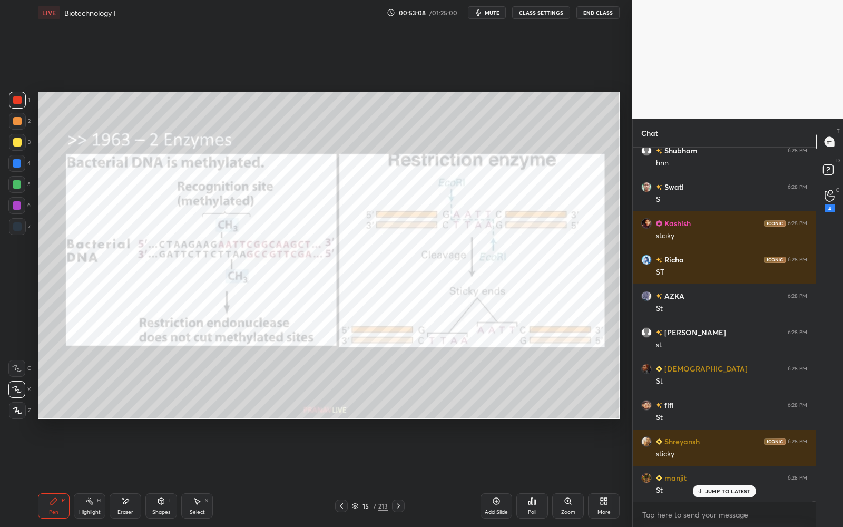
click at [572, 504] on icon at bounding box center [568, 501] width 8 height 8
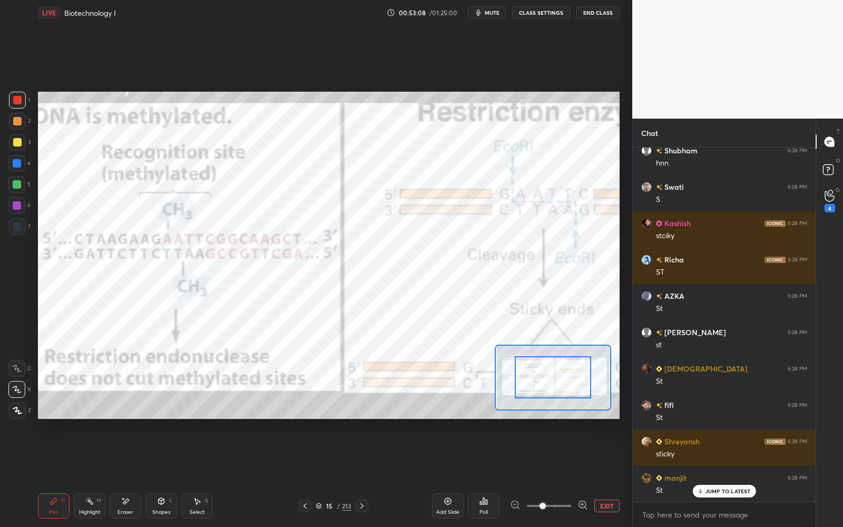
click at [571, 505] on div at bounding box center [549, 505] width 78 height 13
drag, startPoint x: 554, startPoint y: 372, endPoint x: 579, endPoint y: 372, distance: 24.8
drag, startPoint x: 567, startPoint y: 378, endPoint x: 588, endPoint y: 384, distance: 21.9
click at [590, 385] on div at bounding box center [553, 377] width 76 height 42
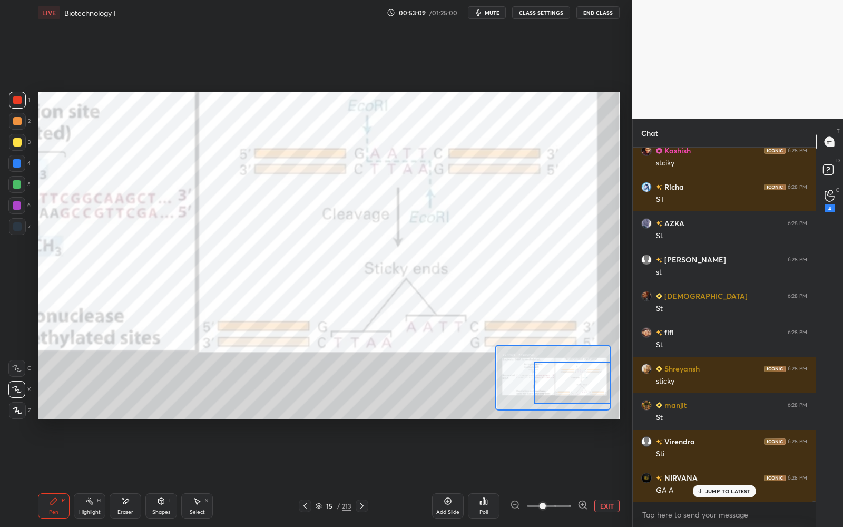
drag, startPoint x: 579, startPoint y: 383, endPoint x: 593, endPoint y: 382, distance: 13.8
click at [593, 382] on div at bounding box center [572, 382] width 76 height 42
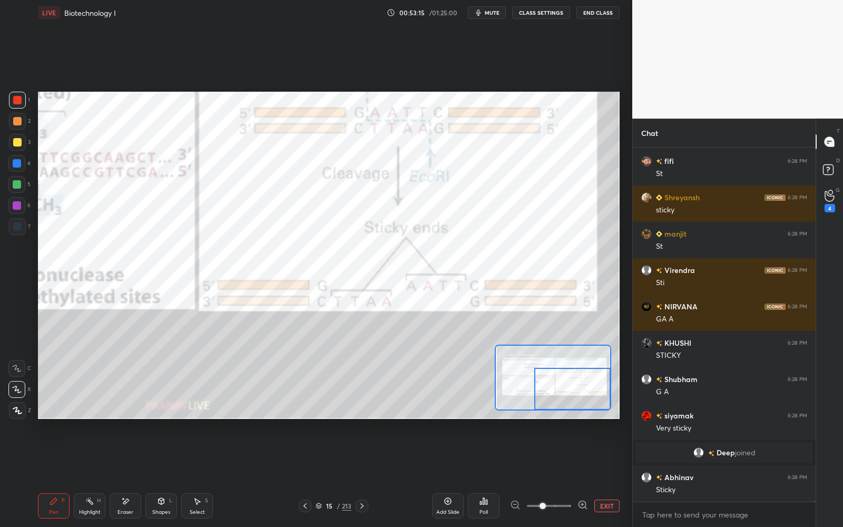
drag, startPoint x: 558, startPoint y: 390, endPoint x: 561, endPoint y: 410, distance: 19.7
click at [559, 397] on div at bounding box center [572, 389] width 76 height 42
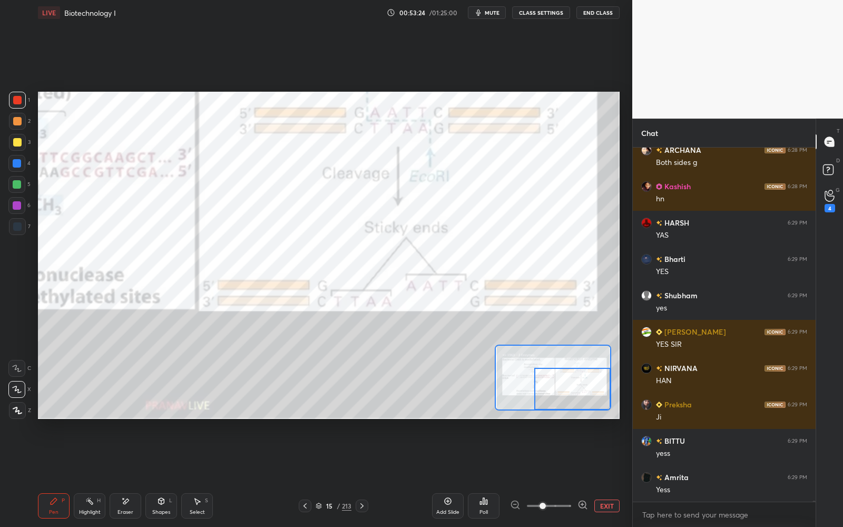
click at [130, 505] on div "Eraser" at bounding box center [126, 505] width 32 height 25
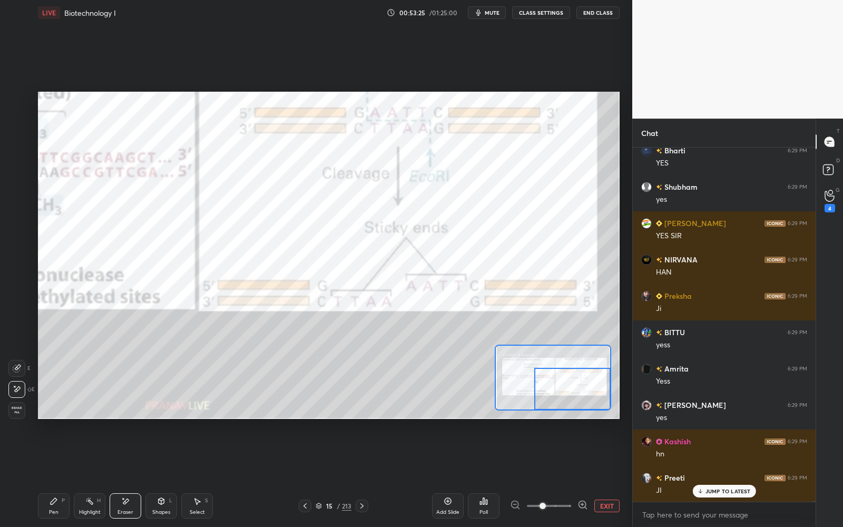
click at [17, 410] on span "Erase all" at bounding box center [17, 409] width 16 height 7
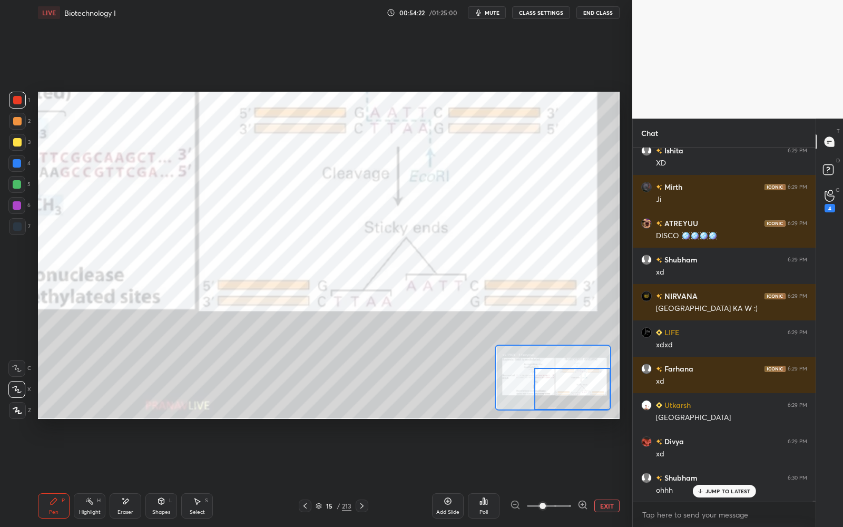
click at [717, 492] on p "JUMP TO LATEST" at bounding box center [727, 491] width 45 height 6
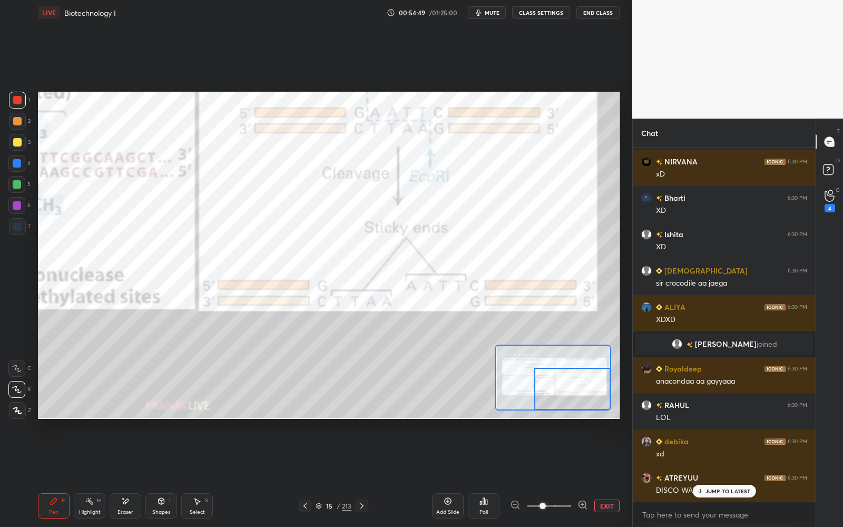
click at [718, 490] on p "JUMP TO LATEST" at bounding box center [727, 491] width 45 height 6
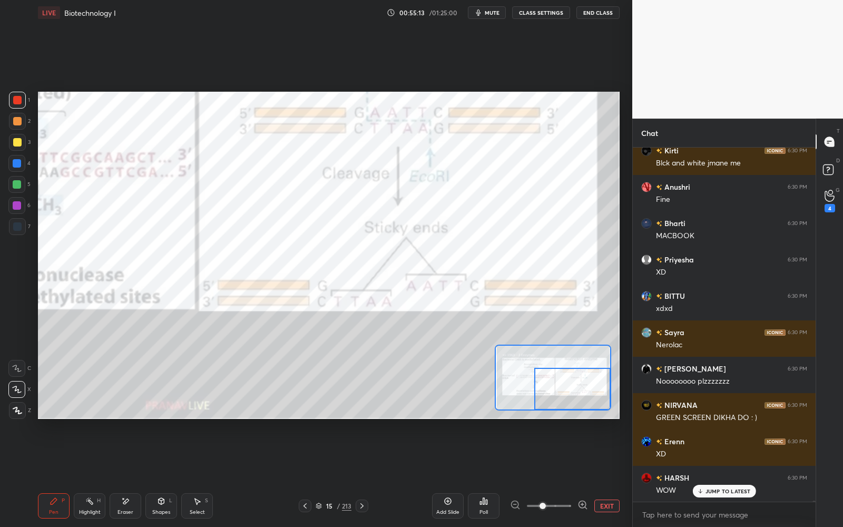
click at [724, 492] on p "JUMP TO LATEST" at bounding box center [727, 491] width 45 height 6
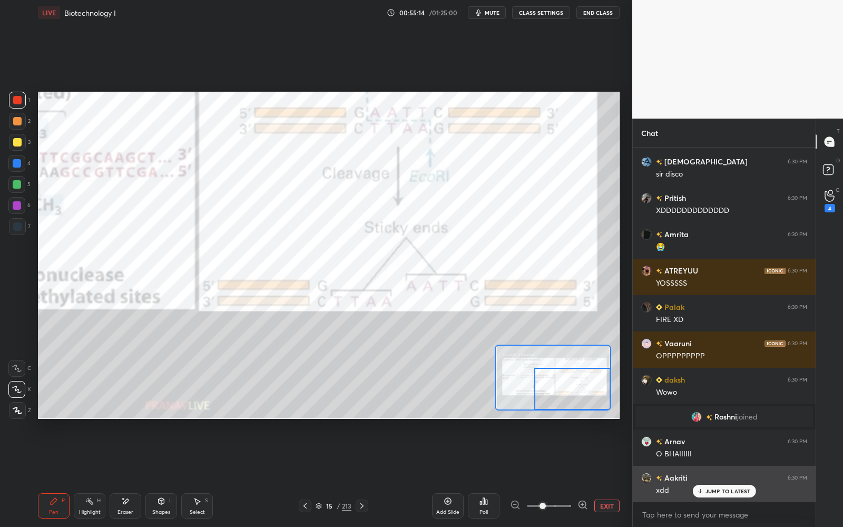
click at [723, 495] on div "JUMP TO LATEST" at bounding box center [723, 491] width 63 height 13
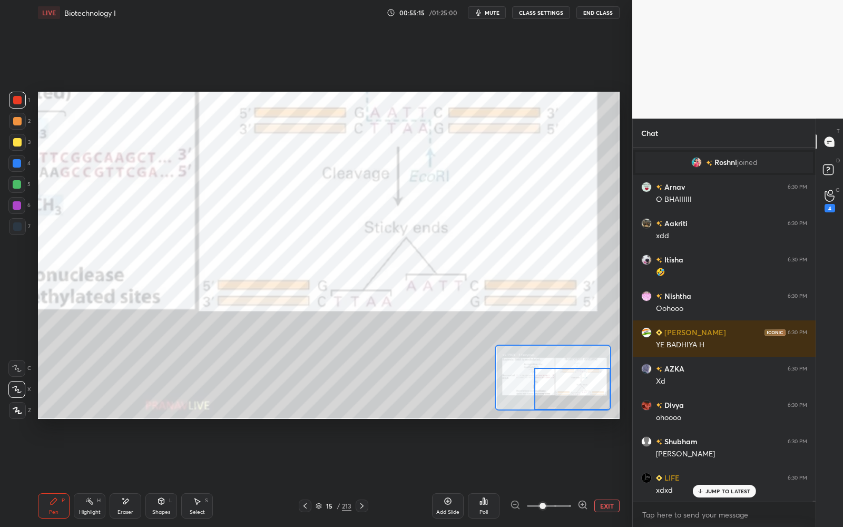
click at [724, 495] on div "JUMP TO LATEST" at bounding box center [723, 491] width 63 height 13
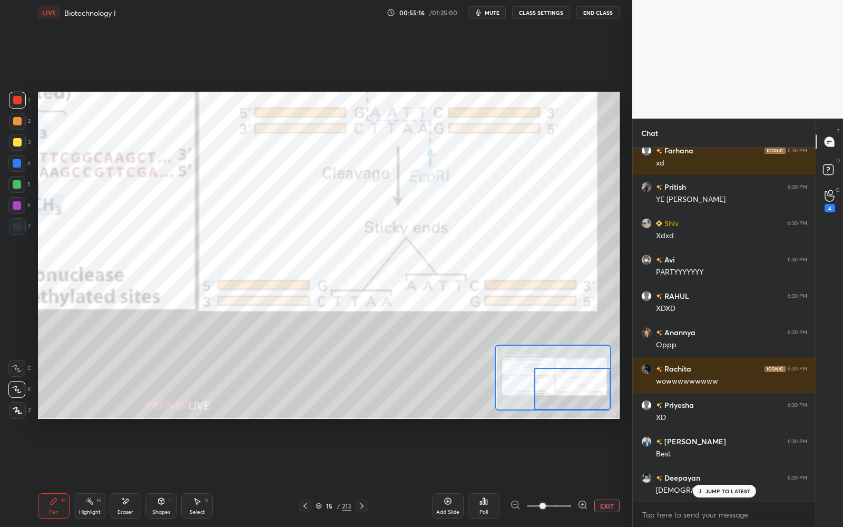
click at [723, 496] on div "JUMP TO LATEST" at bounding box center [723, 491] width 63 height 13
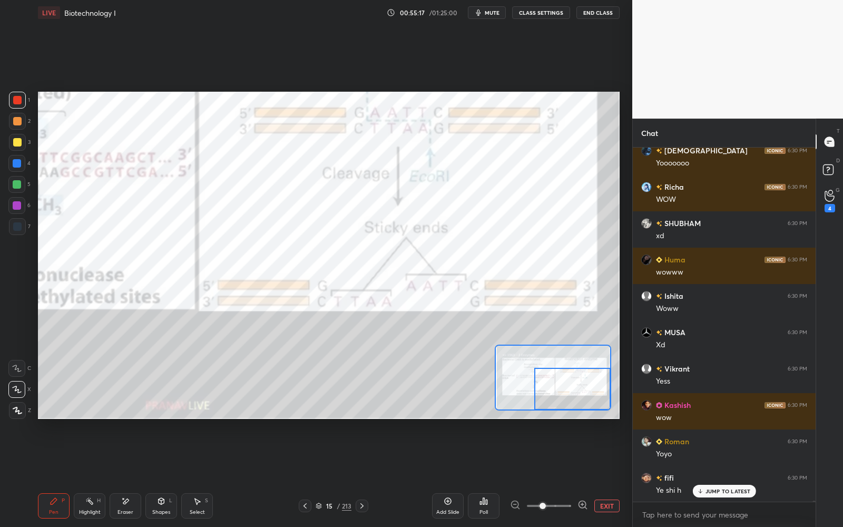
click at [605, 505] on button "EXIT" at bounding box center [606, 505] width 25 height 13
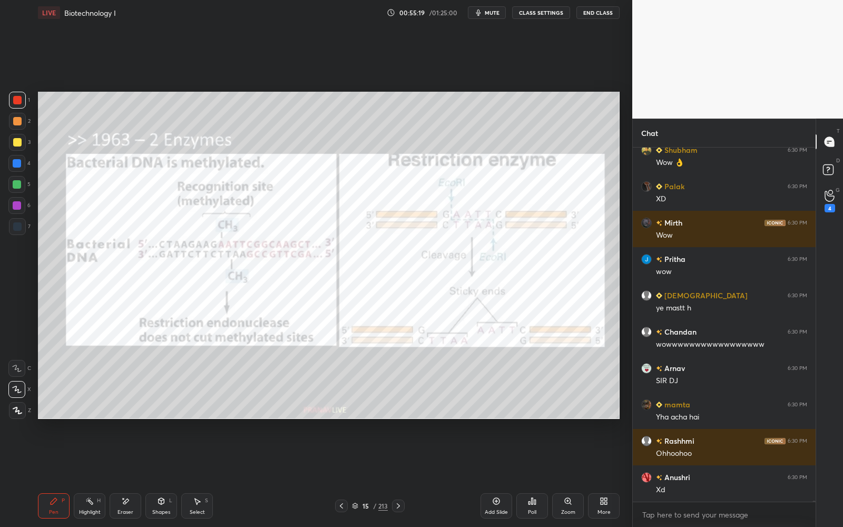
click at [365, 505] on div "15" at bounding box center [365, 506] width 11 height 6
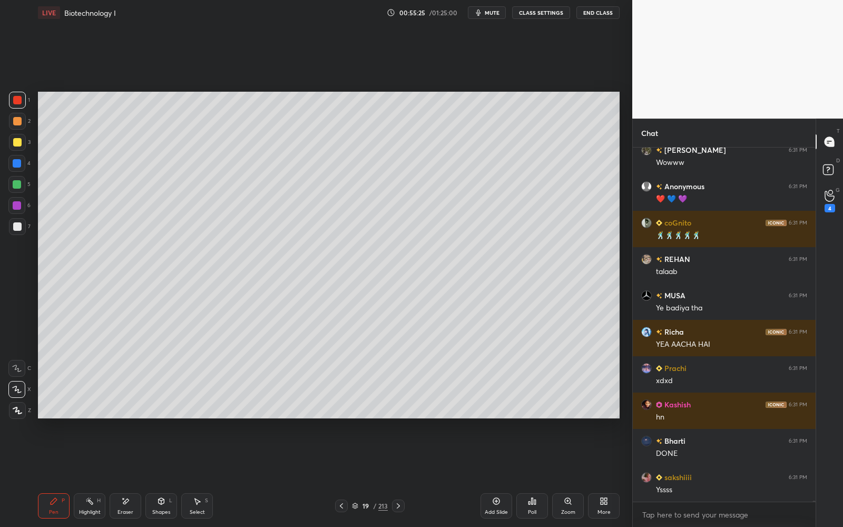
click at [398, 506] on icon at bounding box center [398, 505] width 8 height 8
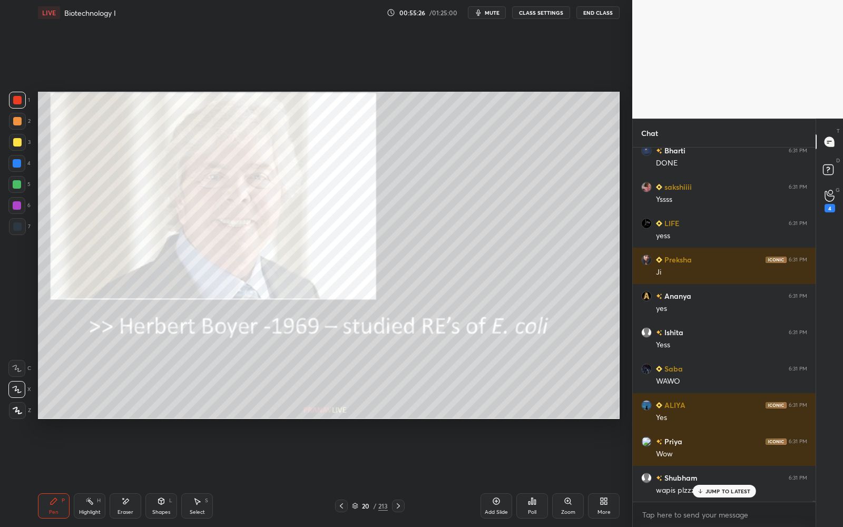
click at [18, 99] on div at bounding box center [17, 100] width 8 height 8
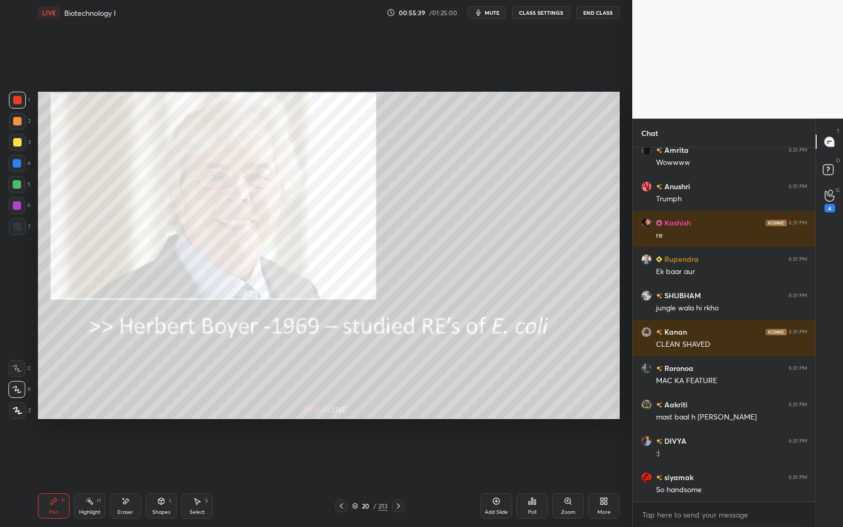
click at [373, 507] on div "/" at bounding box center [374, 506] width 3 height 6
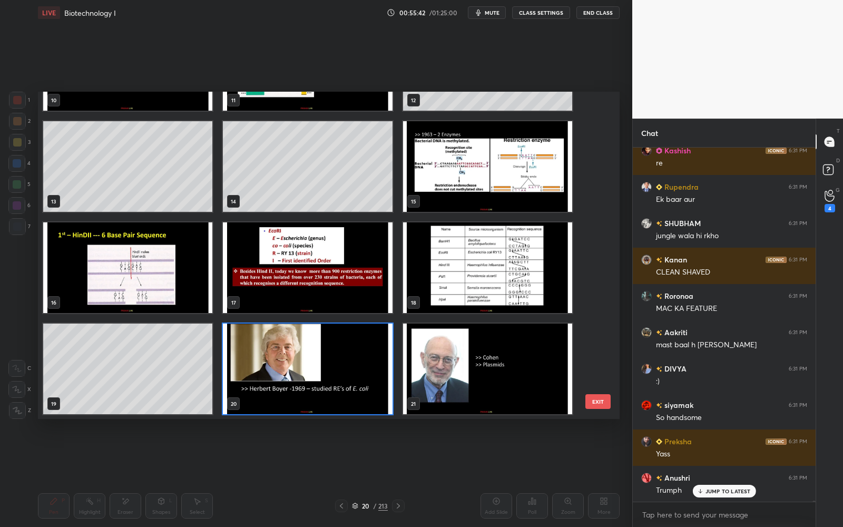
click at [337, 380] on img "grid" at bounding box center [307, 368] width 169 height 91
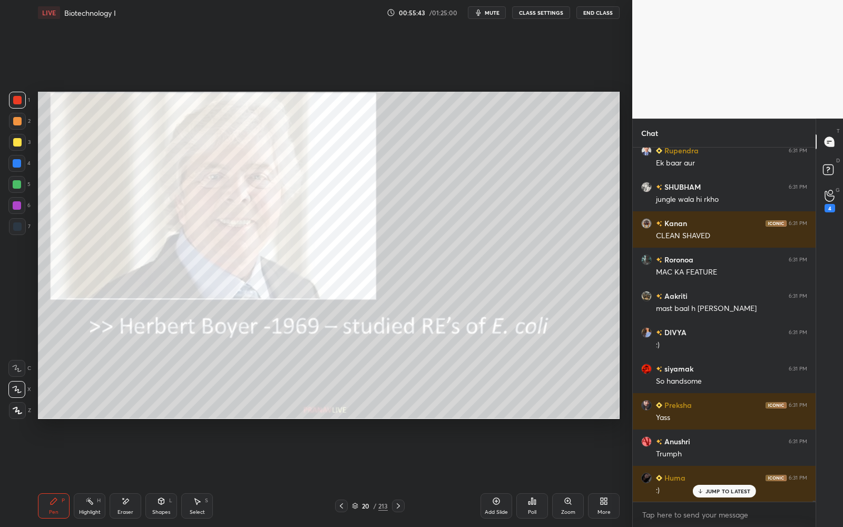
click at [359, 504] on div "20 / 213" at bounding box center [370, 505] width 36 height 9
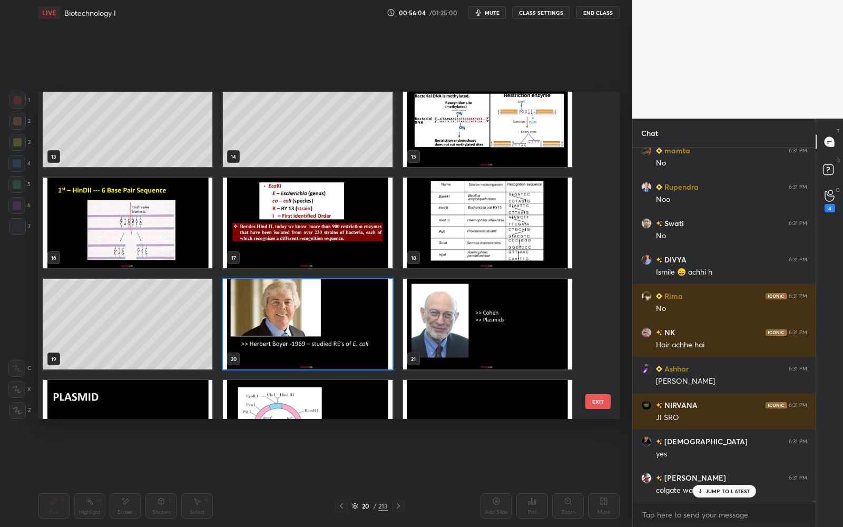
click at [357, 321] on img "grid" at bounding box center [307, 324] width 169 height 91
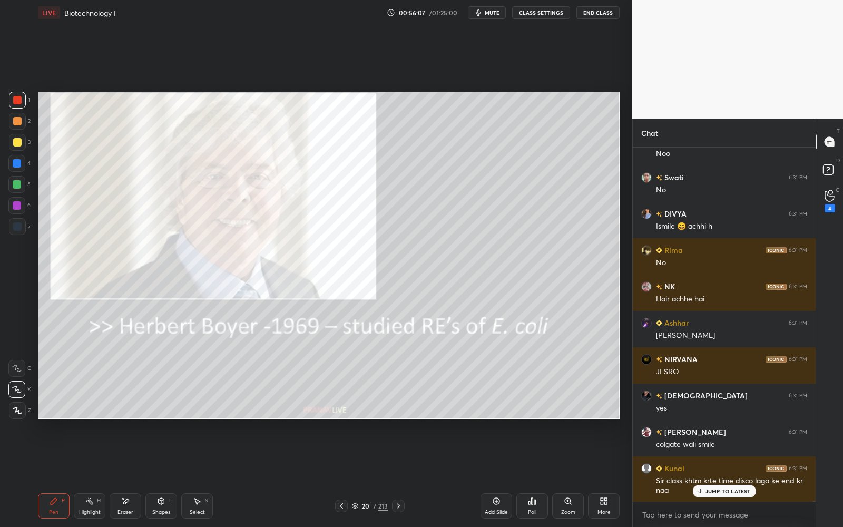
click at [494, 506] on div "Add Slide" at bounding box center [496, 505] width 32 height 25
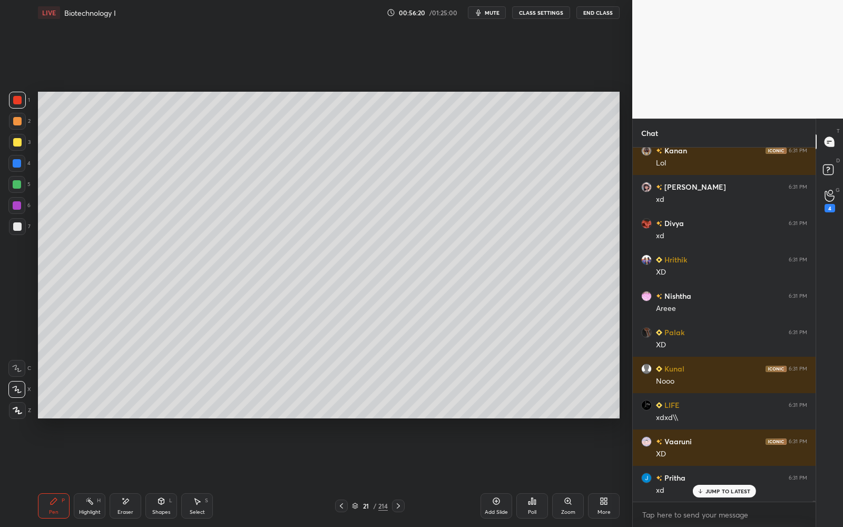
click at [17, 147] on div at bounding box center [17, 142] width 17 height 17
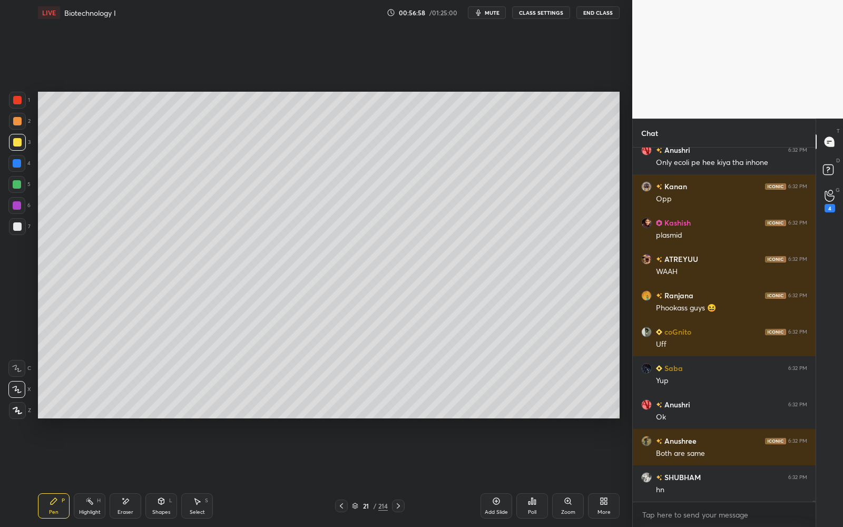
scroll to position [111963, 0]
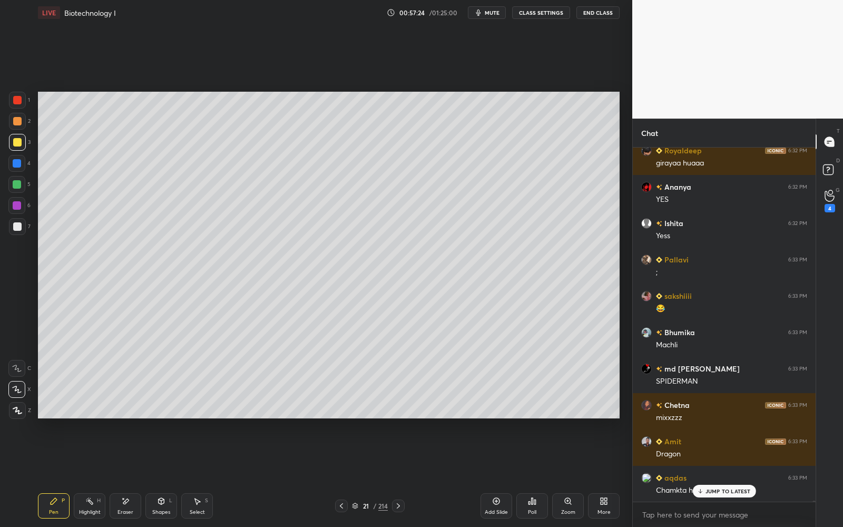
click at [20, 222] on div at bounding box center [17, 226] width 17 height 17
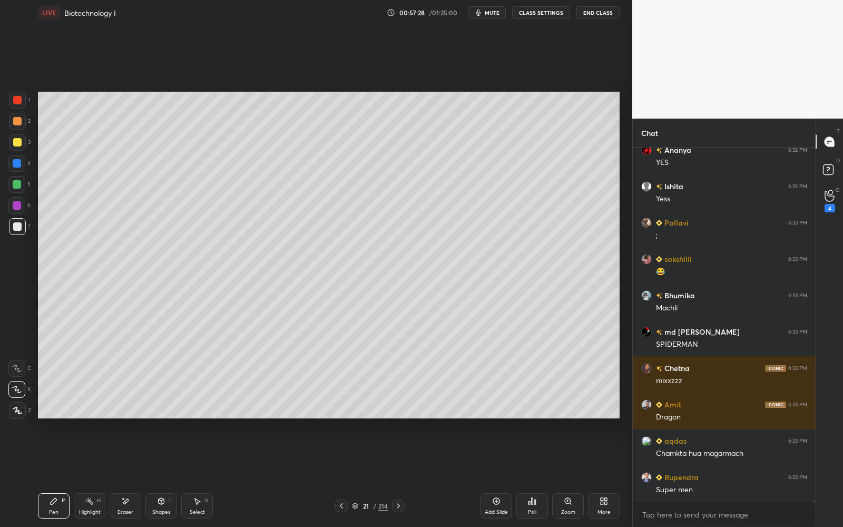
click at [13, 183] on div at bounding box center [17, 184] width 8 height 8
click at [17, 146] on div at bounding box center [17, 142] width 17 height 17
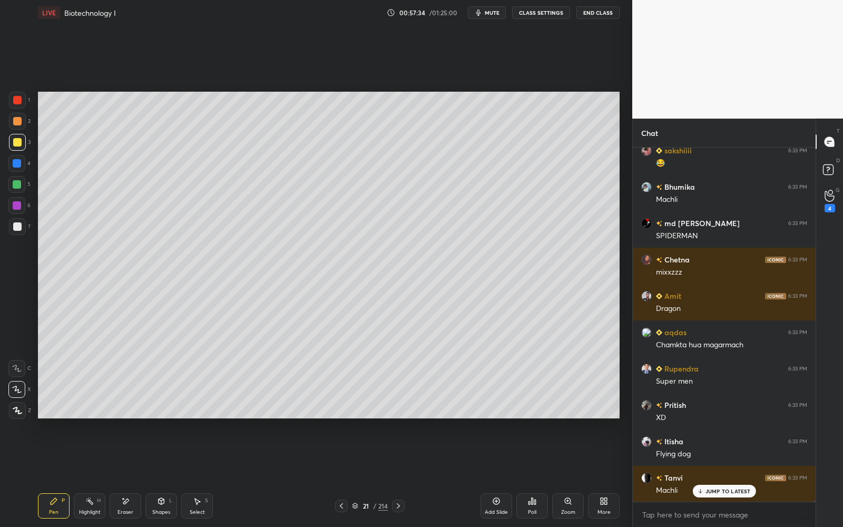
click at [15, 227] on div at bounding box center [17, 226] width 8 height 8
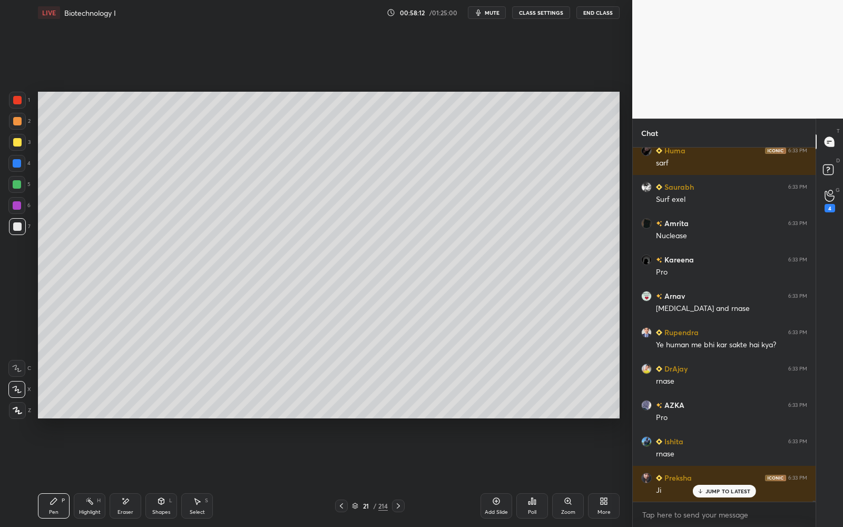
scroll to position [117040, 0]
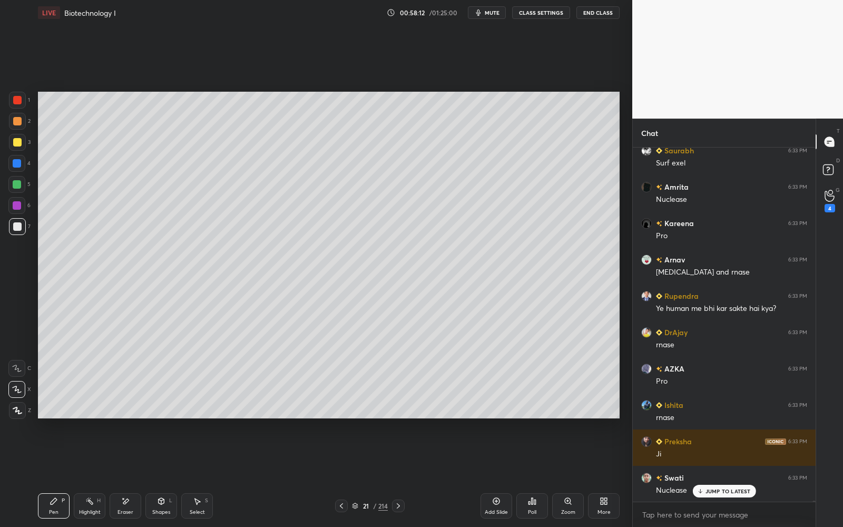
click at [18, 142] on div at bounding box center [17, 142] width 8 height 8
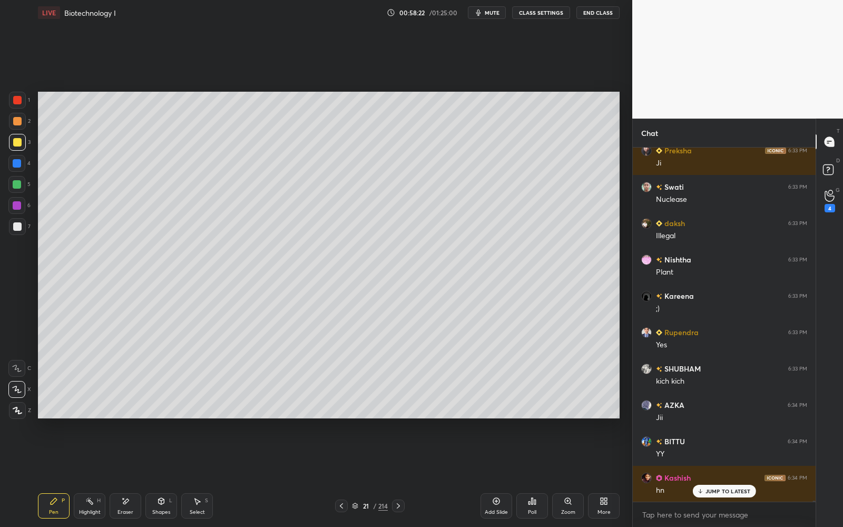
scroll to position [117367, 0]
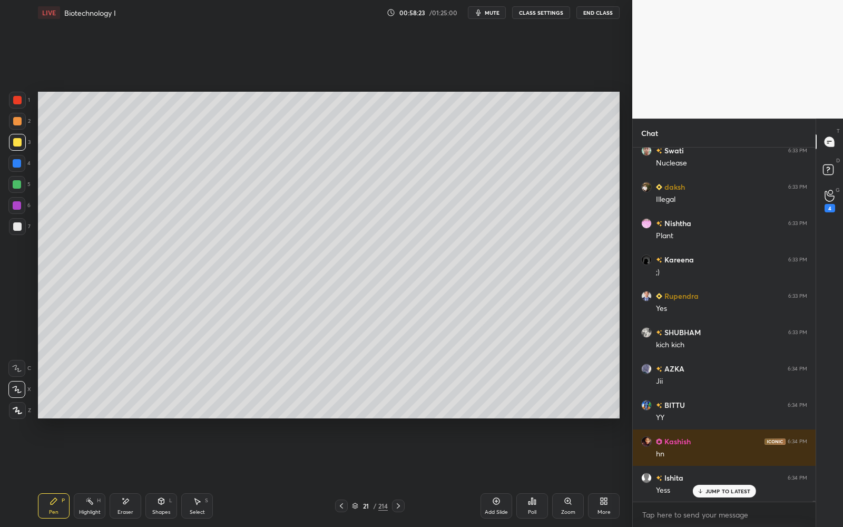
click at [17, 228] on div at bounding box center [17, 226] width 8 height 8
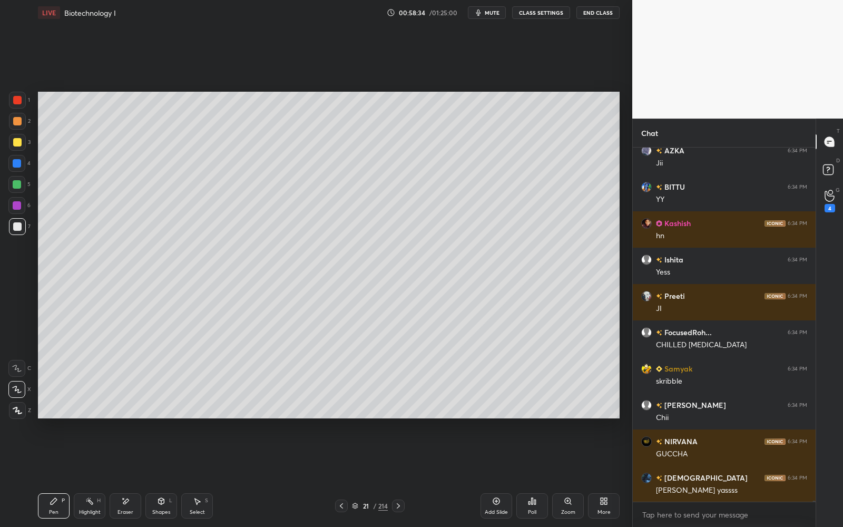
scroll to position [117622, 0]
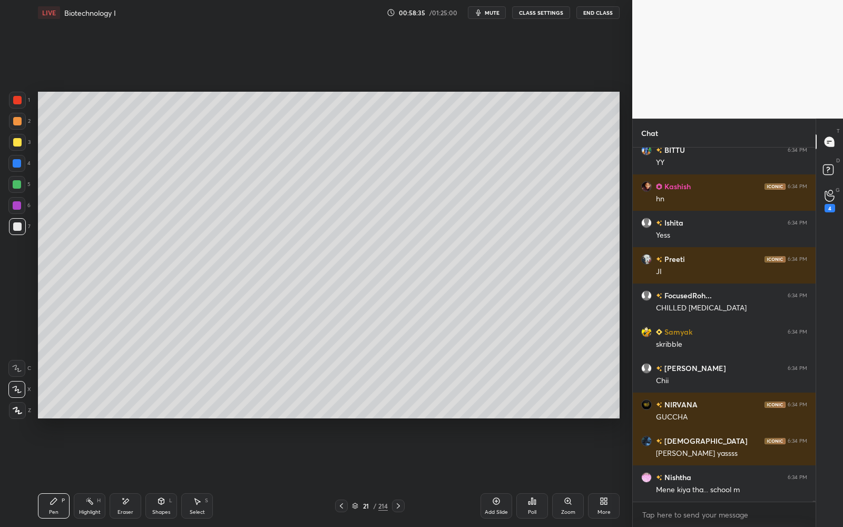
click at [15, 206] on div at bounding box center [17, 205] width 8 height 8
click at [13, 183] on div at bounding box center [17, 184] width 8 height 8
click at [16, 156] on div at bounding box center [16, 163] width 17 height 17
drag, startPoint x: 16, startPoint y: 143, endPoint x: 6, endPoint y: 143, distance: 10.0
click at [16, 143] on div at bounding box center [17, 142] width 8 height 8
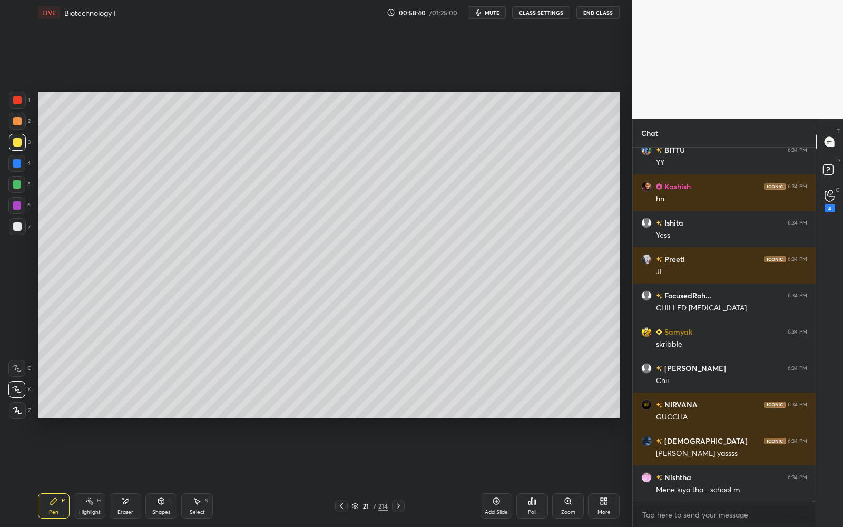
scroll to position [117658, 0]
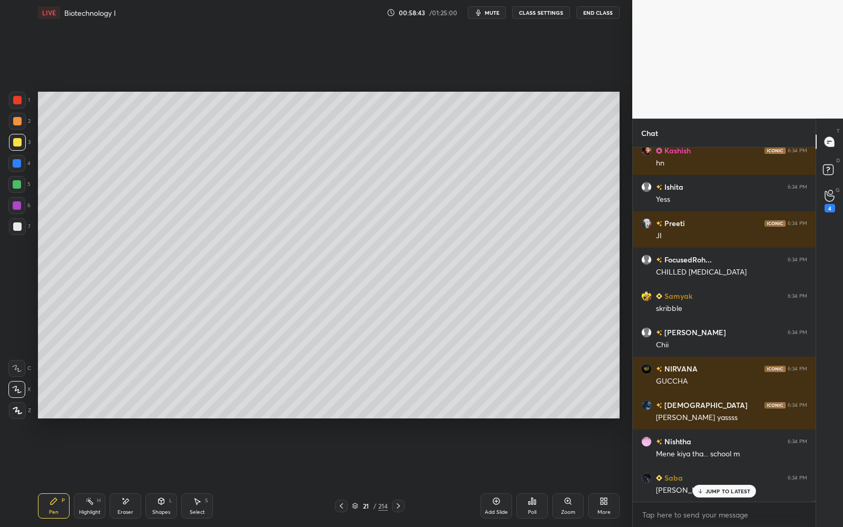
click at [17, 231] on div at bounding box center [17, 226] width 17 height 17
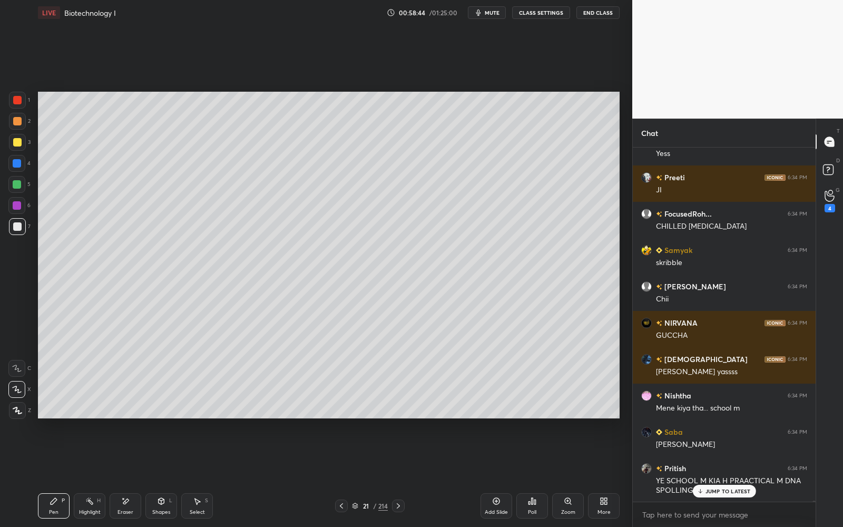
click at [18, 205] on div at bounding box center [17, 205] width 8 height 8
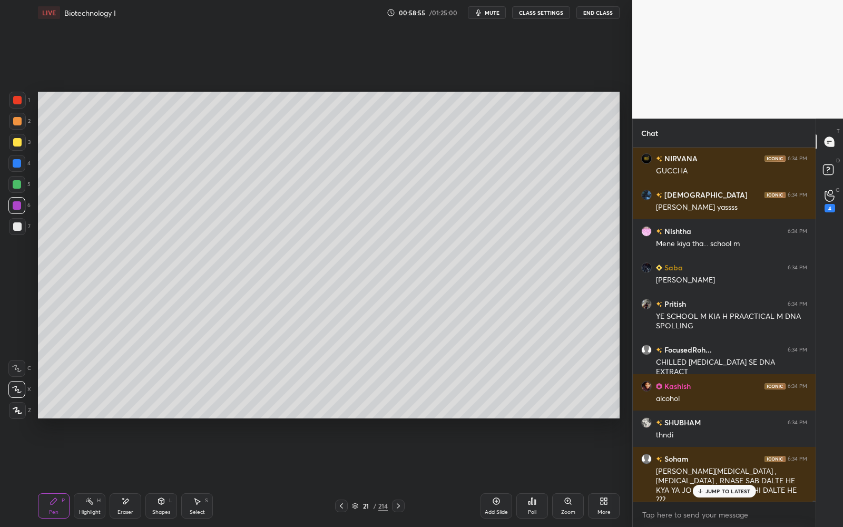
scroll to position [117905, 0]
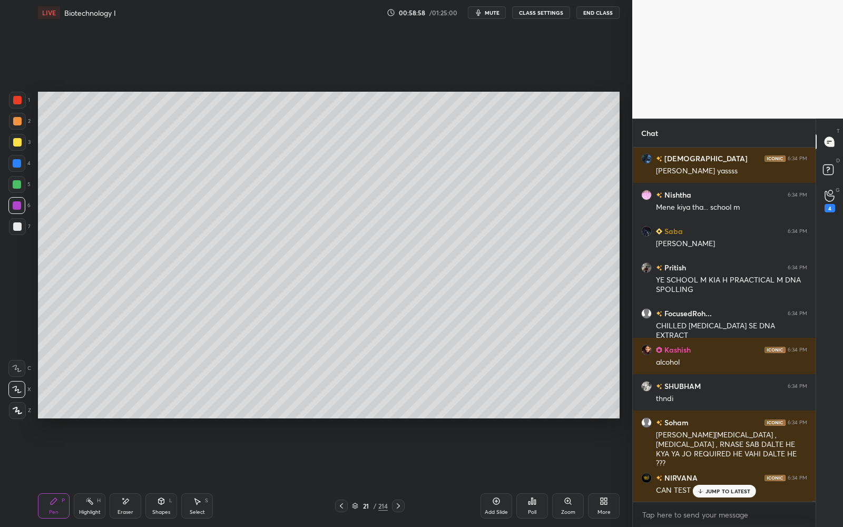
click at [19, 232] on div at bounding box center [17, 226] width 17 height 17
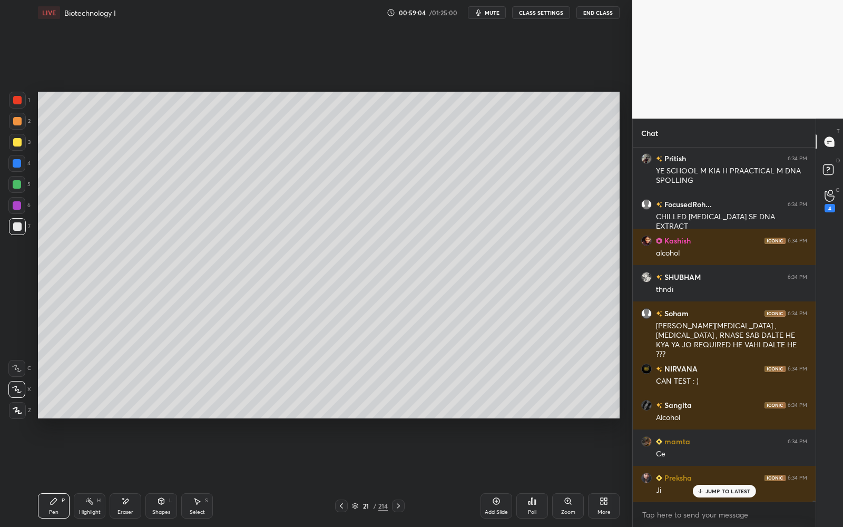
scroll to position [118050, 0]
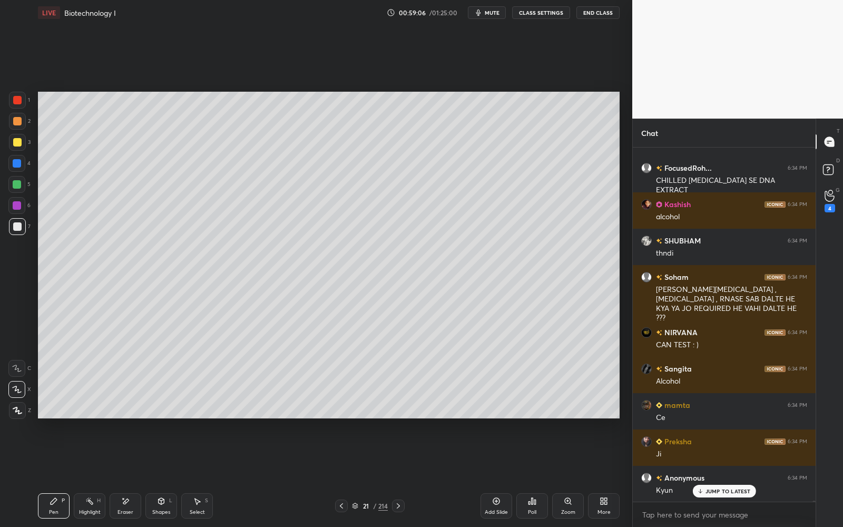
click at [20, 185] on div at bounding box center [17, 184] width 8 height 8
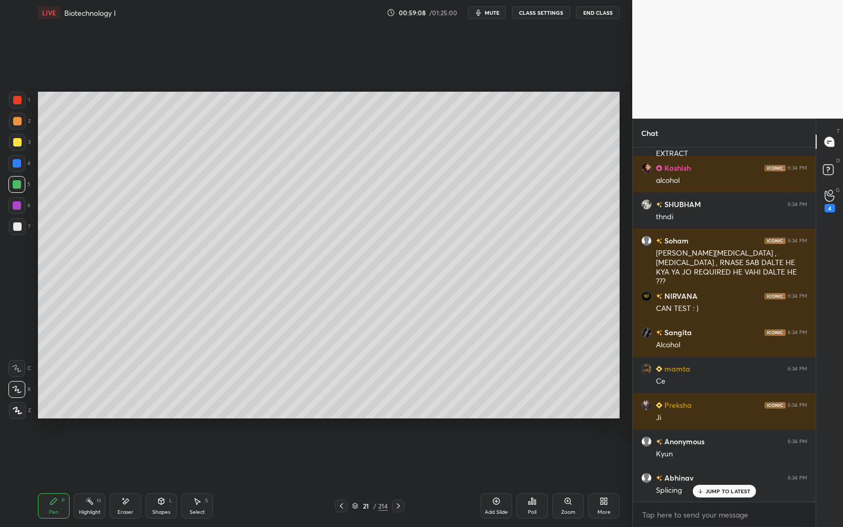
click at [17, 138] on div at bounding box center [17, 142] width 8 height 8
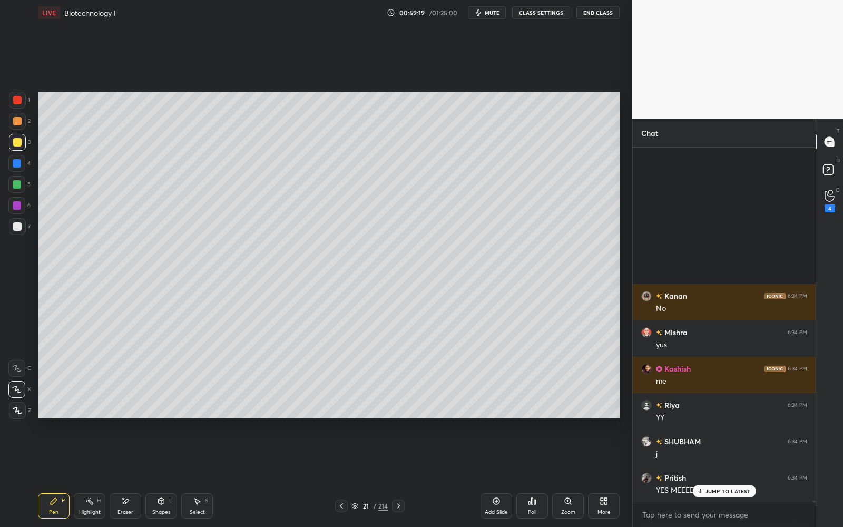
scroll to position [119551, 0]
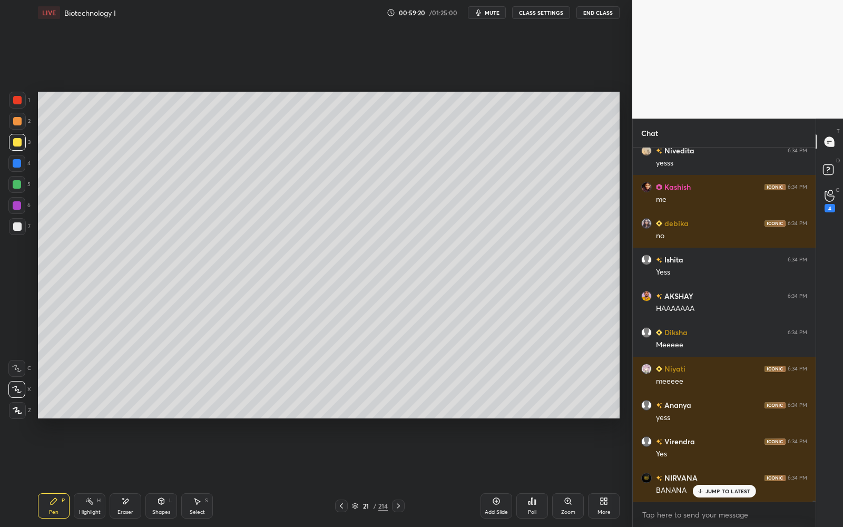
click at [17, 228] on div at bounding box center [17, 226] width 8 height 8
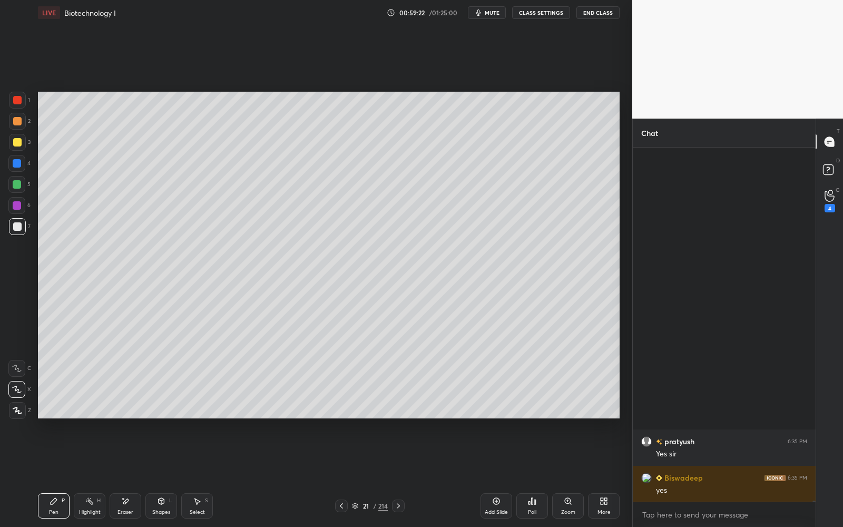
scroll to position [120715, 0]
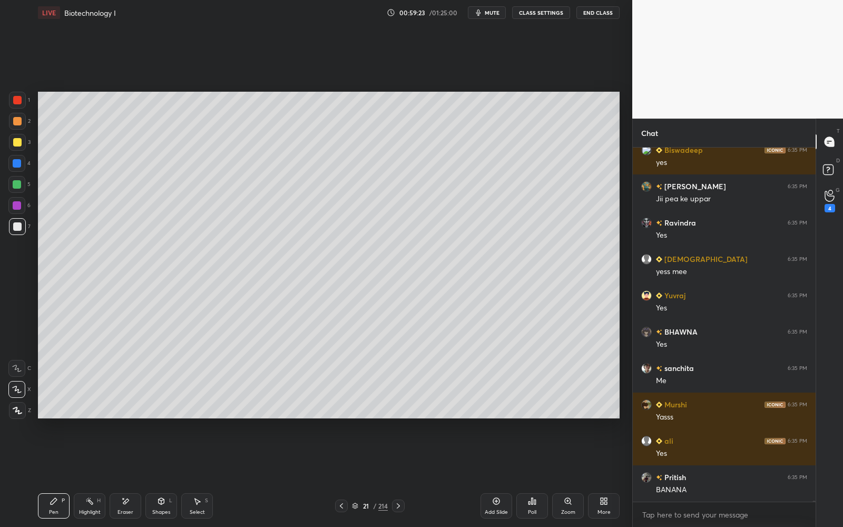
click at [7, 183] on div "1 2 3 4 5 6 7 C X Z E E Erase all H H" at bounding box center [17, 255] width 34 height 327
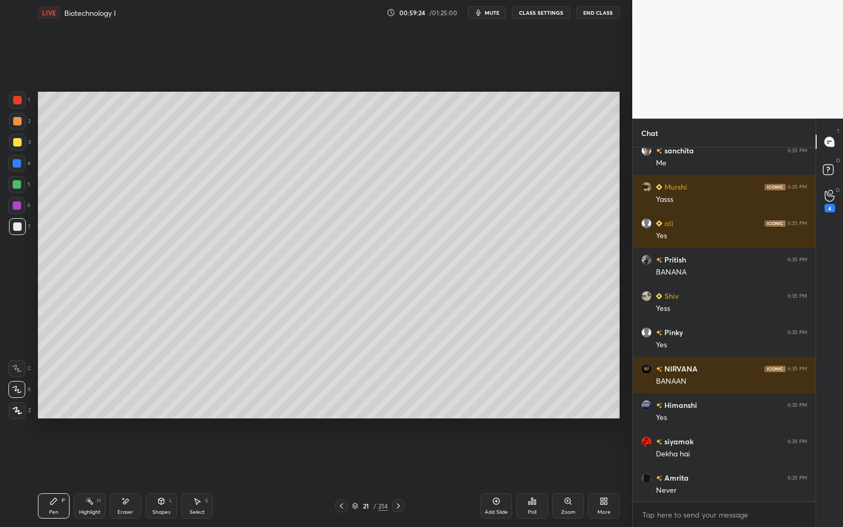
click at [17, 152] on div "3" at bounding box center [20, 144] width 22 height 21
click at [19, 145] on div at bounding box center [17, 142] width 17 height 17
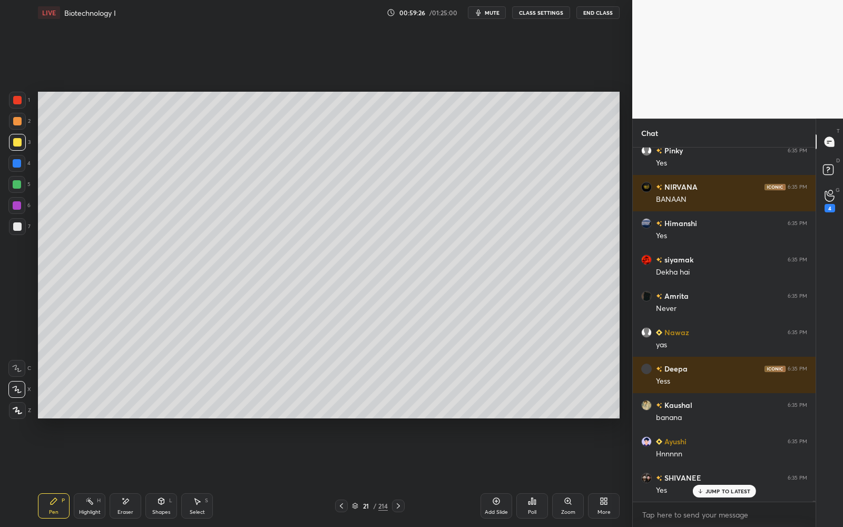
scroll to position [121223, 0]
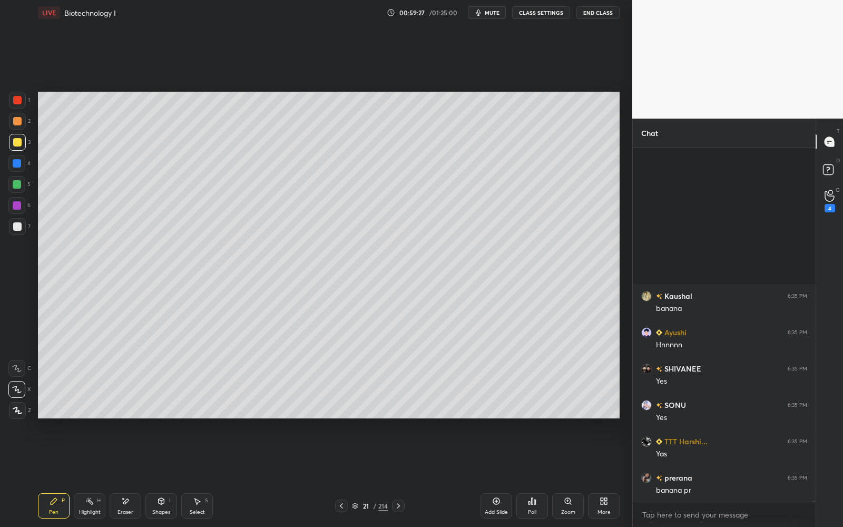
click at [13, 226] on div at bounding box center [17, 226] width 17 height 17
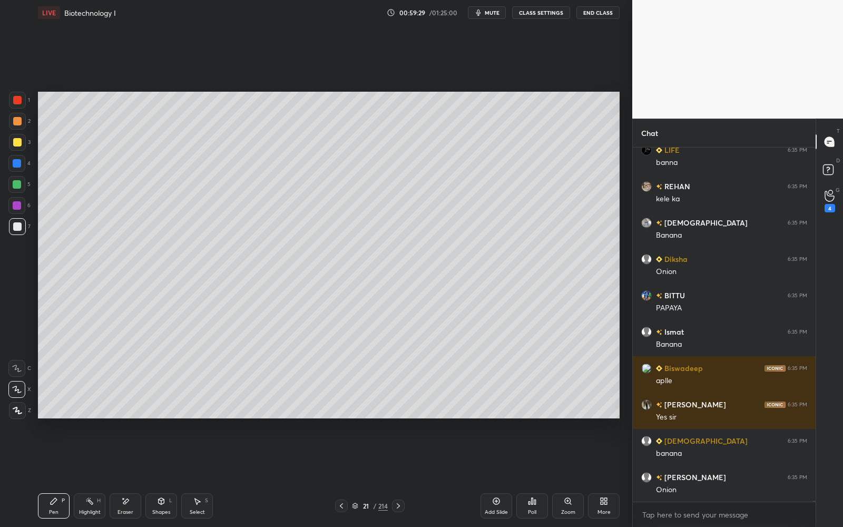
scroll to position [121695, 0]
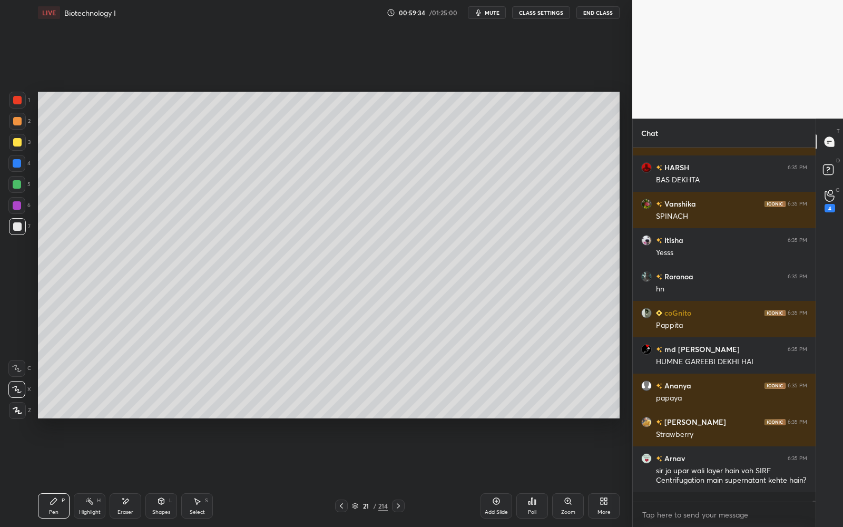
click at [5, 178] on div "1 2 3 4 5 6 7 C X Z E E Erase all H H" at bounding box center [17, 255] width 34 height 327
click at [16, 158] on div at bounding box center [16, 163] width 17 height 17
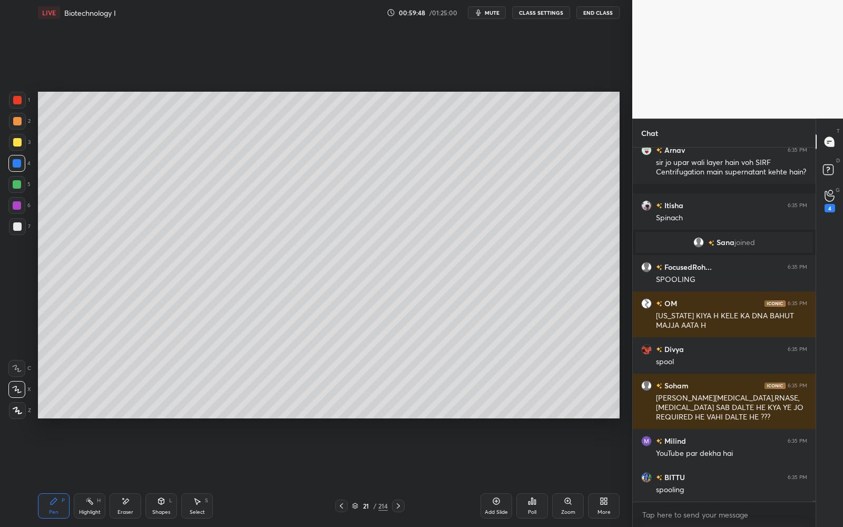
click at [9, 175] on div "1 2 3 4 5 6 7" at bounding box center [19, 165] width 22 height 147
click at [14, 176] on div at bounding box center [16, 184] width 17 height 17
click at [17, 147] on div at bounding box center [17, 142] width 17 height 17
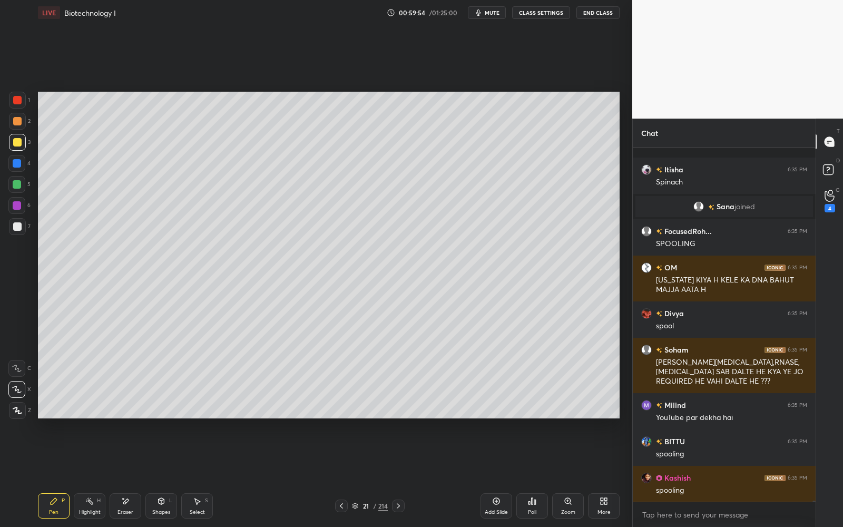
drag, startPoint x: 23, startPoint y: 224, endPoint x: 15, endPoint y: 225, distance: 7.4
click at [23, 224] on div at bounding box center [17, 226] width 17 height 17
click at [14, 225] on div at bounding box center [17, 226] width 8 height 8
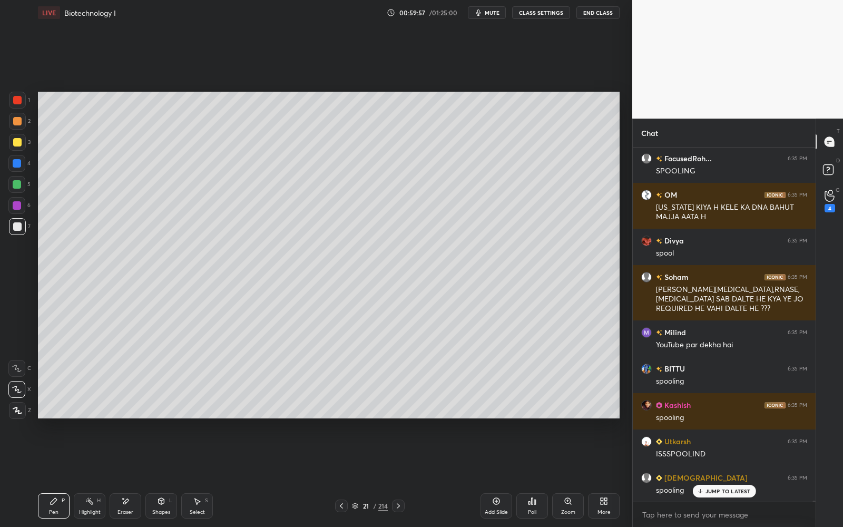
click at [17, 220] on div at bounding box center [17, 226] width 17 height 17
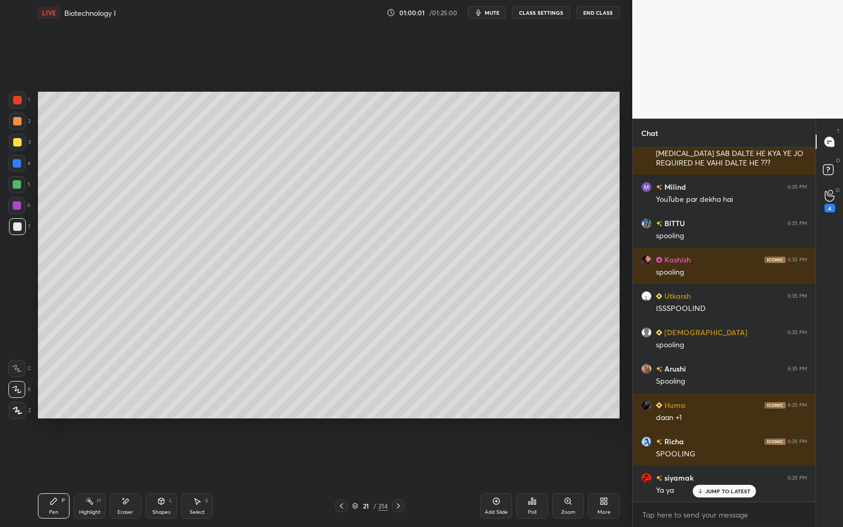
click at [24, 150] on div "3" at bounding box center [20, 144] width 22 height 21
click at [21, 146] on div at bounding box center [17, 142] width 17 height 17
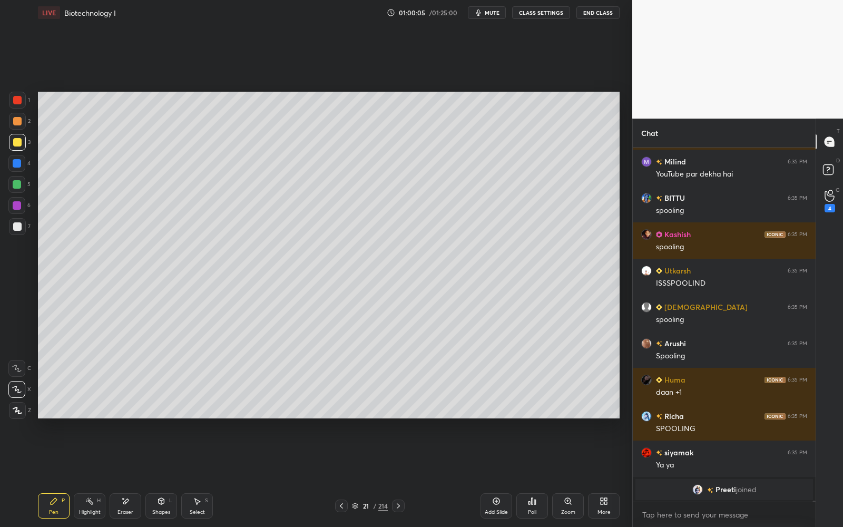
click at [22, 223] on div at bounding box center [17, 226] width 17 height 17
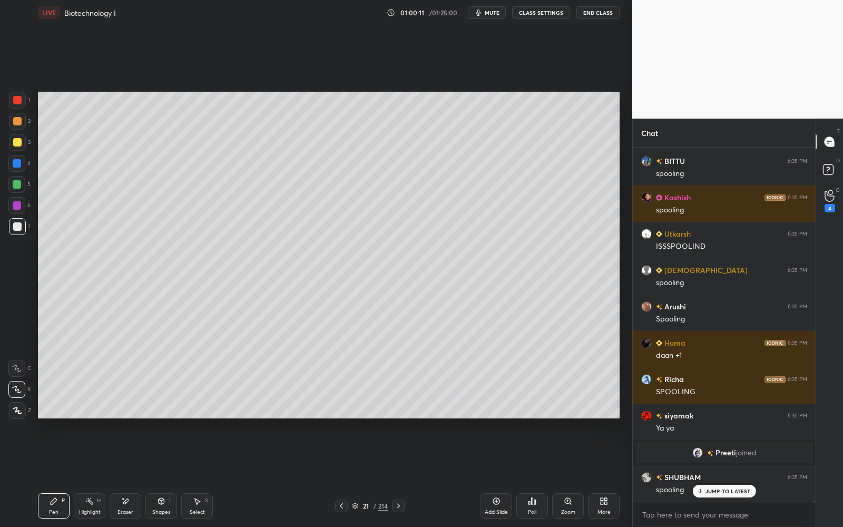
click at [198, 503] on icon at bounding box center [197, 501] width 8 height 8
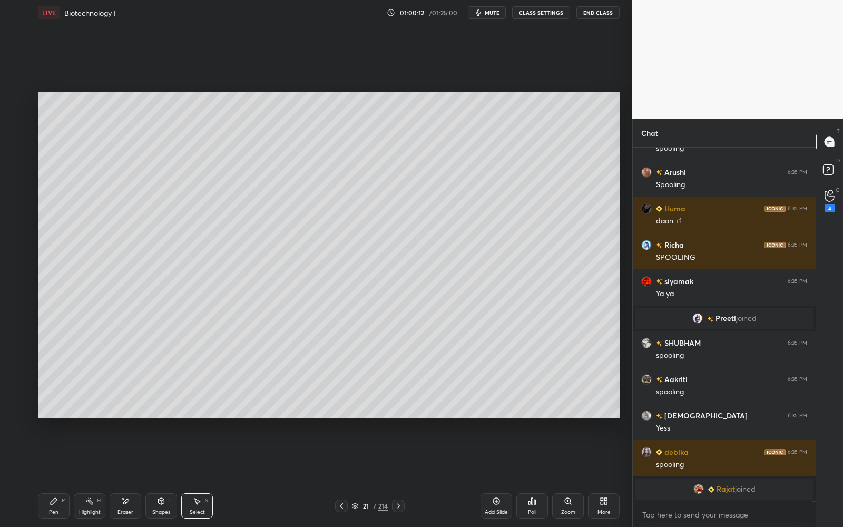
drag, startPoint x: 504, startPoint y: 290, endPoint x: 507, endPoint y: 297, distance: 7.5
click at [507, 297] on div "0 ° Undo Copy Duplicate Duplicate to new slide Delete" at bounding box center [329, 255] width 582 height 327
click at [500, 295] on div "0 ° Undo Copy Duplicate Duplicate to new slide Delete" at bounding box center [329, 255] width 582 height 327
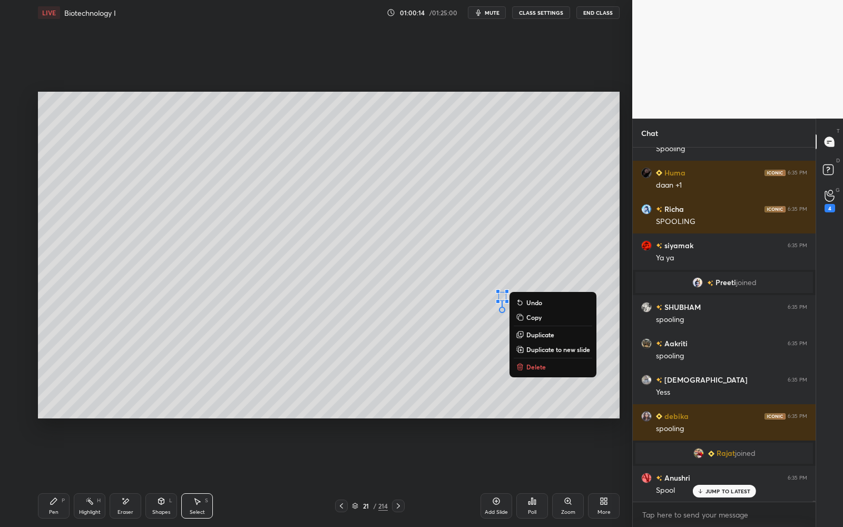
click at [490, 344] on div "0 ° Undo Copy Duplicate Duplicate to new slide Delete" at bounding box center [329, 255] width 582 height 327
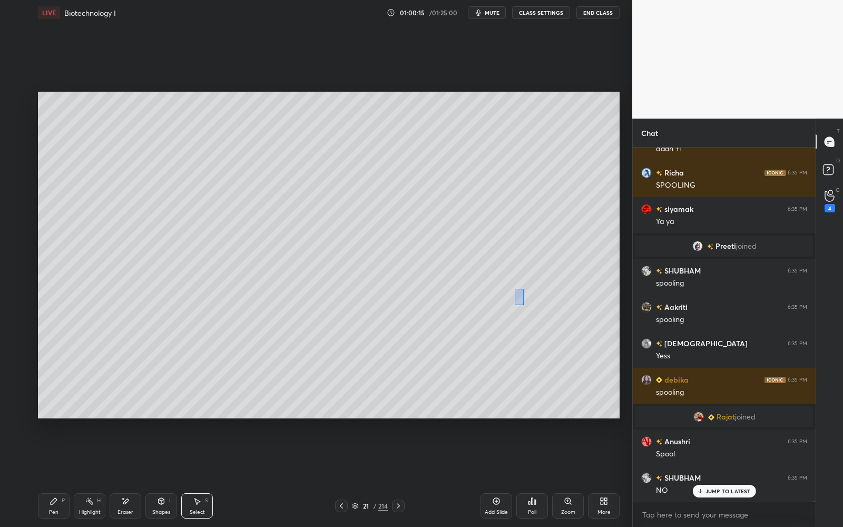
drag, startPoint x: 515, startPoint y: 289, endPoint x: 524, endPoint y: 305, distance: 18.6
click at [524, 305] on div "0 ° Undo Copy Duplicate Duplicate to new slide Delete" at bounding box center [329, 255] width 582 height 327
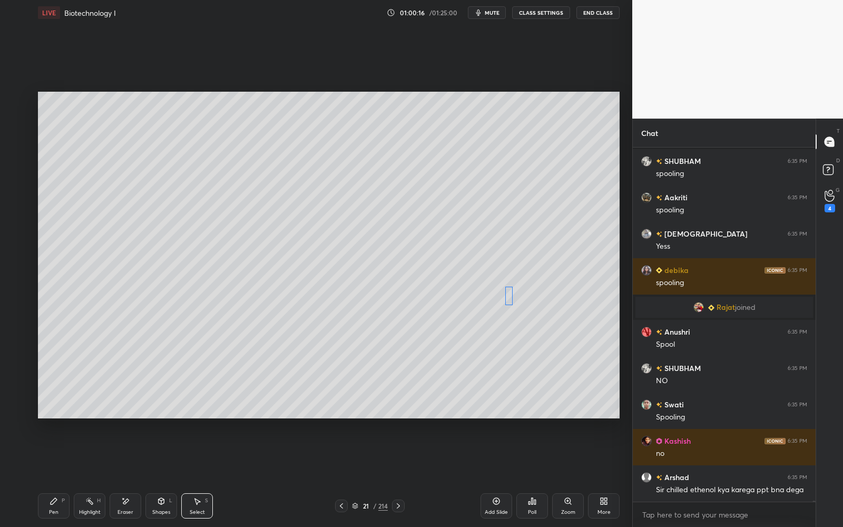
drag, startPoint x: 513, startPoint y: 293, endPoint x: 507, endPoint y: 294, distance: 5.3
click at [507, 294] on div "0 ° Undo Copy Duplicate Duplicate to new slide Delete" at bounding box center [329, 255] width 582 height 327
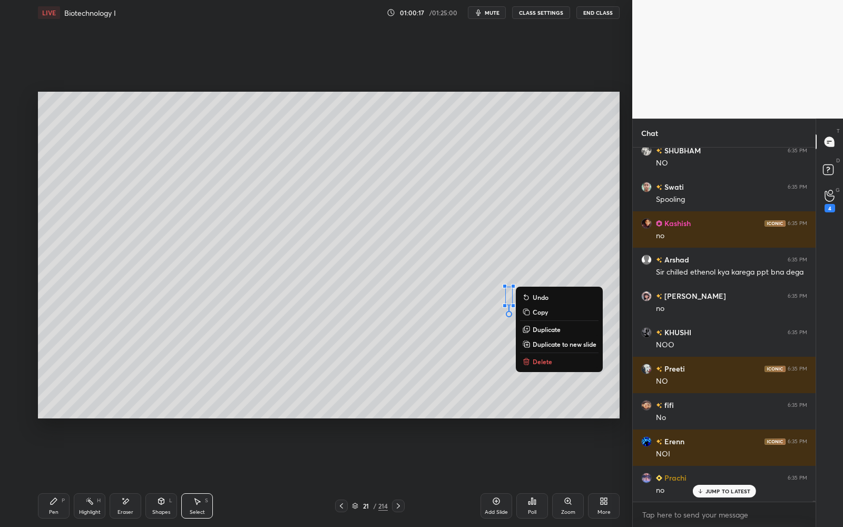
click at [454, 388] on div "0 ° Undo Copy Duplicate Duplicate to new slide Delete" at bounding box center [329, 255] width 582 height 327
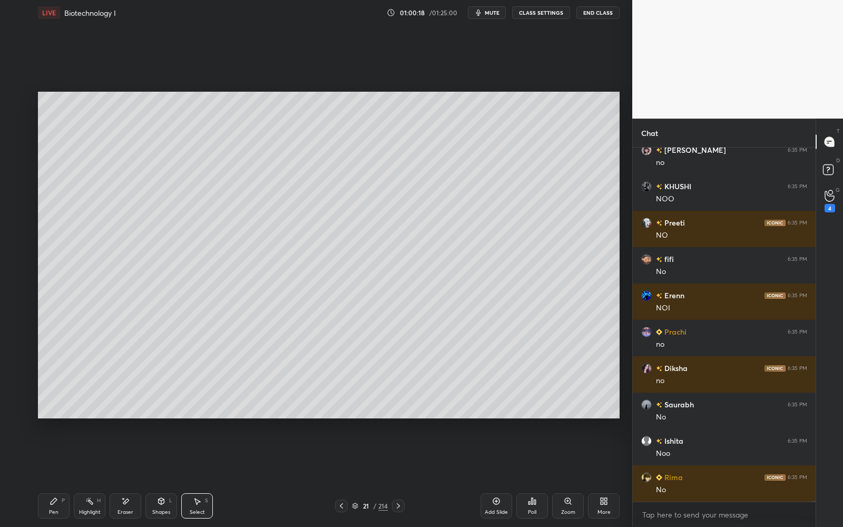
click at [58, 499] on div "Pen P" at bounding box center [54, 505] width 32 height 25
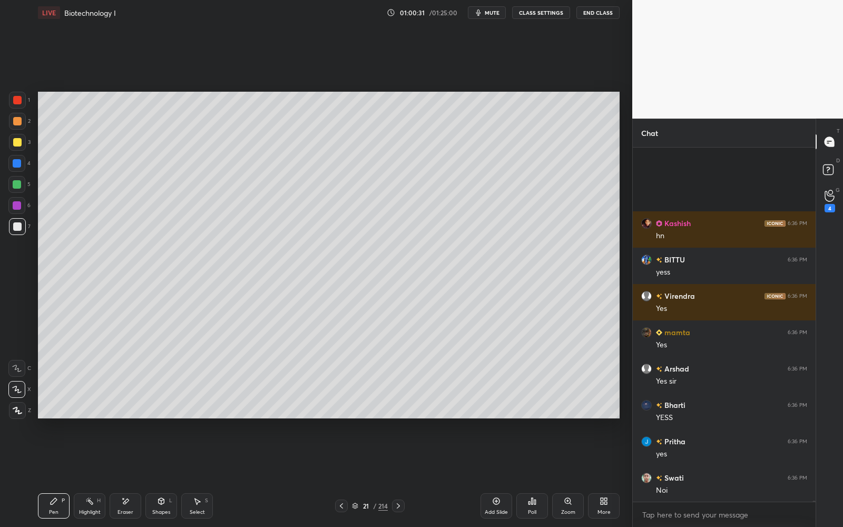
scroll to position [124918, 0]
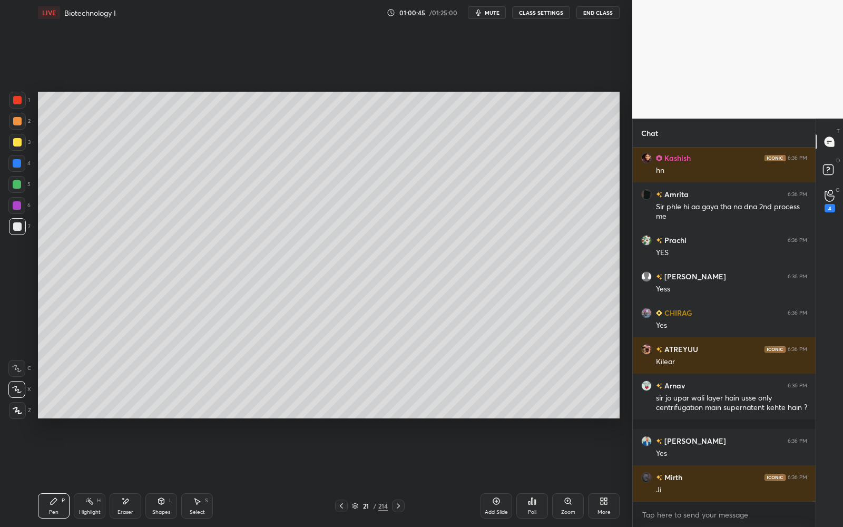
click at [17, 104] on div at bounding box center [17, 100] width 17 height 17
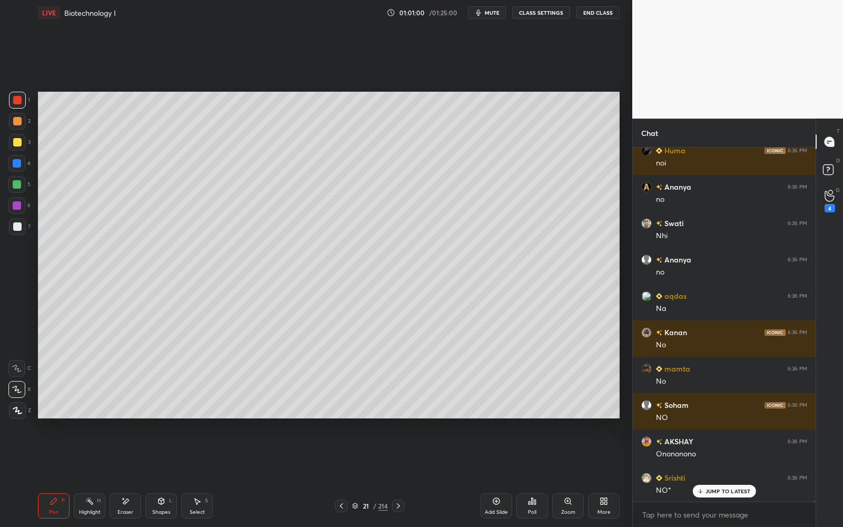
click at [15, 223] on div at bounding box center [17, 226] width 8 height 8
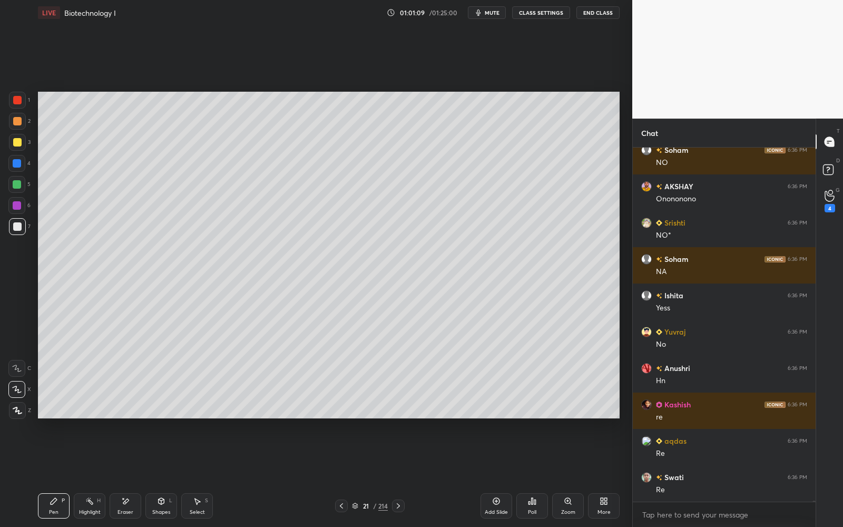
click at [13, 142] on div at bounding box center [17, 142] width 8 height 8
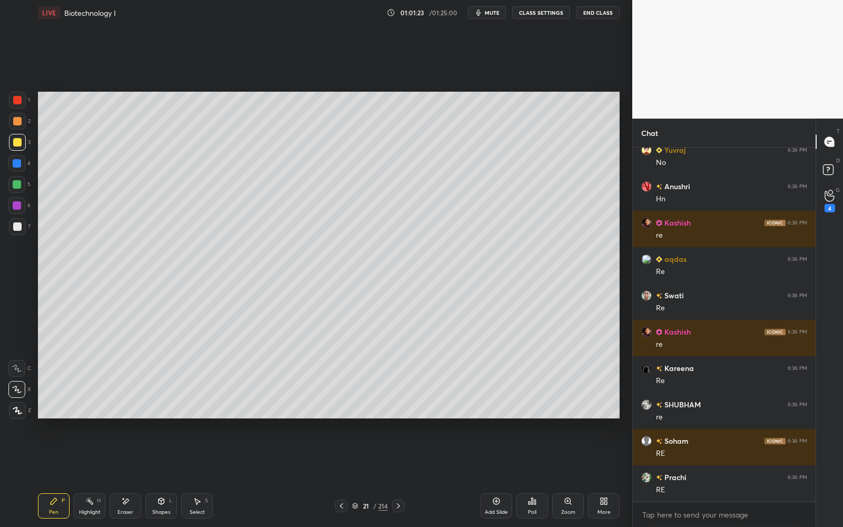
click at [14, 223] on div at bounding box center [17, 226] width 8 height 8
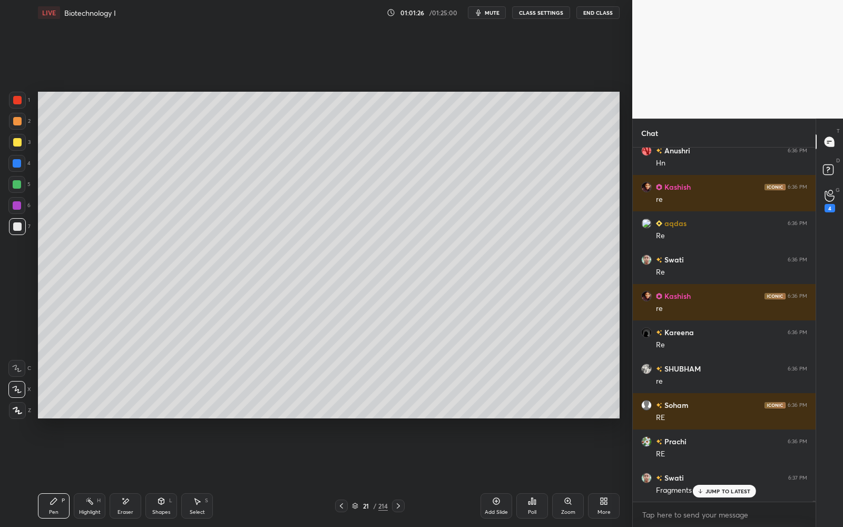
click at [133, 513] on div "Eraser" at bounding box center [126, 505] width 32 height 25
click at [16, 367] on icon at bounding box center [17, 368] width 8 height 8
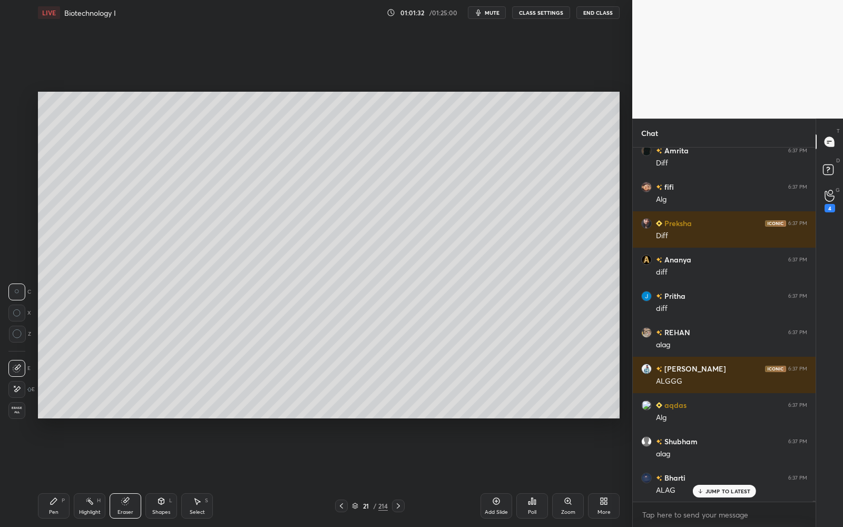
scroll to position [128408, 0]
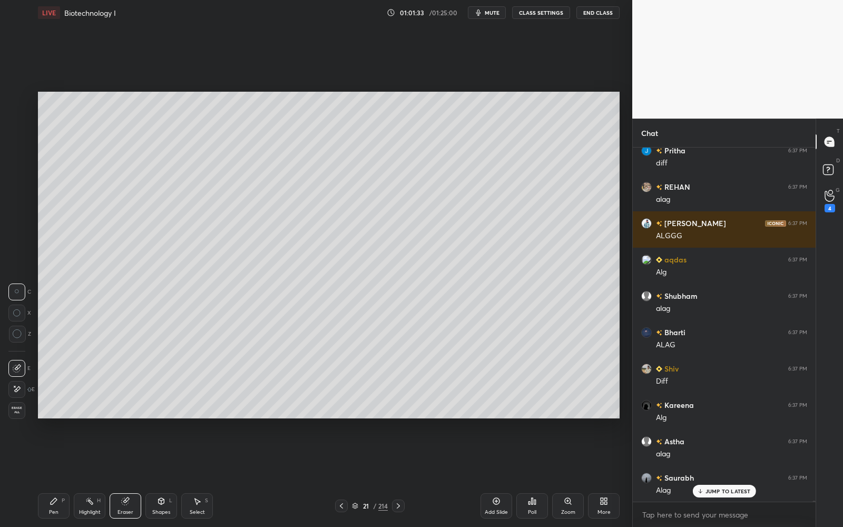
click at [56, 504] on icon at bounding box center [54, 501] width 8 height 8
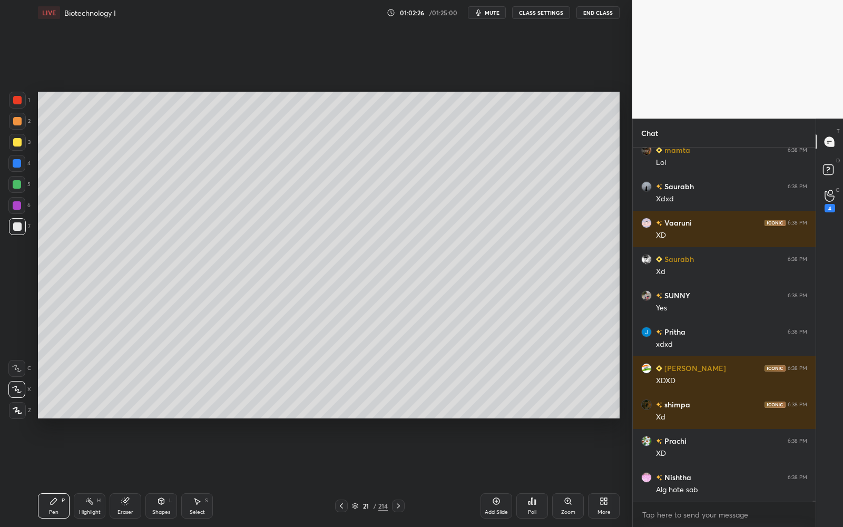
scroll to position [131070, 0]
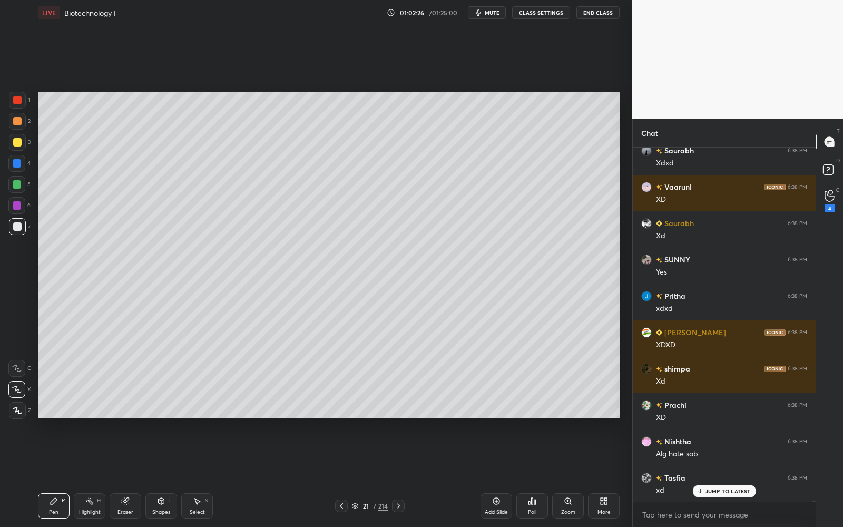
click at [14, 121] on div at bounding box center [17, 121] width 8 height 8
click at [15, 101] on div at bounding box center [17, 100] width 8 height 8
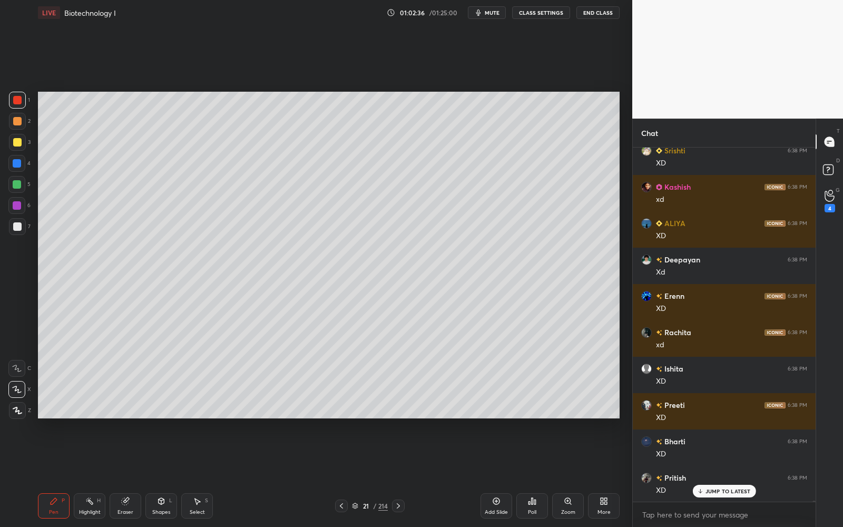
scroll to position [131833, 0]
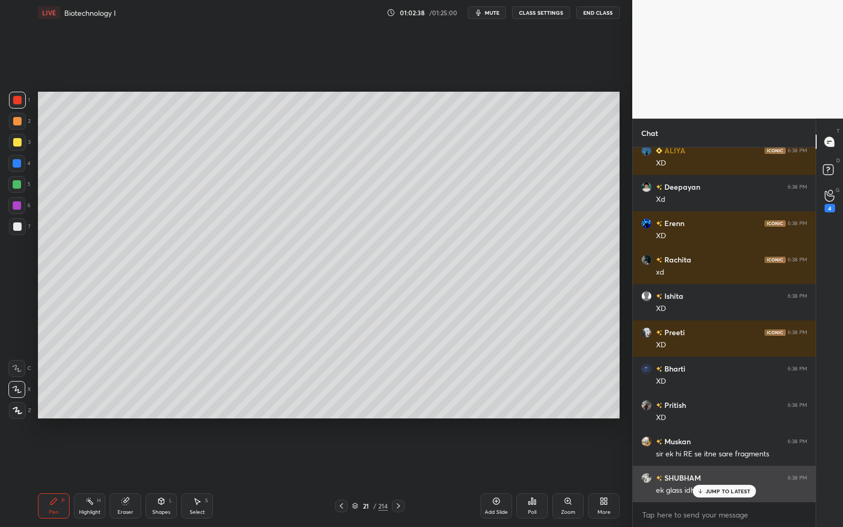
click at [722, 486] on div "JUMP TO LATEST" at bounding box center [723, 491] width 63 height 13
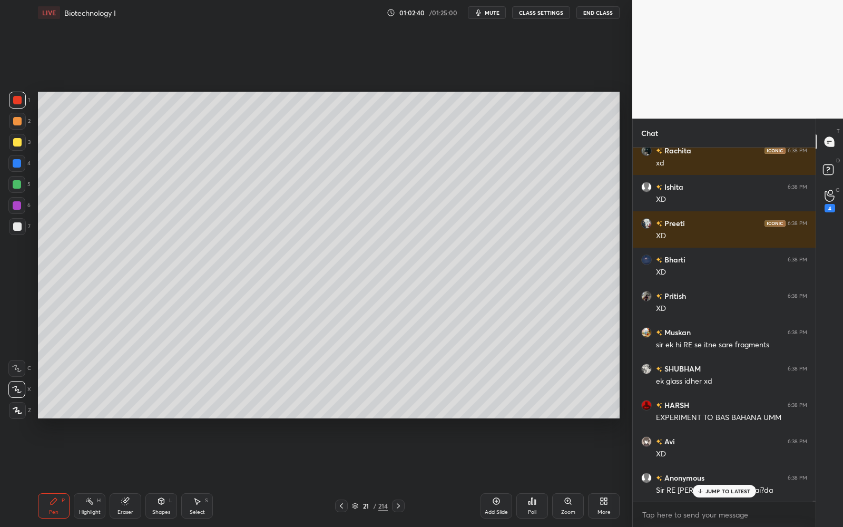
click at [719, 490] on p "JUMP TO LATEST" at bounding box center [727, 491] width 45 height 6
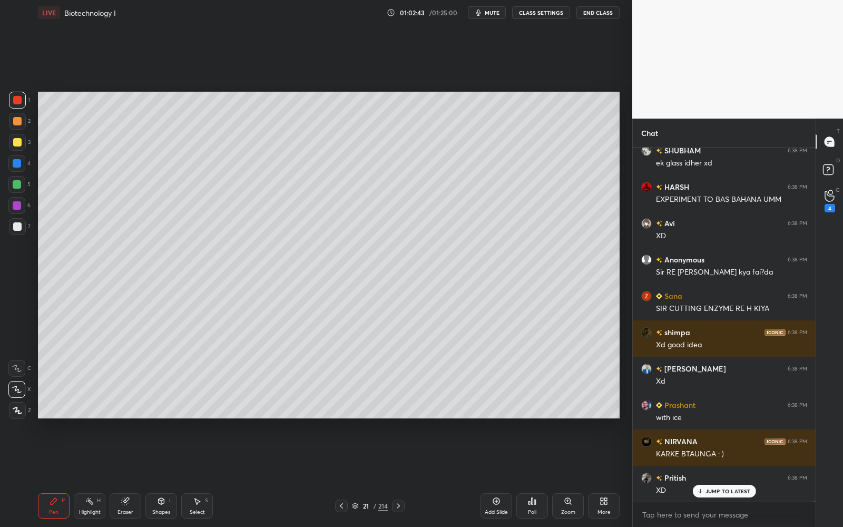
scroll to position [132233, 0]
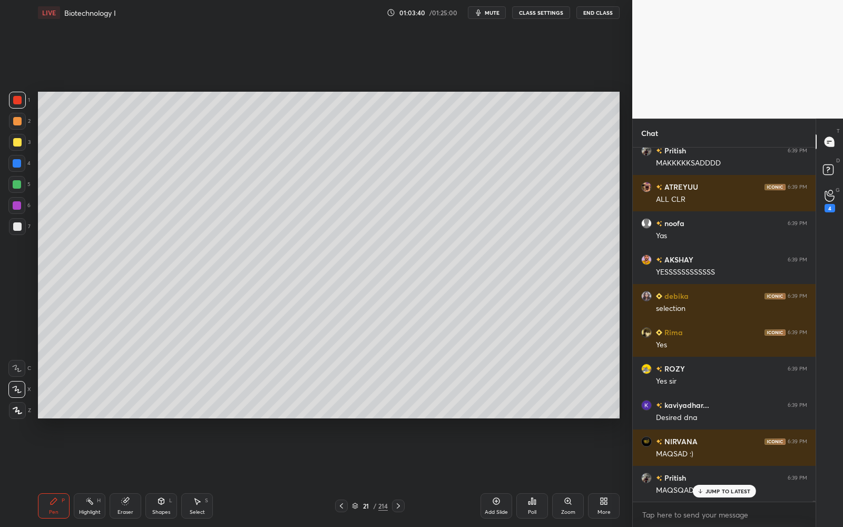
click at [192, 509] on div "Select" at bounding box center [197, 511] width 15 height 5
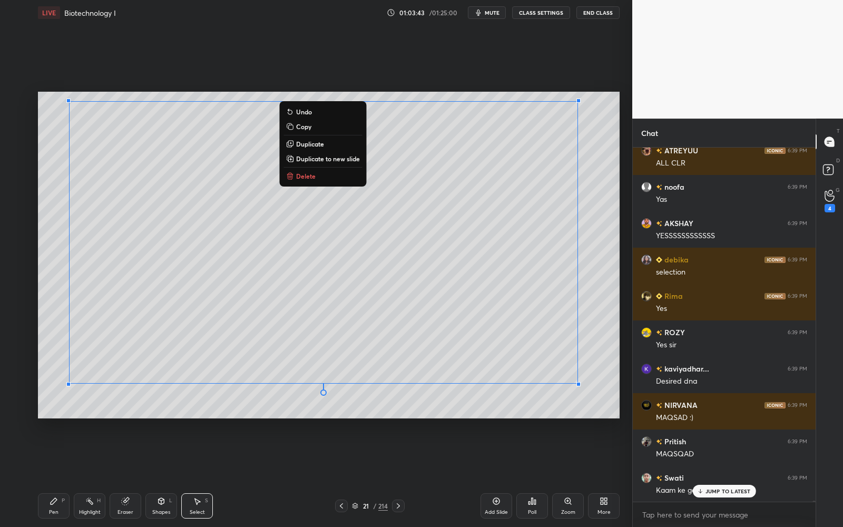
drag, startPoint x: 55, startPoint y: 96, endPoint x: 603, endPoint y: 442, distance: 647.5
click at [603, 442] on div "0 ° Undo Copy Duplicate Duplicate to new slide Delete Setting up your live clas…" at bounding box center [329, 254] width 590 height 459
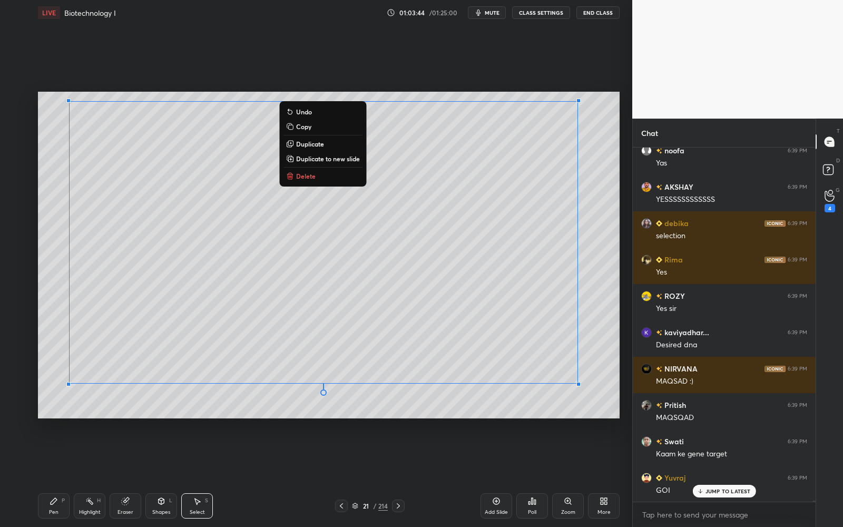
click at [407, 393] on div "0 ° Undo Copy Duplicate Duplicate to new slide Delete" at bounding box center [329, 255] width 582 height 327
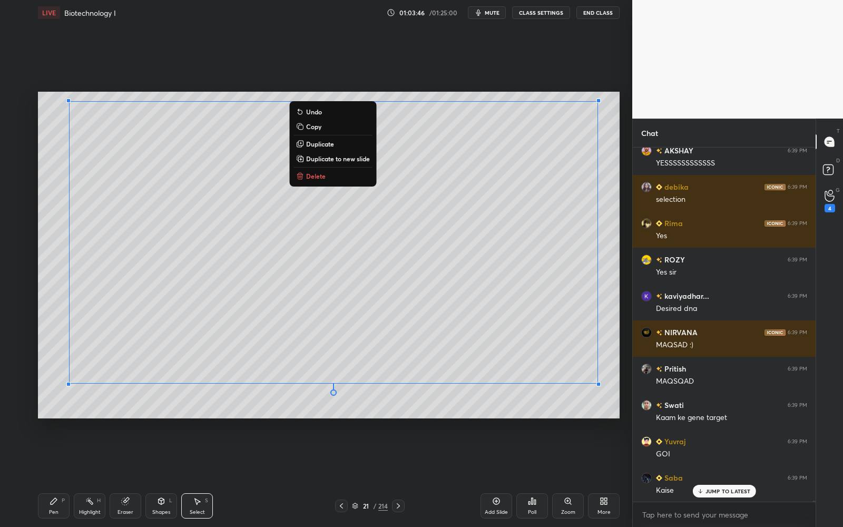
drag, startPoint x: 103, startPoint y: 121, endPoint x: 609, endPoint y: 430, distance: 592.7
click at [611, 431] on div "0 ° Undo Copy Duplicate Duplicate to new slide Delete Setting up your live clas…" at bounding box center [329, 254] width 590 height 459
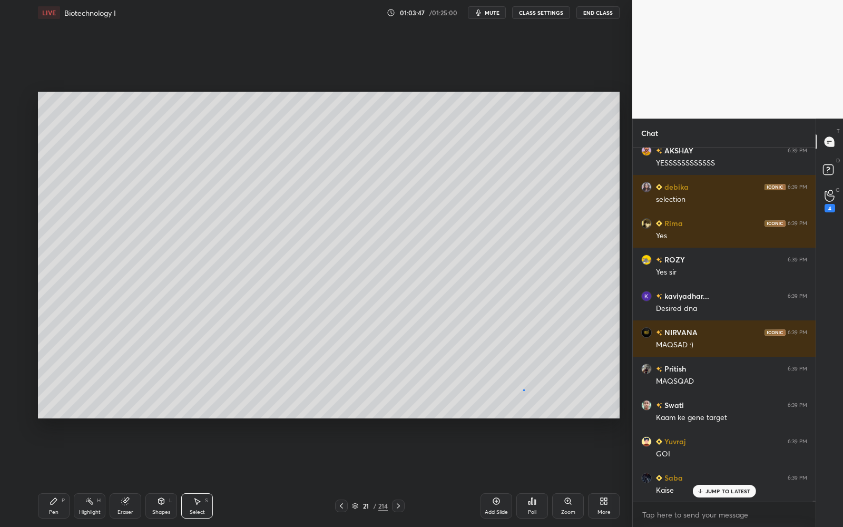
click at [523, 389] on div "0 ° Undo Copy Duplicate Duplicate to new slide Delete" at bounding box center [329, 255] width 582 height 327
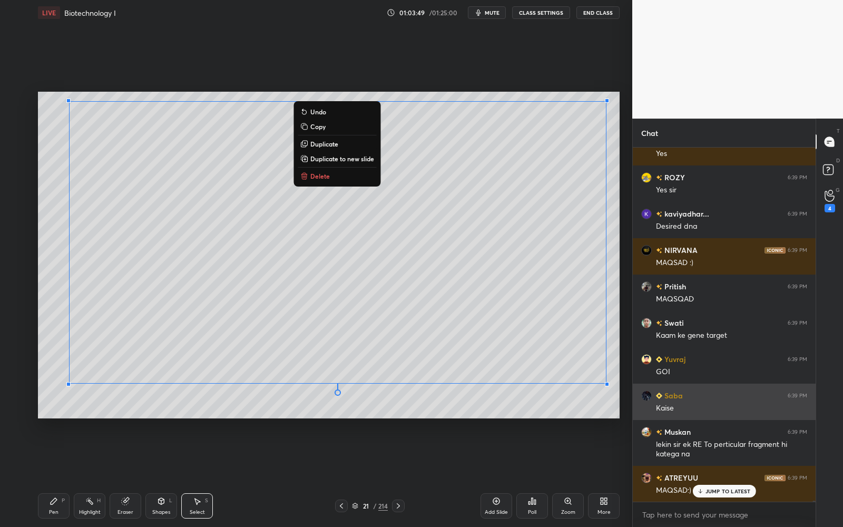
drag, startPoint x: 50, startPoint y: 93, endPoint x: 634, endPoint y: 408, distance: 663.9
click at [638, 413] on div "1 2 3 4 5 6 7 C X Z C X Z E E Erase all H H LIVE Biotechnology I 01:03:49 / 01:…" at bounding box center [421, 263] width 843 height 527
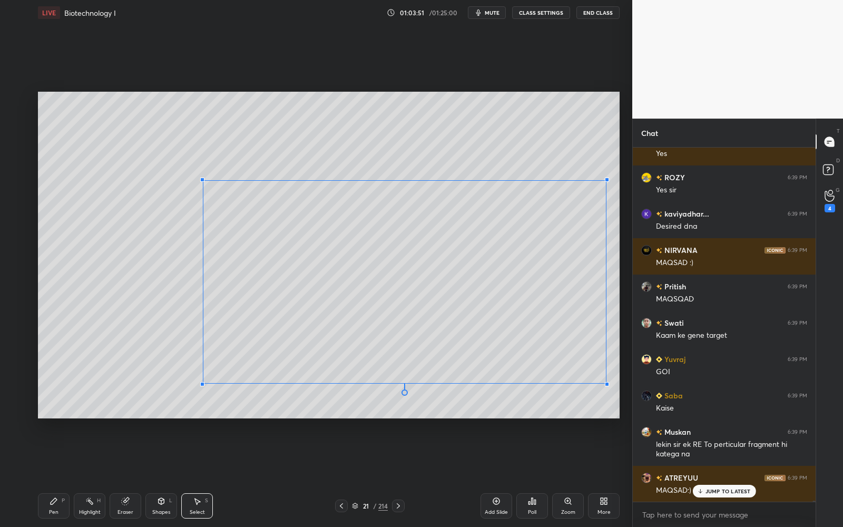
drag, startPoint x: 67, startPoint y: 101, endPoint x: 205, endPoint y: 186, distance: 162.7
click at [204, 182] on div at bounding box center [202, 180] width 4 height 4
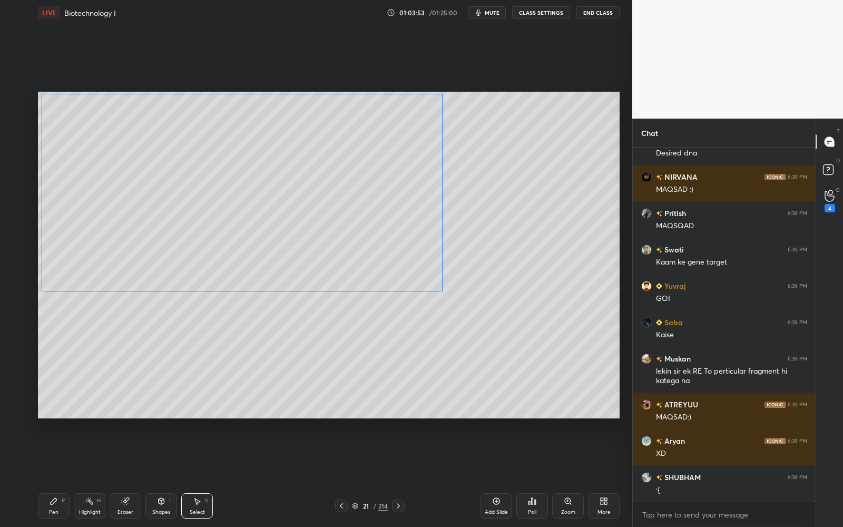
drag, startPoint x: 365, startPoint y: 283, endPoint x: 206, endPoint y: 195, distance: 180.6
click at [206, 195] on div "0 ° Undo Copy Duplicate Duplicate to new slide Delete" at bounding box center [329, 255] width 582 height 327
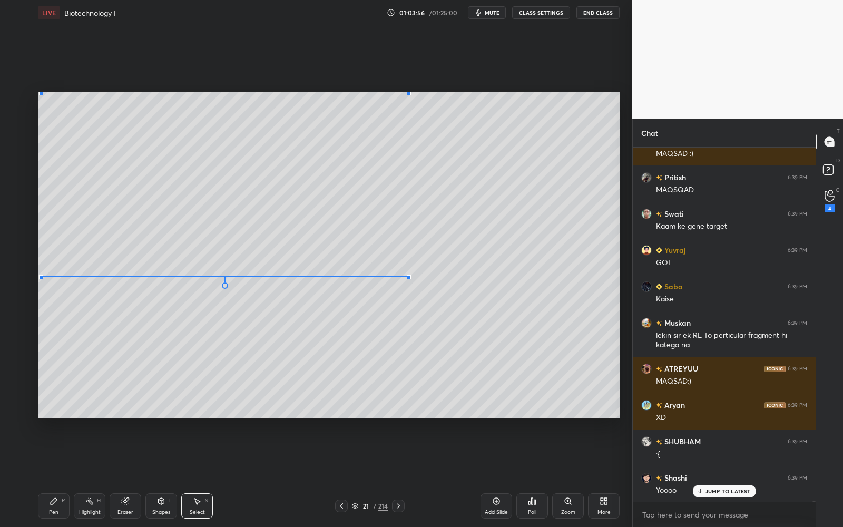
drag, startPoint x: 441, startPoint y: 291, endPoint x: 408, endPoint y: 276, distance: 36.3
click at [408, 276] on div at bounding box center [409, 277] width 4 height 4
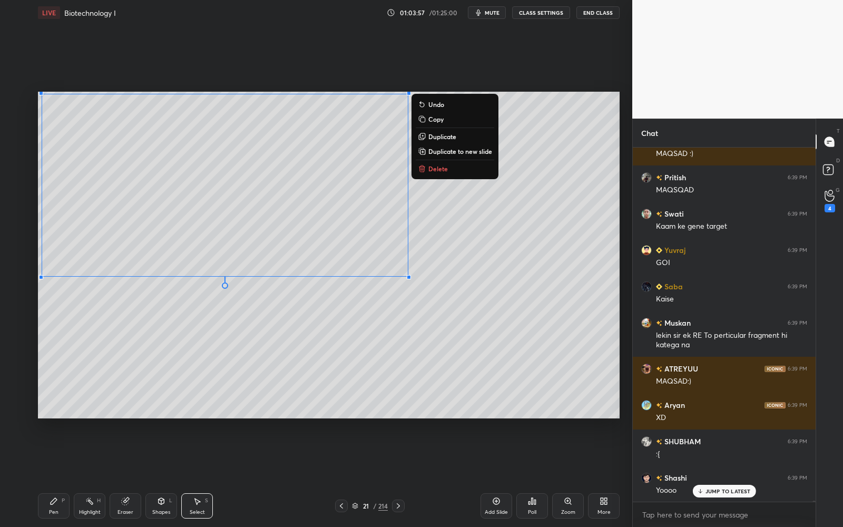
click at [383, 323] on div "0 ° Undo Copy Duplicate Duplicate to new slide Delete" at bounding box center [329, 255] width 582 height 327
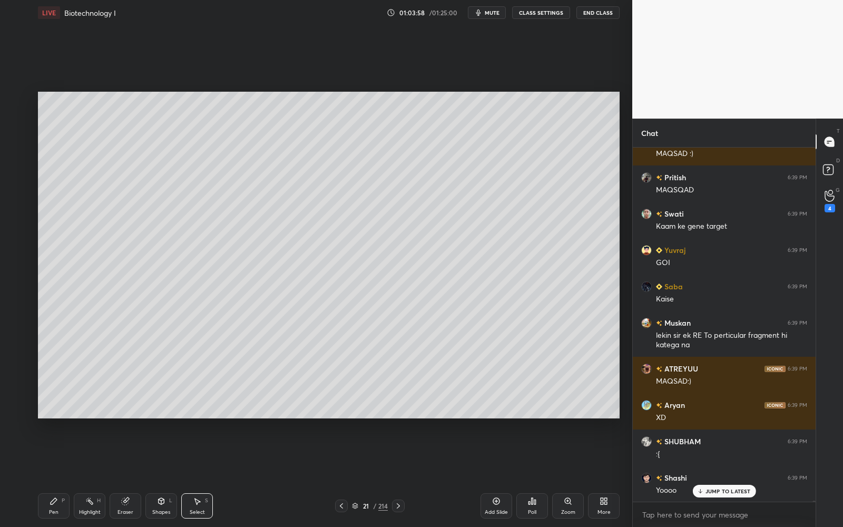
click at [48, 500] on div "Pen P" at bounding box center [54, 505] width 32 height 25
click at [24, 234] on div "7" at bounding box center [20, 228] width 22 height 21
click at [23, 234] on div "7" at bounding box center [20, 228] width 22 height 21
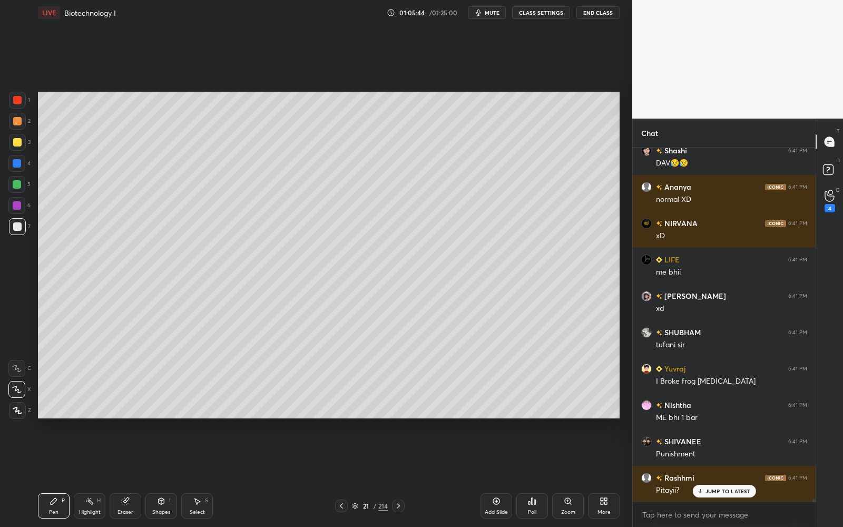
click at [18, 151] on div "3" at bounding box center [20, 144] width 22 height 21
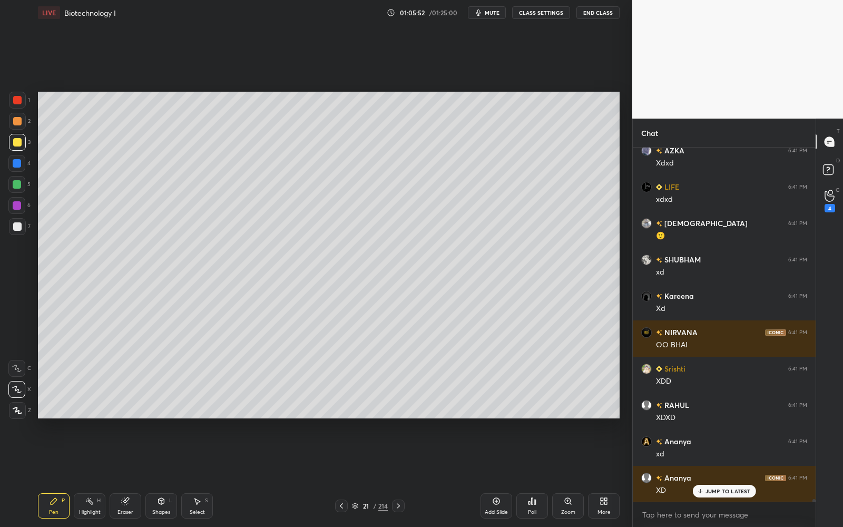
click at [13, 231] on div at bounding box center [17, 226] width 17 height 17
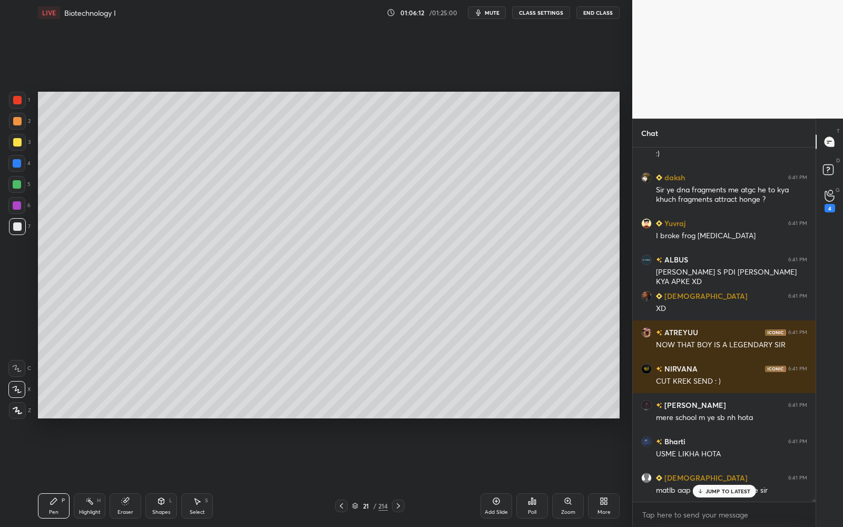
click at [163, 505] on div "Shapes L" at bounding box center [161, 505] width 32 height 25
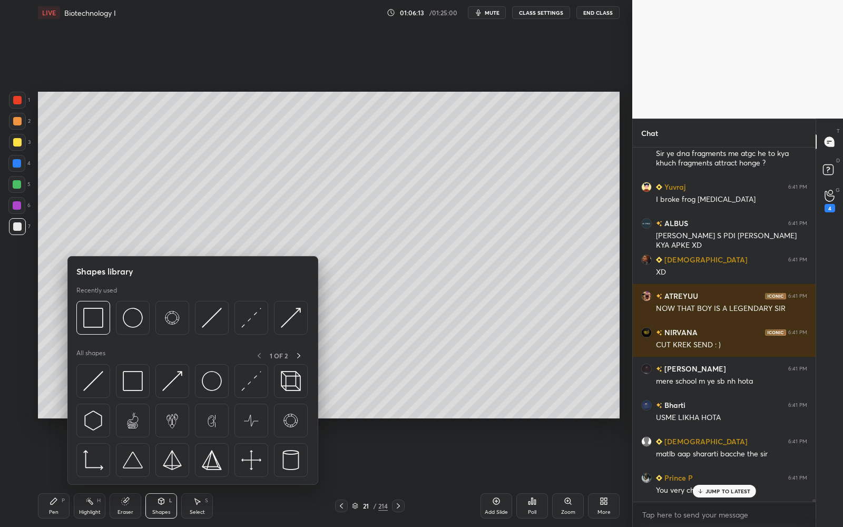
click at [50, 503] on icon at bounding box center [54, 501] width 8 height 8
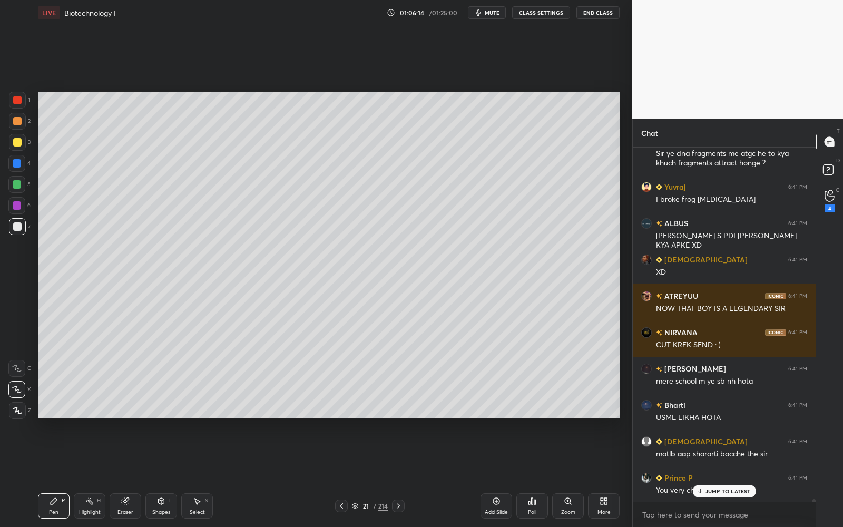
click at [152, 505] on div "Shapes L" at bounding box center [161, 505] width 32 height 25
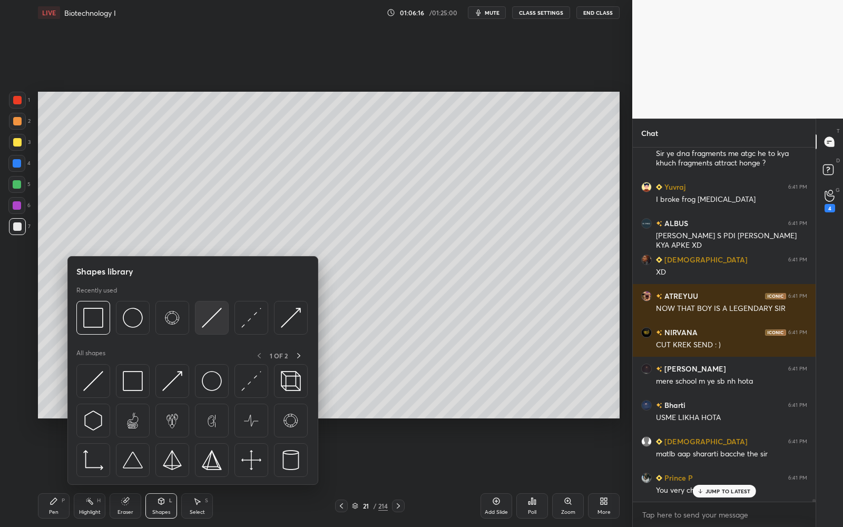
click at [215, 321] on img at bounding box center [212, 318] width 20 height 20
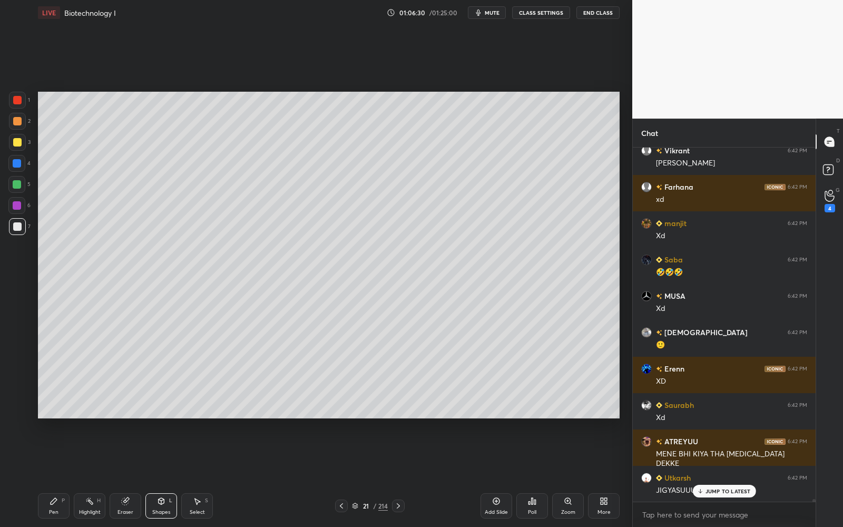
click at [44, 508] on div "Pen P" at bounding box center [54, 505] width 32 height 25
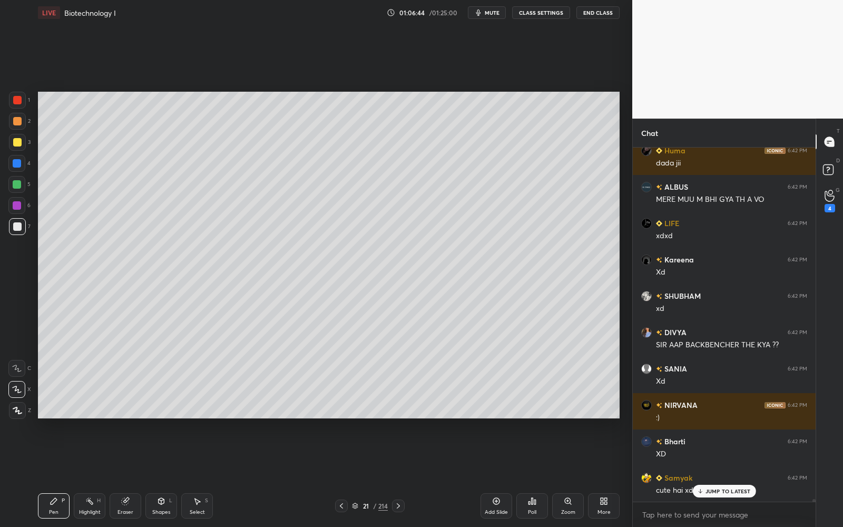
click at [130, 504] on div "Eraser" at bounding box center [126, 505] width 32 height 25
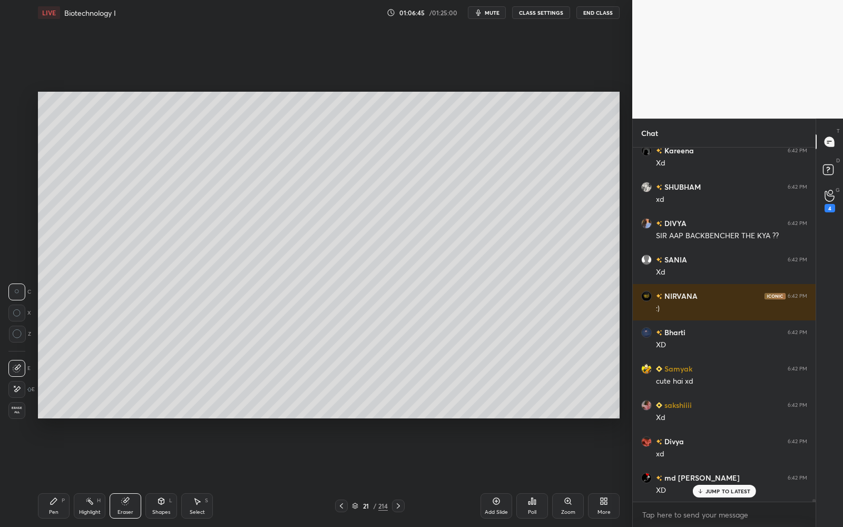
click at [15, 386] on icon at bounding box center [17, 389] width 8 height 9
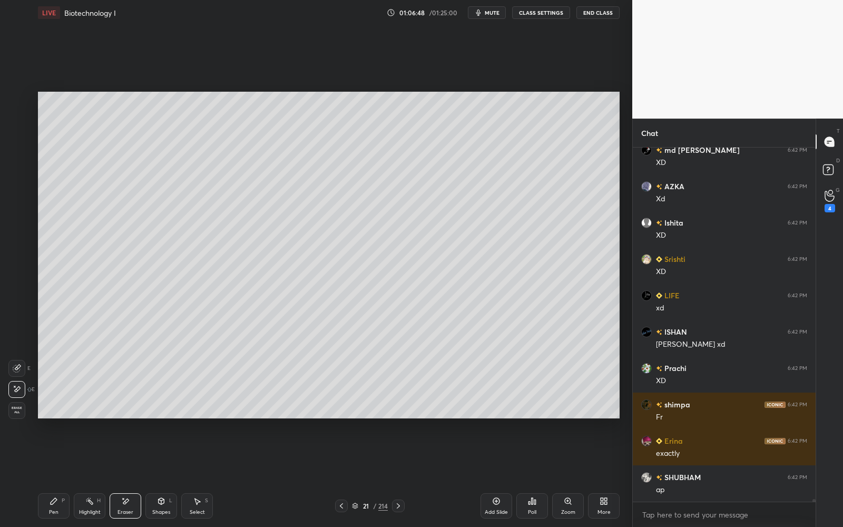
click at [129, 505] on icon at bounding box center [125, 501] width 8 height 9
click at [153, 507] on div "Shapes L" at bounding box center [161, 505] width 32 height 25
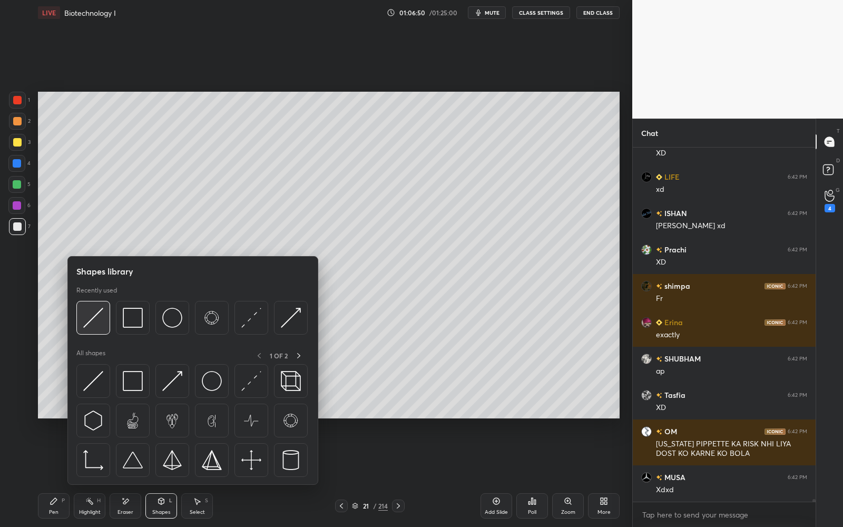
click at [96, 320] on img at bounding box center [93, 318] width 20 height 20
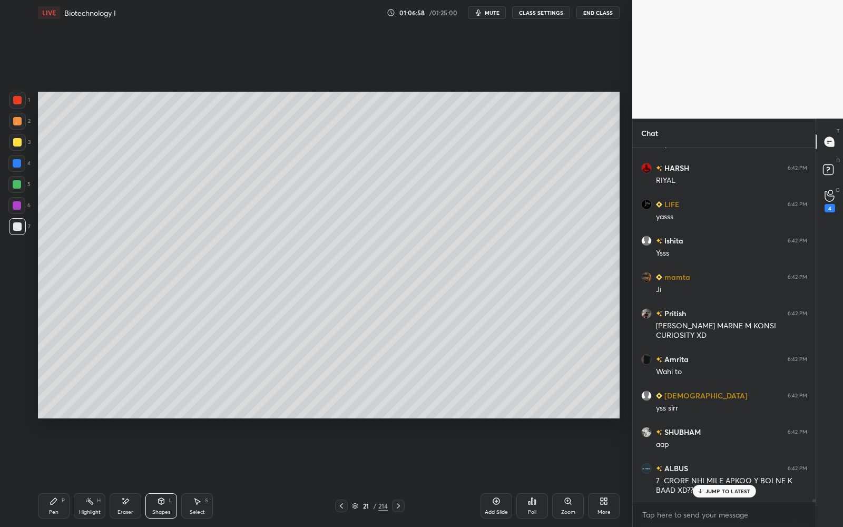
click at [49, 507] on div "Pen P" at bounding box center [54, 505] width 32 height 25
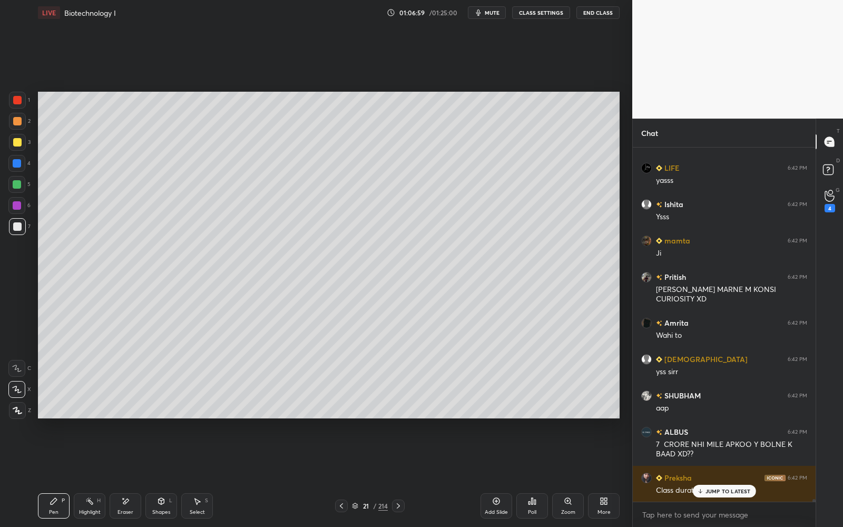
click at [19, 234] on div at bounding box center [17, 226] width 17 height 17
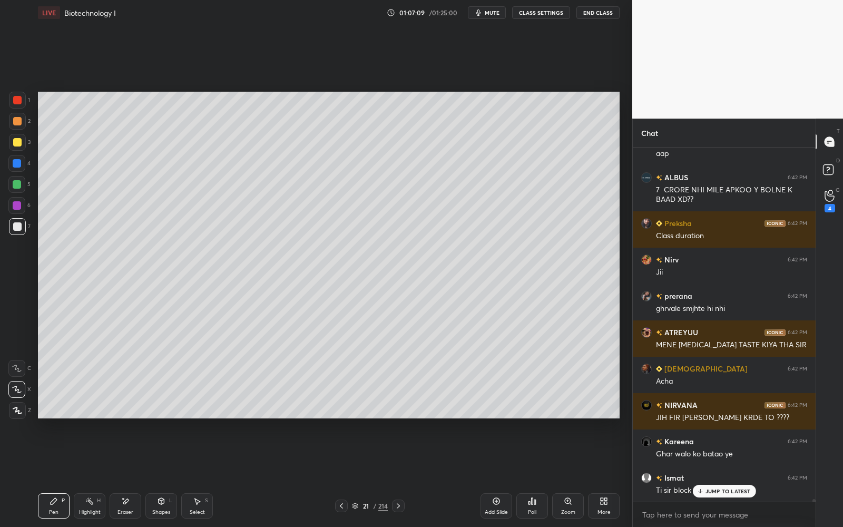
click at [57, 499] on icon at bounding box center [54, 501] width 8 height 8
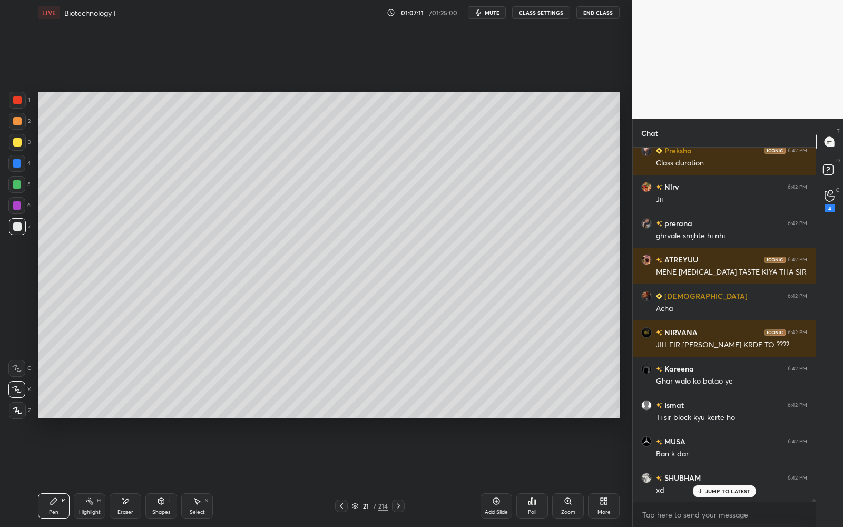
click at [16, 177] on div at bounding box center [16, 184] width 17 height 17
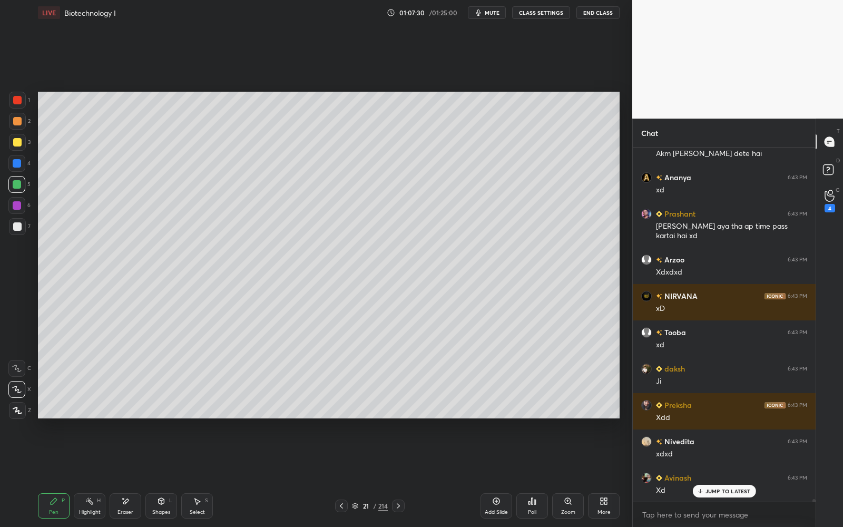
click at [20, 136] on div at bounding box center [17, 142] width 17 height 17
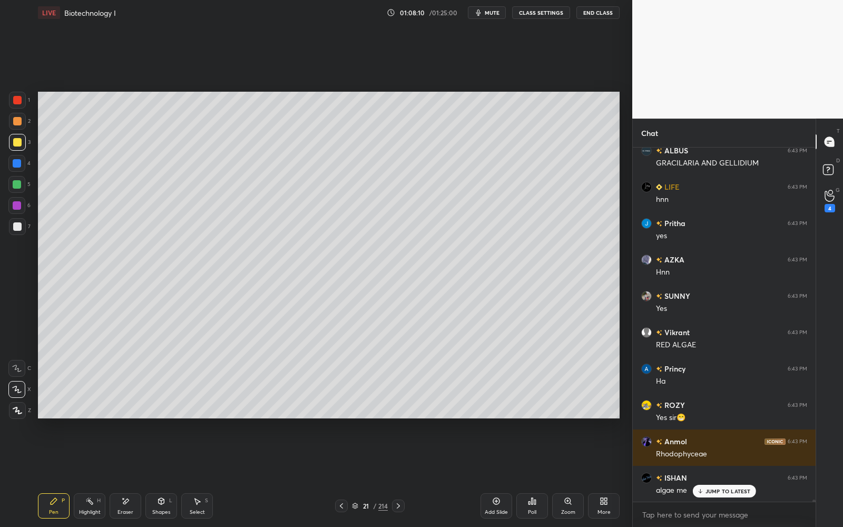
click at [13, 167] on div at bounding box center [16, 163] width 17 height 17
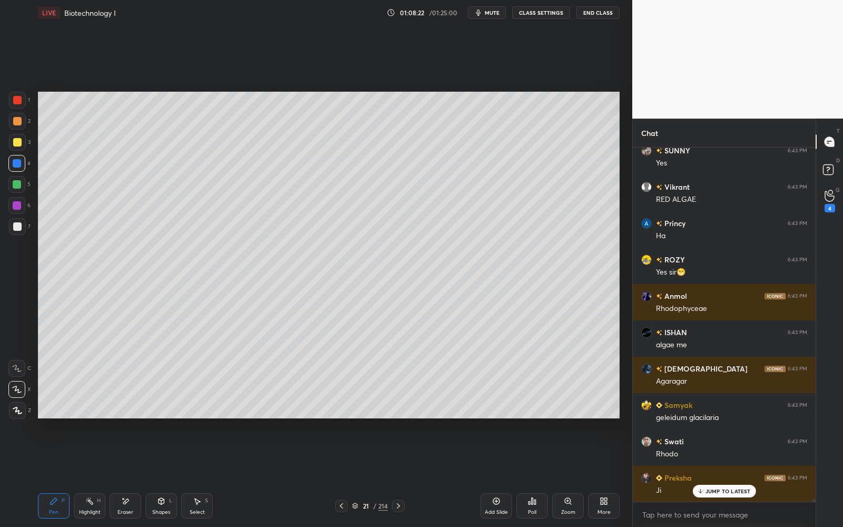
click at [13, 225] on div at bounding box center [17, 226] width 8 height 8
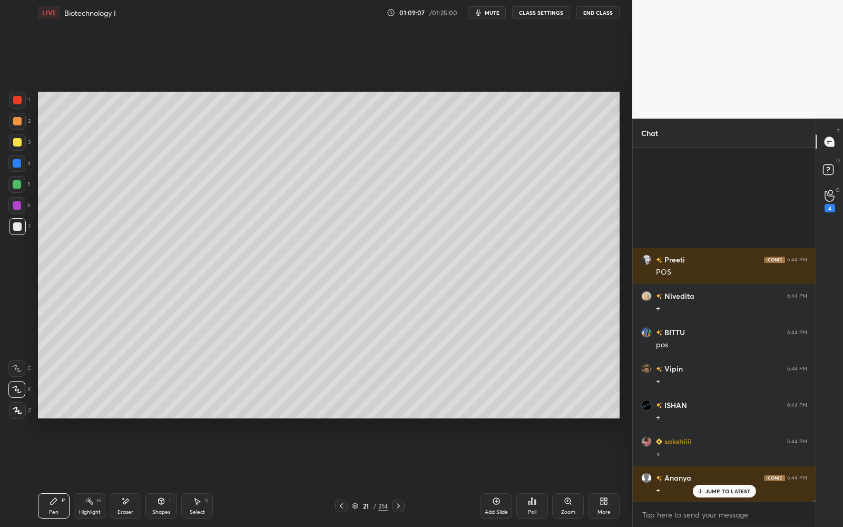
scroll to position [55761, 0]
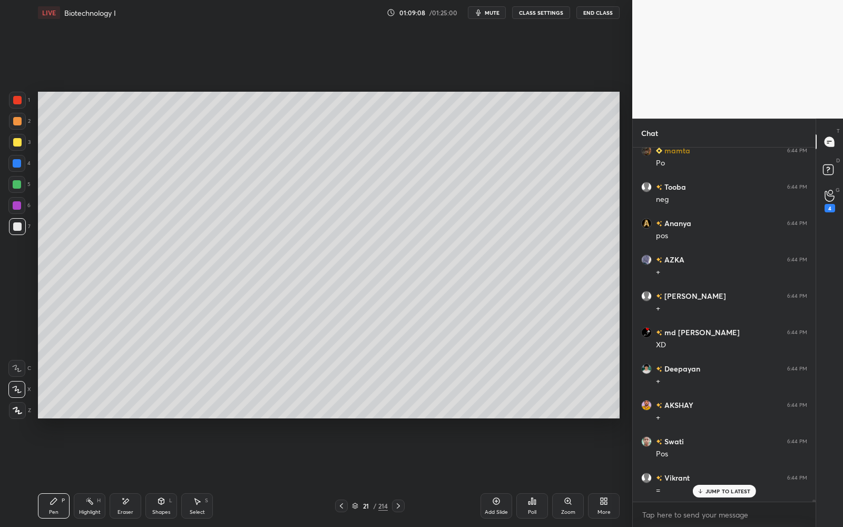
click at [14, 163] on div at bounding box center [17, 163] width 8 height 8
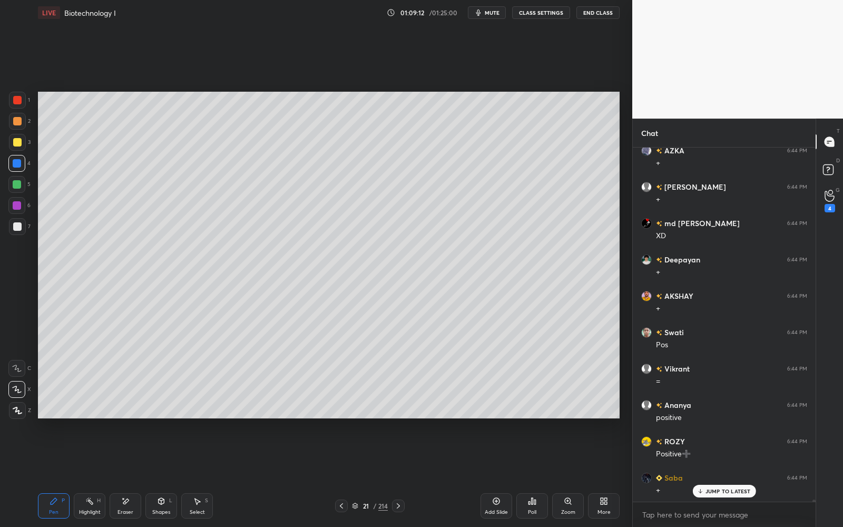
scroll to position [56124, 0]
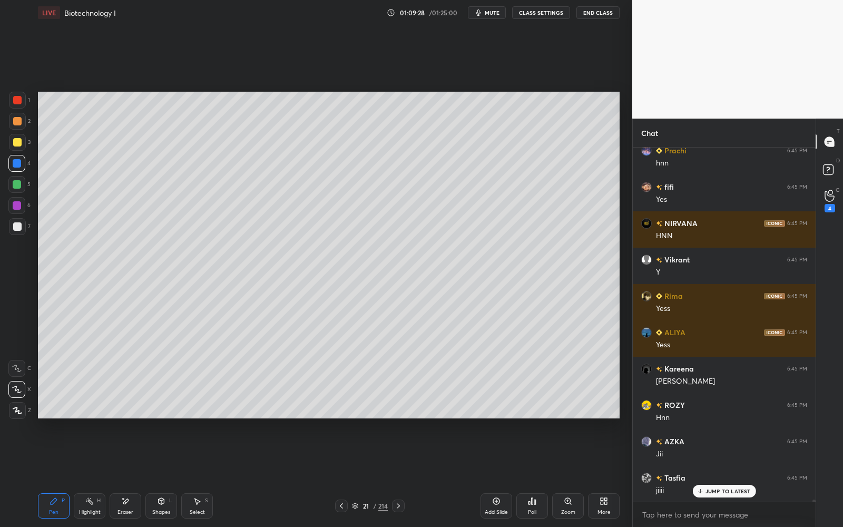
click at [14, 224] on div at bounding box center [17, 226] width 8 height 8
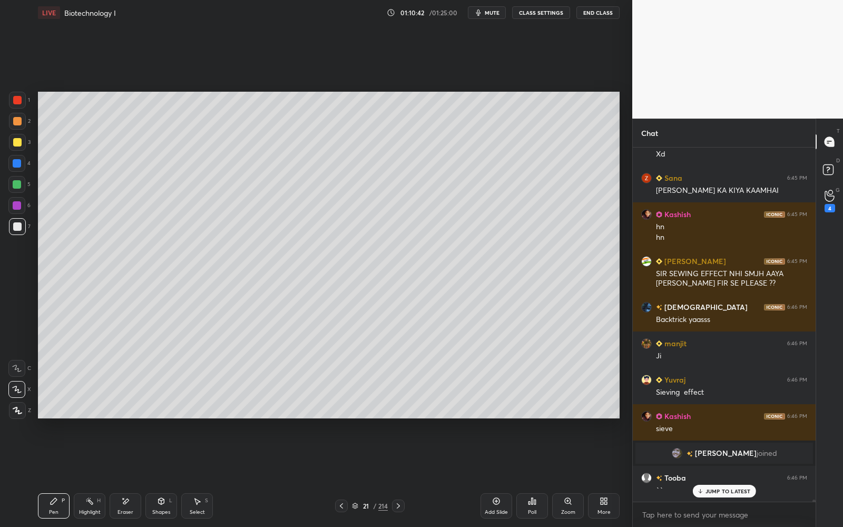
scroll to position [57054, 0]
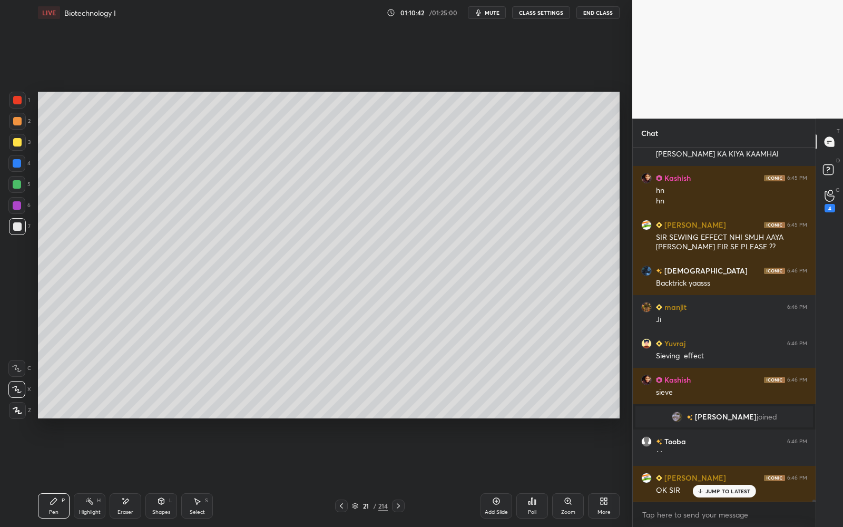
click at [15, 204] on div at bounding box center [17, 205] width 8 height 8
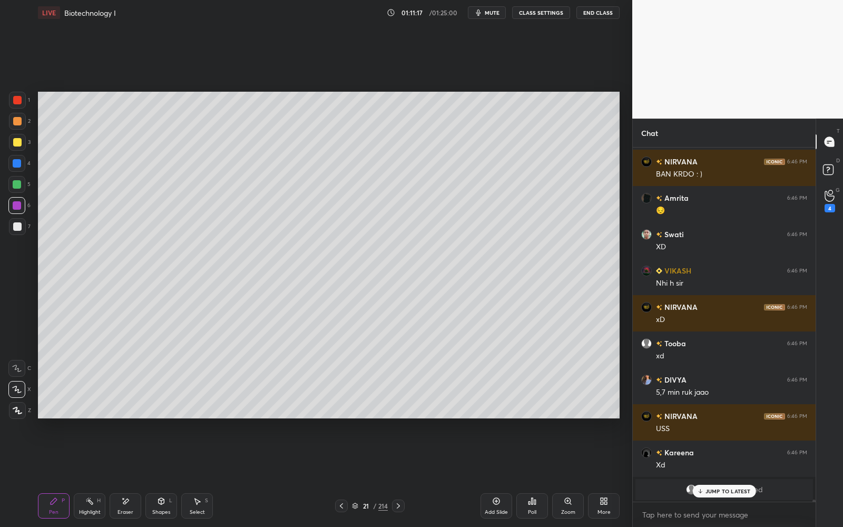
scroll to position [59497, 0]
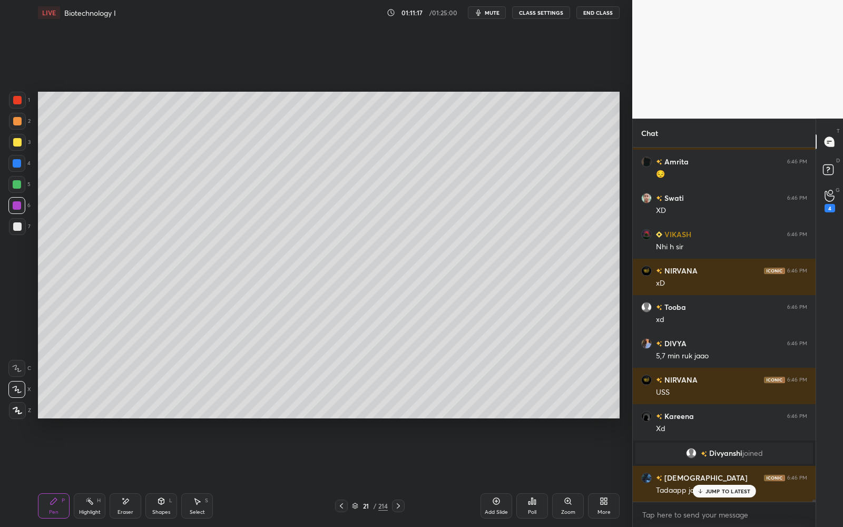
click at [16, 101] on div at bounding box center [17, 100] width 8 height 8
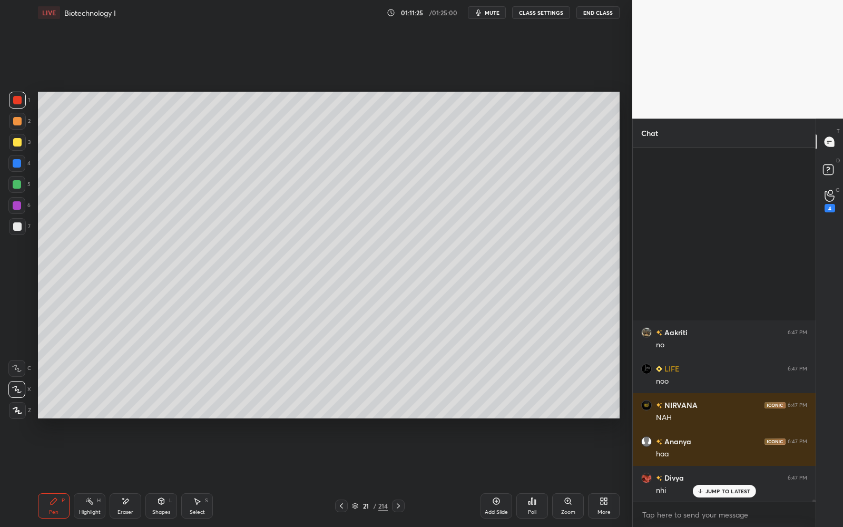
scroll to position [60370, 0]
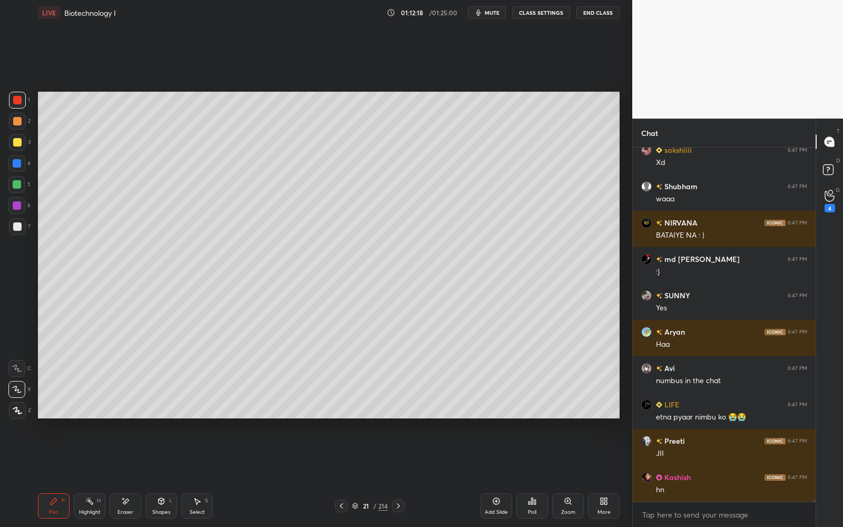
click at [22, 235] on div "7" at bounding box center [20, 228] width 22 height 21
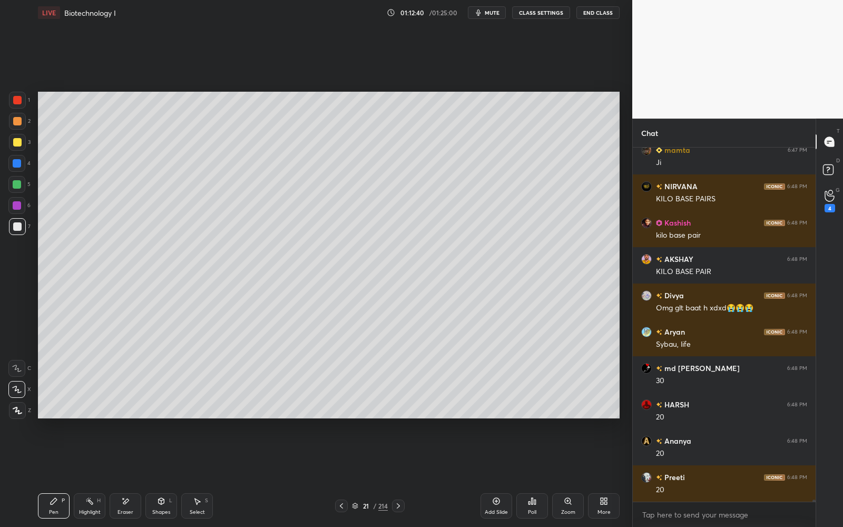
scroll to position [66829, 0]
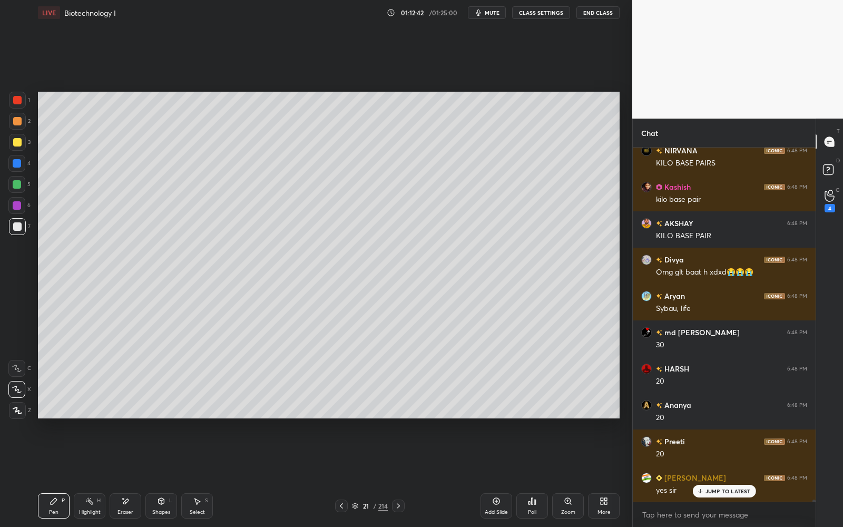
click at [131, 494] on div "Eraser" at bounding box center [126, 505] width 32 height 25
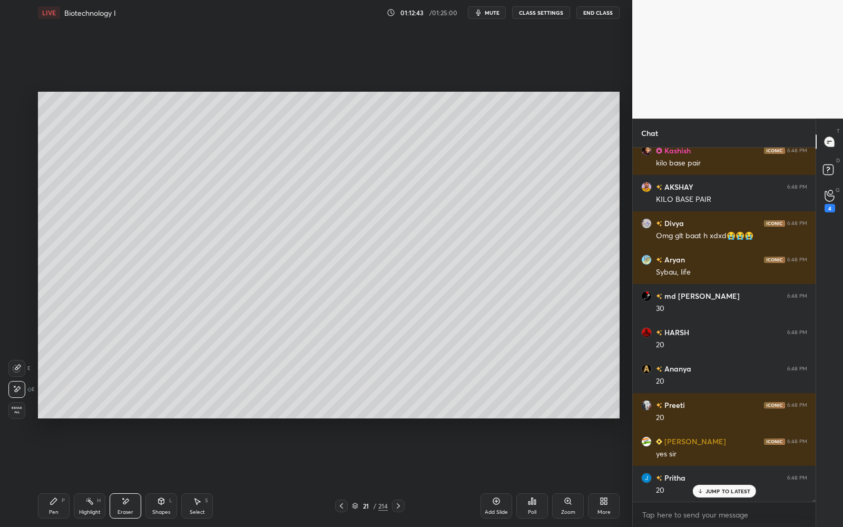
click at [57, 514] on div "Pen" at bounding box center [53, 511] width 9 height 5
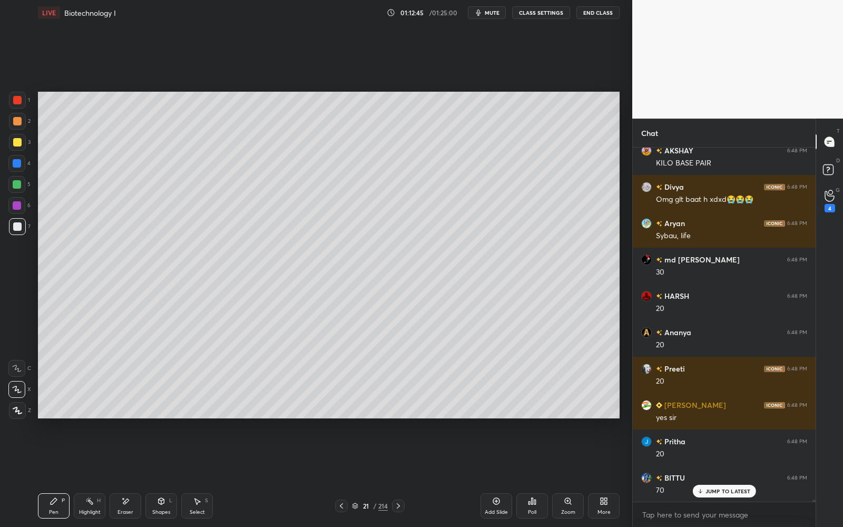
click at [20, 94] on div at bounding box center [17, 100] width 17 height 17
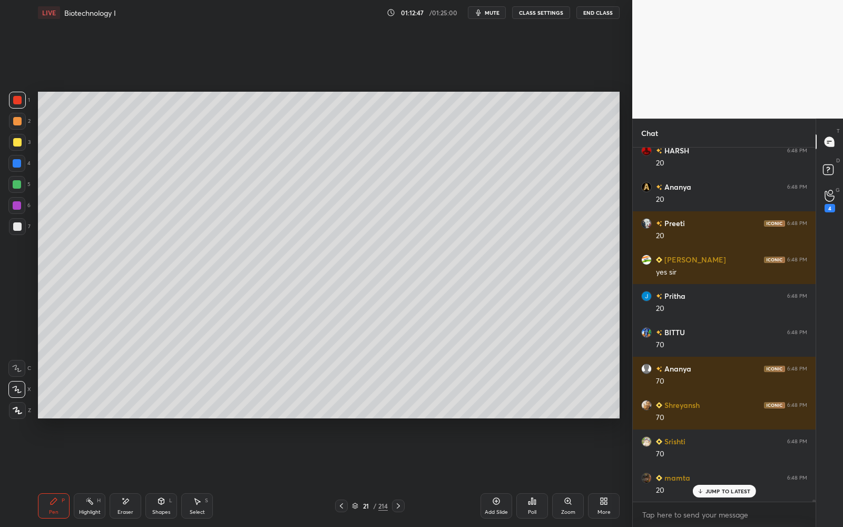
scroll to position [67192, 0]
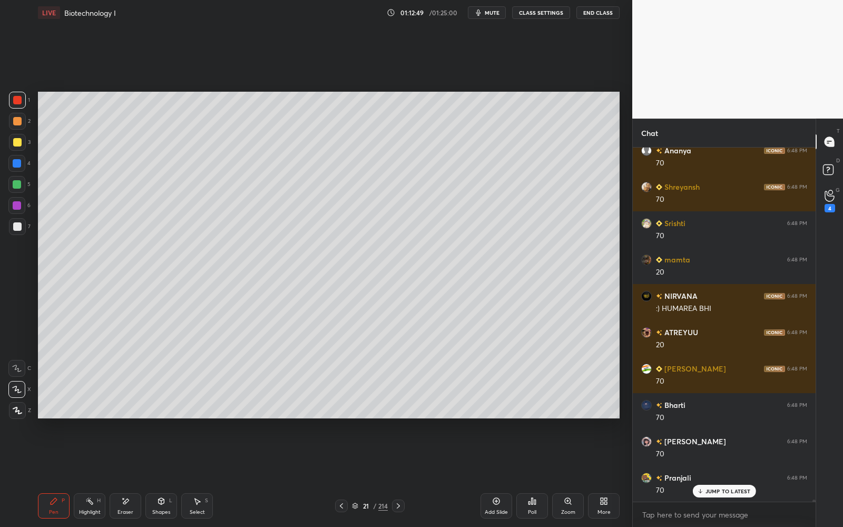
click at [19, 229] on div at bounding box center [17, 226] width 8 height 8
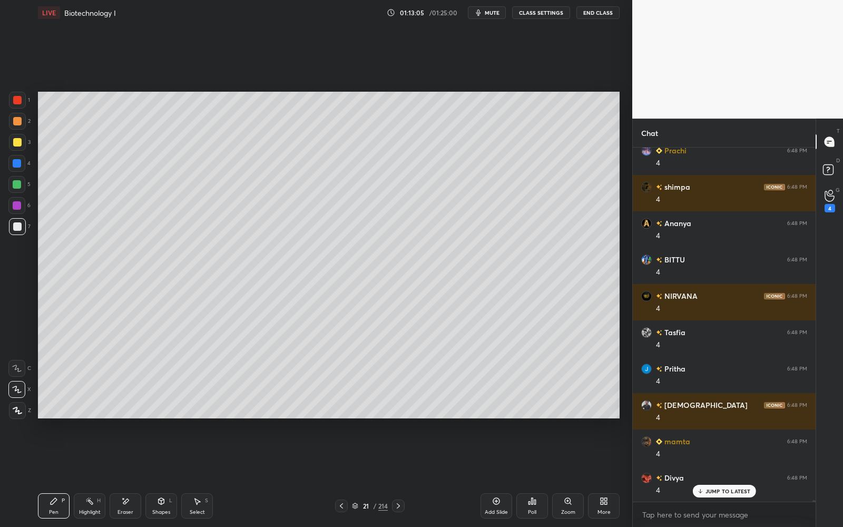
scroll to position [68501, 0]
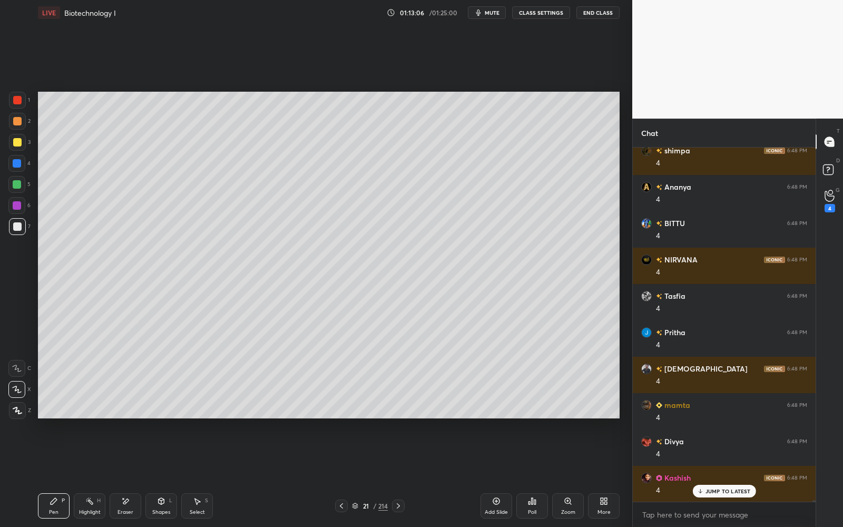
click at [194, 422] on div "Setting up your live class Poll for secs No correct answer Start poll" at bounding box center [329, 254] width 590 height 459
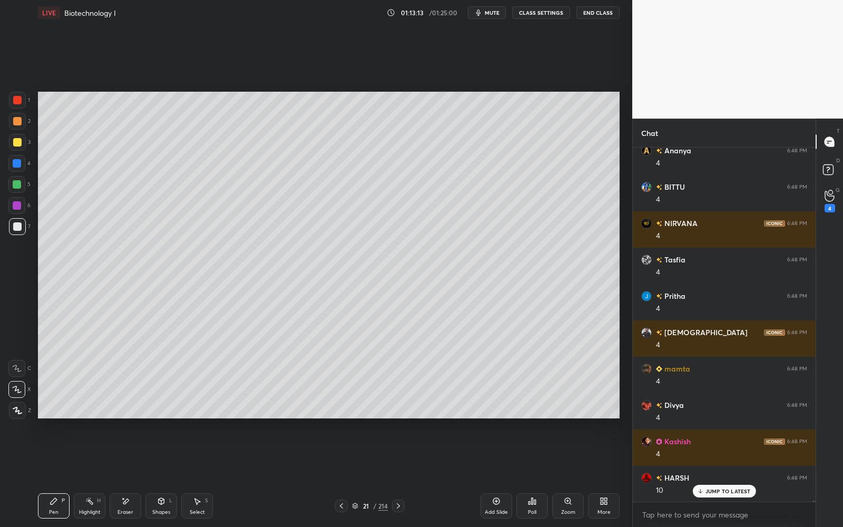
scroll to position [68573, 0]
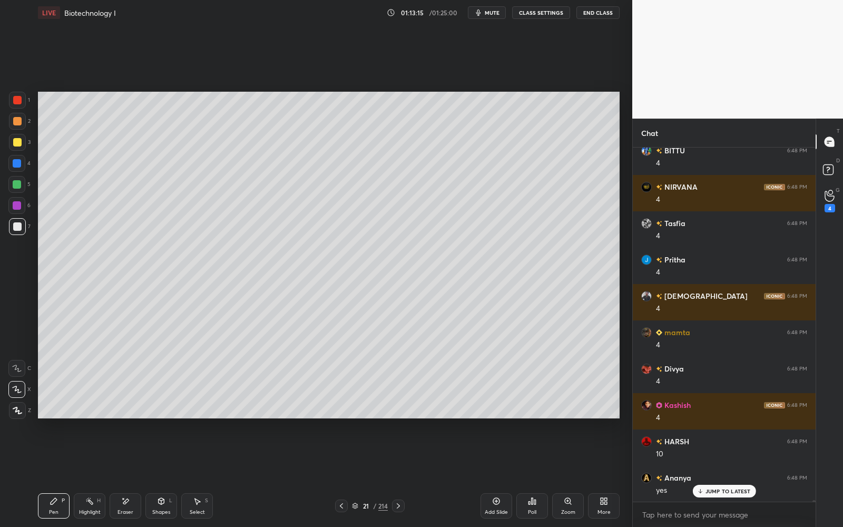
click at [16, 171] on div at bounding box center [16, 163] width 17 height 17
click at [131, 498] on div "Eraser" at bounding box center [126, 505] width 32 height 25
click at [16, 366] on icon at bounding box center [18, 366] width 6 height 5
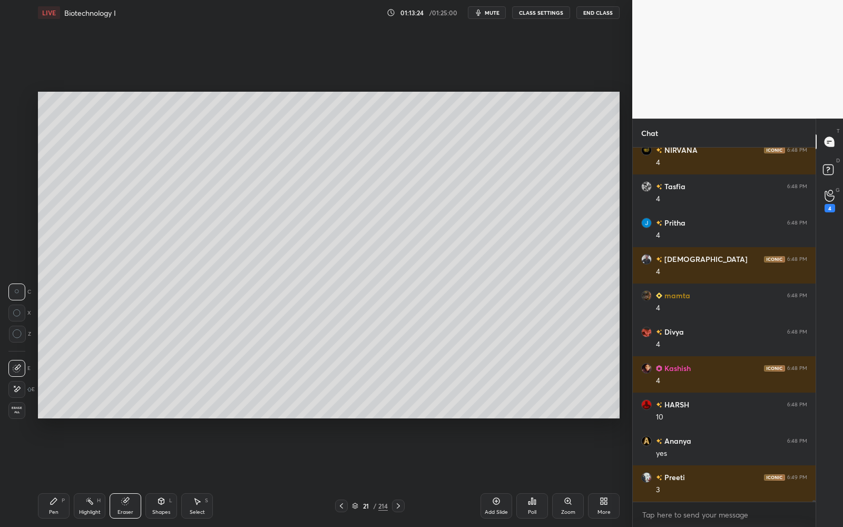
click at [45, 501] on div "Pen P" at bounding box center [54, 505] width 32 height 25
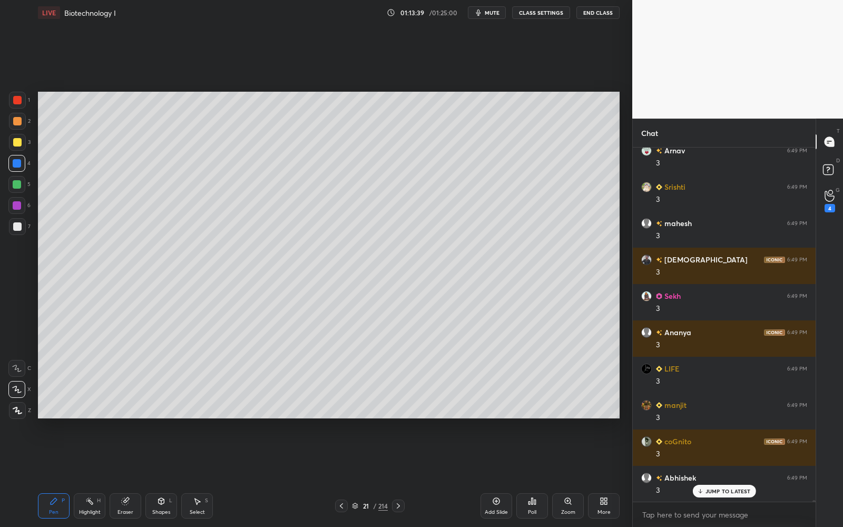
scroll to position [70354, 0]
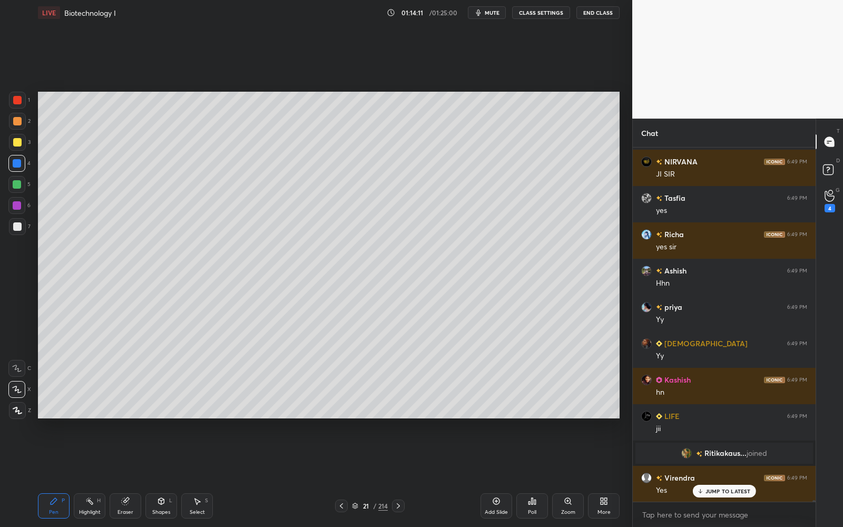
click at [131, 504] on div "Eraser" at bounding box center [126, 505] width 32 height 25
click at [60, 505] on div "Pen P" at bounding box center [54, 505] width 32 height 25
click at [17, 218] on div at bounding box center [17, 226] width 17 height 17
click at [12, 159] on div at bounding box center [16, 163] width 17 height 17
click at [15, 141] on div at bounding box center [17, 142] width 8 height 8
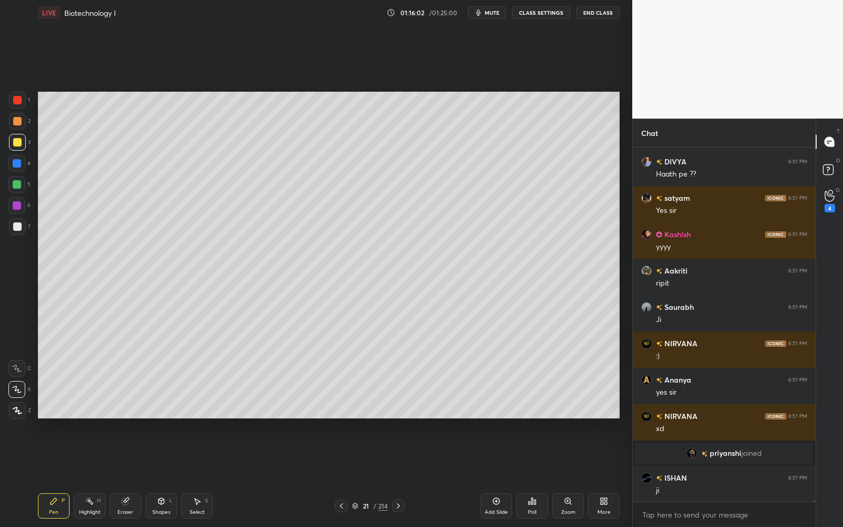
scroll to position [71931, 0]
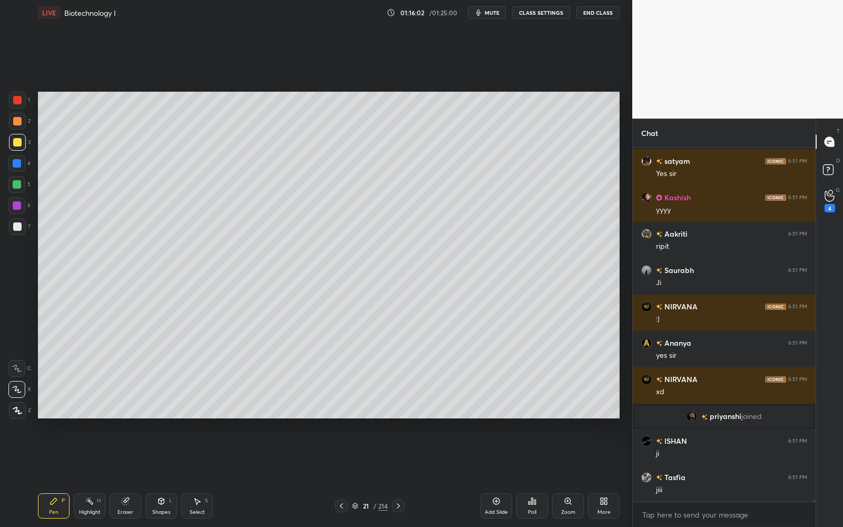
click at [20, 186] on div at bounding box center [17, 184] width 8 height 8
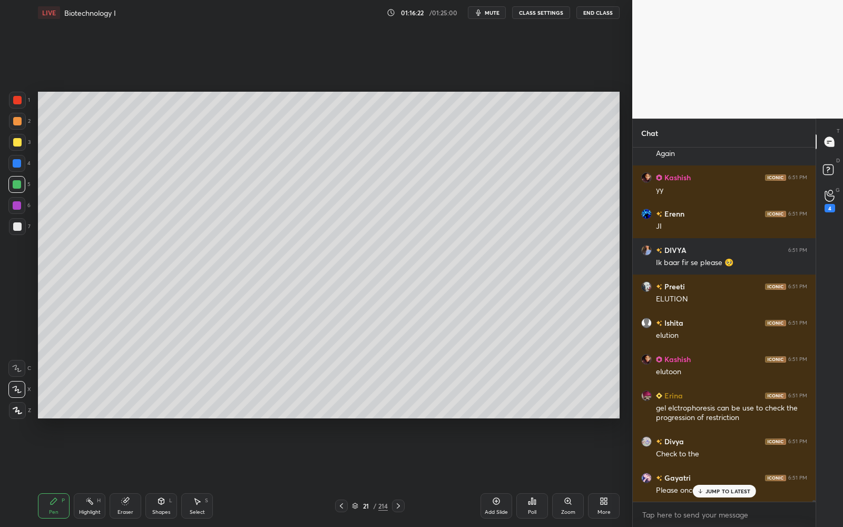
scroll to position [72359, 0]
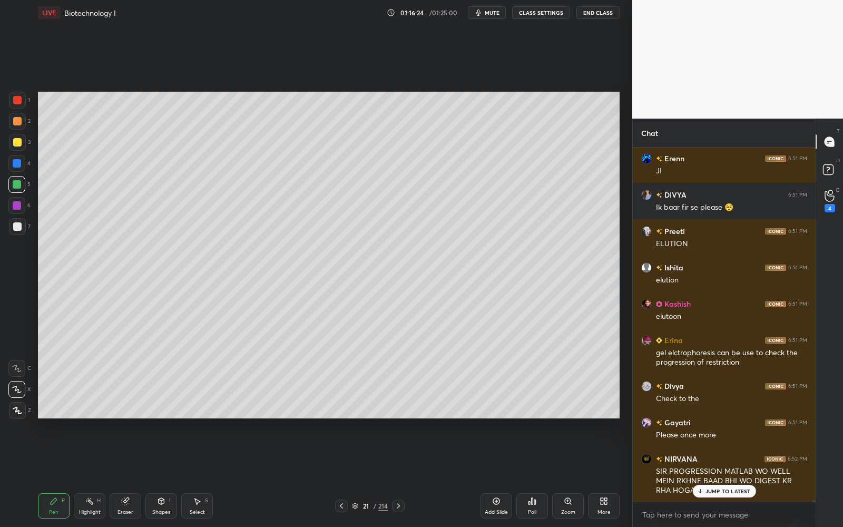
click at [137, 502] on div "Eraser" at bounding box center [126, 505] width 32 height 25
click at [22, 388] on div at bounding box center [16, 389] width 17 height 17
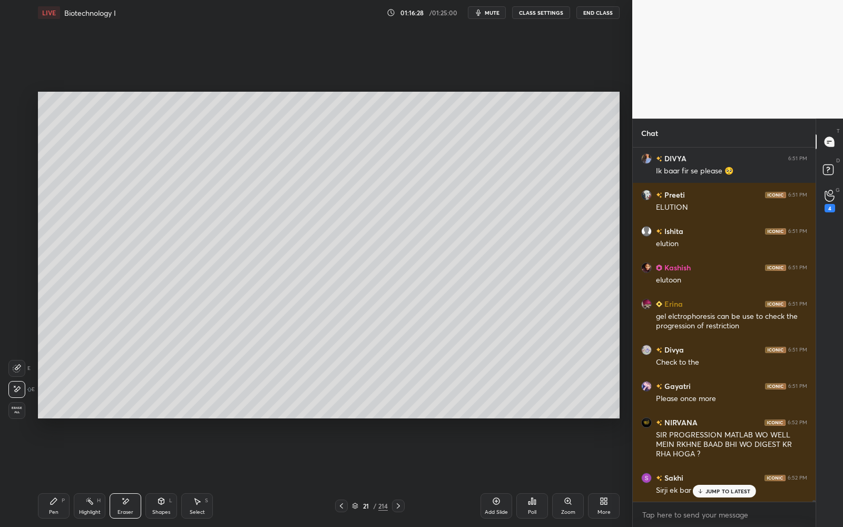
scroll to position [72432, 0]
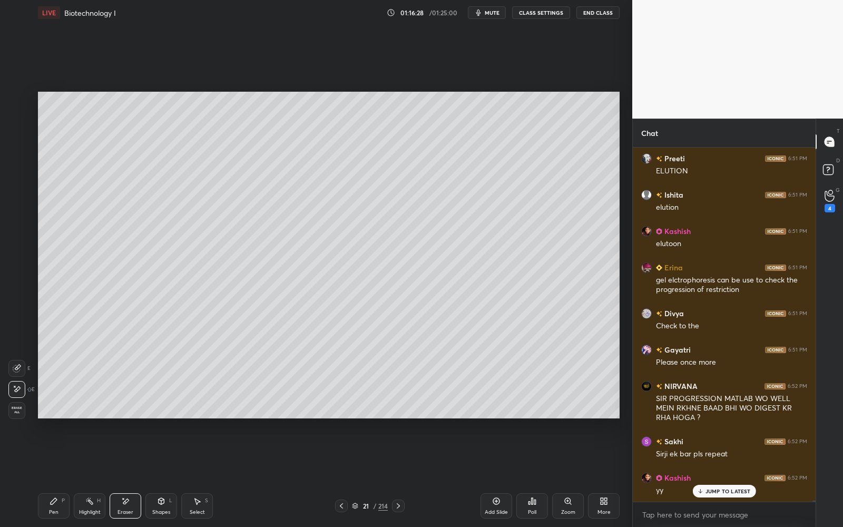
click at [101, 503] on div "Highlight H" at bounding box center [90, 505] width 32 height 25
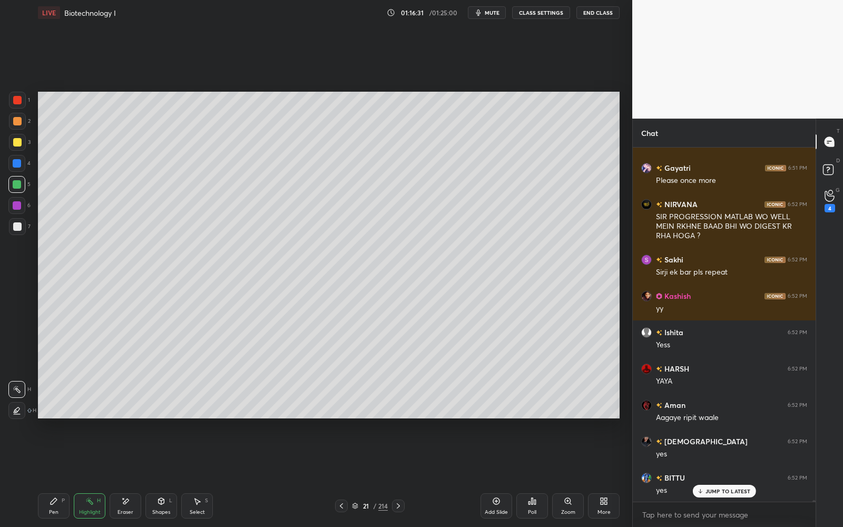
scroll to position [72696, 0]
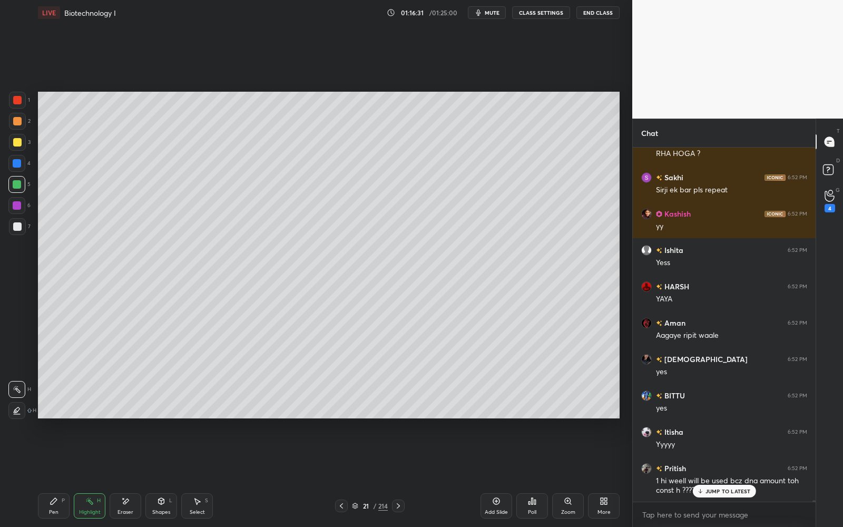
click at [62, 509] on div "Pen P" at bounding box center [54, 505] width 32 height 25
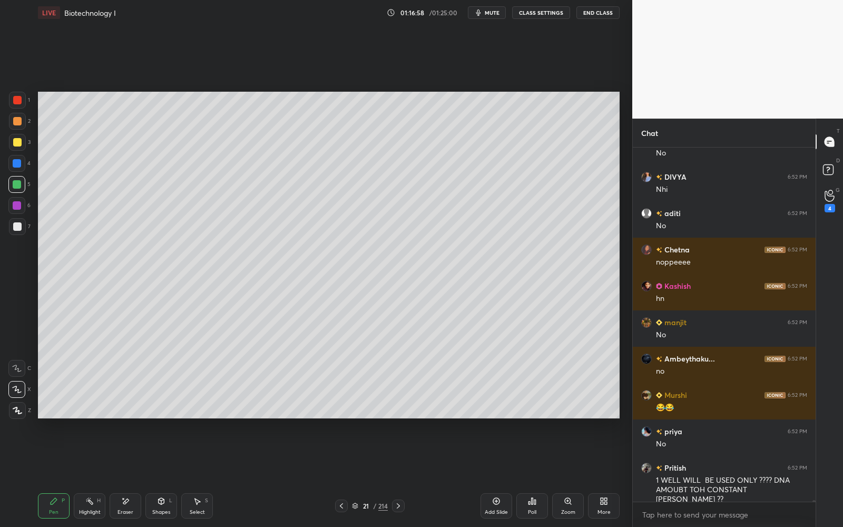
scroll to position [75041, 0]
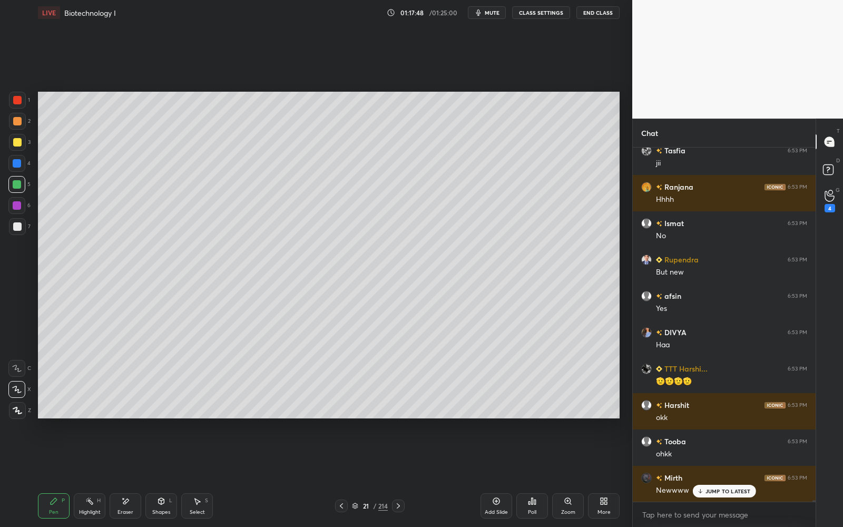
click at [704, 489] on div "JUMP TO LATEST" at bounding box center [723, 491] width 63 height 13
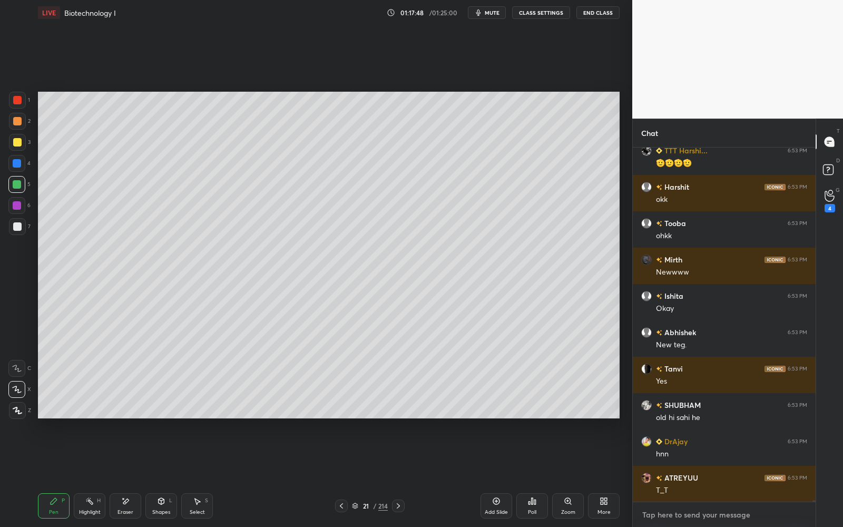
click at [688, 507] on textarea at bounding box center [724, 514] width 166 height 17
paste textarea "https://t.me/+___CbmfgiB8wMDFl"
type textarea "https://t.me/+___CbmfgiB8wMDFl"
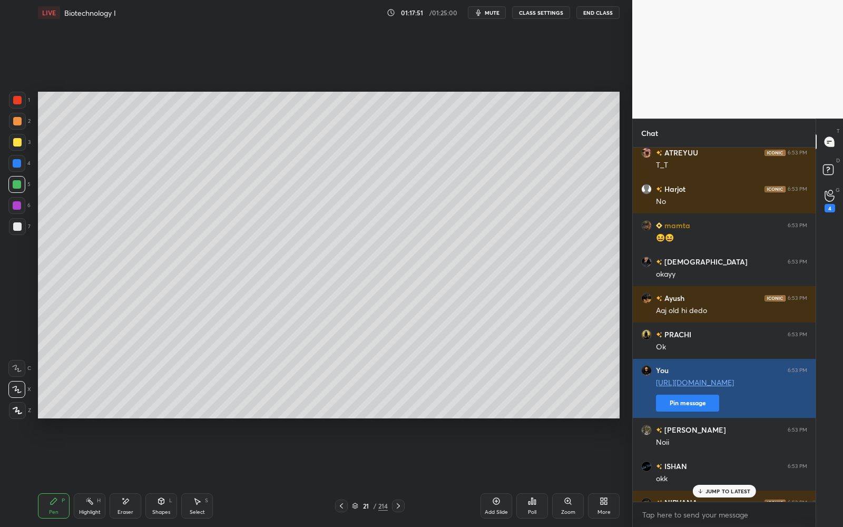
click at [700, 410] on button "Pin message" at bounding box center [687, 403] width 63 height 17
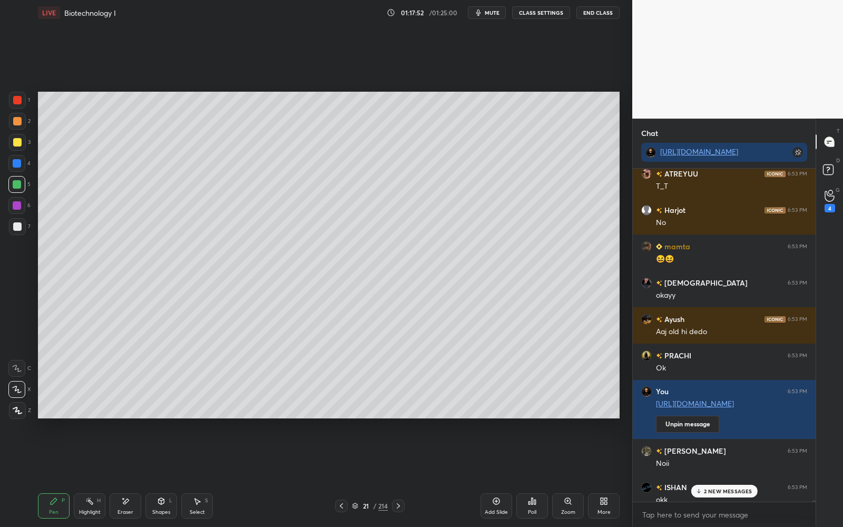
click at [716, 489] on p "2 NEW MESSAGES" at bounding box center [728, 491] width 48 height 6
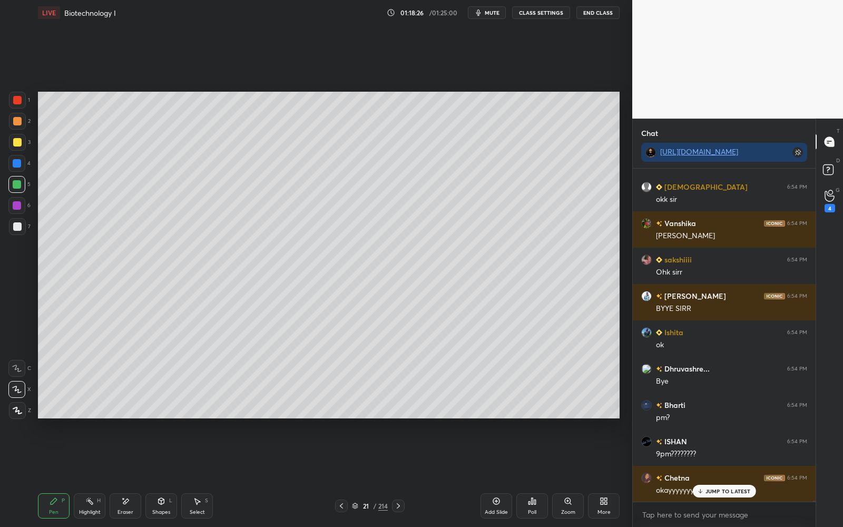
click at [606, 7] on button "End Class" at bounding box center [597, 12] width 43 height 13
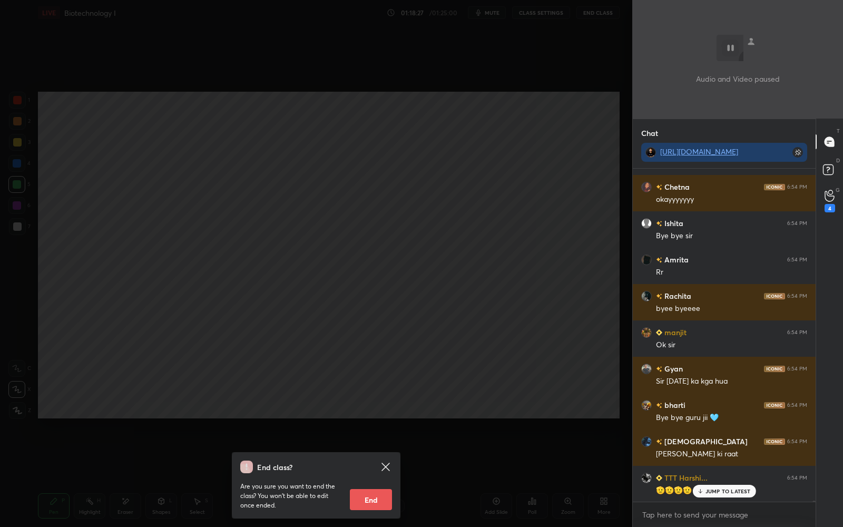
click at [374, 500] on button "End" at bounding box center [371, 499] width 42 height 21
